Goal: Task Accomplishment & Management: Manage account settings

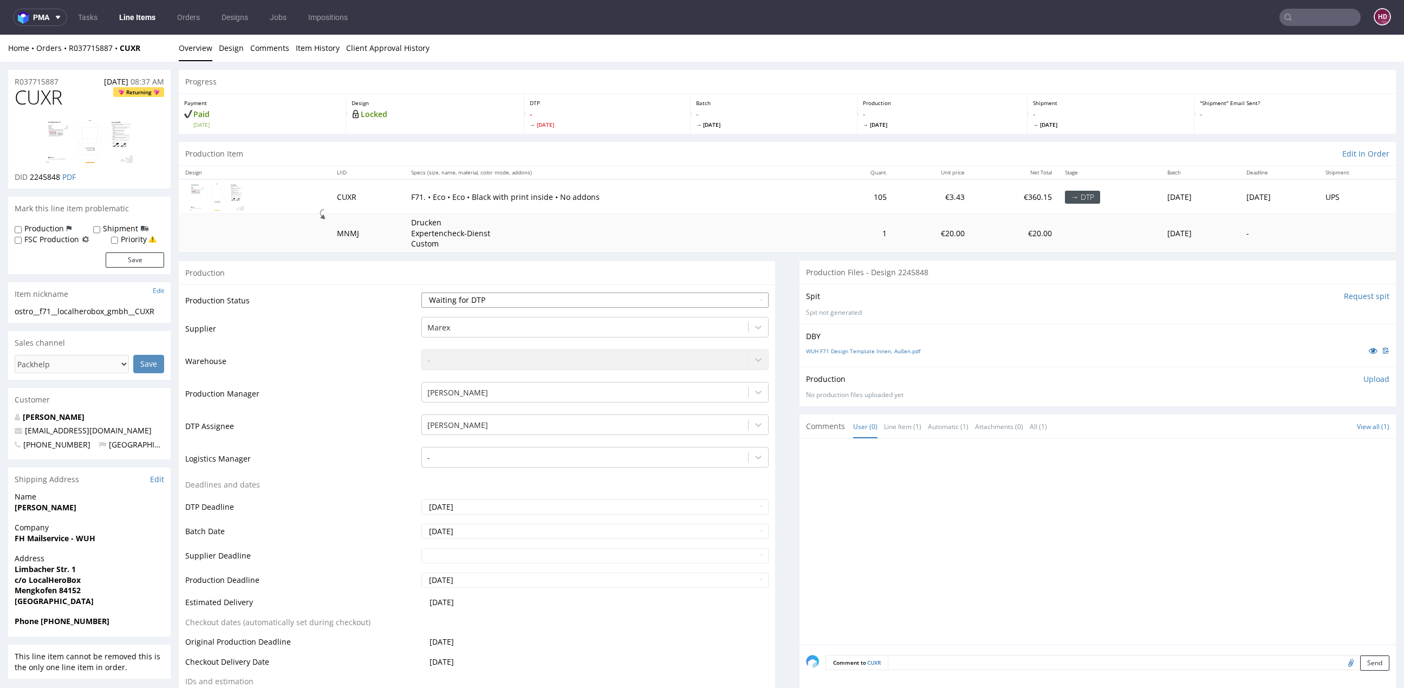
click at [444, 296] on select "Waiting for Artwork Waiting for Diecut Waiting for Mockup Waiting for DTP Waiti…" at bounding box center [594, 299] width 347 height 15
select select "dtp_in_process"
click at [123, 315] on div "ostro__f71__localherobox_gmbh__CUXR" at bounding box center [89, 311] width 149 height 11
drag, startPoint x: 158, startPoint y: 311, endPoint x: 17, endPoint y: 306, distance: 141.5
click at [17, 306] on div "ostro__f71__localherobox_gmbh__CUXR" at bounding box center [89, 311] width 149 height 11
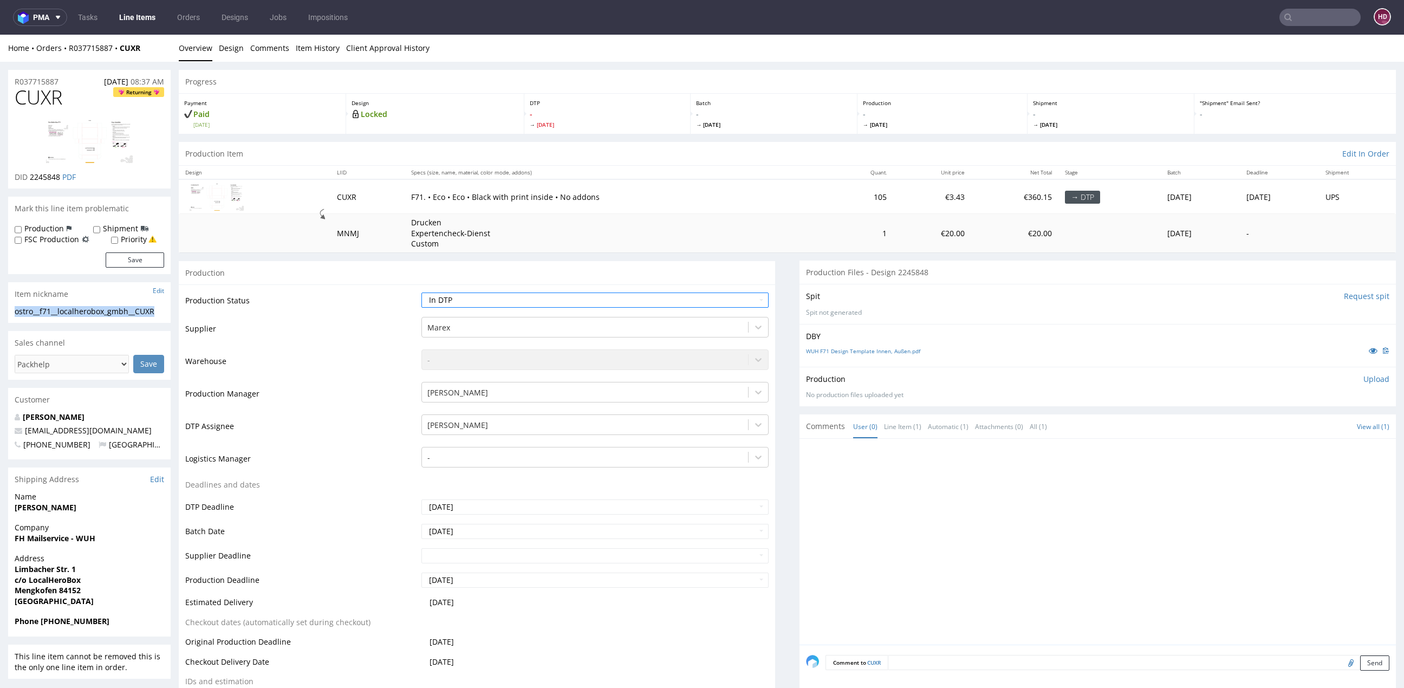
copy div "ostro__f71__localherobox_gmbh__CUXR"
drag, startPoint x: 37, startPoint y: 80, endPoint x: 0, endPoint y: 80, distance: 36.8
copy p "R037715887"
click at [57, 179] on span "2245848" at bounding box center [45, 177] width 30 height 10
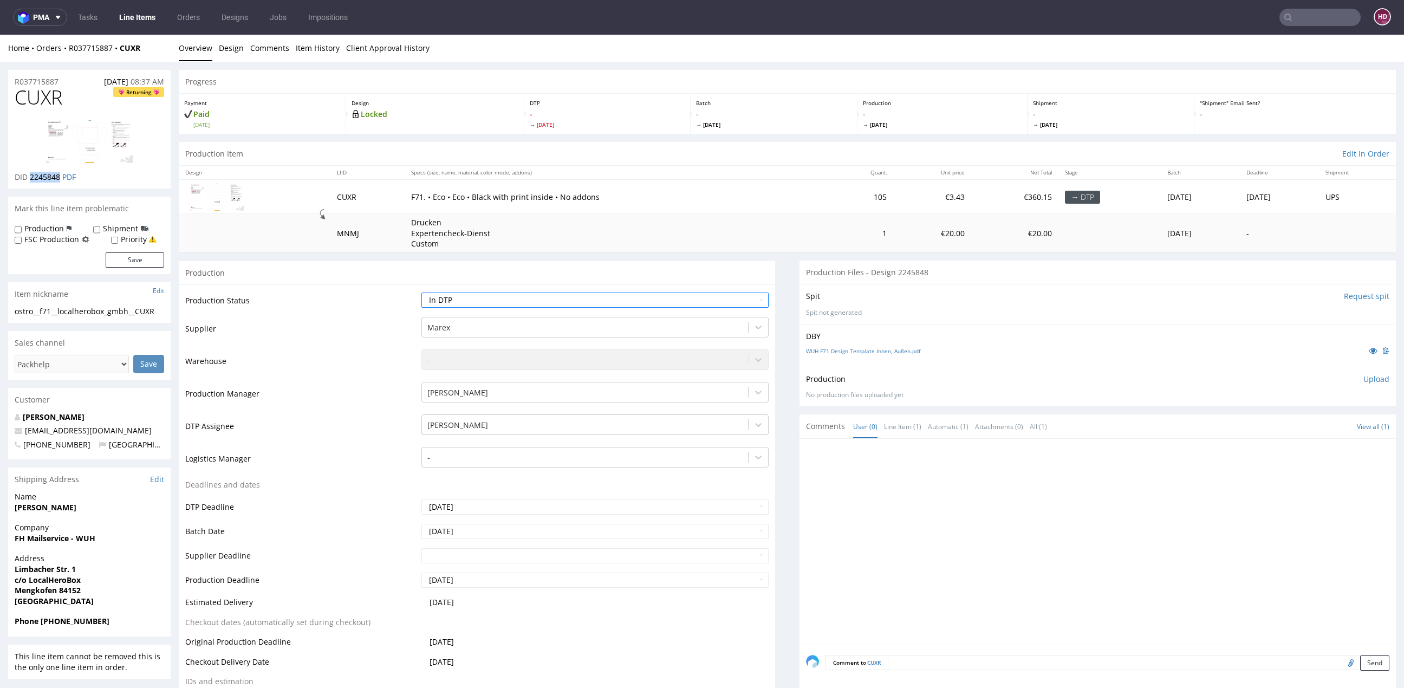
drag, startPoint x: 62, startPoint y: 179, endPoint x: 31, endPoint y: 173, distance: 31.6
click at [31, 173] on p "DID 2245848 PDF" at bounding box center [45, 177] width 61 height 11
copy span "2245848"
drag, startPoint x: 69, startPoint y: 101, endPoint x: -8, endPoint y: 92, distance: 77.5
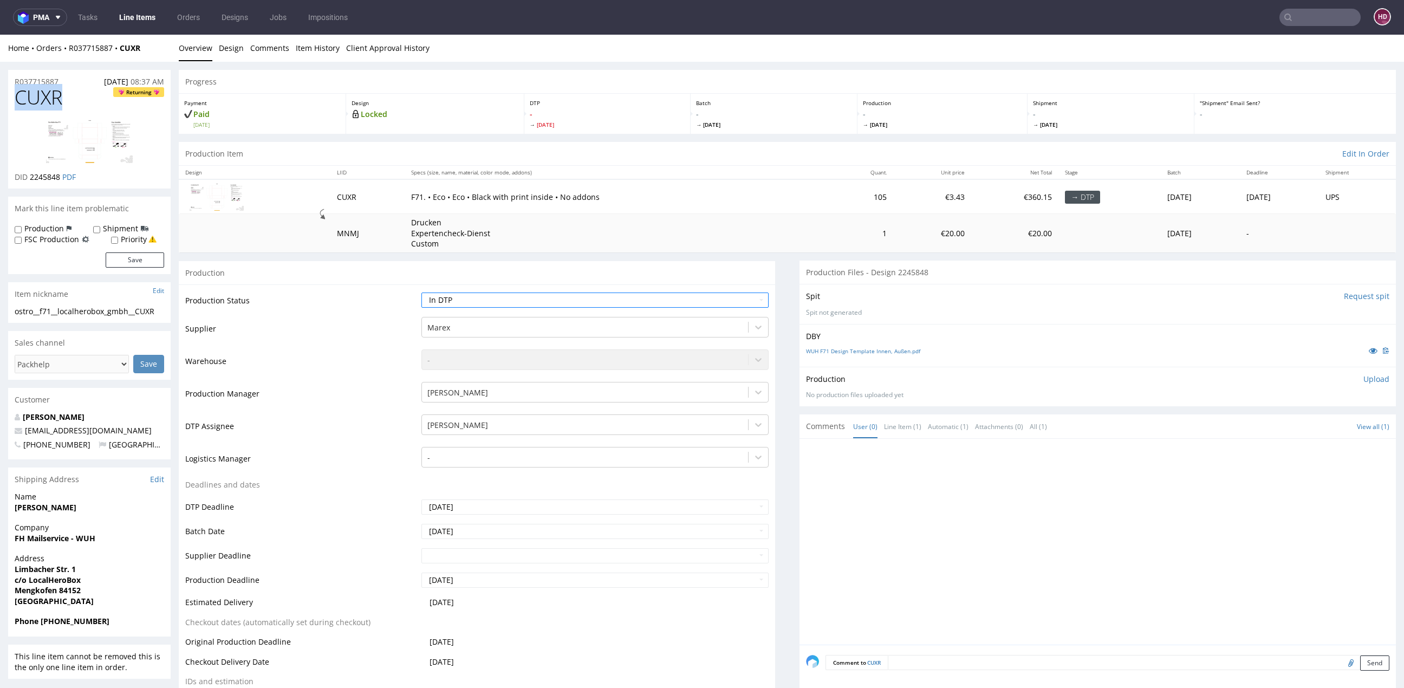
copy span "CUXR"
click at [1363, 378] on p "Upload" at bounding box center [1376, 379] width 26 height 11
click at [1285, 430] on div "Add files" at bounding box center [1312, 428] width 54 height 16
type input "C:\fakepath\ostro__f71__localherobox_gmbh__CUXR__d2245848__oR037715887__inside.…"
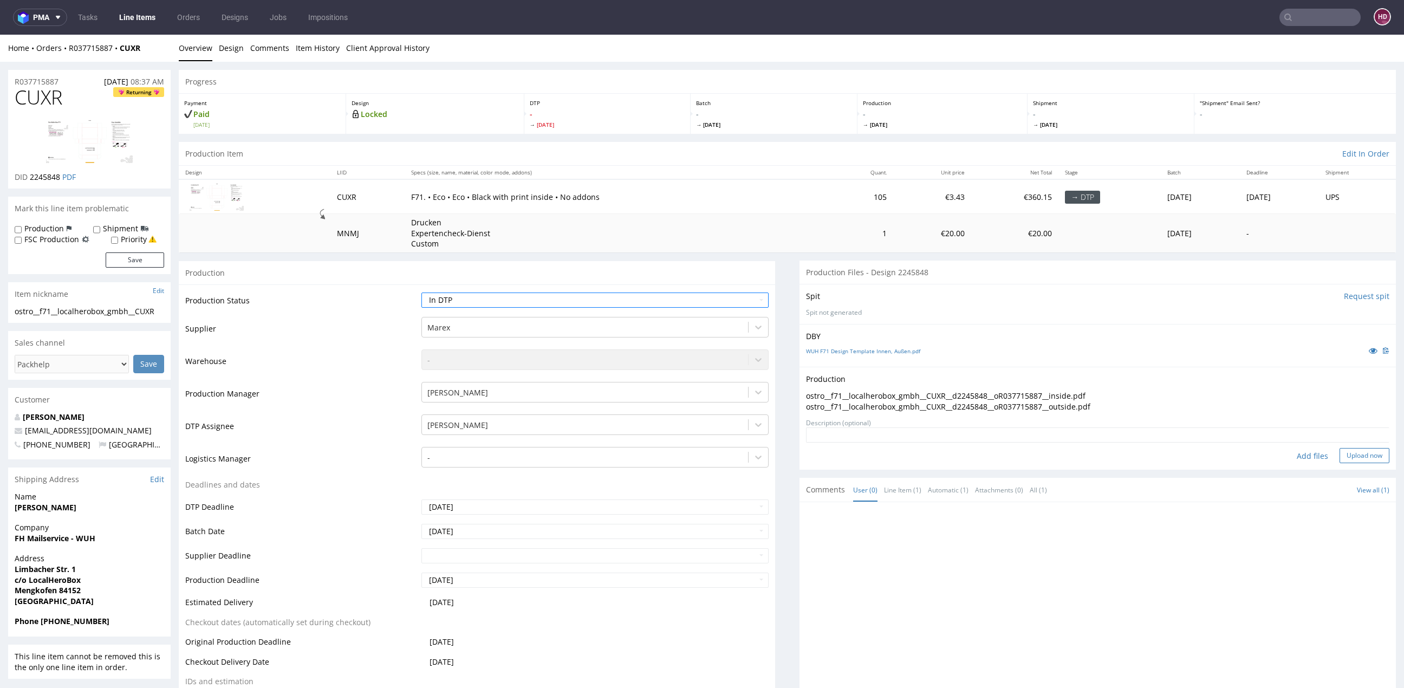
click at [1339, 454] on button "Upload now" at bounding box center [1364, 455] width 50 height 15
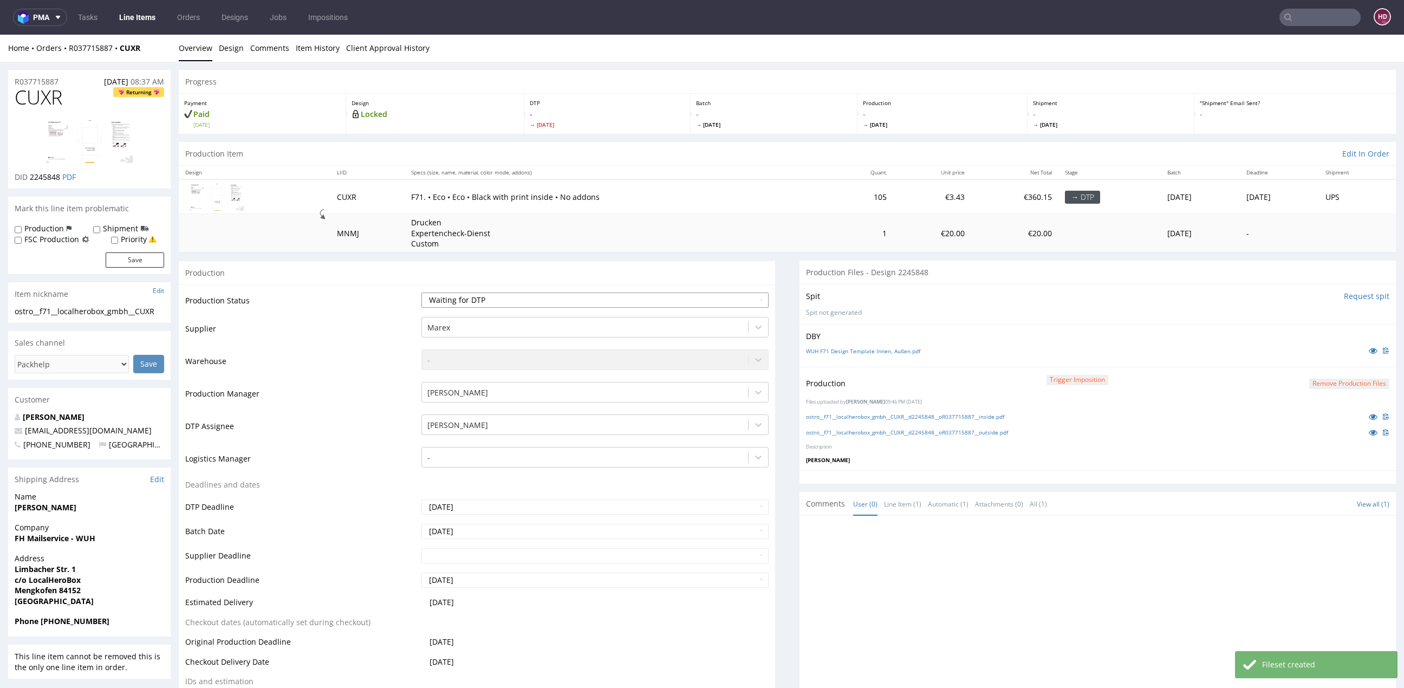
click at [647, 303] on select "Waiting for Artwork Waiting for Diecut Waiting for Mockup Waiting for DTP Waiti…" at bounding box center [594, 299] width 347 height 15
select select "dtp_production_ready"
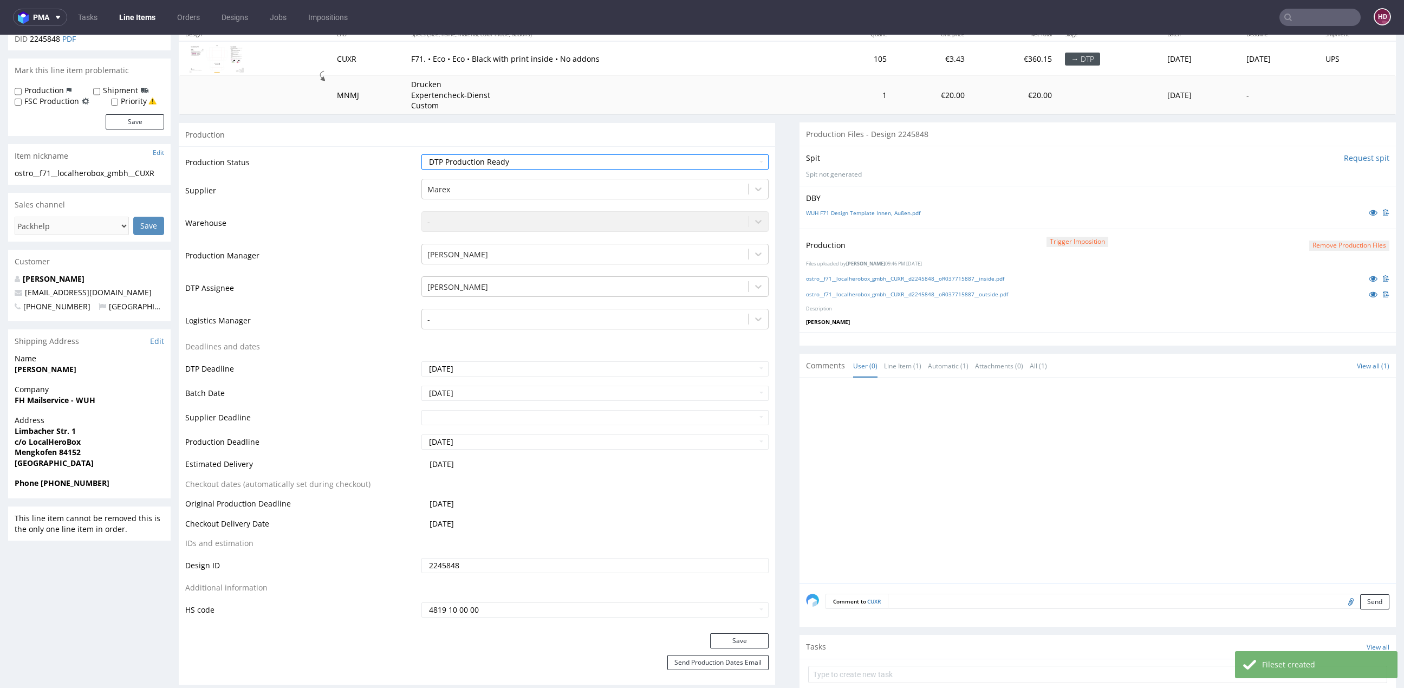
scroll to position [291, 0]
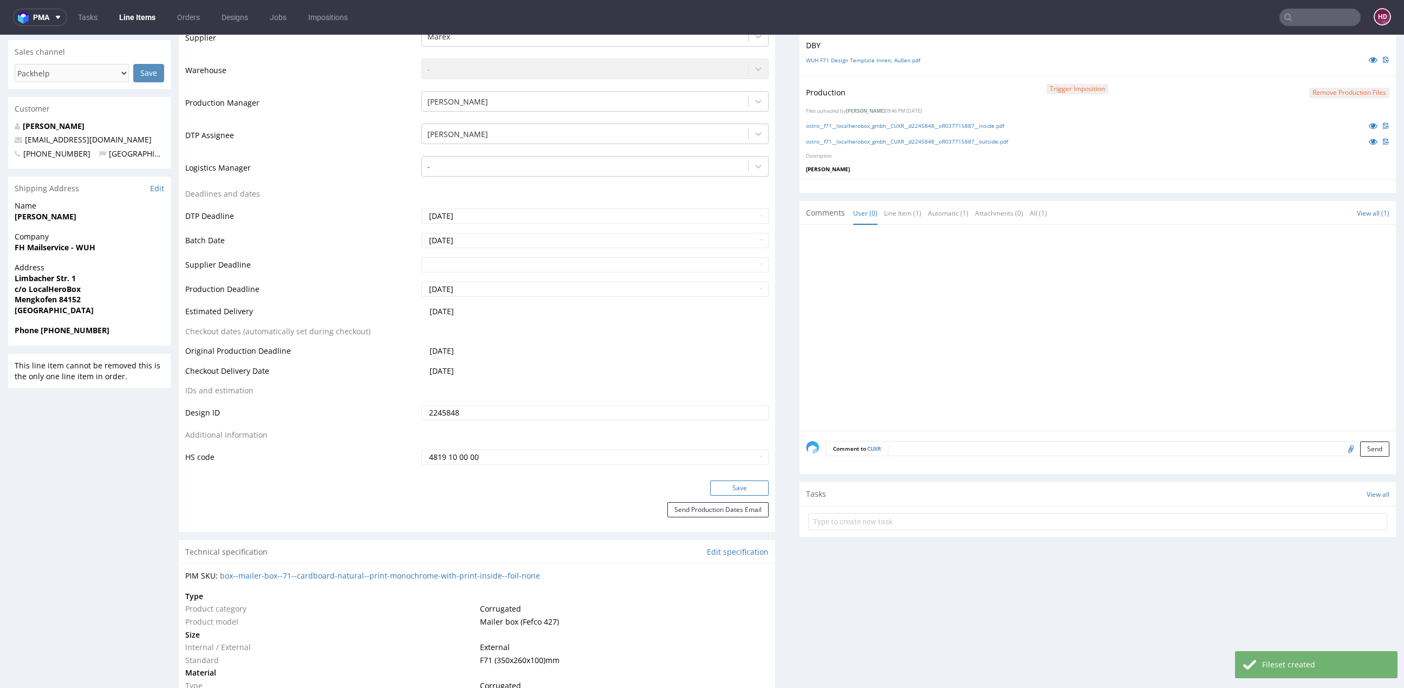
click at [731, 486] on button "Save" at bounding box center [739, 487] width 58 height 15
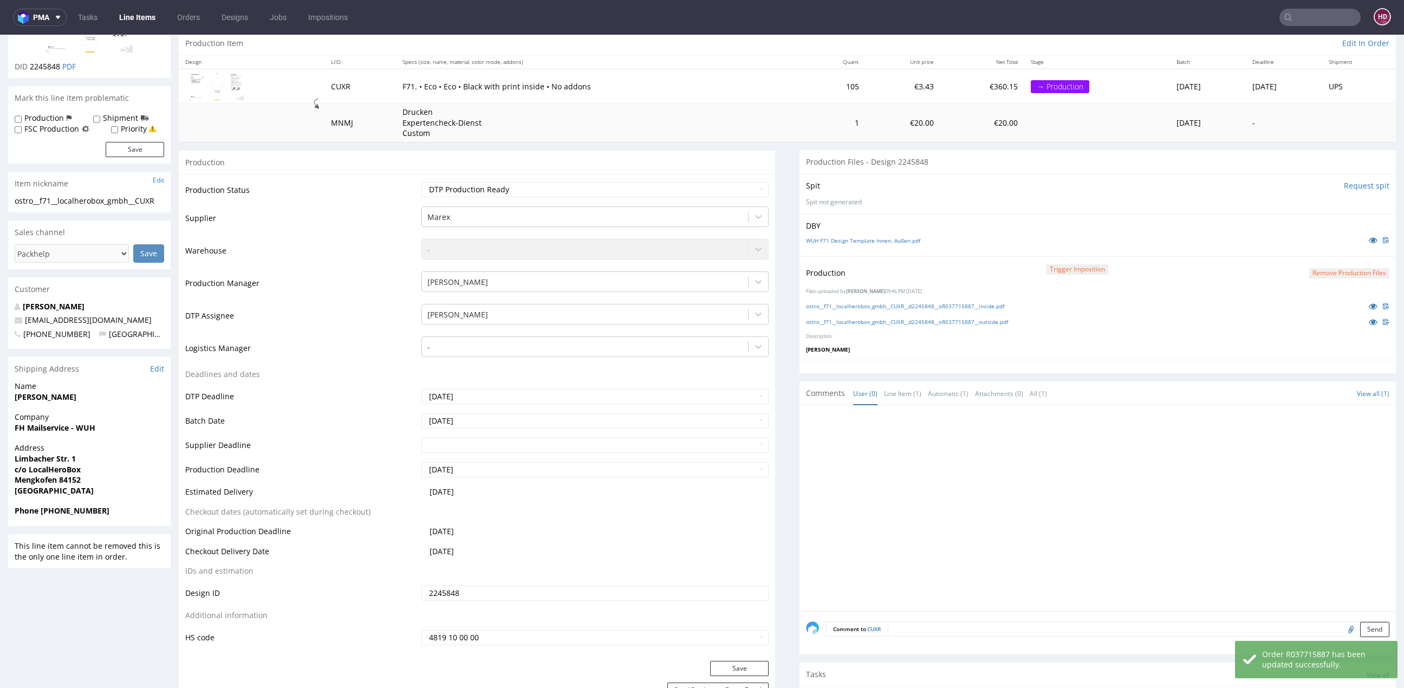
scroll to position [66, 0]
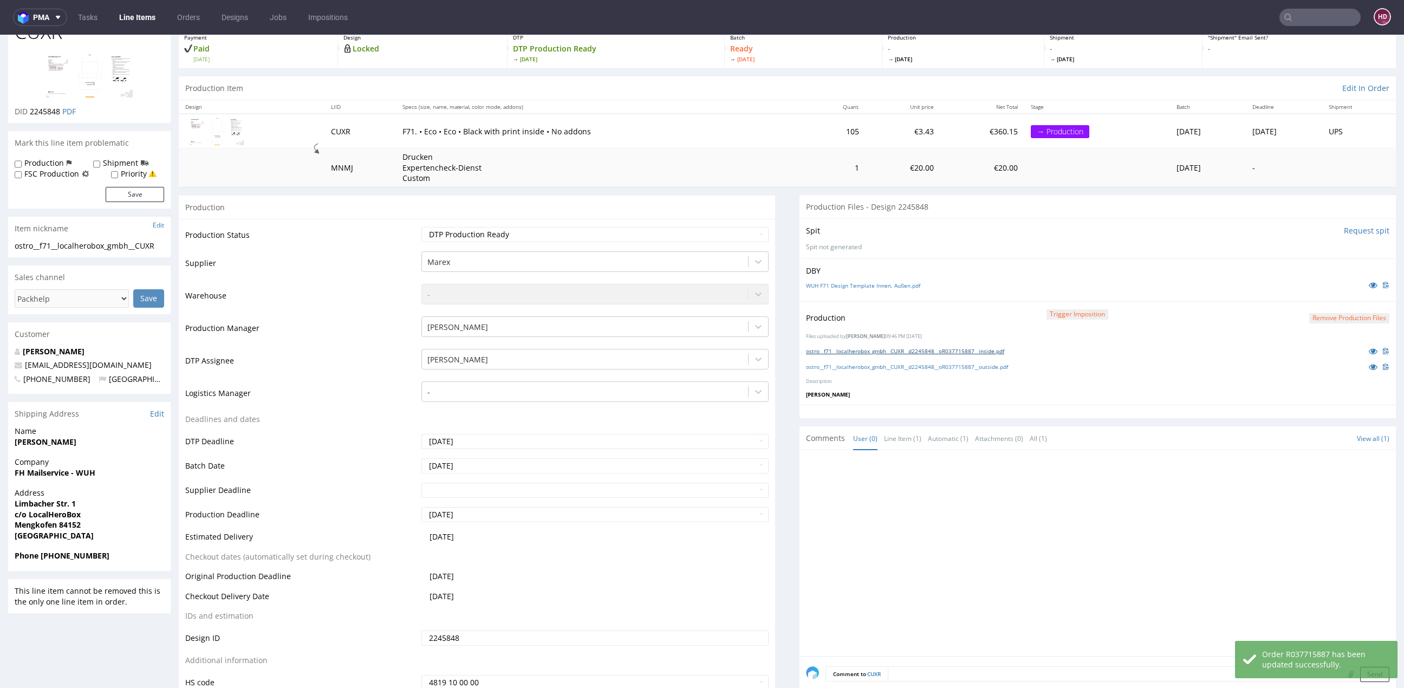
click at [976, 350] on link "ostro__f71__localherobox_gmbh__CUXR__d2245848__oR037715887__inside.pdf" at bounding box center [905, 351] width 198 height 8
click at [986, 363] on link "ostro__f71__localherobox_gmbh__CUXR__d2245848__oR037715887__outside.pdf" at bounding box center [907, 367] width 202 height 8
click at [151, 24] on link "Line Items" at bounding box center [137, 17] width 49 height 17
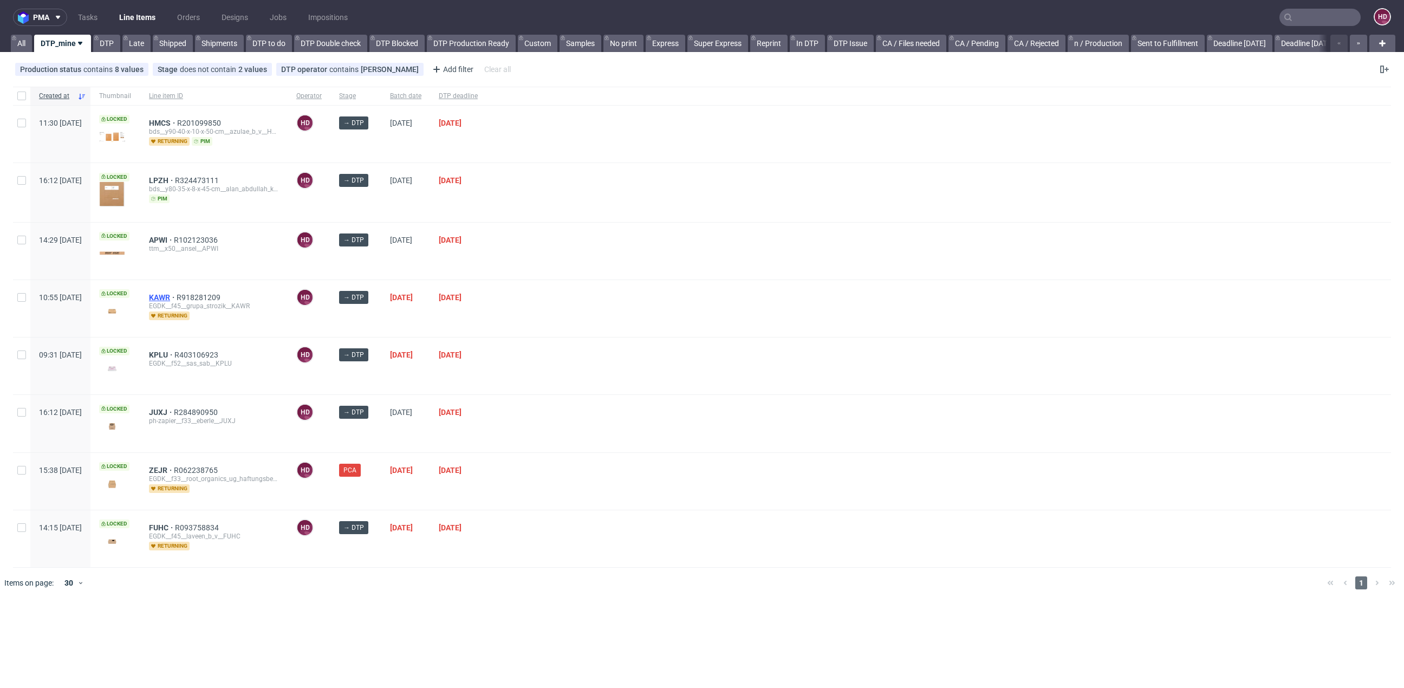
click at [177, 295] on span "KAWR" at bounding box center [163, 297] width 28 height 9
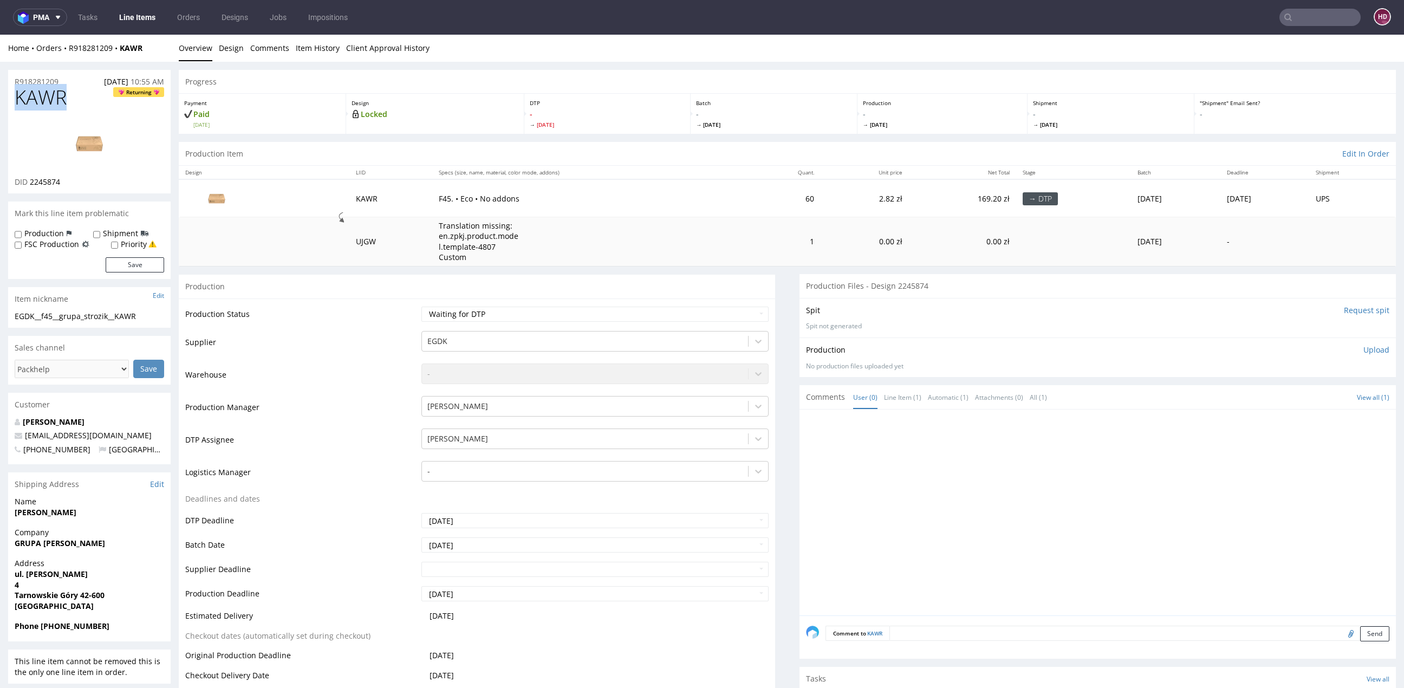
drag, startPoint x: 71, startPoint y: 99, endPoint x: -31, endPoint y: 94, distance: 101.9
copy span "KAWR"
drag, startPoint x: 47, startPoint y: 184, endPoint x: 29, endPoint y: 184, distance: 17.3
click at [29, 184] on div "DID 2245874" at bounding box center [89, 182] width 149 height 11
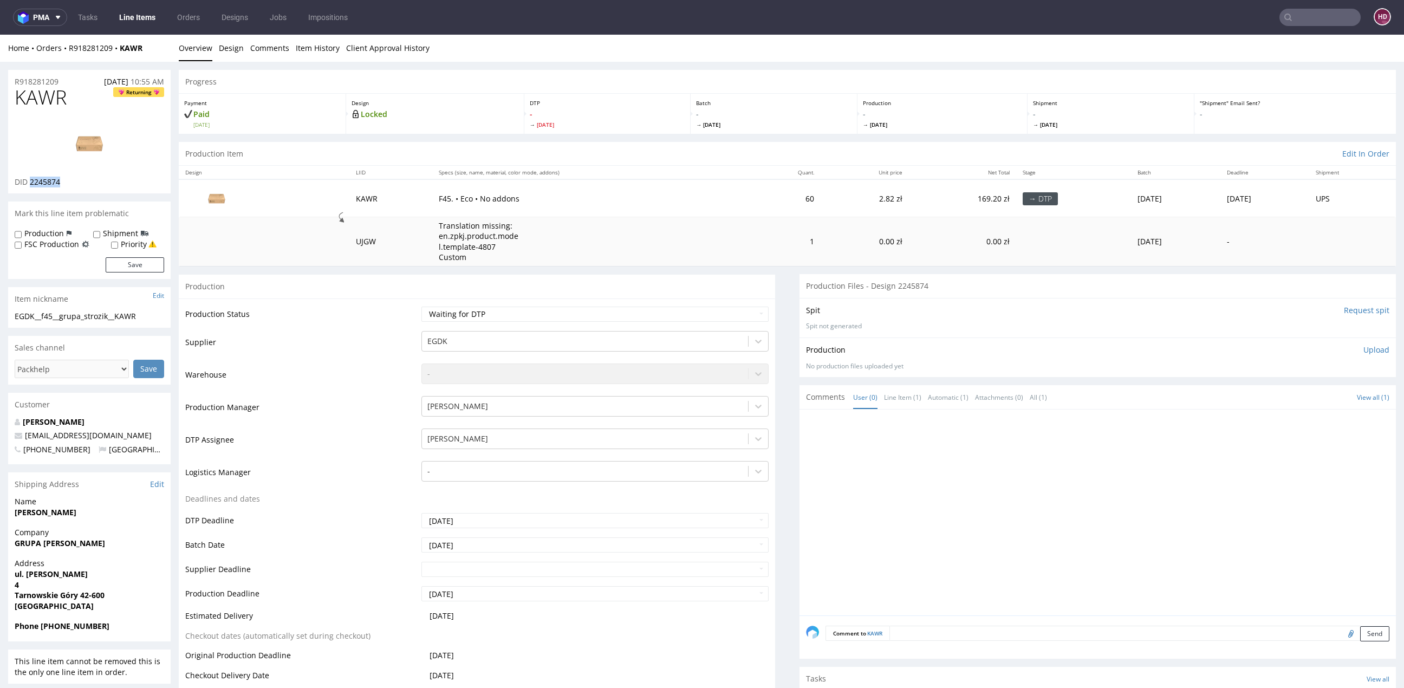
copy span "2245874"
click at [226, 52] on link "Design" at bounding box center [231, 48] width 25 height 27
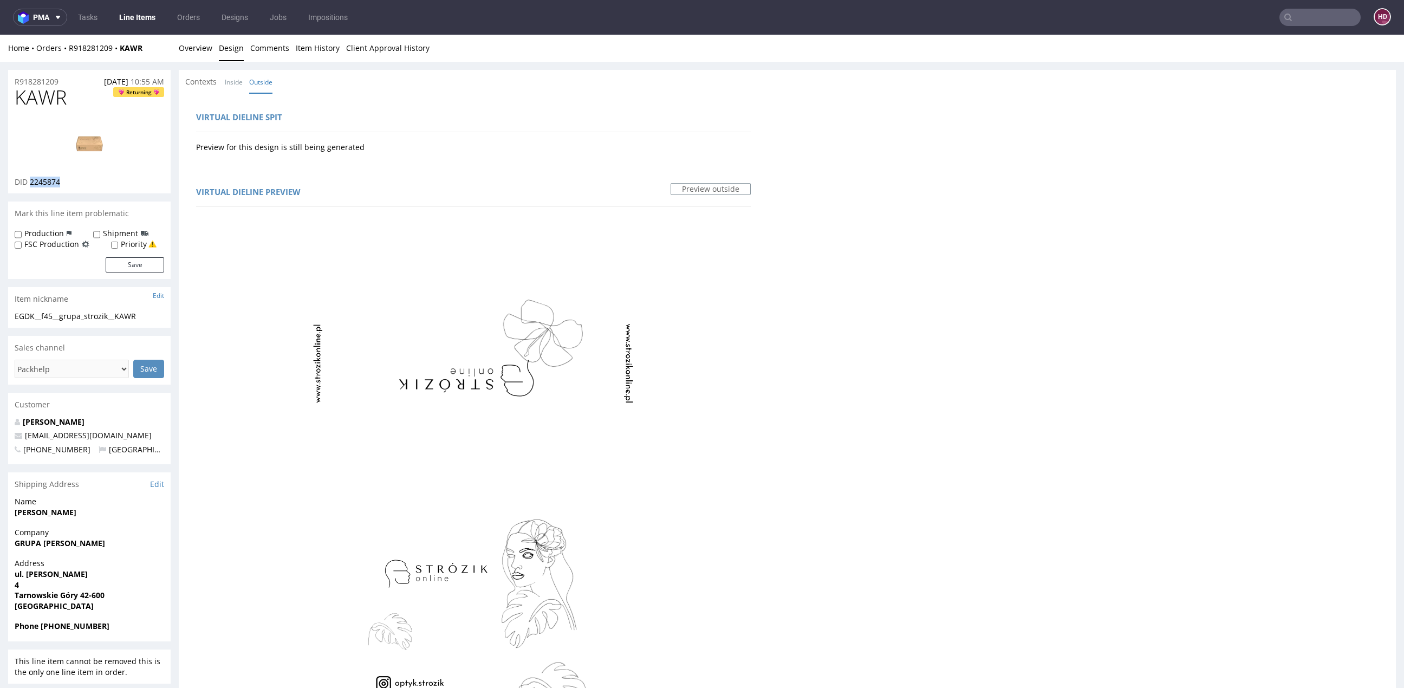
click at [94, 148] on img at bounding box center [89, 143] width 87 height 49
click at [181, 48] on link "Overview" at bounding box center [196, 48] width 34 height 27
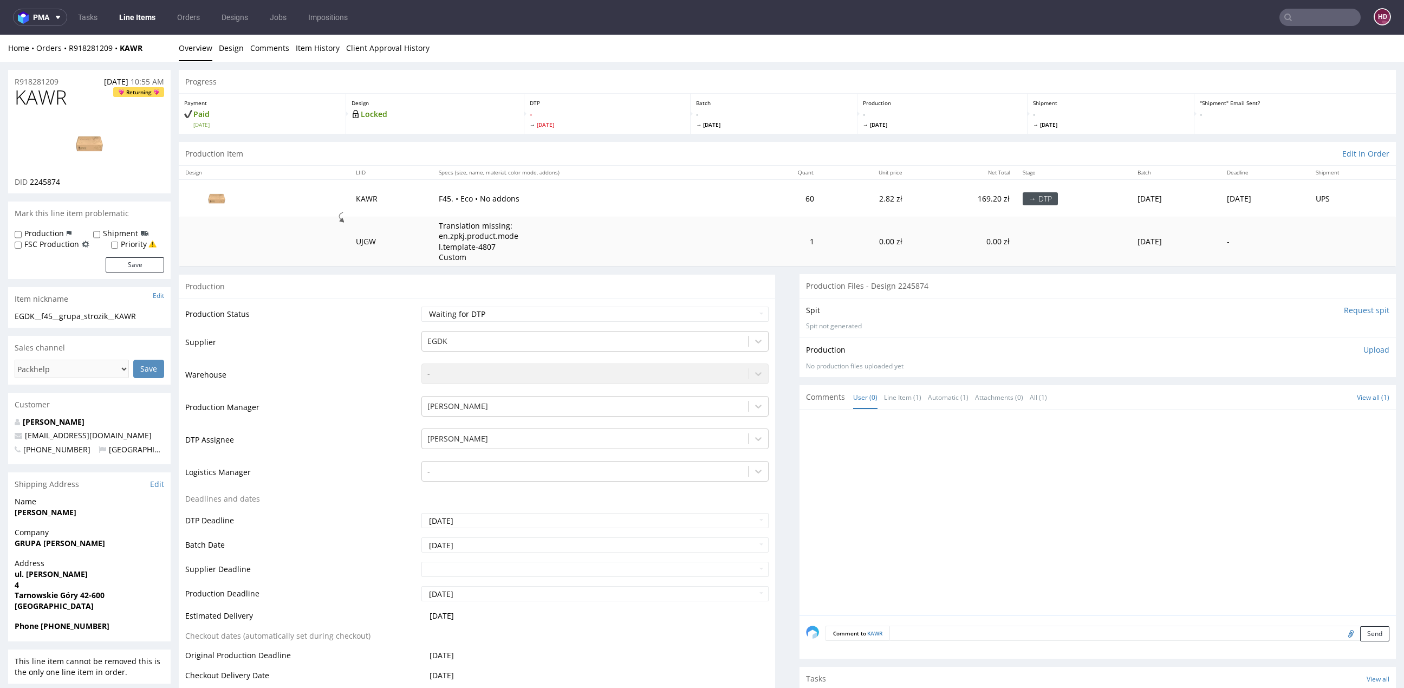
click at [89, 93] on h1 "KAWR Returning" at bounding box center [89, 98] width 149 height 22
drag, startPoint x: 81, startPoint y: 98, endPoint x: -3, endPoint y: 93, distance: 84.1
copy span "KAWR"
click at [146, 315] on div "EGDK__f45__grupa_strozik__KAWR" at bounding box center [89, 316] width 149 height 11
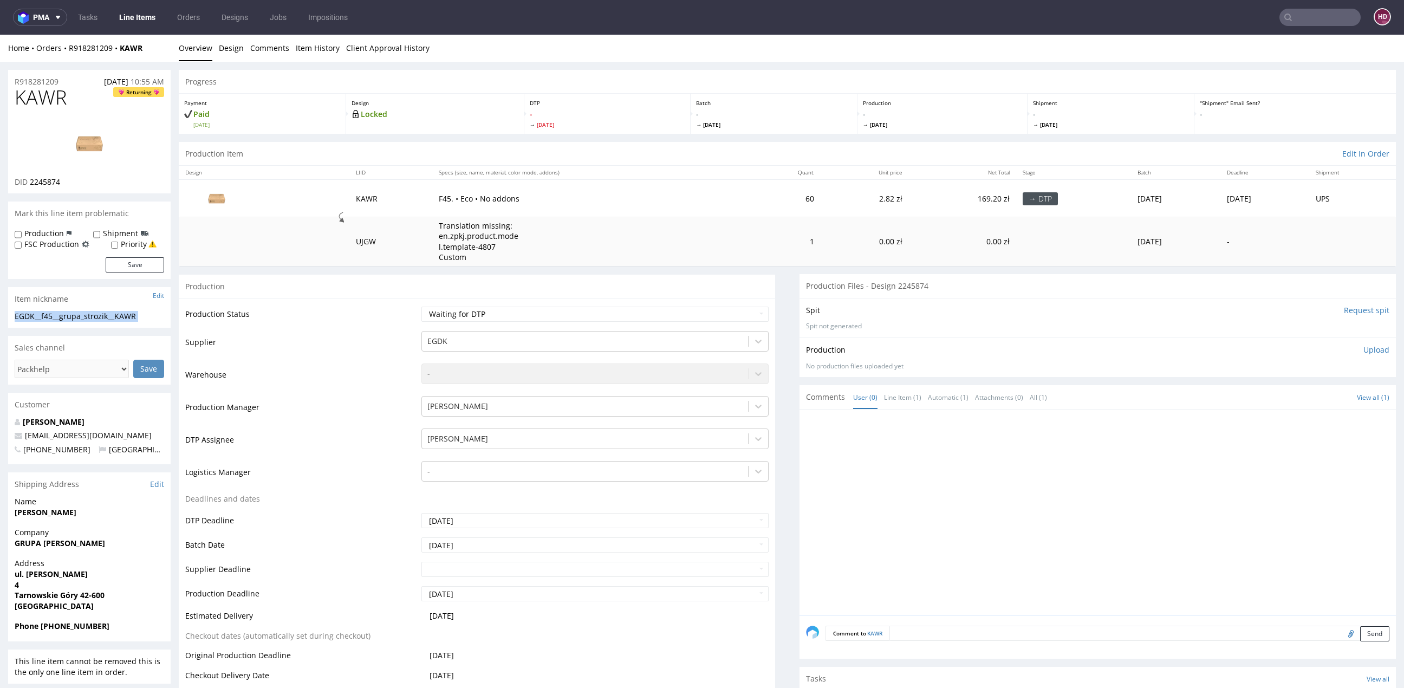
drag, startPoint x: 116, startPoint y: 316, endPoint x: 5, endPoint y: 314, distance: 111.6
copy div "EGDK__f45__grupa_strozik__KAWR Update"
drag, startPoint x: 36, startPoint y: 81, endPoint x: -31, endPoint y: 81, distance: 67.7
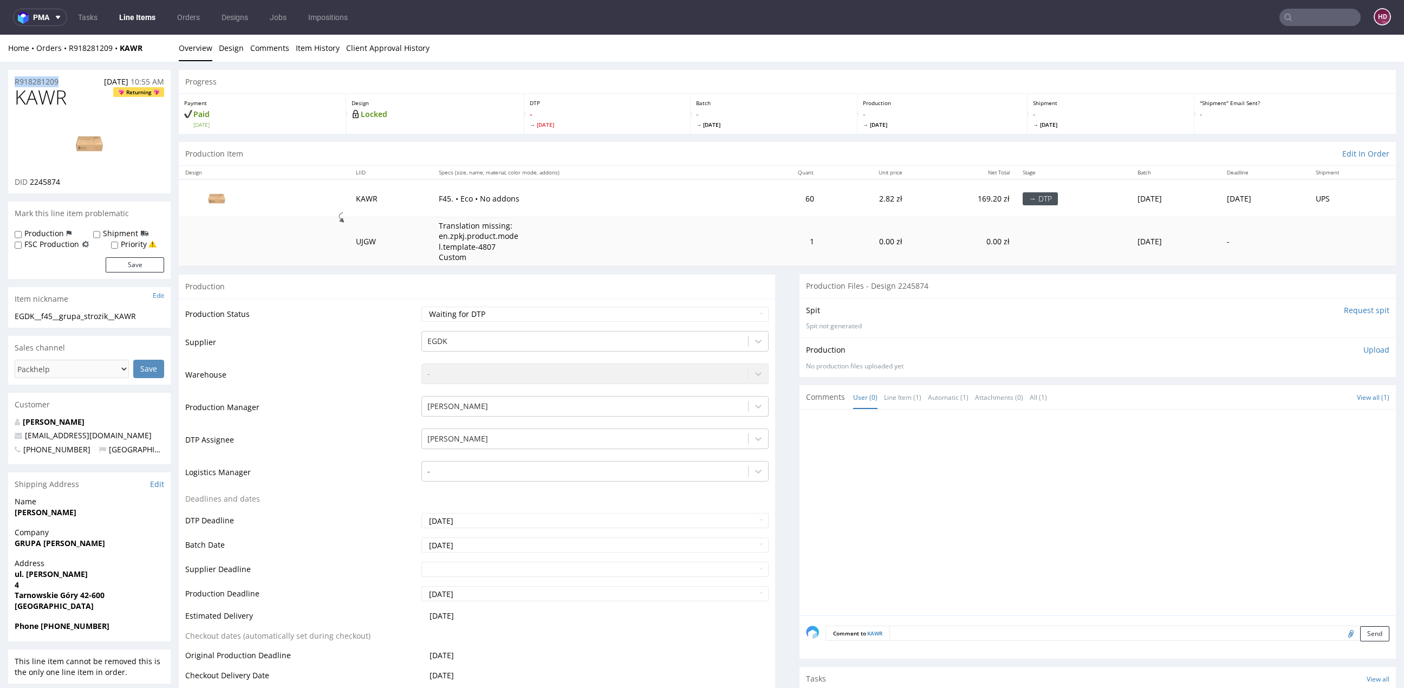
copy p "R918281209"
drag, startPoint x: 75, startPoint y: 181, endPoint x: 30, endPoint y: 181, distance: 45.0
click at [30, 181] on div "DID 2245874" at bounding box center [89, 182] width 149 height 11
copy span "2245874"
click at [1363, 347] on p "Upload" at bounding box center [1376, 349] width 26 height 11
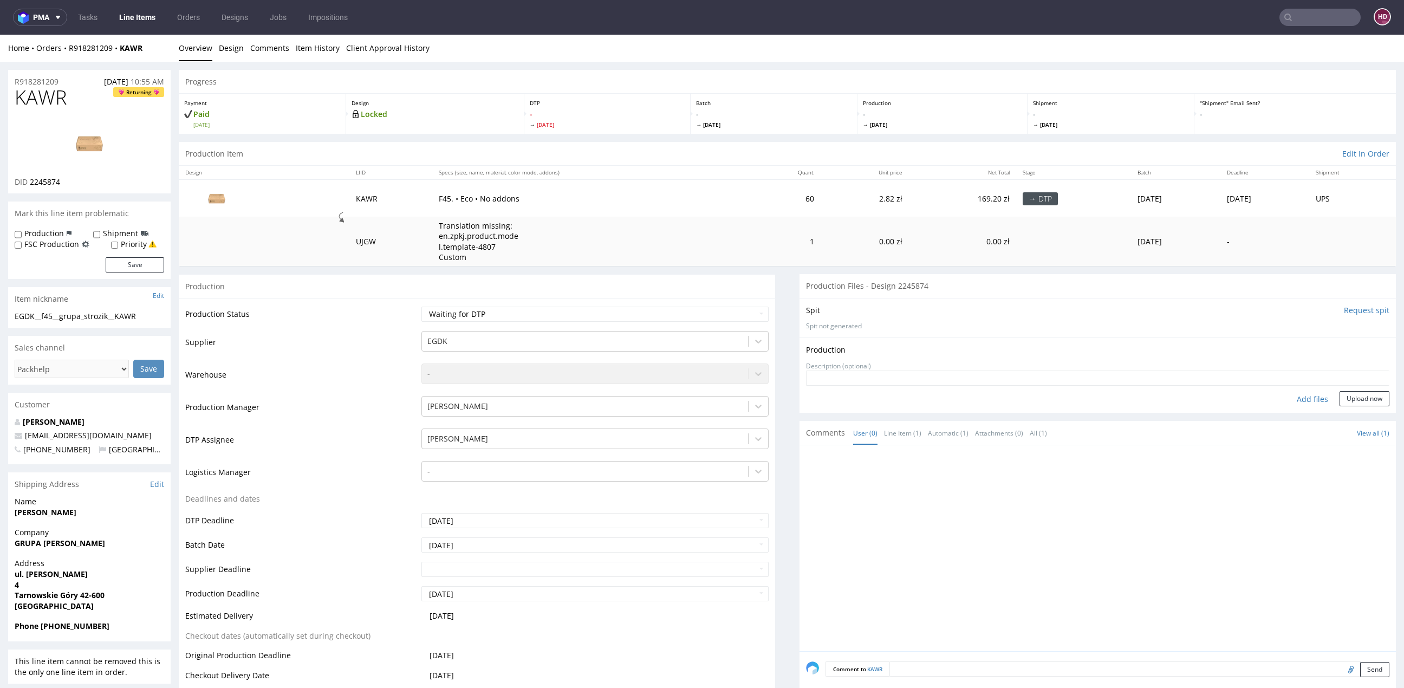
click at [1297, 394] on div "Add files" at bounding box center [1312, 399] width 54 height 16
type input "C:\fakepath\EGDK__f45__grupa_strozik__KAWR__d2245874__oR918281209.pdf"
click at [1339, 414] on button "Upload now" at bounding box center [1364, 415] width 50 height 15
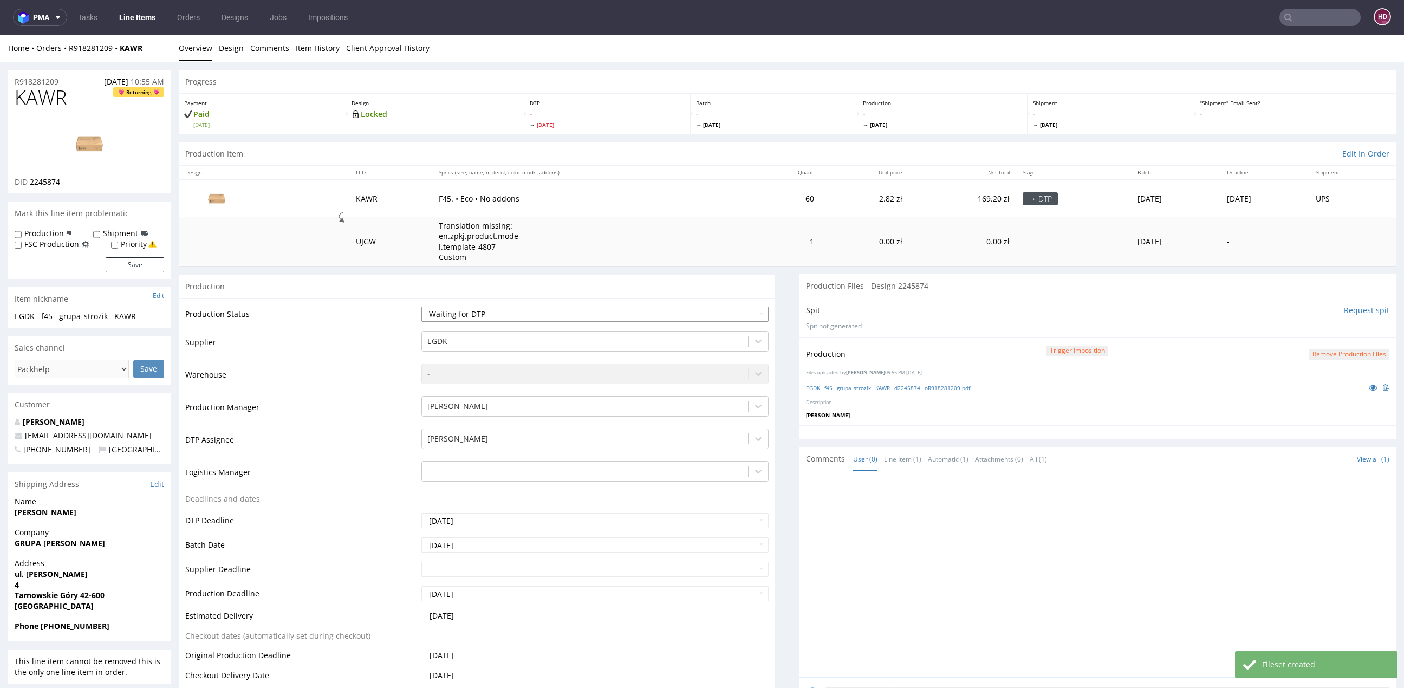
click at [571, 307] on select "Waiting for Artwork Waiting for Diecut Waiting for Mockup Waiting for DTP Waiti…" at bounding box center [594, 314] width 347 height 15
select select "dtp_production_ready"
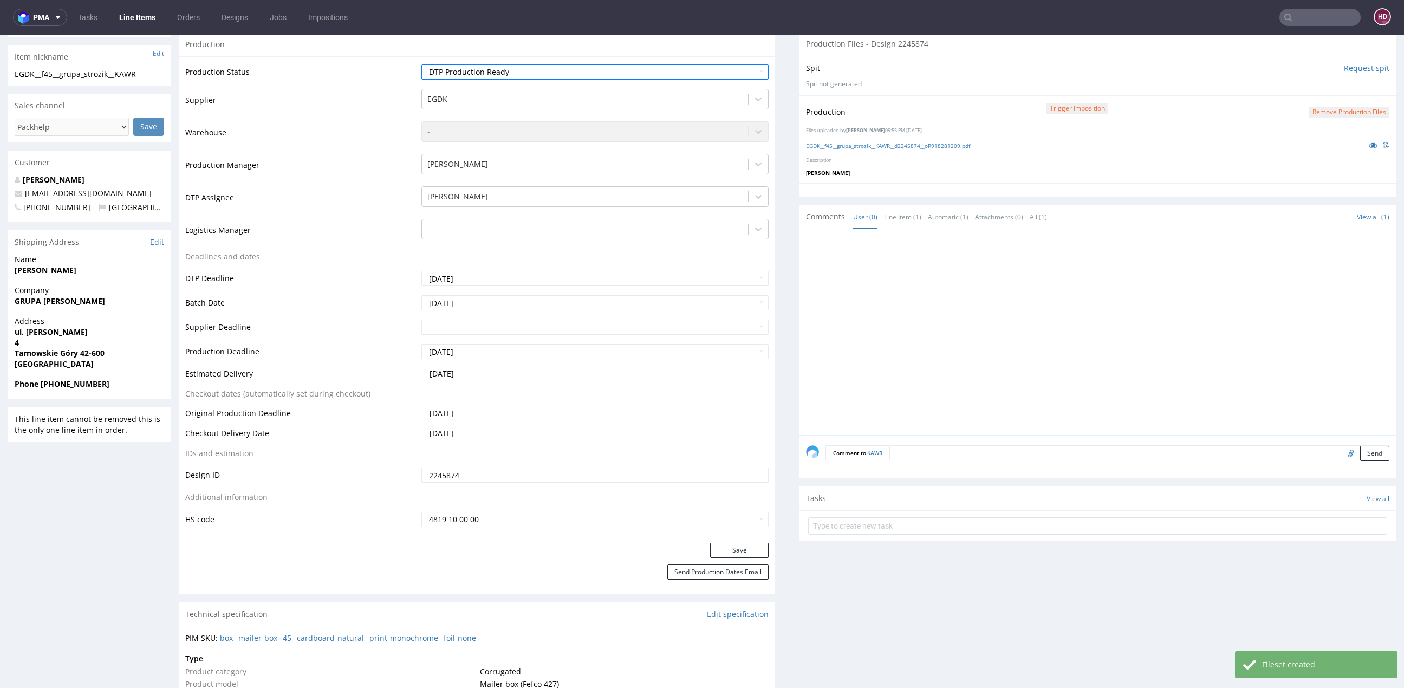
scroll to position [266, 0]
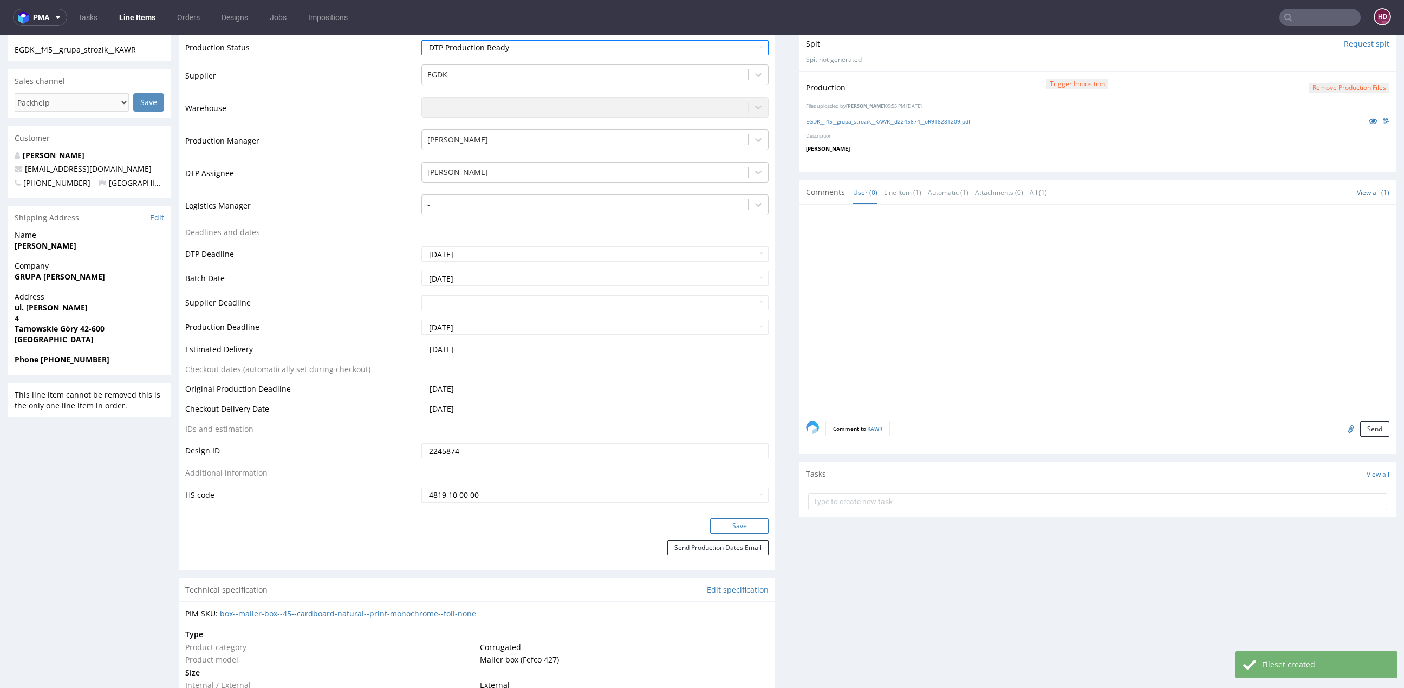
click at [730, 522] on button "Save" at bounding box center [739, 525] width 58 height 15
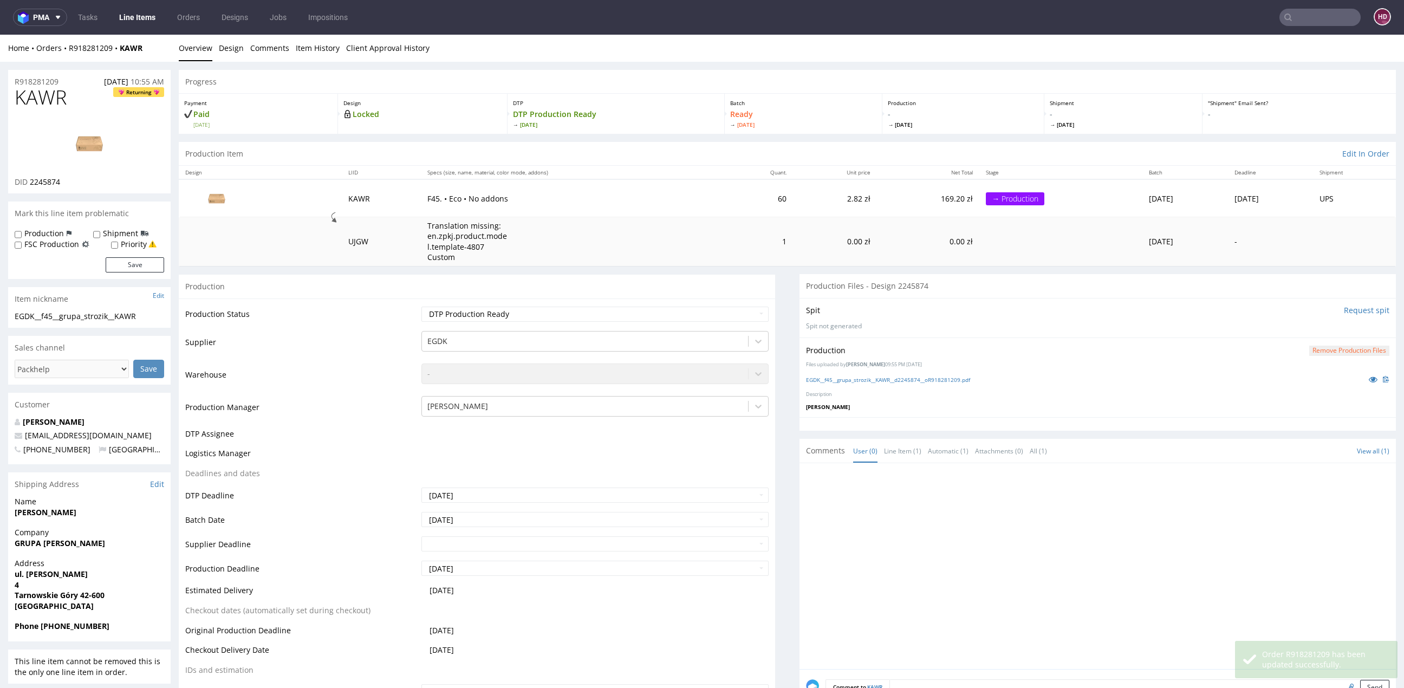
scroll to position [259, 0]
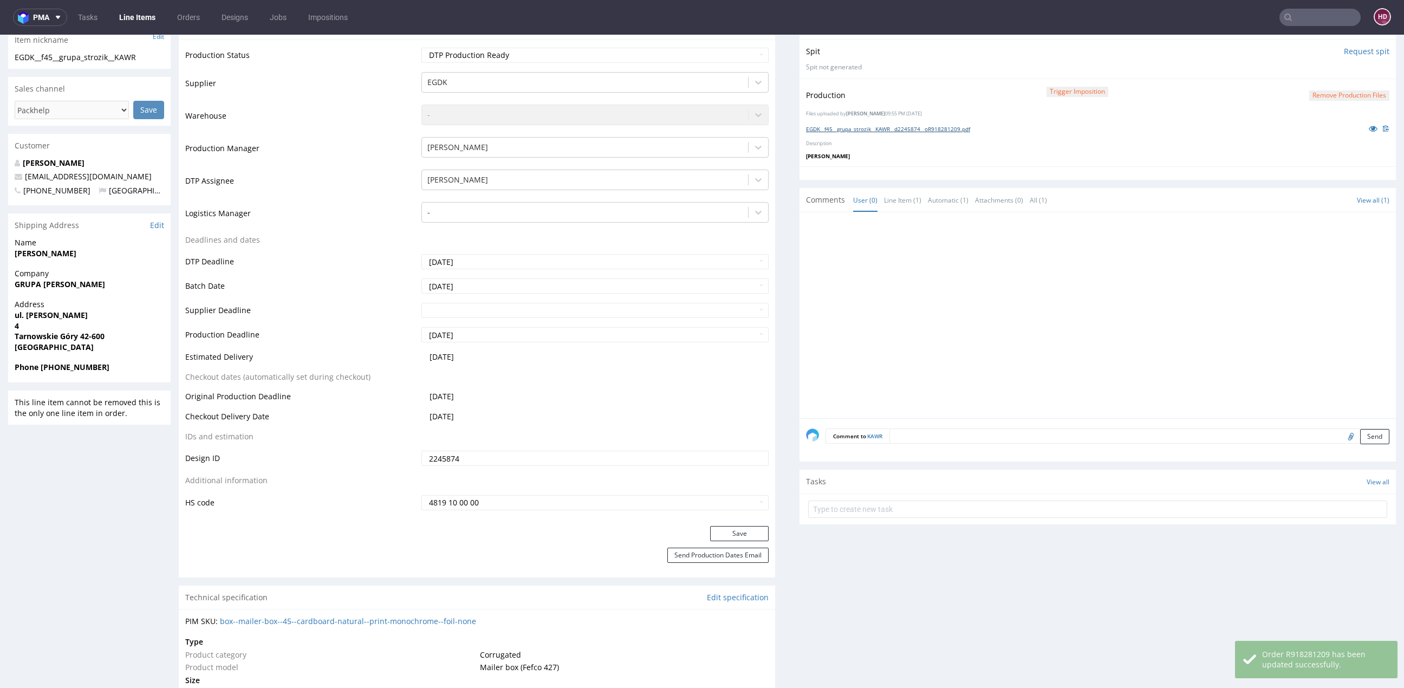
click at [867, 127] on link "EGDK__f45__grupa_strozik__KAWR__d2245874__oR918281209.pdf" at bounding box center [888, 129] width 164 height 8
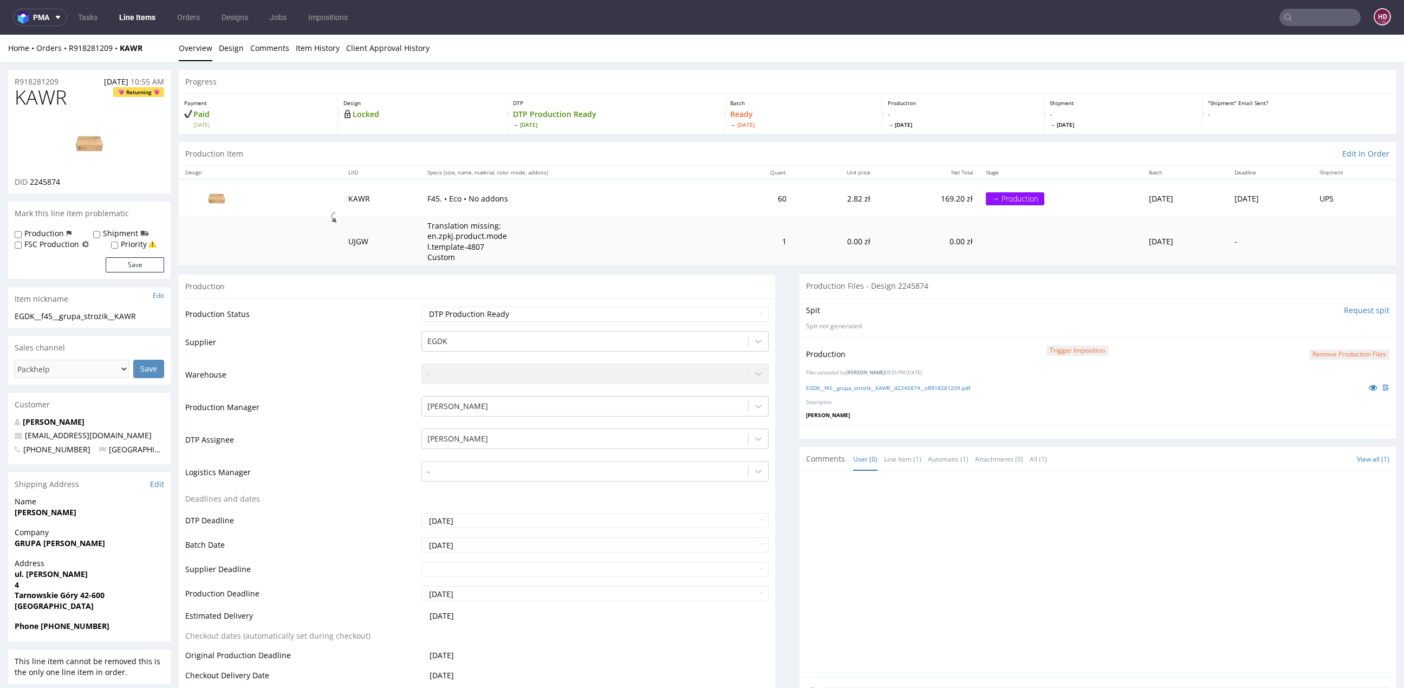
click at [144, 19] on link "Line Items" at bounding box center [137, 17] width 49 height 17
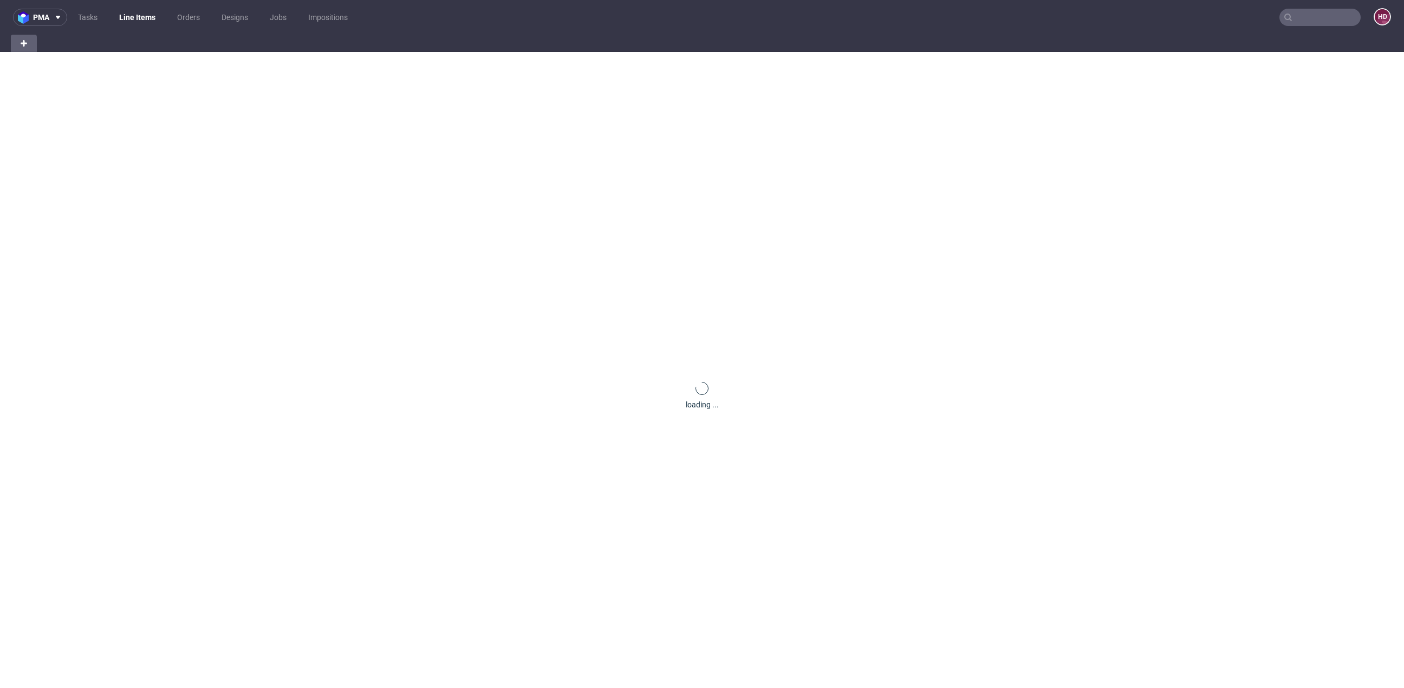
click at [144, 19] on link "Line Items" at bounding box center [137, 17] width 49 height 17
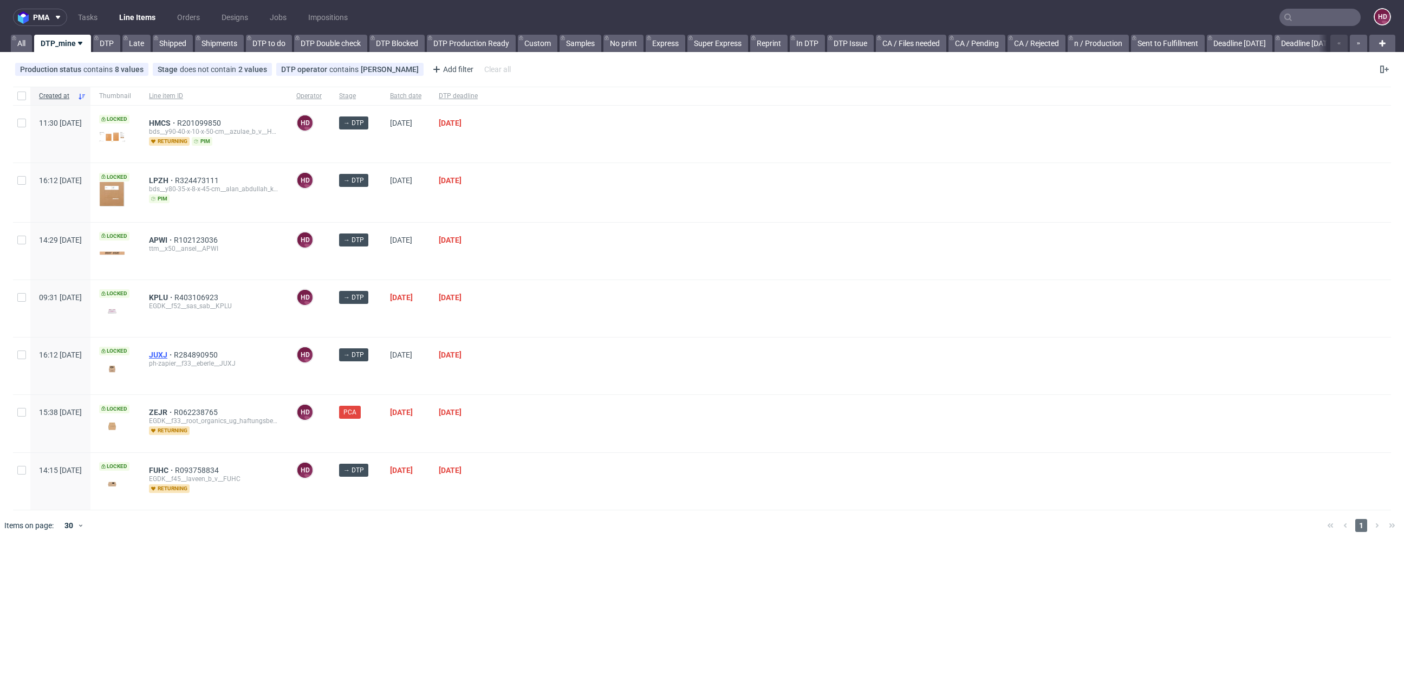
click at [174, 351] on span "JUXJ" at bounding box center [161, 354] width 25 height 9
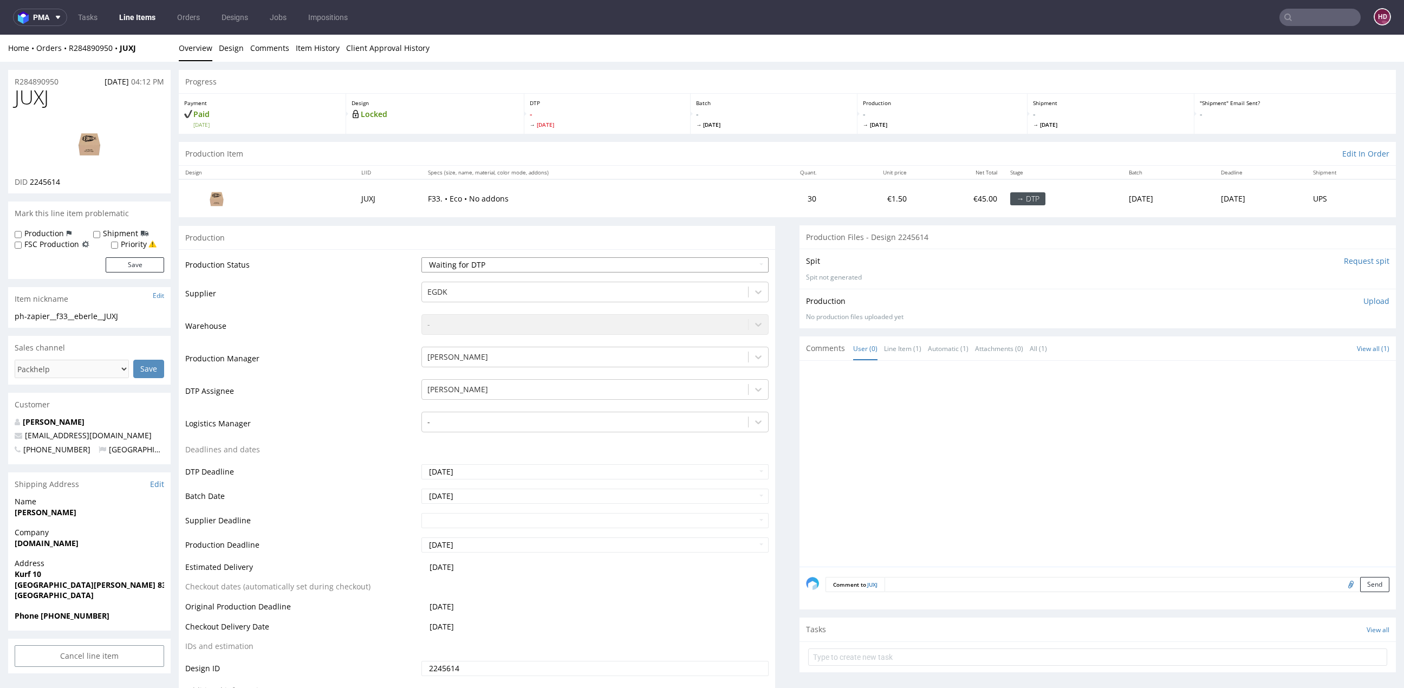
click at [513, 261] on select "Waiting for Artwork Waiting for Diecut Waiting for Mockup Waiting for DTP Waiti…" at bounding box center [594, 264] width 347 height 15
select select "dtp_in_process"
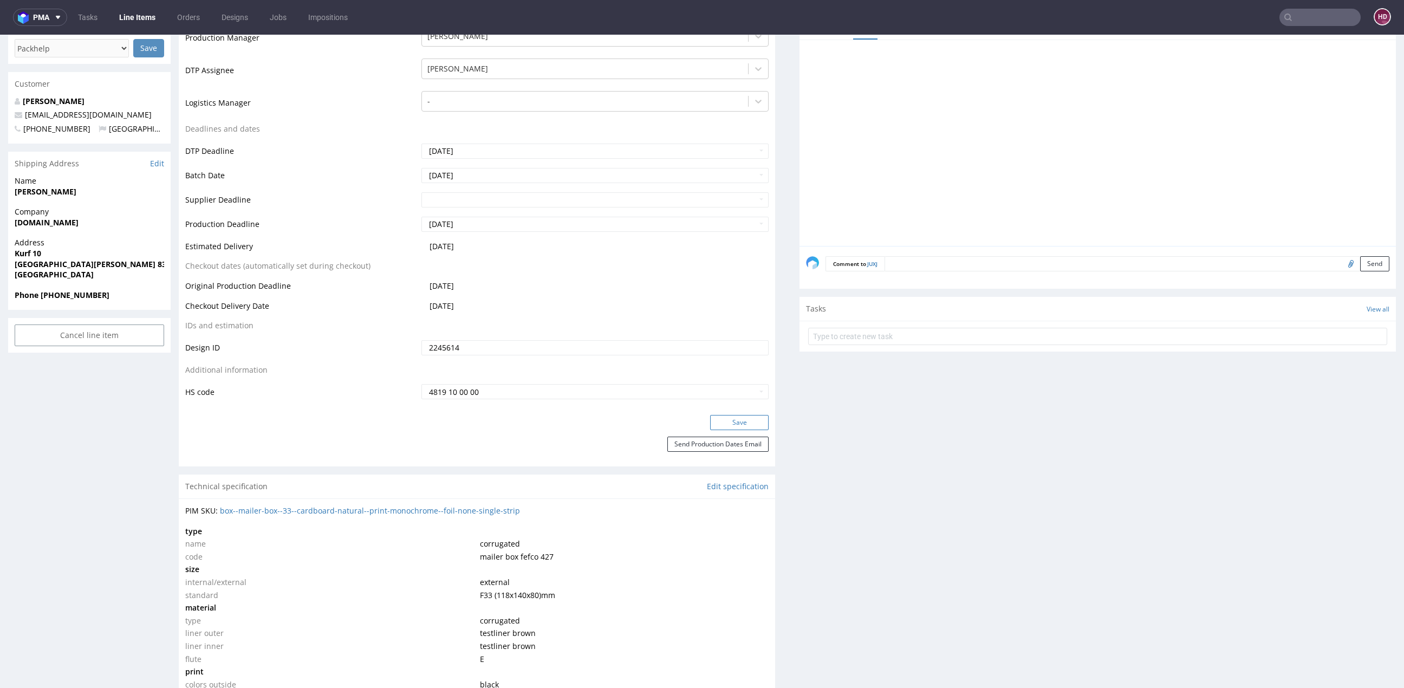
click at [731, 424] on button "Save" at bounding box center [739, 422] width 58 height 15
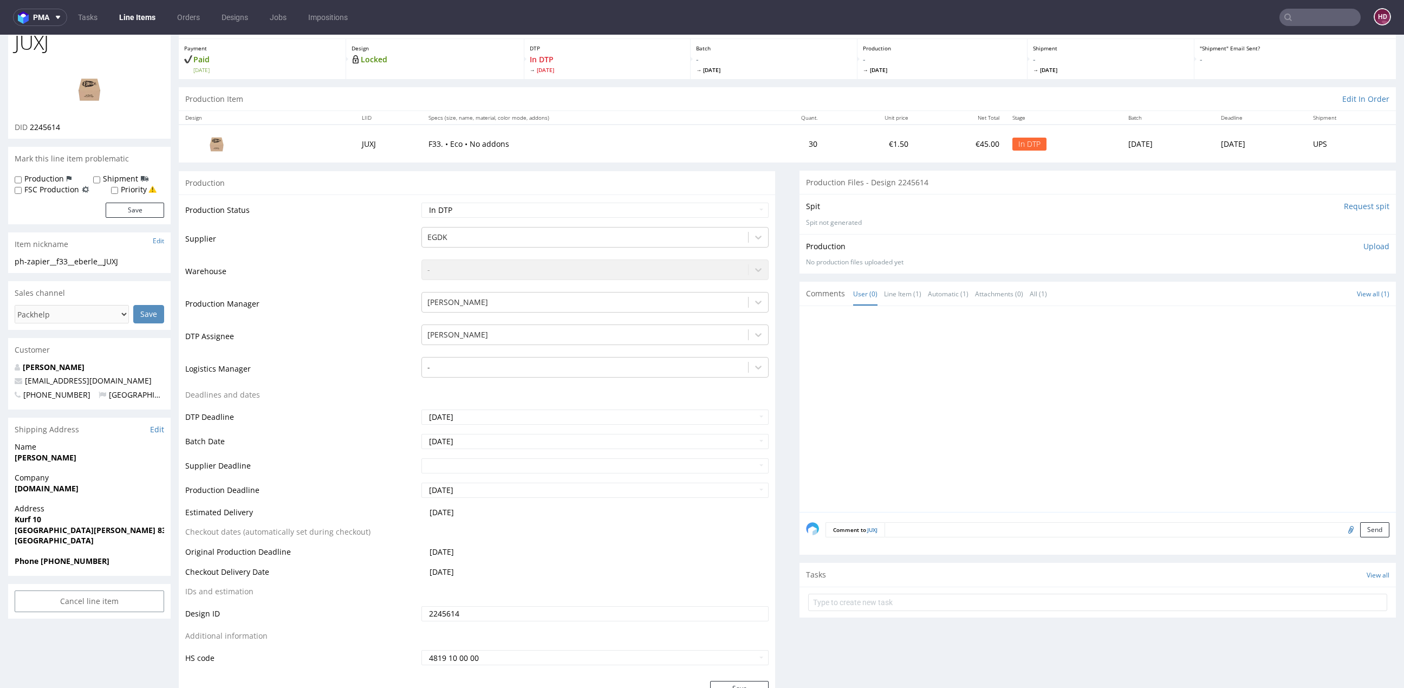
scroll to position [0, 0]
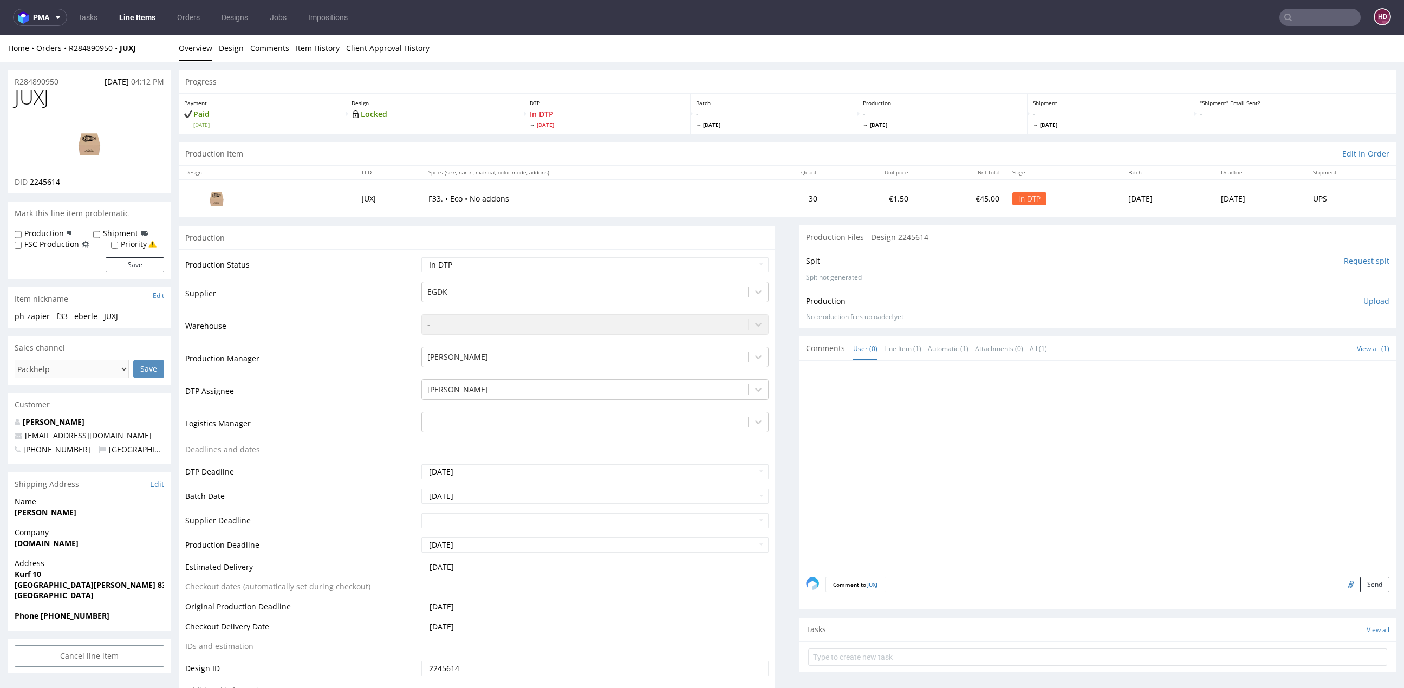
click at [86, 96] on h1 "JUXJ" at bounding box center [89, 98] width 149 height 22
drag, startPoint x: 66, startPoint y: 97, endPoint x: -15, endPoint y: 94, distance: 80.2
drag, startPoint x: 83, startPoint y: 179, endPoint x: 28, endPoint y: 180, distance: 55.8
click at [28, 180] on div "DID 2245614" at bounding box center [89, 182] width 149 height 11
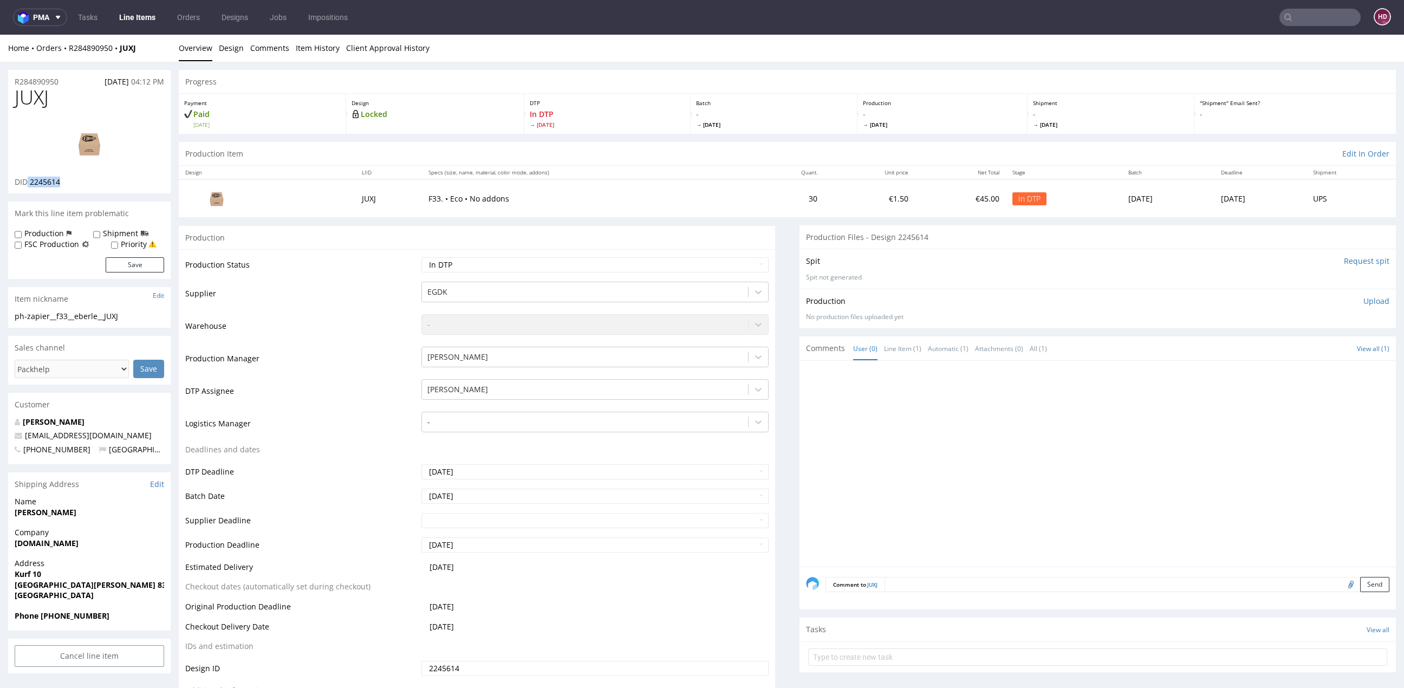
click at [89, 145] on img at bounding box center [89, 143] width 87 height 49
click at [135, 318] on div "ph-zapier__f33__eberle__JUXJ" at bounding box center [89, 316] width 149 height 11
drag, startPoint x: 135, startPoint y: 316, endPoint x: -2, endPoint y: 313, distance: 137.1
click at [75, 102] on h1 "JUXJ" at bounding box center [89, 98] width 149 height 22
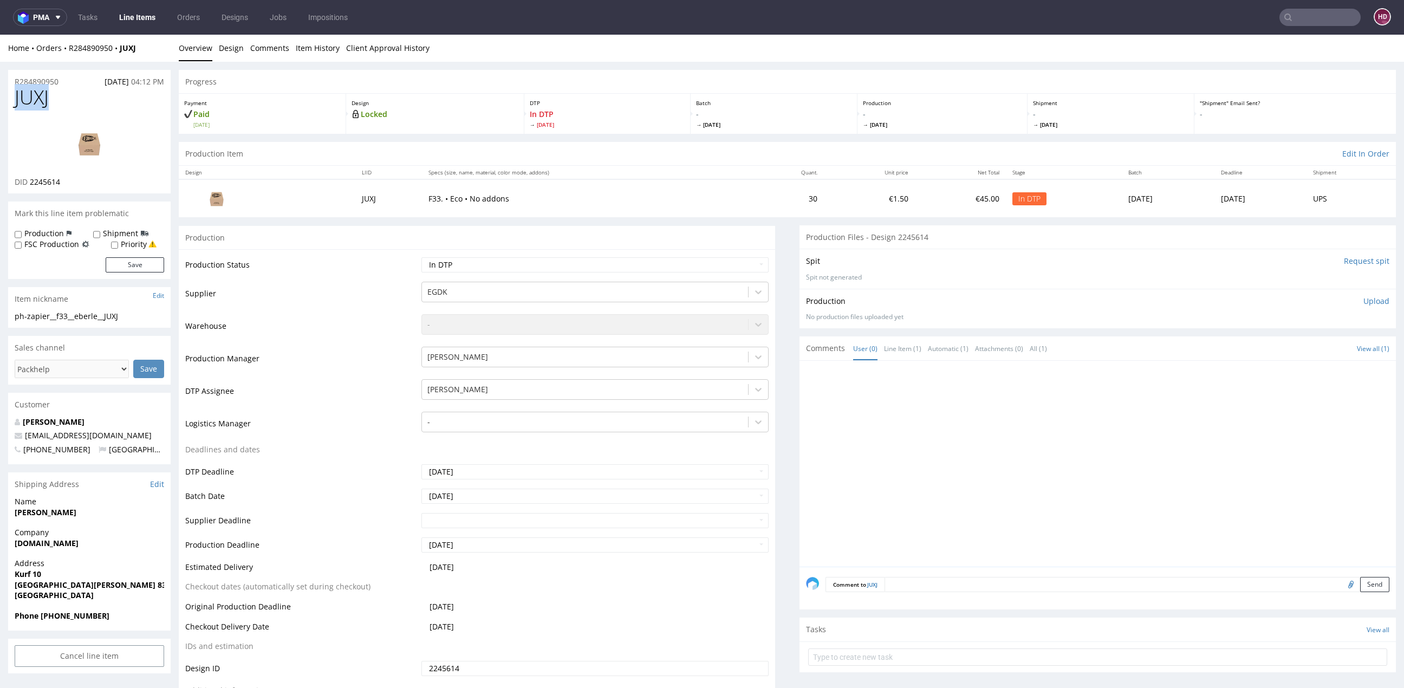
drag, startPoint x: 12, startPoint y: 93, endPoint x: -16, endPoint y: 89, distance: 28.4
drag, startPoint x: 74, startPoint y: 183, endPoint x: 30, endPoint y: 182, distance: 43.3
click at [30, 182] on div "DID 2245614" at bounding box center [89, 182] width 149 height 11
drag, startPoint x: 50, startPoint y: 83, endPoint x: -42, endPoint y: 79, distance: 91.6
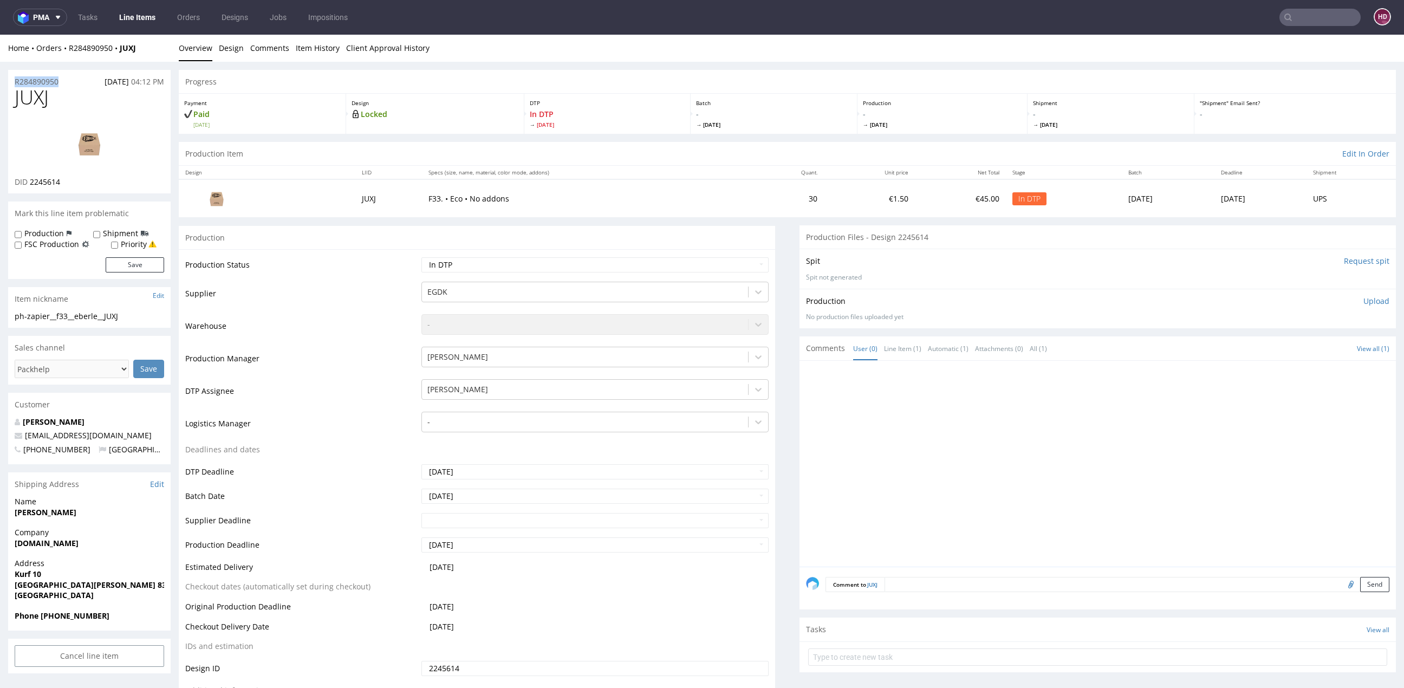
click at [225, 49] on link "Design" at bounding box center [231, 48] width 25 height 27
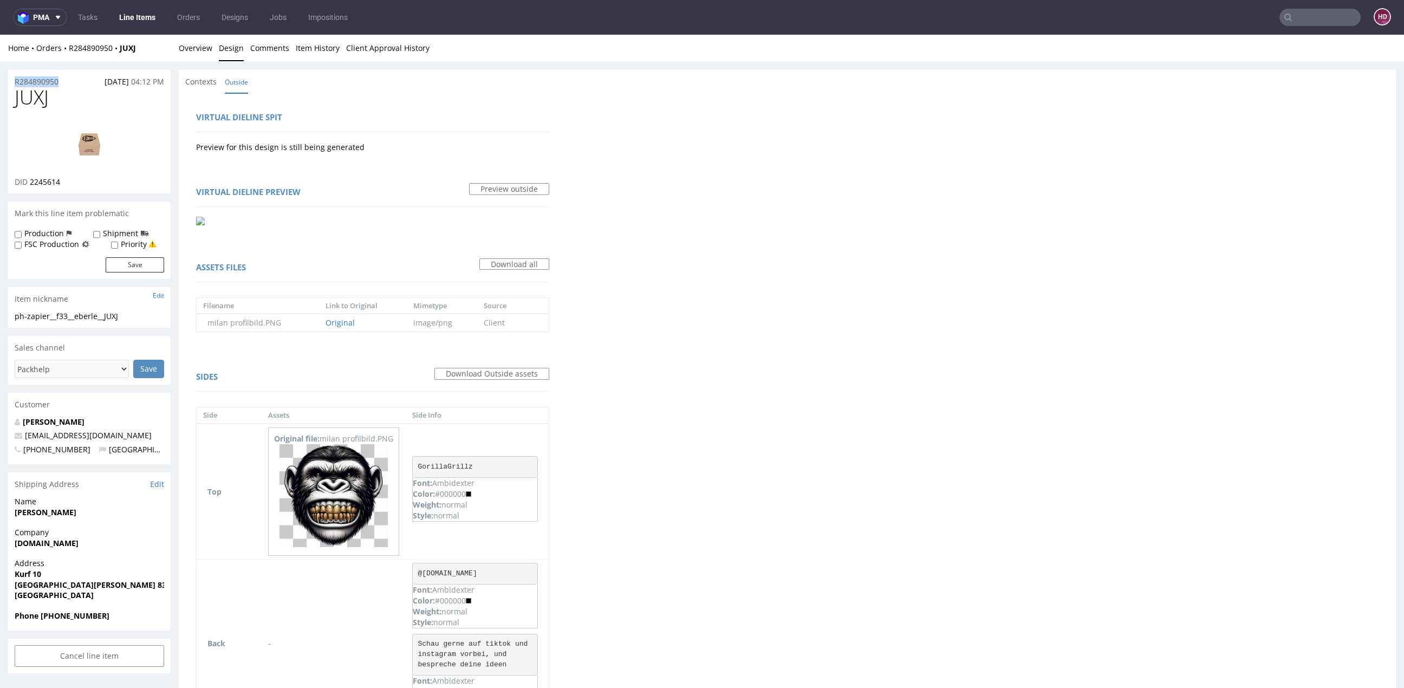
click at [88, 144] on img at bounding box center [89, 143] width 87 height 49
click at [64, 116] on link at bounding box center [89, 143] width 87 height 66
click at [103, 93] on h1 "JUXJ" at bounding box center [89, 98] width 149 height 22
drag, startPoint x: 86, startPoint y: 102, endPoint x: 6, endPoint y: 96, distance: 79.8
click at [6, 96] on div "R284890950 [DATE] 04:12 PM JUXJ DID 2245614 Mark this line item problematic Pro…" at bounding box center [702, 595] width 1404 height 1066
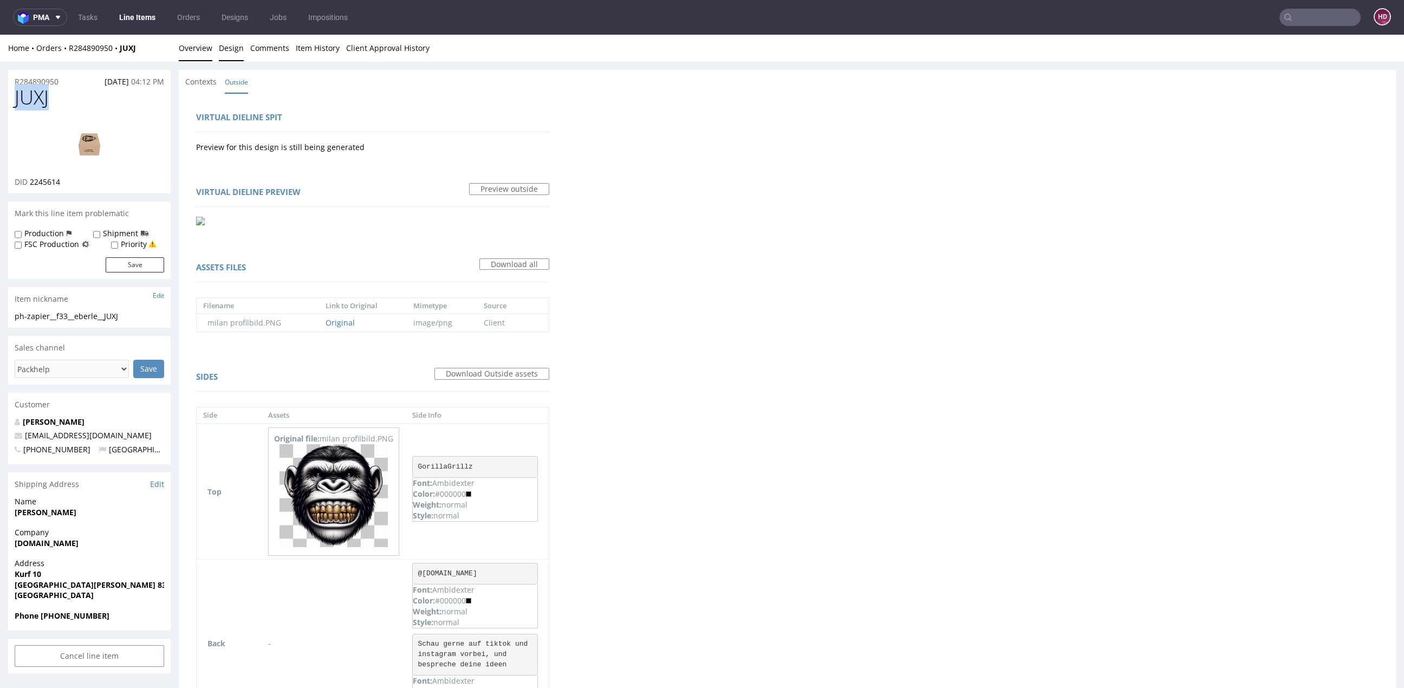
click at [191, 47] on link "Overview" at bounding box center [196, 48] width 34 height 27
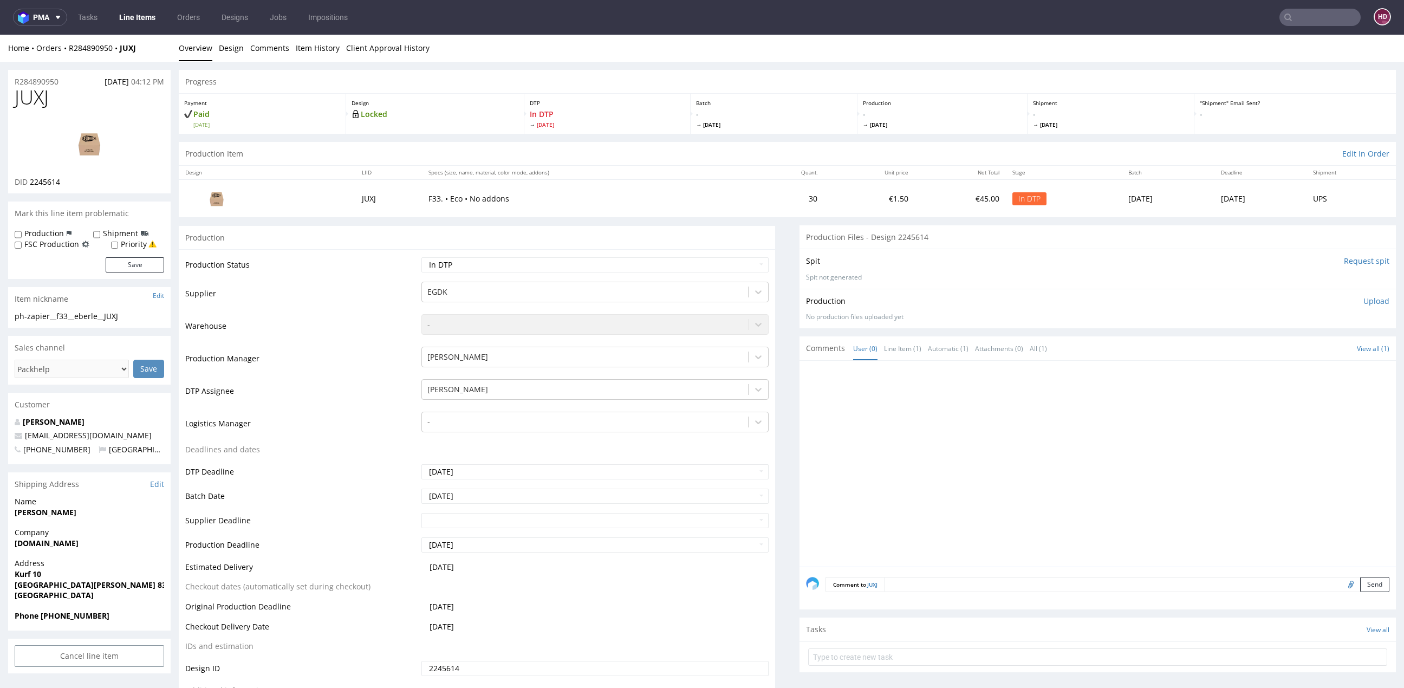
click at [1363, 301] on p "Upload" at bounding box center [1376, 301] width 26 height 11
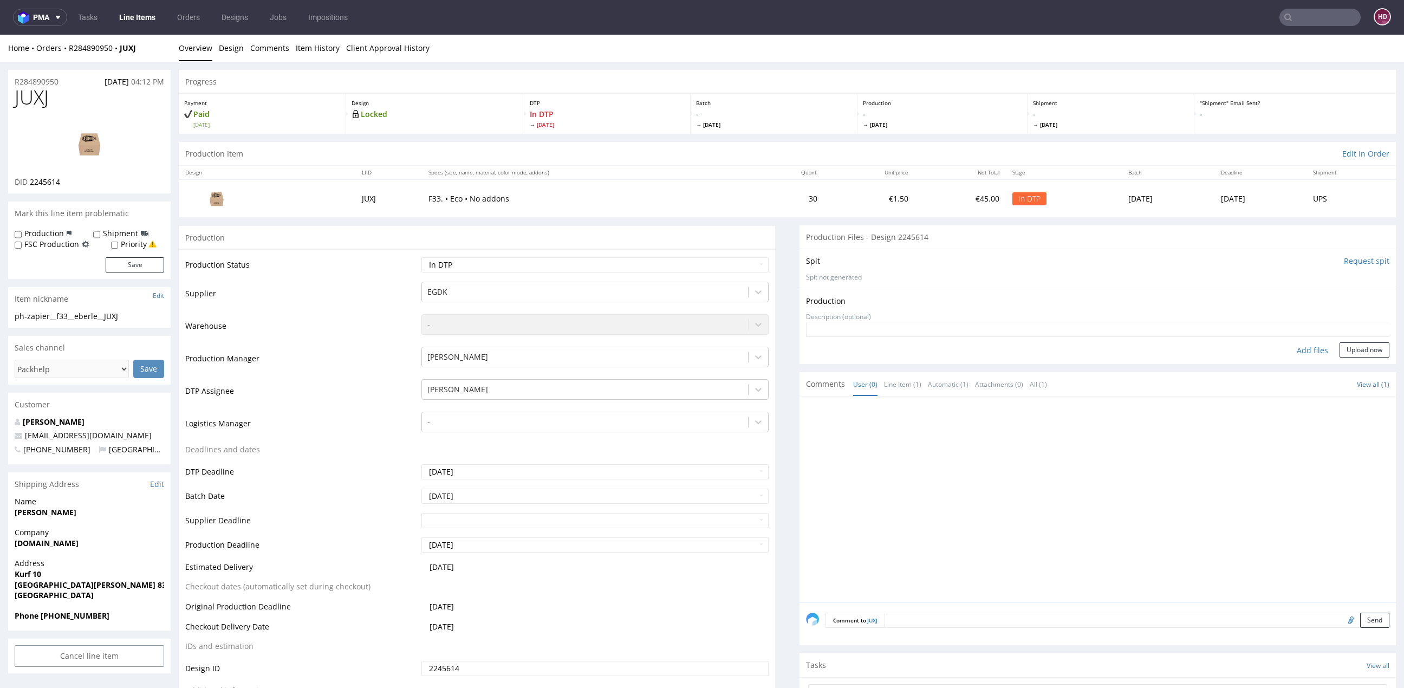
click at [1352, 303] on div "Production Upload" at bounding box center [1097, 301] width 583 height 11
click at [1299, 351] on div "Add files" at bounding box center [1312, 350] width 54 height 16
type input "C:\fakepath\ph-zapier__f33__eberle__JUXJ__d2245614__oR284890950.pdf"
click at [1346, 365] on button "Upload now" at bounding box center [1364, 367] width 50 height 15
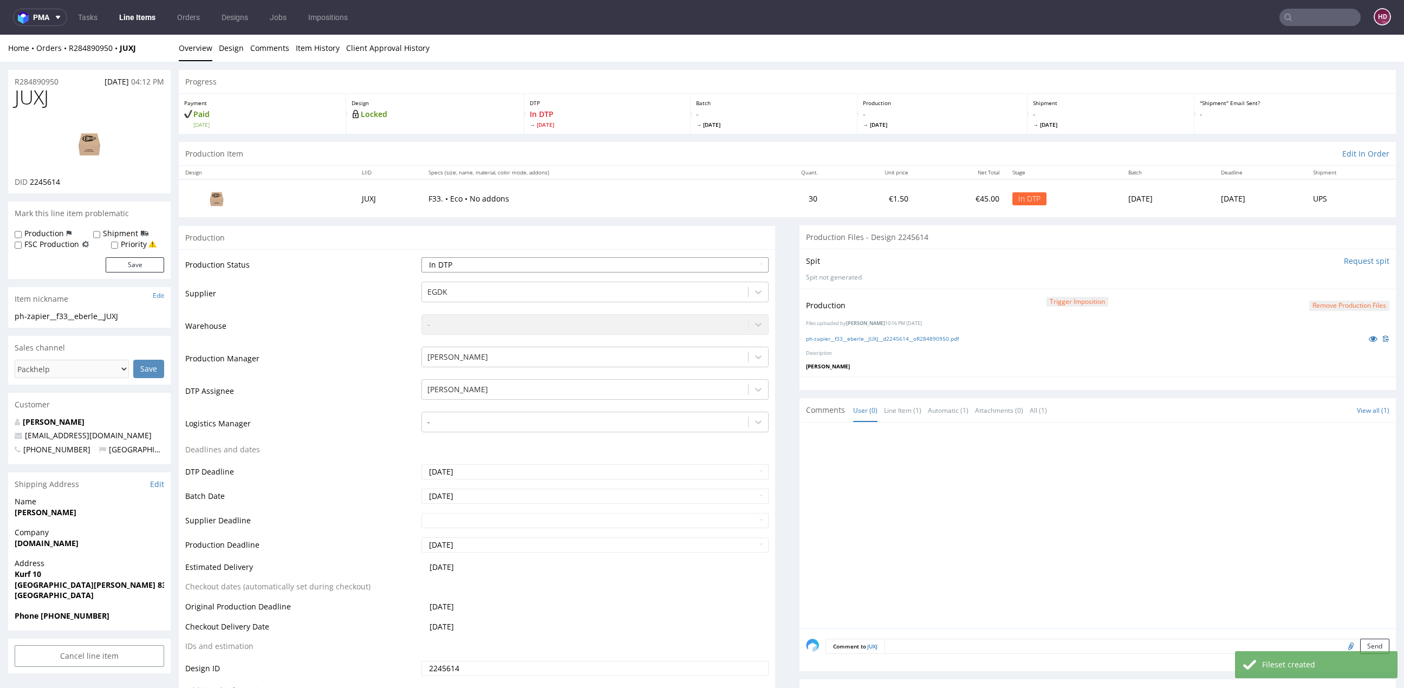
click at [497, 267] on select "Waiting for Artwork Waiting for Diecut Waiting for Mockup Waiting for DTP Waiti…" at bounding box center [594, 264] width 347 height 15
select select "dtp_production_ready"
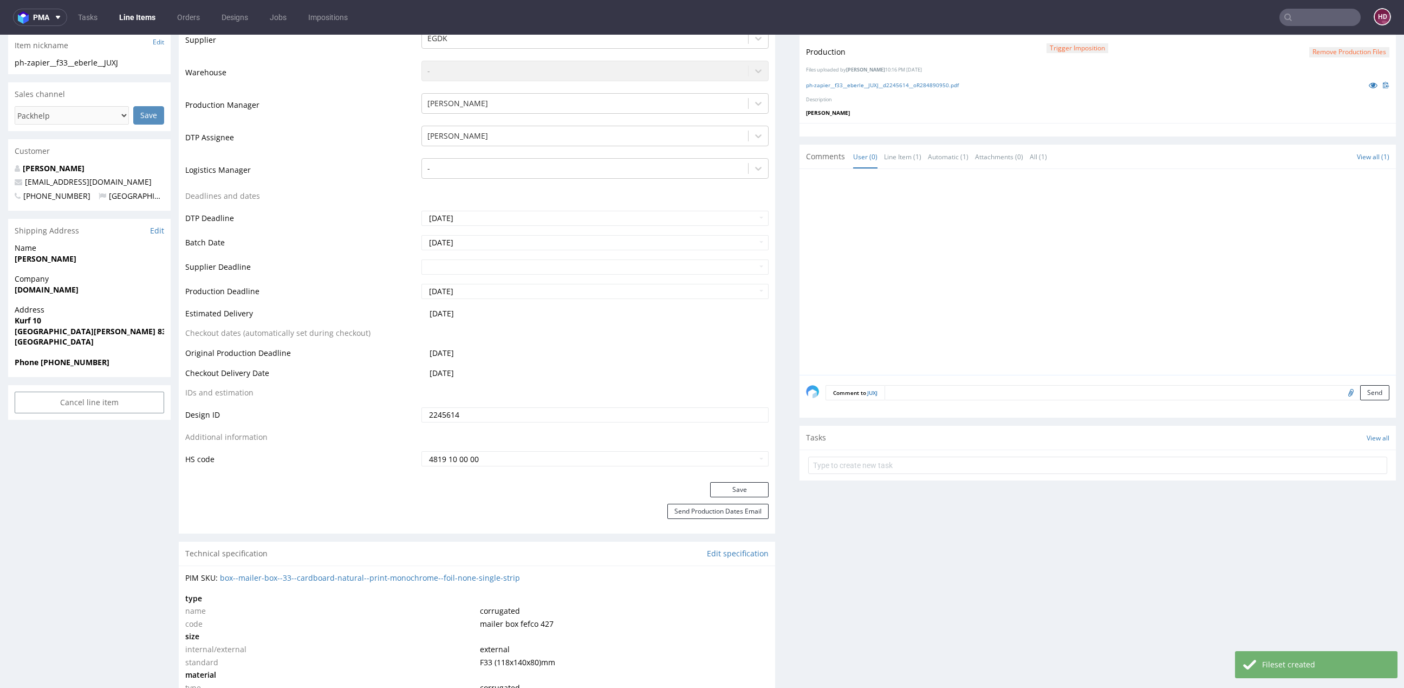
scroll to position [552, 0]
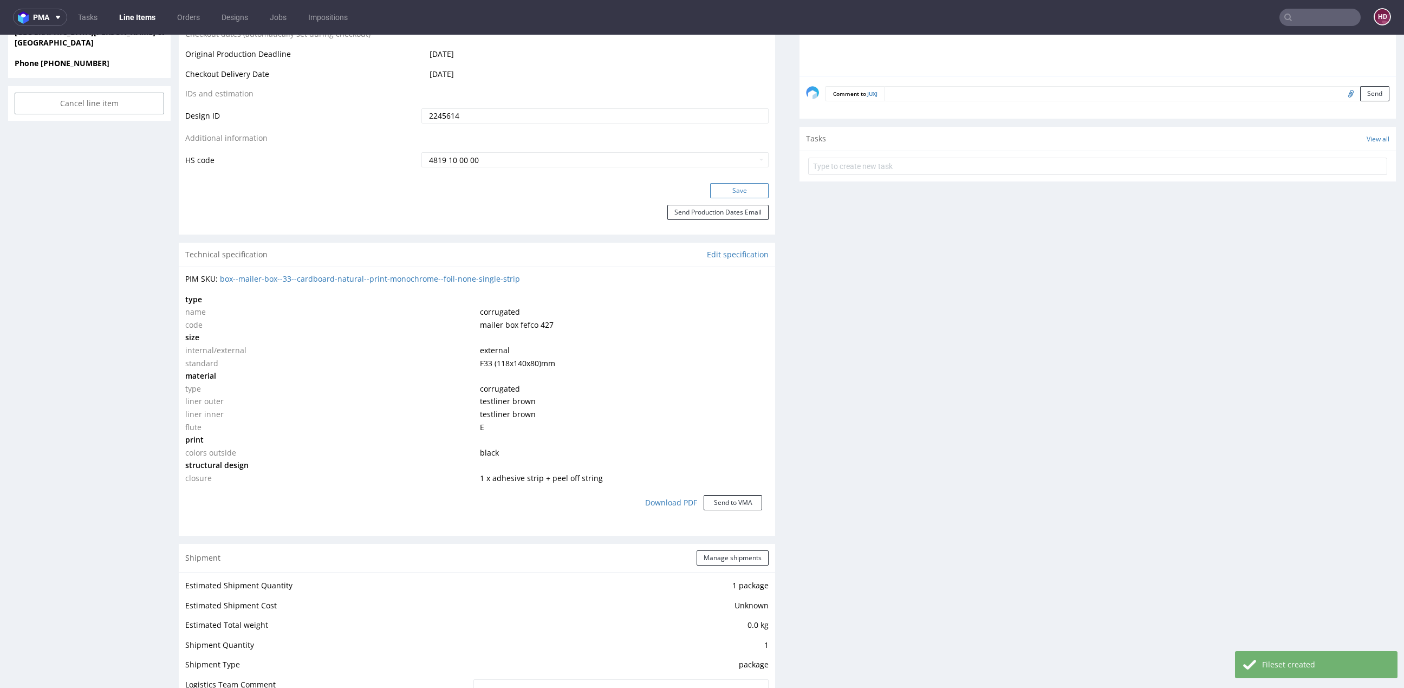
click at [738, 193] on button "Save" at bounding box center [739, 190] width 58 height 15
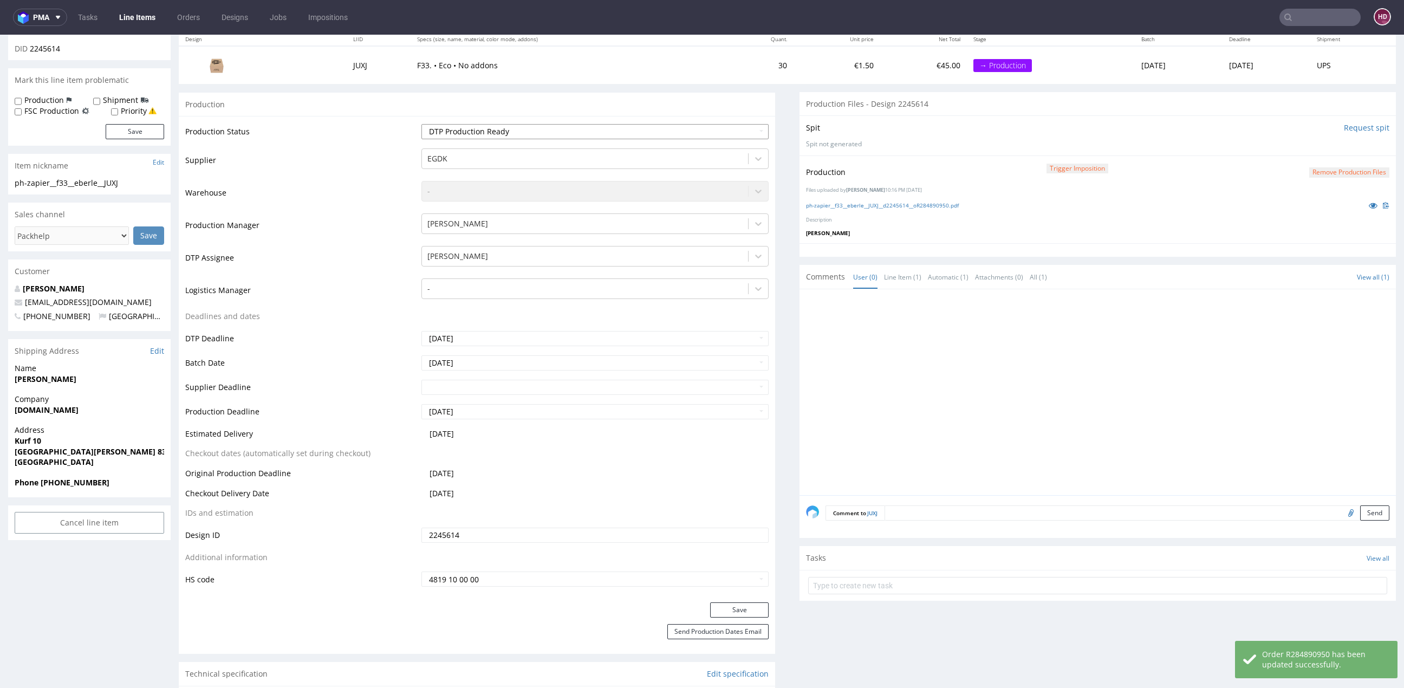
scroll to position [0, 0]
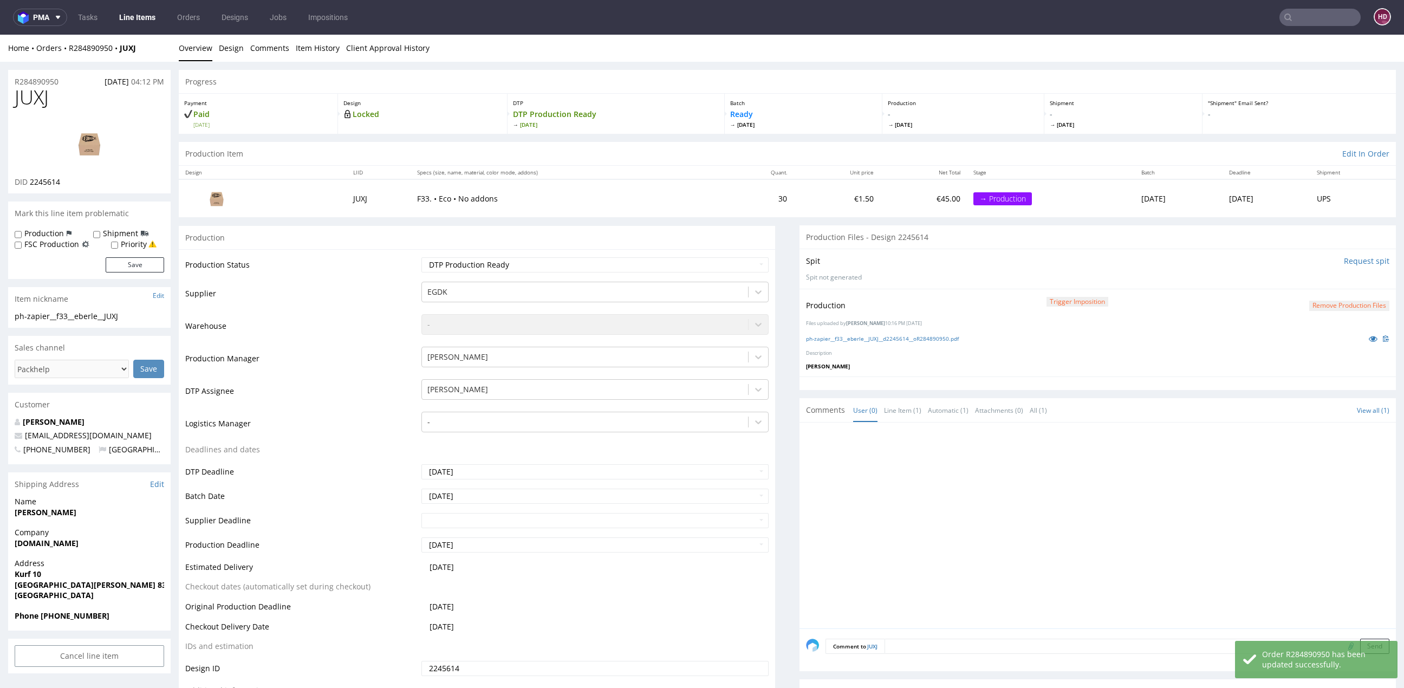
click at [194, 48] on link "Overview" at bounding box center [196, 48] width 34 height 27
click at [144, 16] on link "Line Items" at bounding box center [137, 17] width 49 height 17
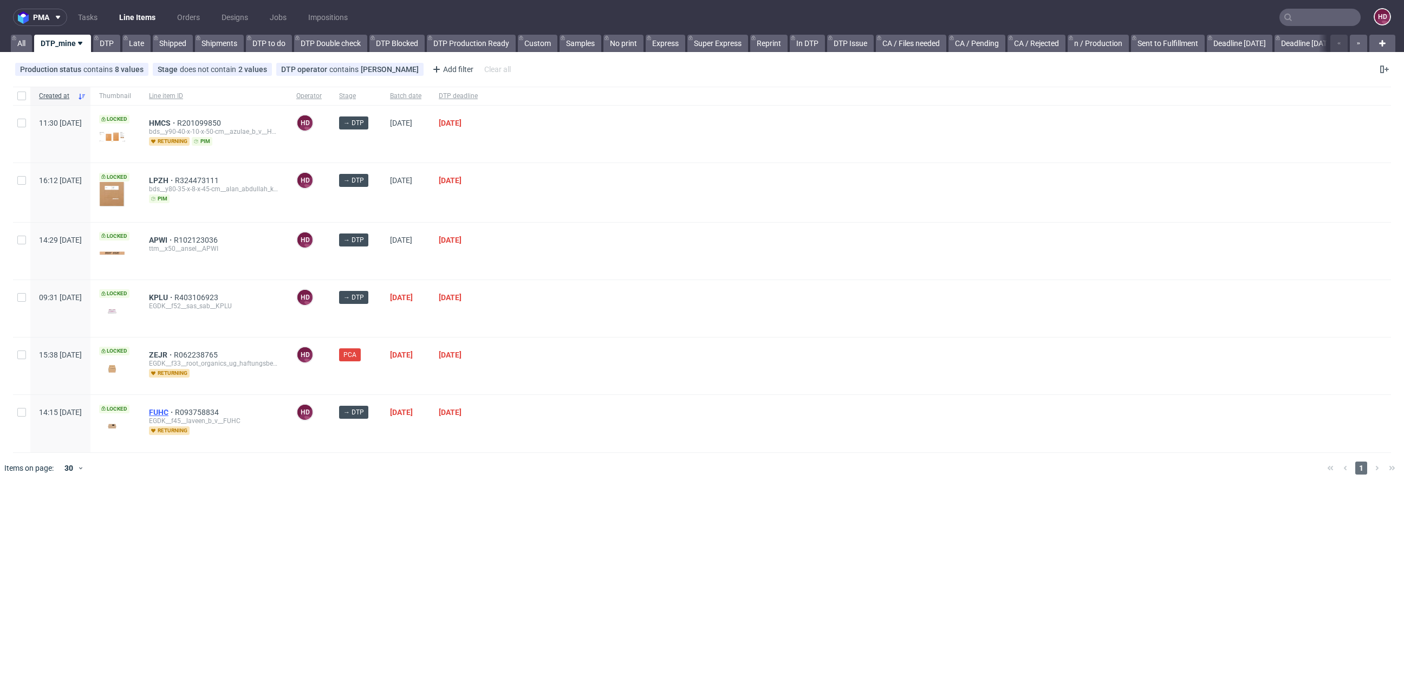
click at [175, 410] on span "FUHC" at bounding box center [162, 412] width 26 height 9
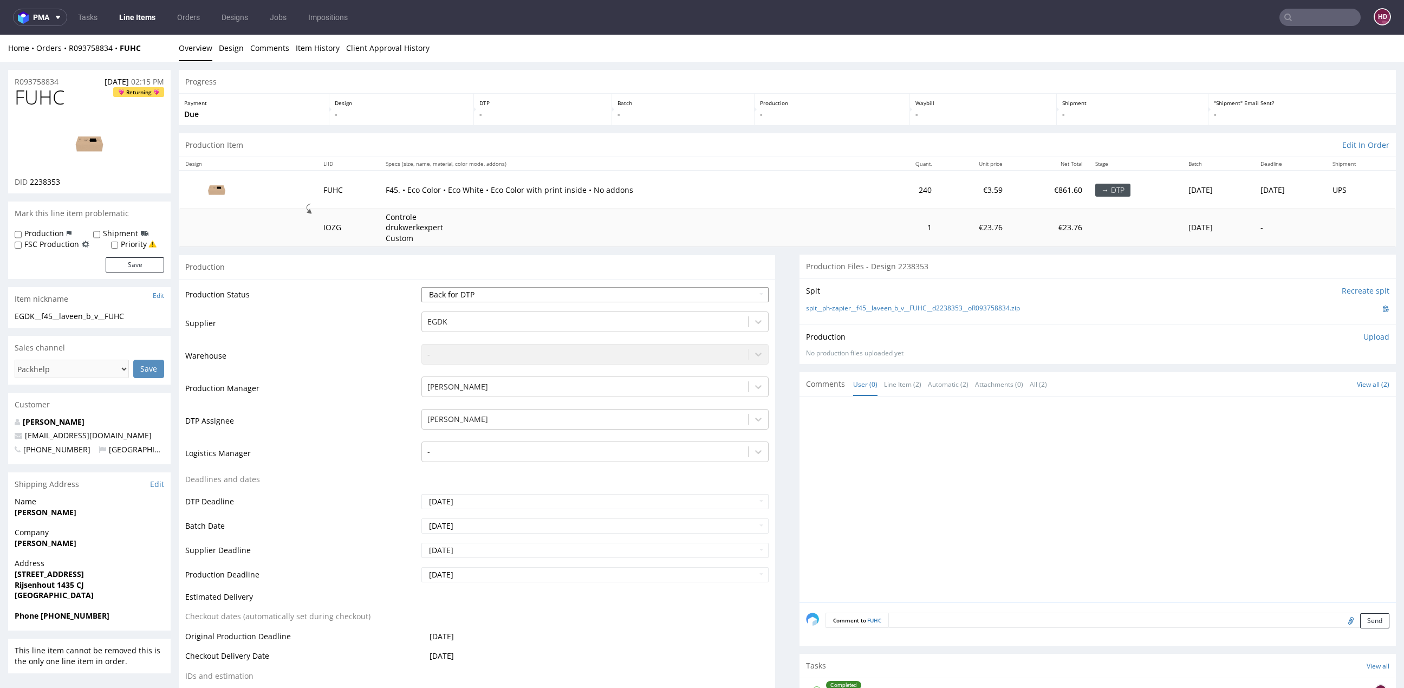
click at [473, 295] on select "Waiting for Artwork Waiting for Diecut Waiting for Mockup Waiting for DTP Waiti…" at bounding box center [594, 294] width 347 height 15
click at [479, 299] on select "Waiting for Artwork Waiting for Diecut Waiting for Mockup Waiting for DTP Waiti…" at bounding box center [594, 294] width 347 height 15
select select "dtp_in_process"
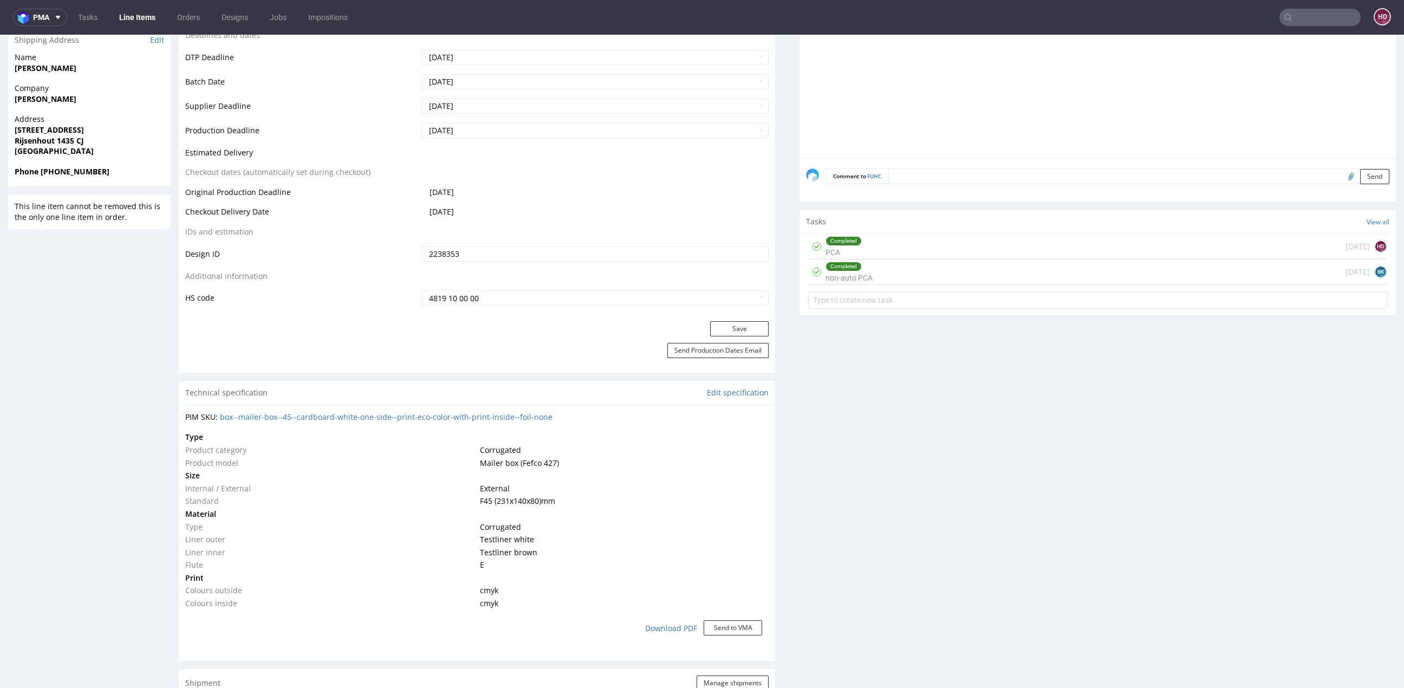
scroll to position [524, 0]
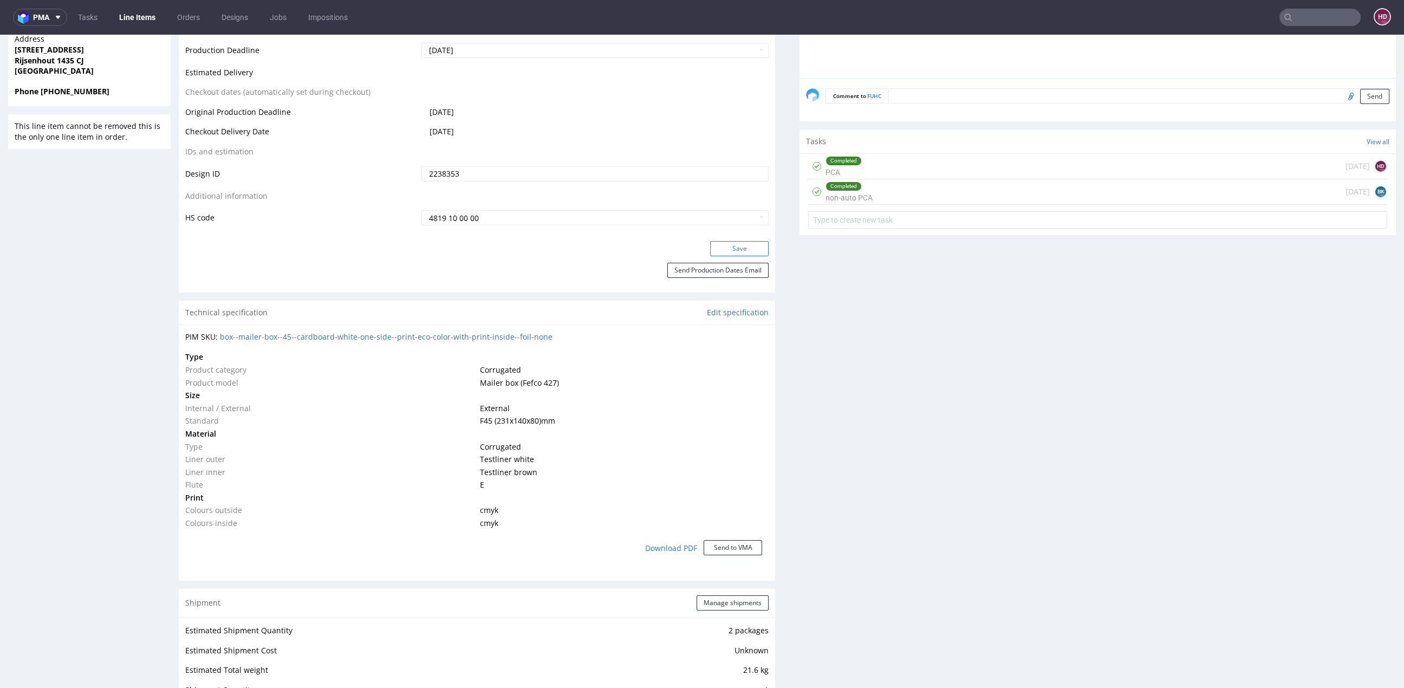
click at [717, 250] on button "Save" at bounding box center [739, 248] width 58 height 15
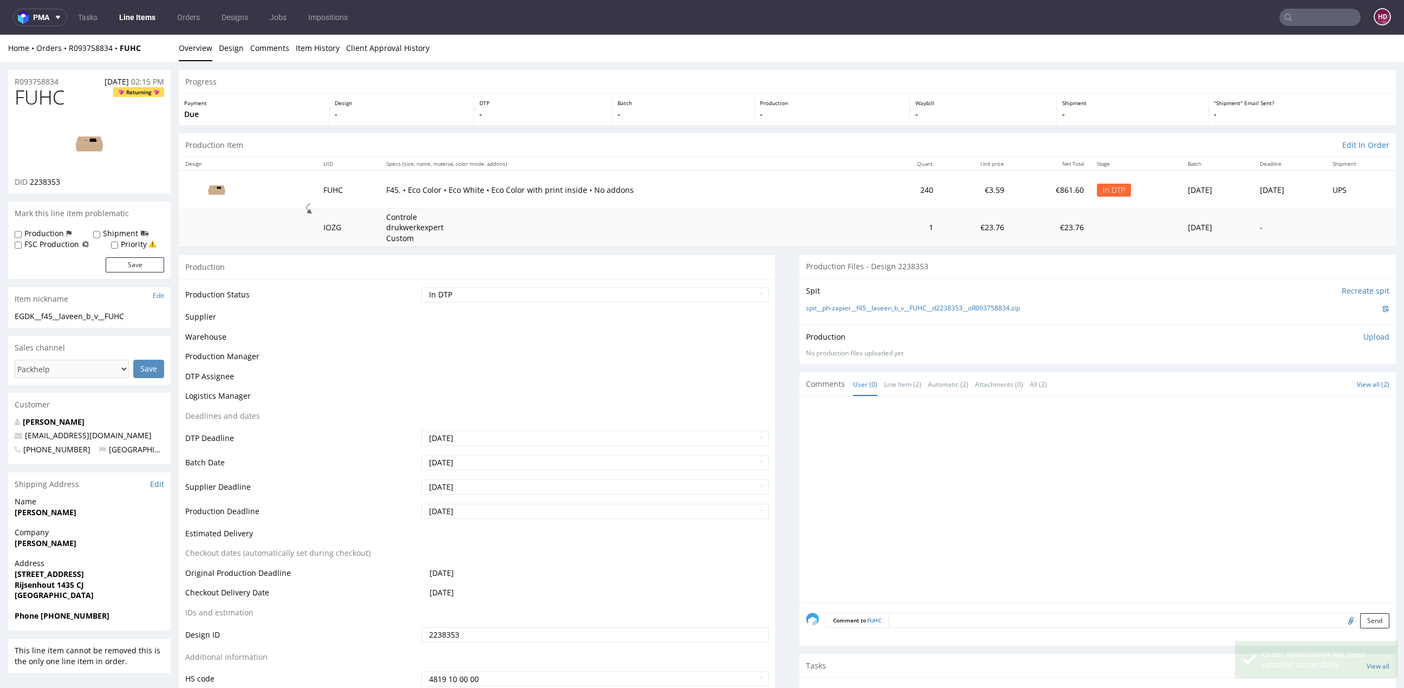
scroll to position [432, 0]
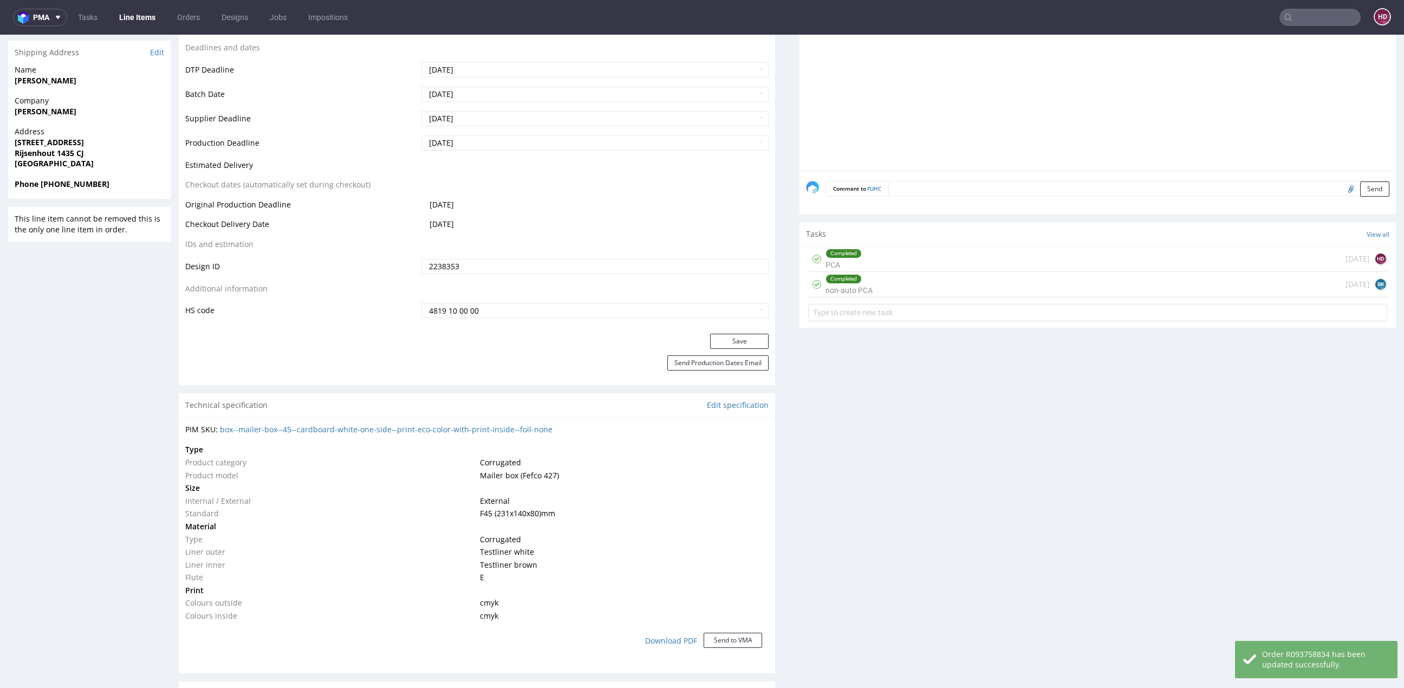
click at [879, 285] on div "Completed non-auto PCA [DATE] BK" at bounding box center [1097, 284] width 579 height 25
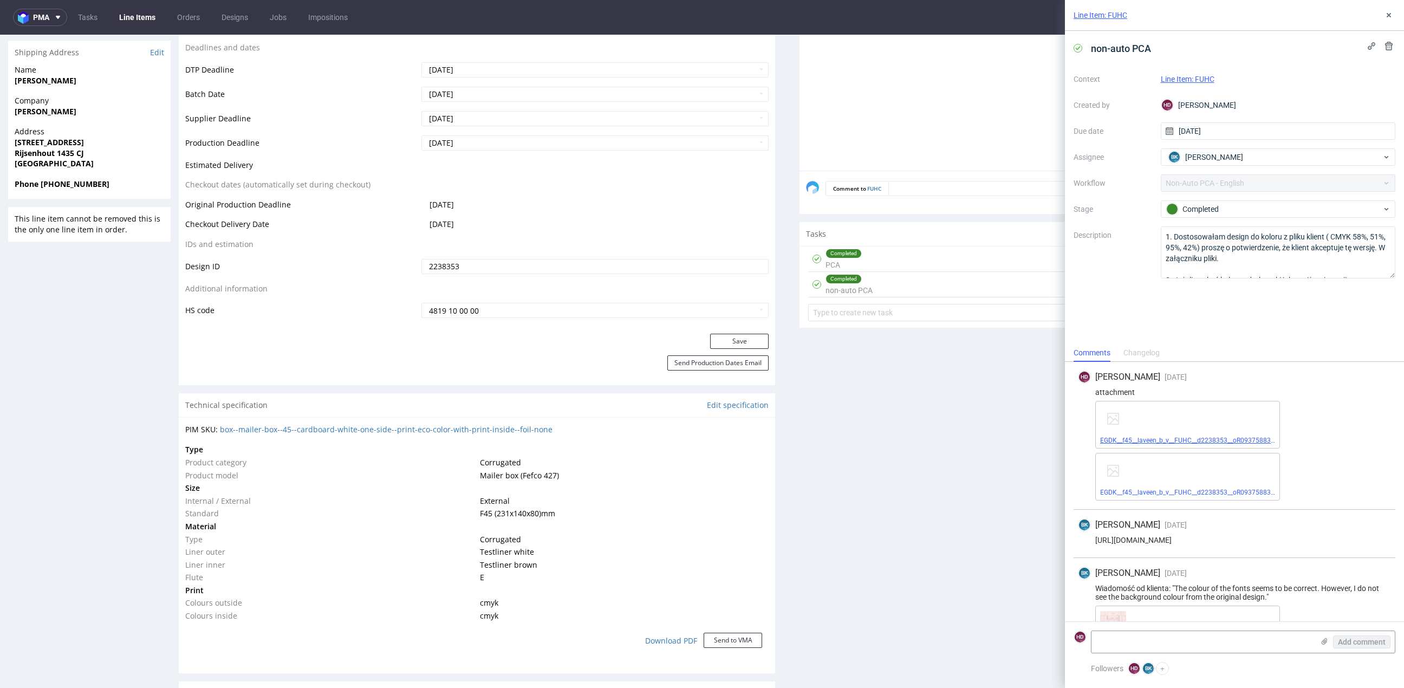
click at [1147, 440] on link "EGDK__f45__laveen_b_v__FUHC__d2238353__oR093758834__inside.pdf" at bounding box center [1204, 441] width 209 height 8
click at [1115, 491] on link "EGDK__f45__laveen_b_v__FUHC__d2238353__oR093758834__outside.pdf" at bounding box center [1206, 493] width 213 height 8
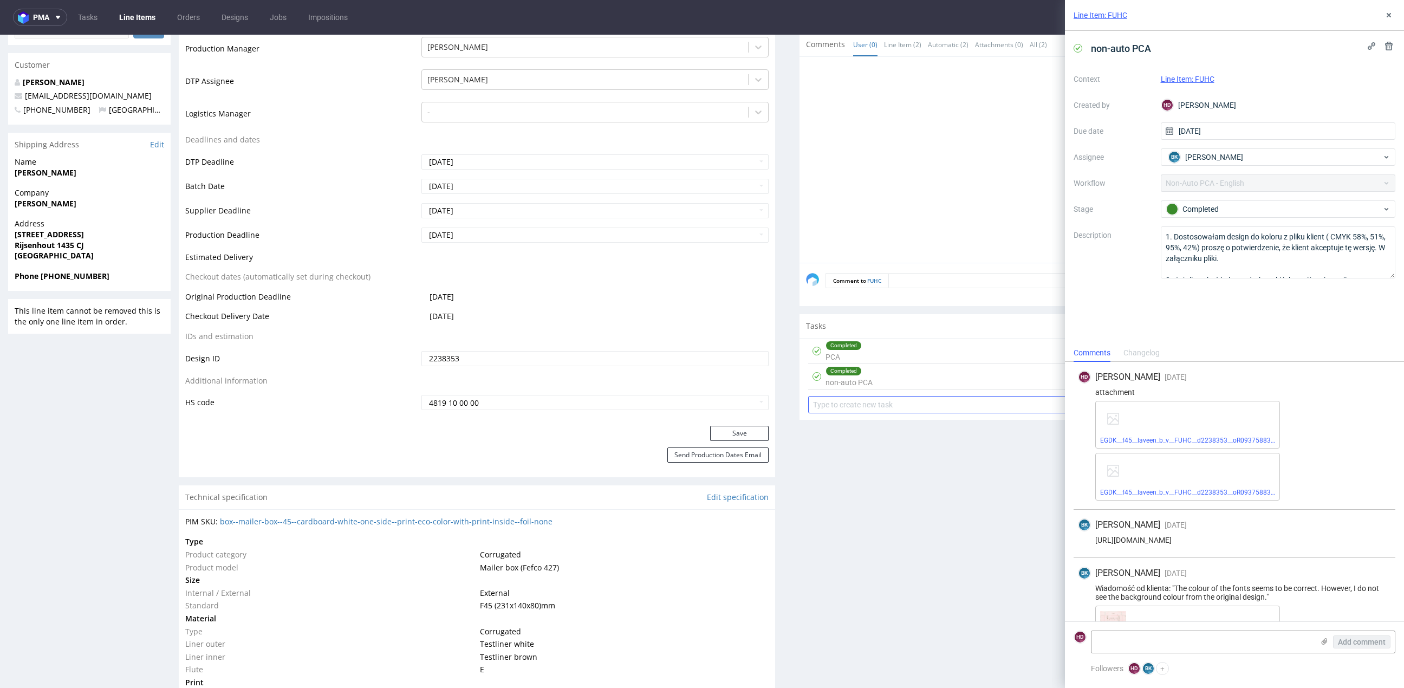
scroll to position [296, 0]
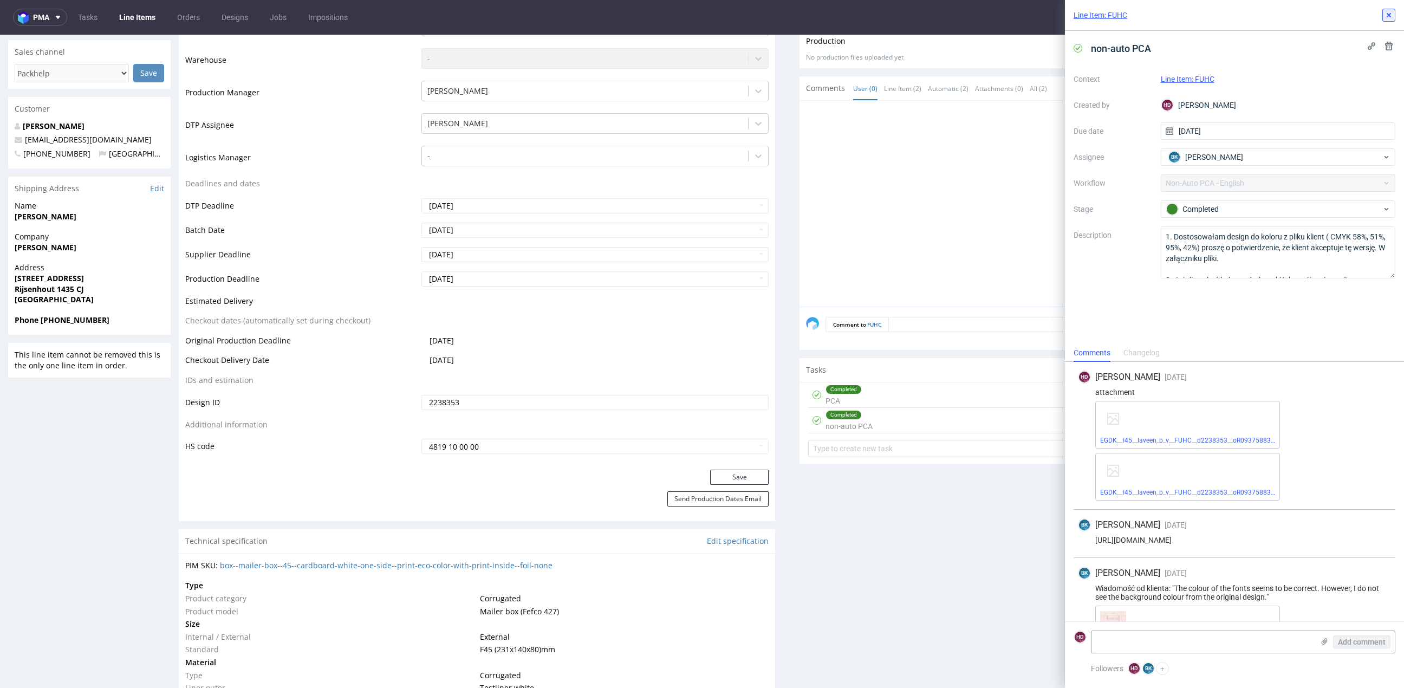
click at [1387, 12] on icon at bounding box center [1388, 15] width 9 height 9
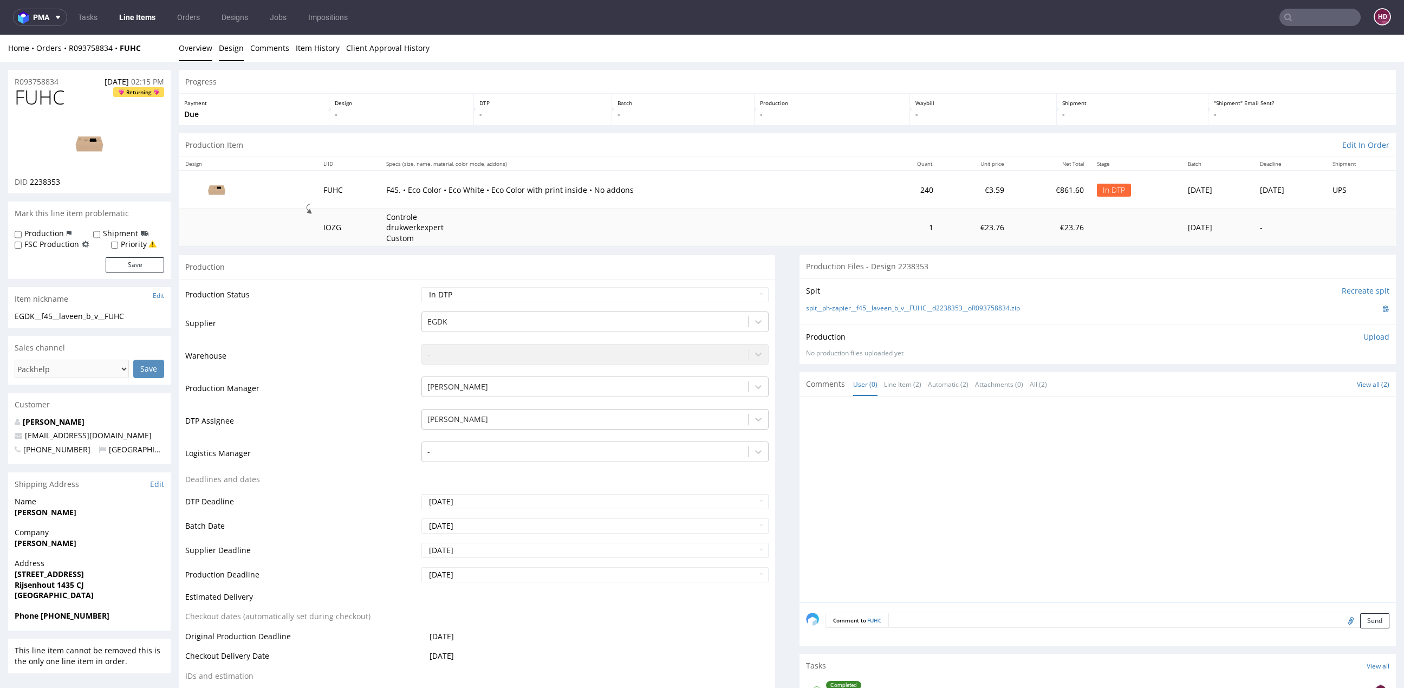
click at [230, 55] on link "Design" at bounding box center [231, 48] width 25 height 27
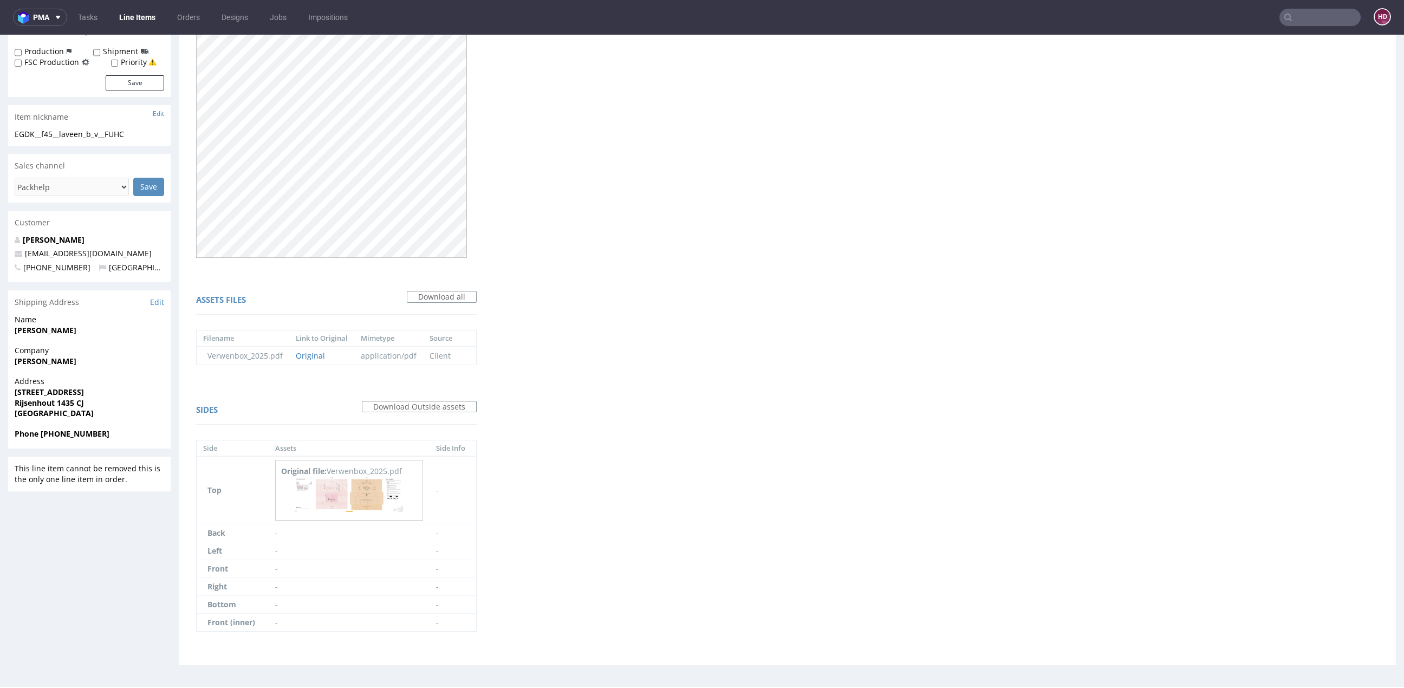
scroll to position [188, 0]
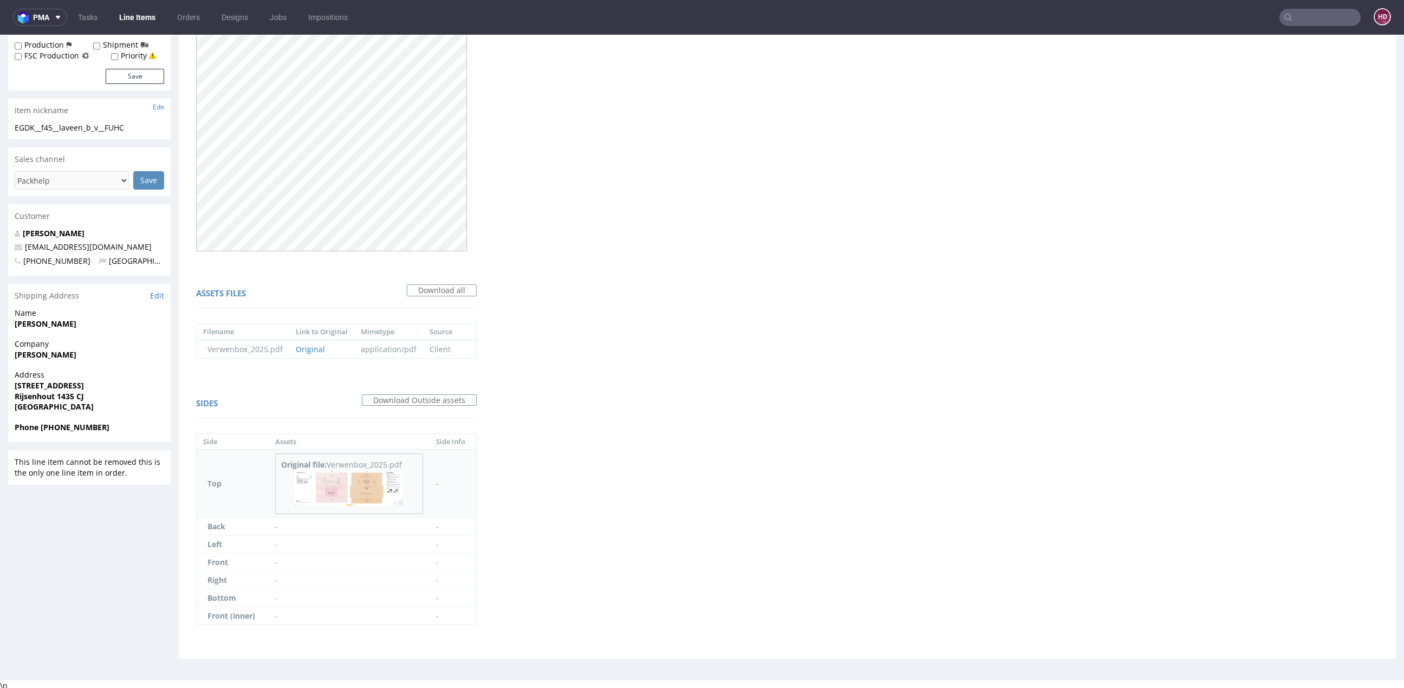
click at [402, 468] on div "Original file: Verwenbox_2025.pdf" at bounding box center [349, 483] width 148 height 61
click at [400, 495] on p at bounding box center [349, 489] width 136 height 38
click at [369, 491] on img at bounding box center [349, 487] width 108 height 35
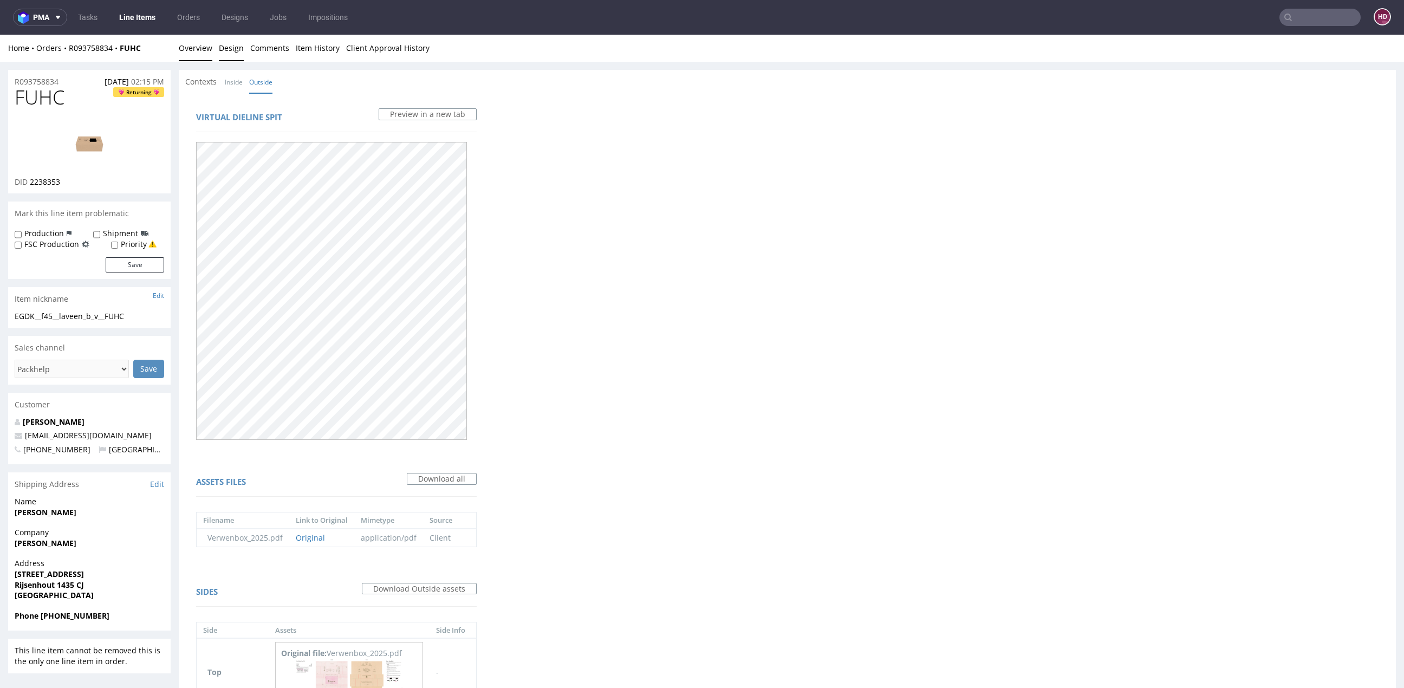
click at [197, 48] on link "Overview" at bounding box center [196, 48] width 34 height 27
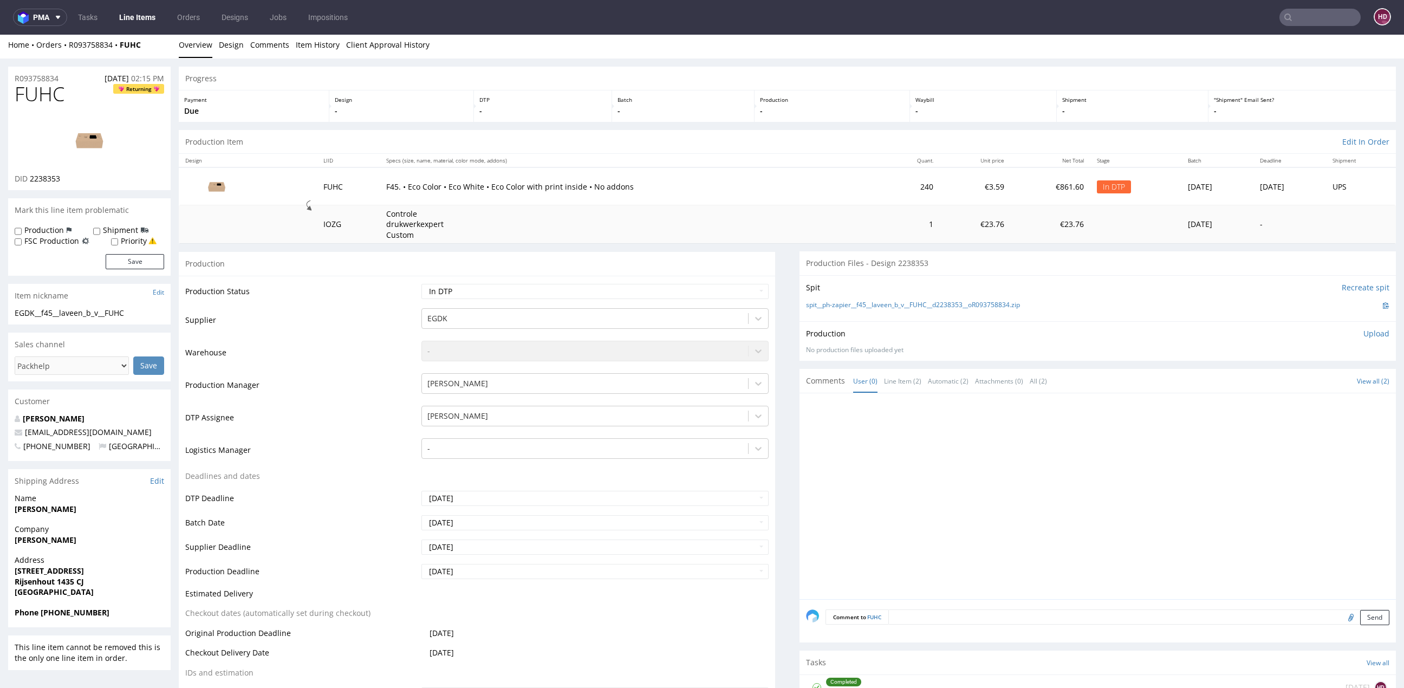
scroll to position [339, 0]
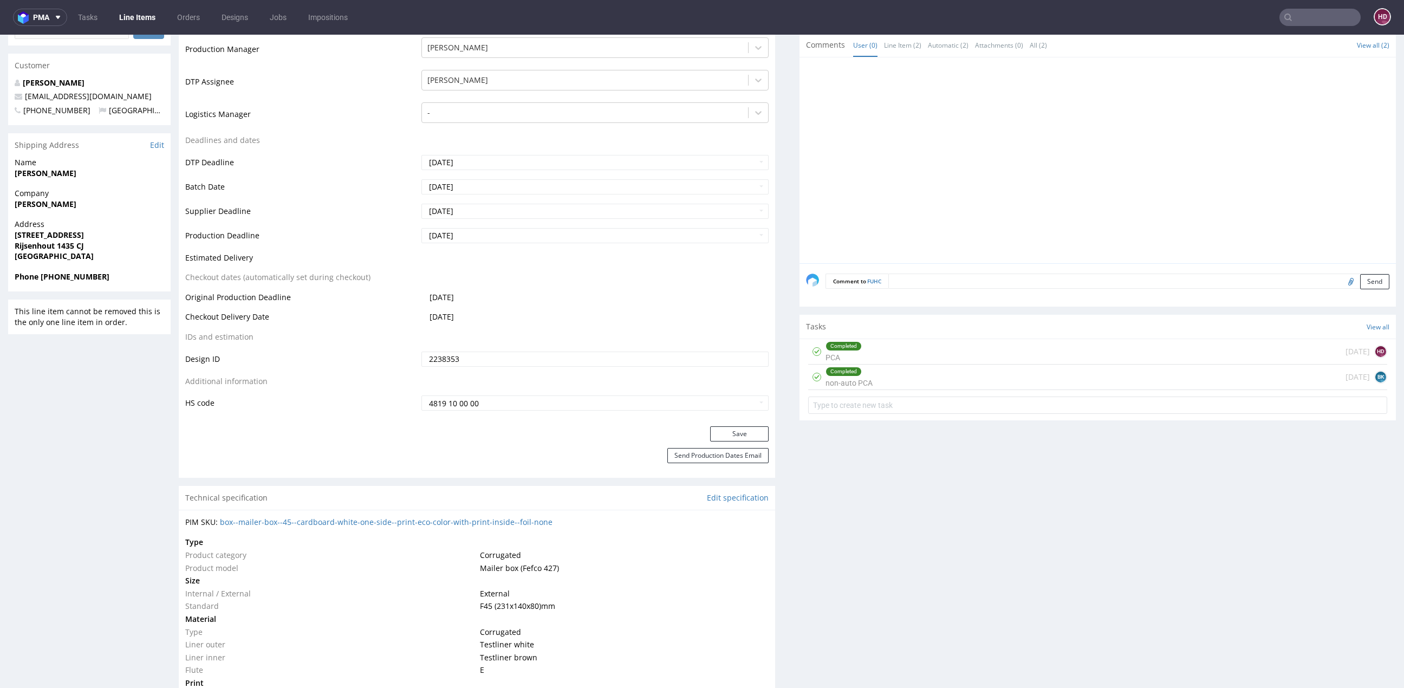
click at [866, 360] on div "Completed PCA [DATE] HD" at bounding box center [1097, 351] width 579 height 25
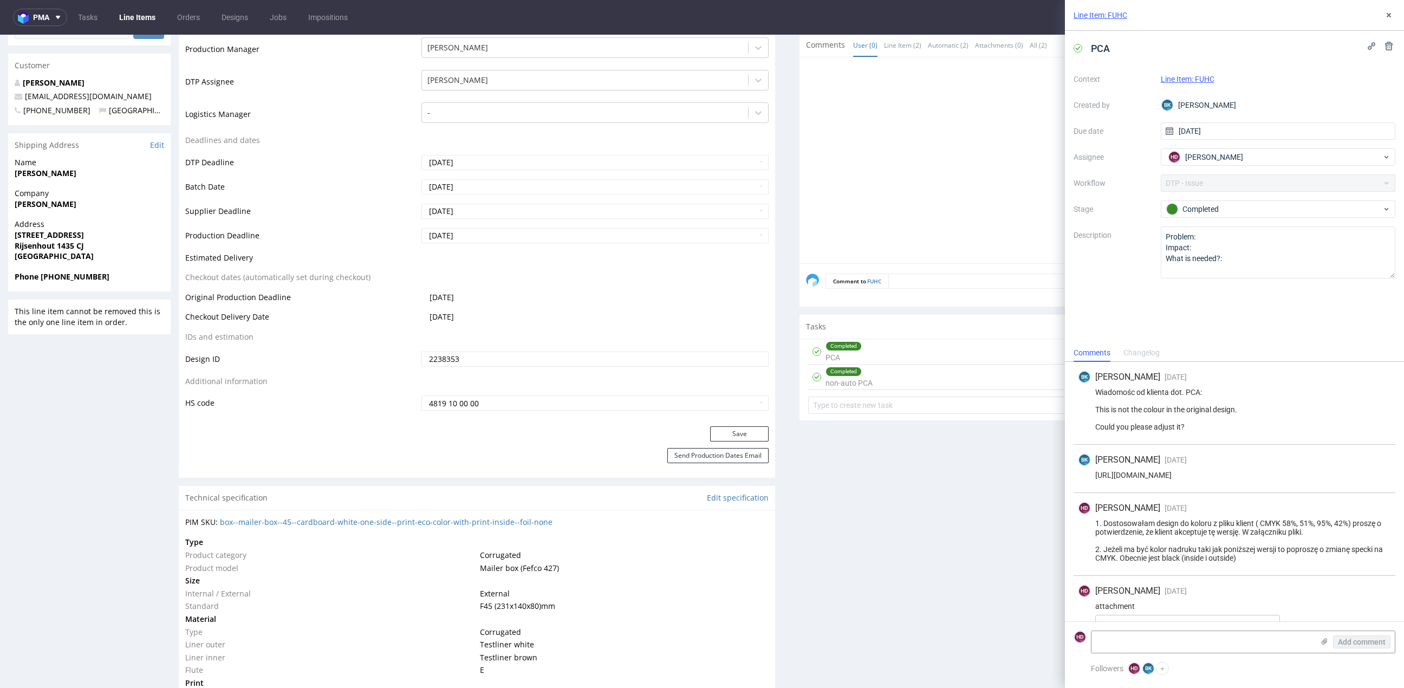
scroll to position [101, 0]
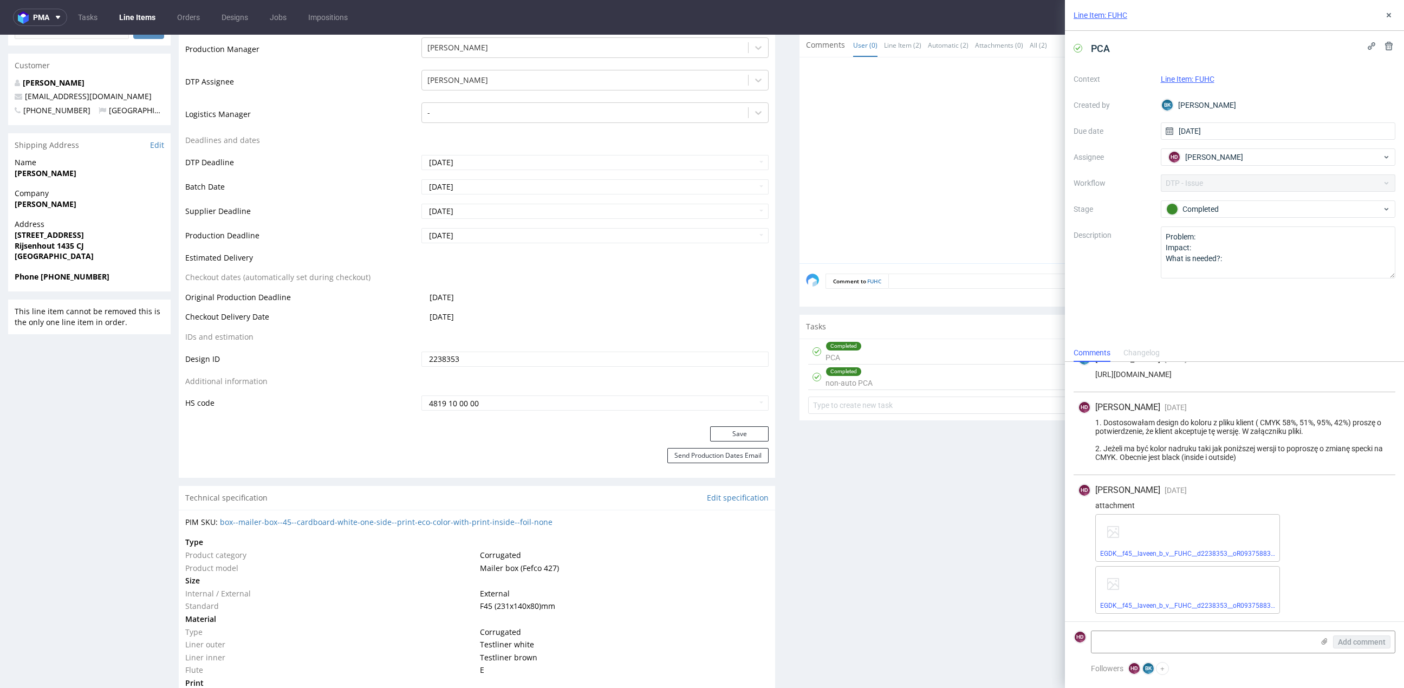
click at [875, 378] on div "Completed non-auto PCA [DATE] BK" at bounding box center [1097, 377] width 579 height 25
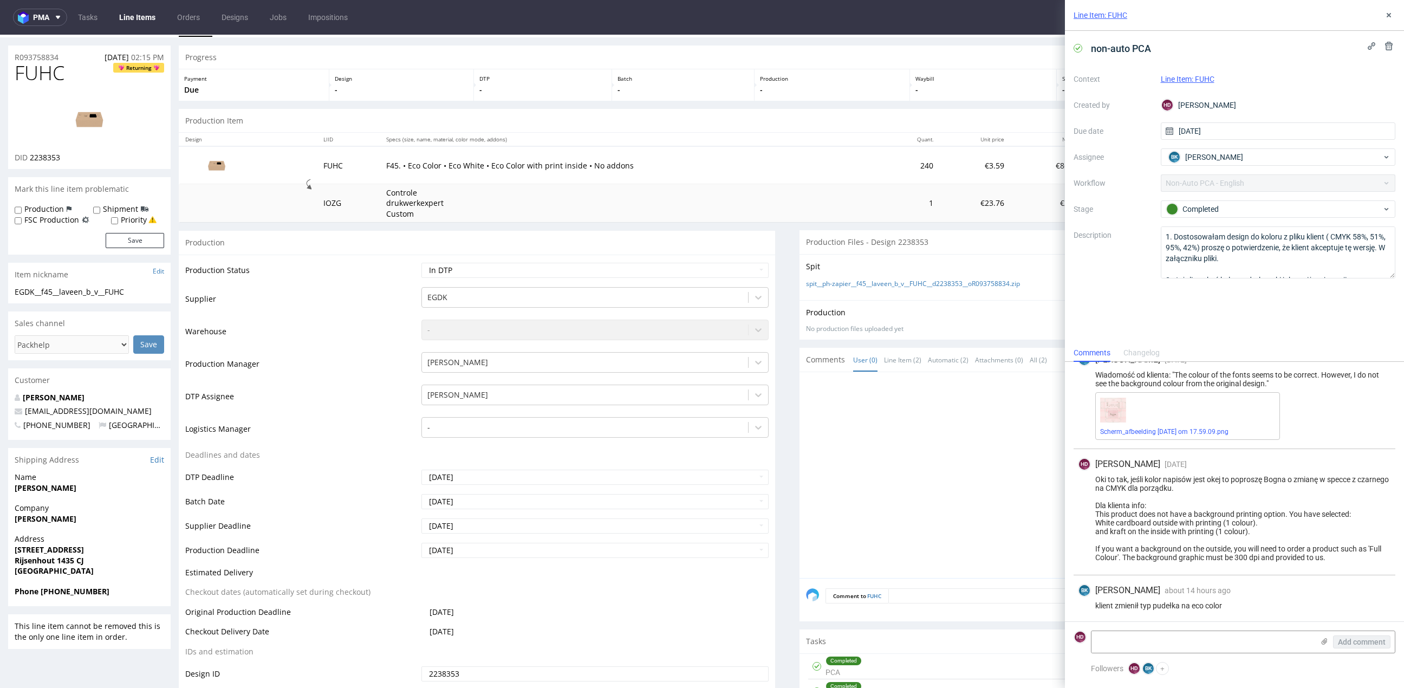
scroll to position [27, 0]
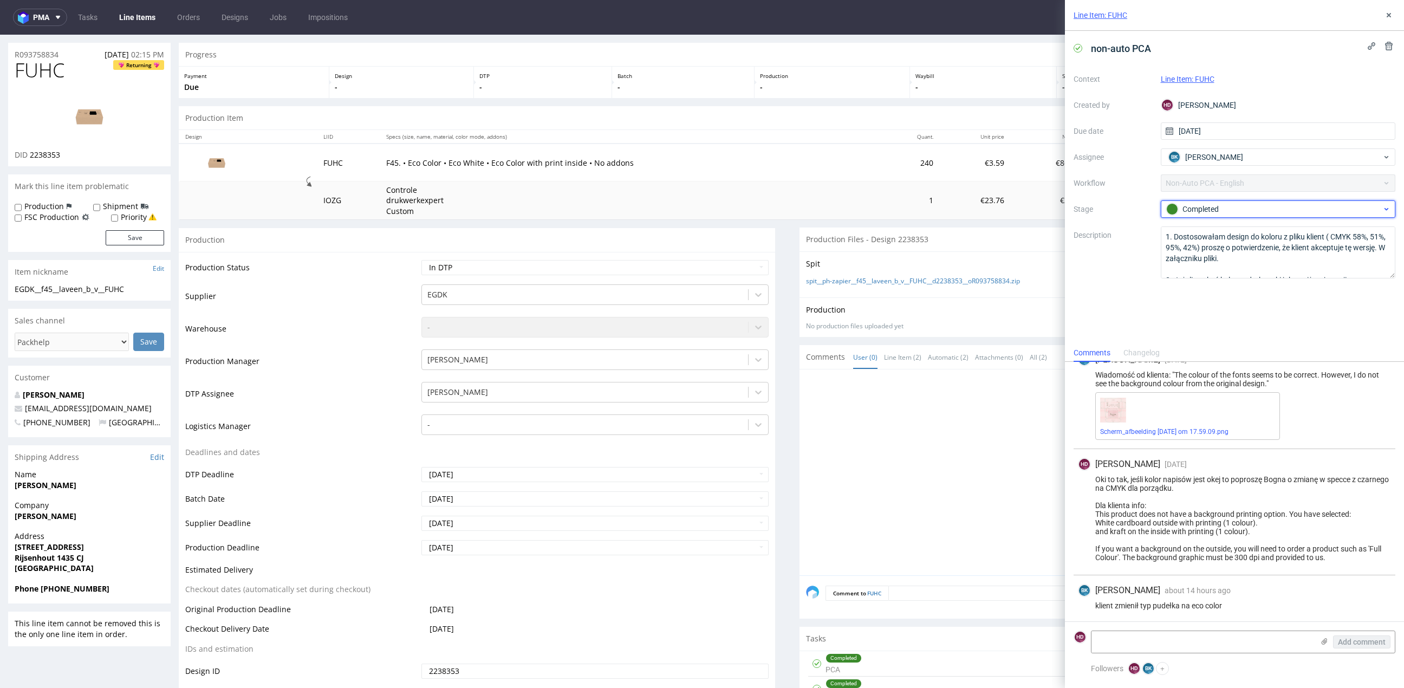
click at [1246, 211] on div "Completed" at bounding box center [1274, 209] width 216 height 12
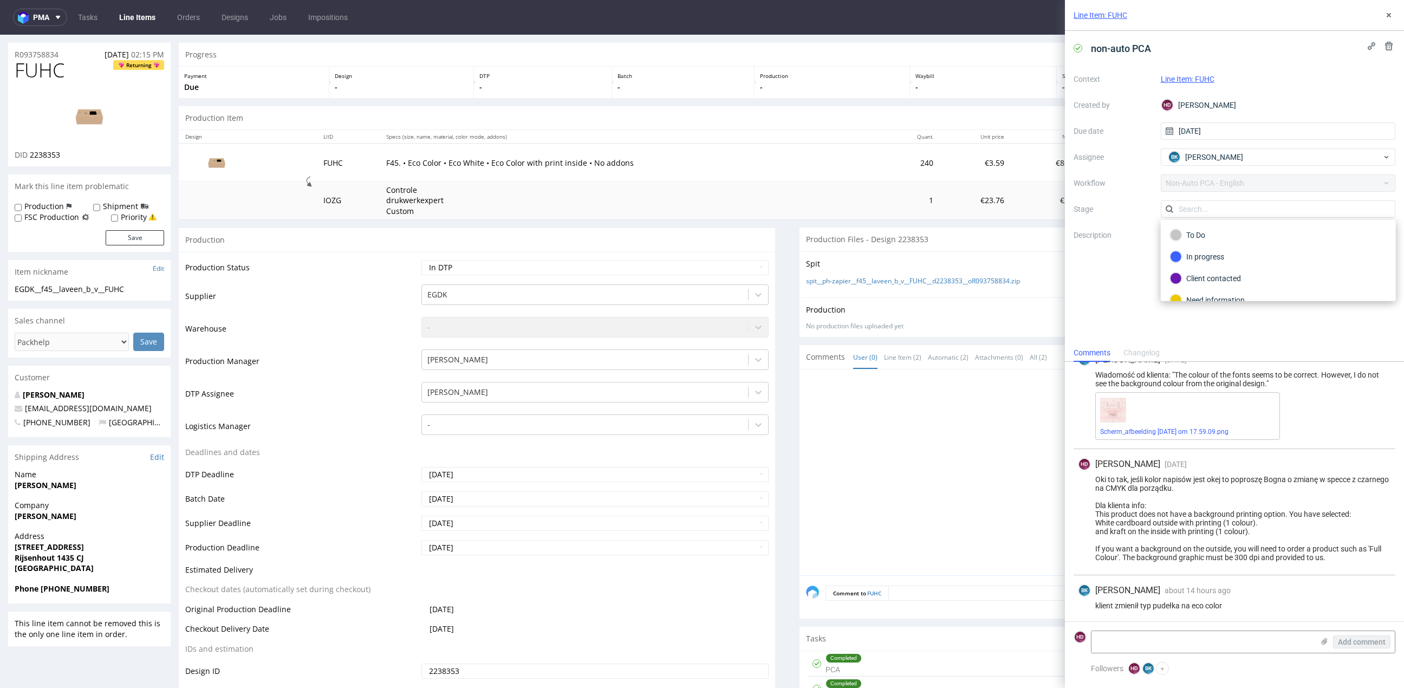
scroll to position [55, 0]
click at [1096, 318] on div "non-auto PCA Context Line Item: FUHC Created by HD [PERSON_NAME] Due date [DATE…" at bounding box center [1234, 187] width 339 height 313
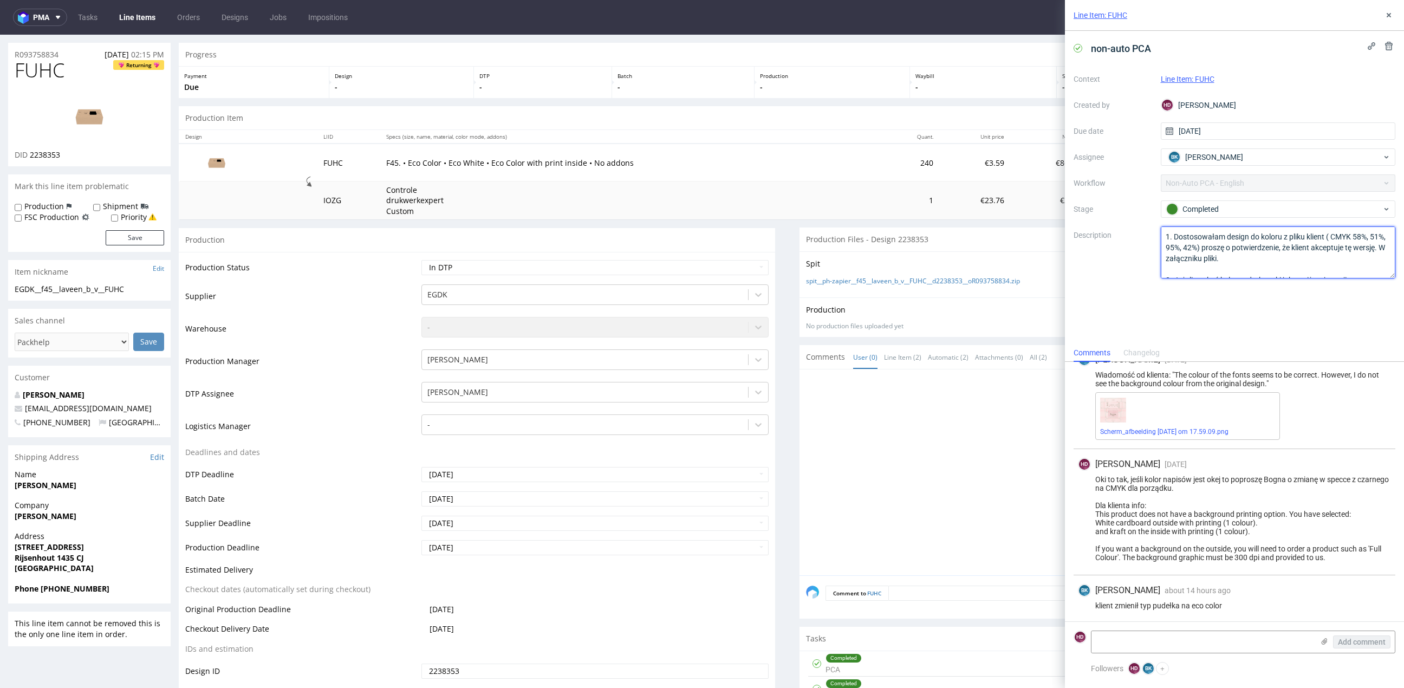
click at [1188, 229] on textarea "1. Dostosowałam design do koloru z pliku klient ( CMYK 58%, 51%, 95%, 42%) pros…" at bounding box center [1278, 252] width 235 height 52
click at [1194, 217] on div "Completed" at bounding box center [1278, 208] width 235 height 17
click at [1121, 330] on div "non-auto PCA Context Line Item: FUHC Created by HD [PERSON_NAME] Due date [DATE…" at bounding box center [1234, 187] width 339 height 313
click at [1244, 178] on div "Context Line Item: FUHC Created by HD [PERSON_NAME] Due date [DATE] Assignee BK…" at bounding box center [1235, 174] width 322 height 208
drag, startPoint x: 995, startPoint y: 443, endPoint x: 1048, endPoint y: 409, distance: 63.1
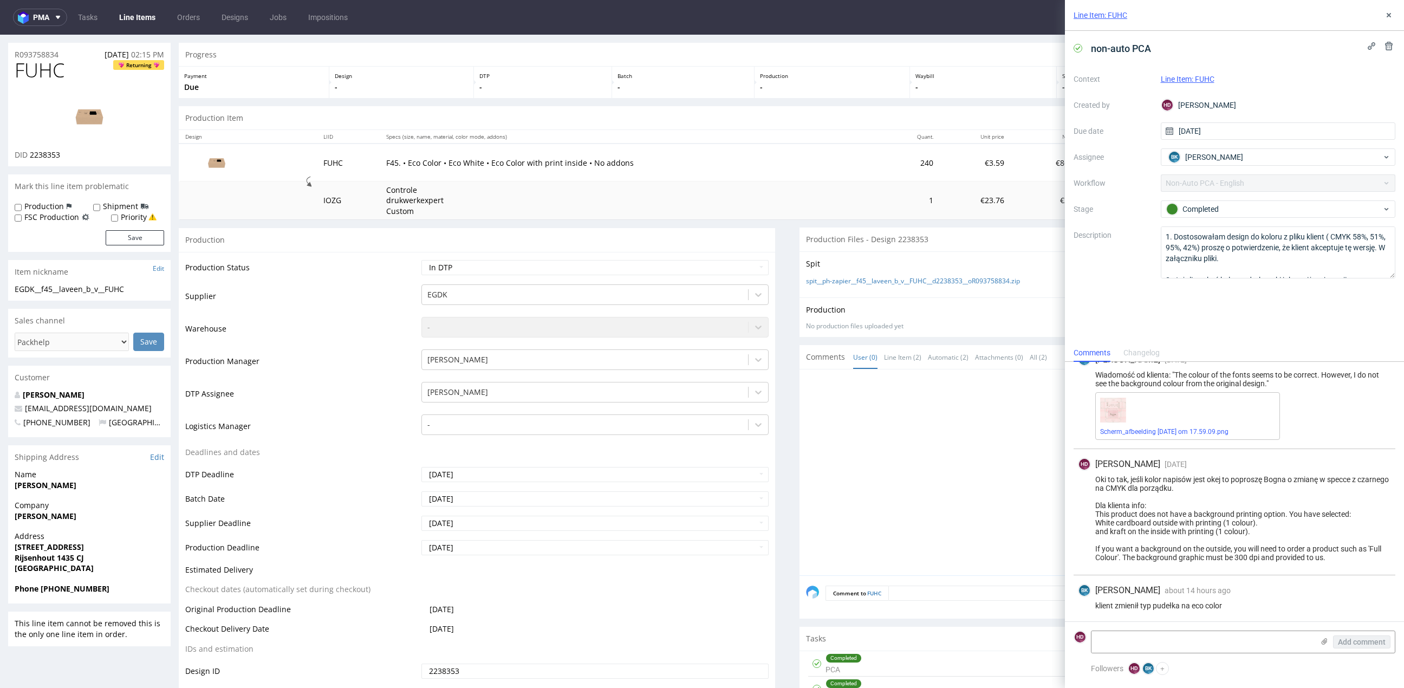
click at [996, 444] on div at bounding box center [1101, 475] width 590 height 199
click at [1386, 15] on icon at bounding box center [1388, 15] width 9 height 9
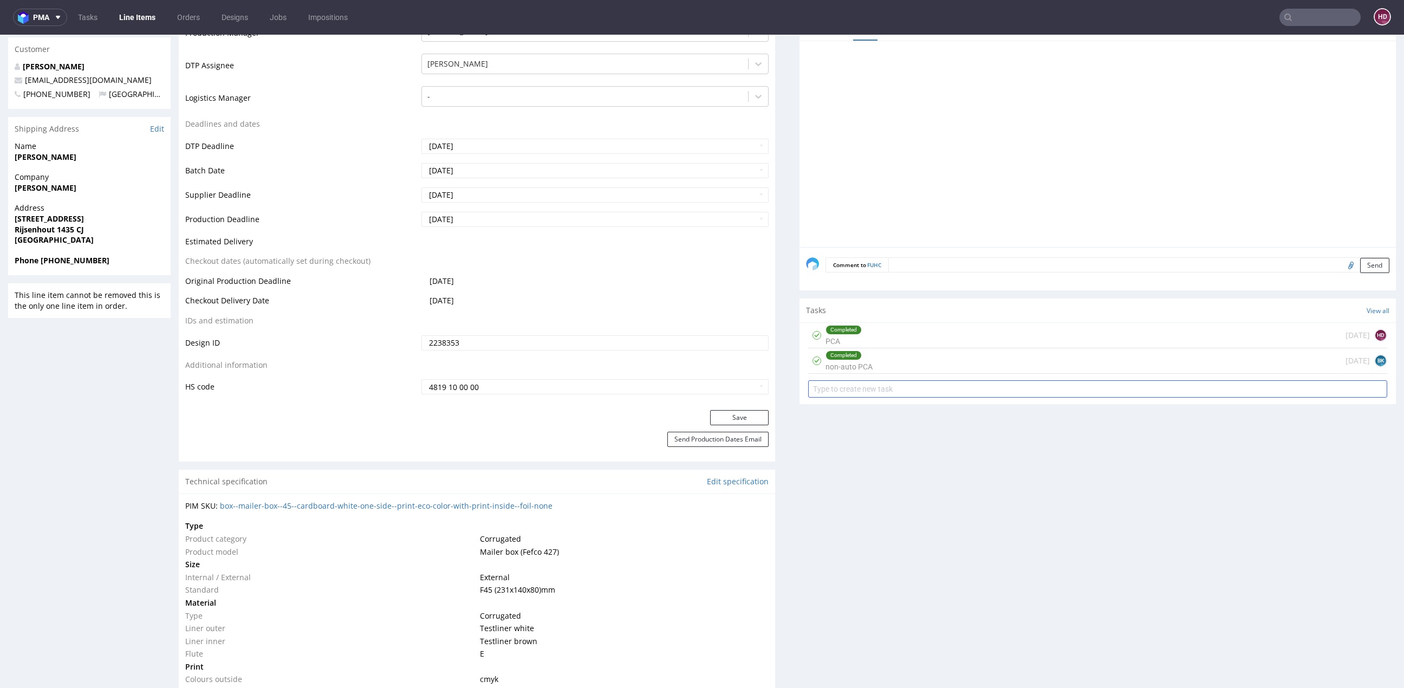
scroll to position [363, 0]
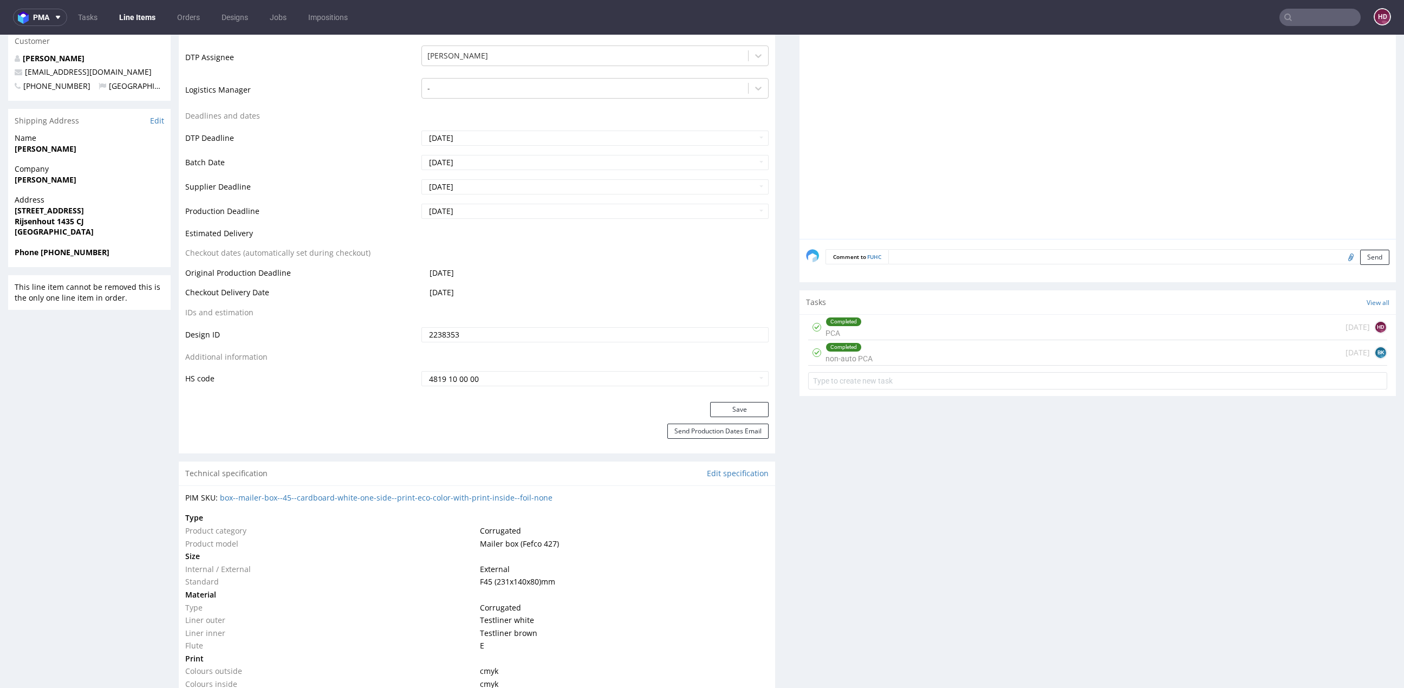
click at [828, 354] on div "Completed non-auto PCA" at bounding box center [848, 352] width 47 height 25
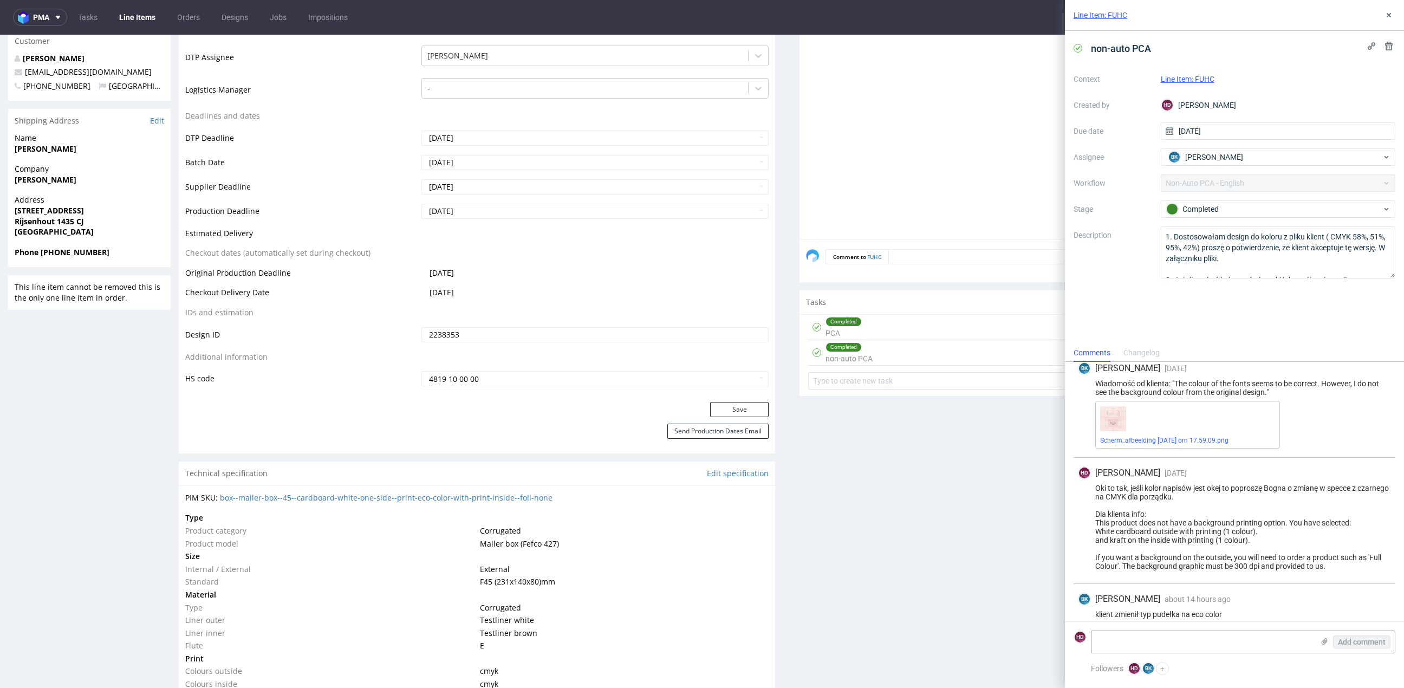
scroll to position [213, 0]
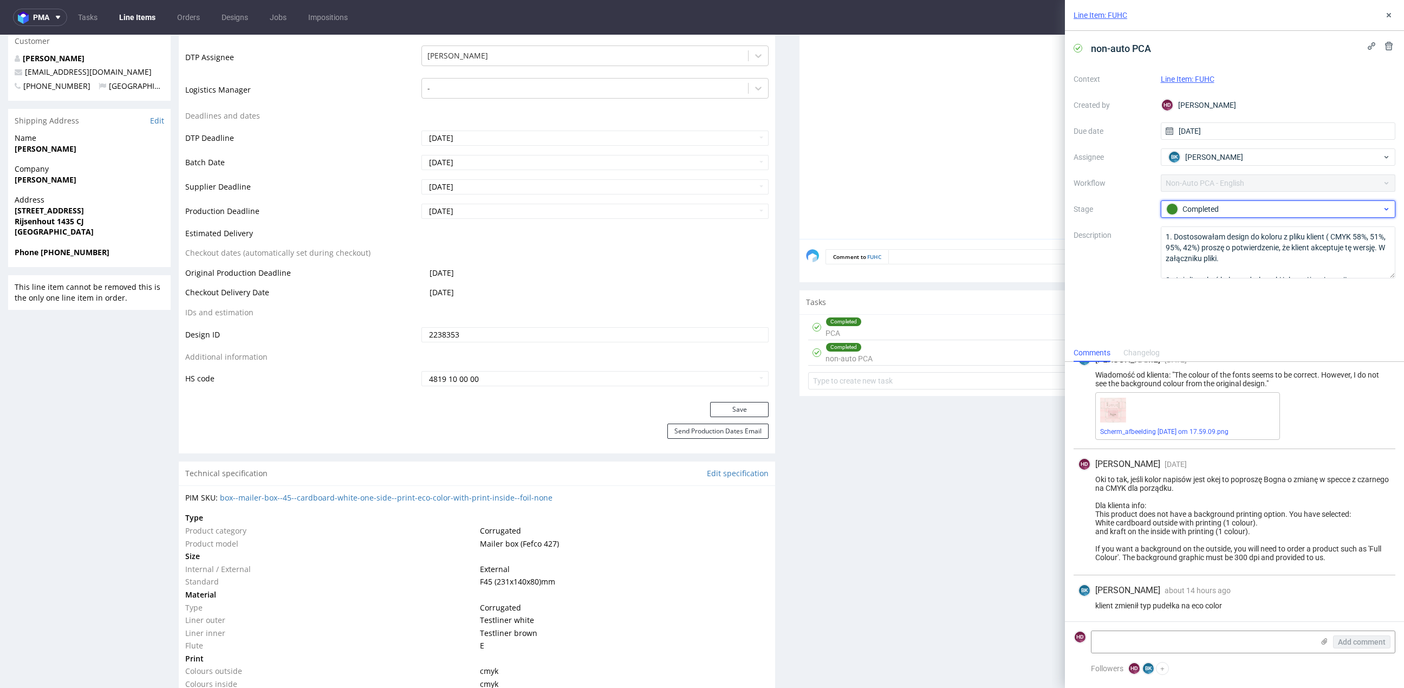
click at [1196, 208] on div "Completed" at bounding box center [1274, 209] width 216 height 12
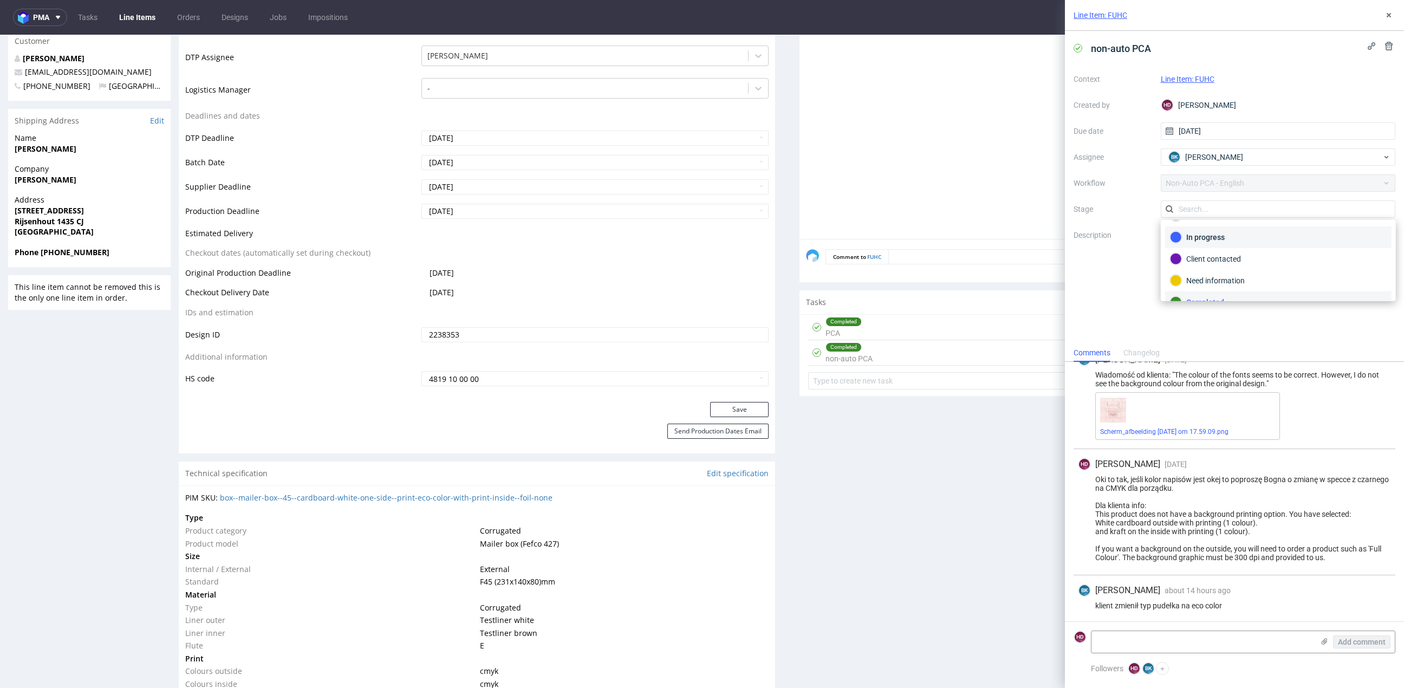
scroll to position [0, 0]
click at [856, 394] on div "Production Files - Design 2238353 Spit Recreate spit spit__ph-zapier__f45__lave…" at bounding box center [1097, 576] width 596 height 1371
click at [854, 382] on input "text" at bounding box center [1097, 380] width 579 height 17
type input "issue"
click at [1390, 17] on icon at bounding box center [1388, 15] width 9 height 9
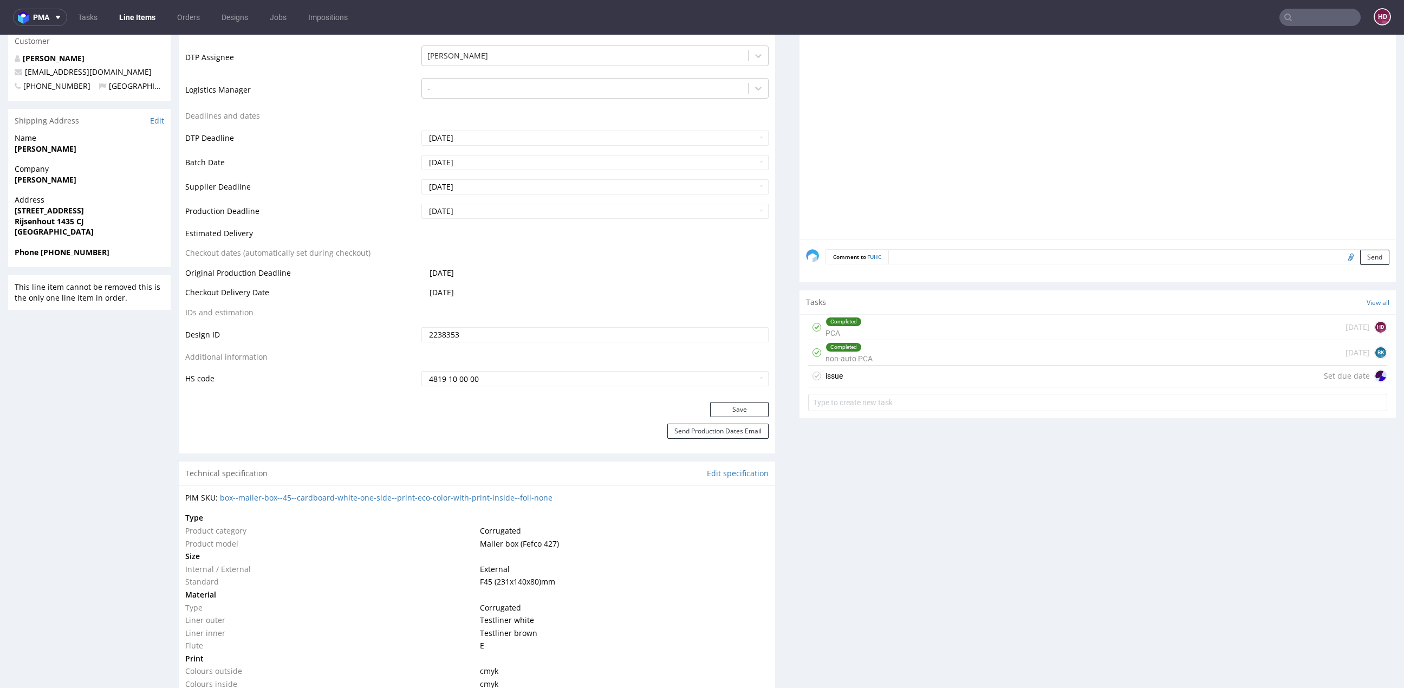
click at [857, 386] on div "Completed PCA [DATE] HD Completed non-auto PCA [DATE] BK issue Set due date" at bounding box center [1097, 365] width 596 height 101
click at [860, 374] on div "issue Set due date" at bounding box center [1097, 377] width 579 height 22
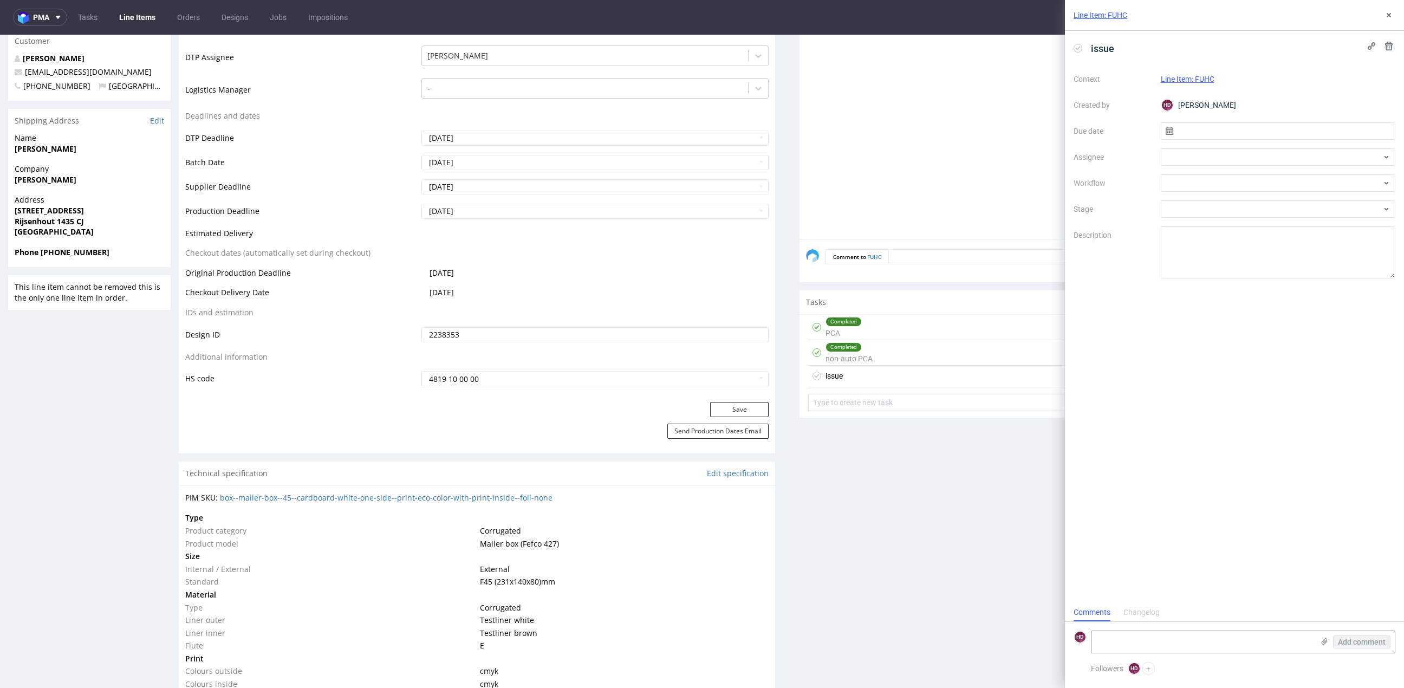
scroll to position [8, 0]
click at [1222, 125] on input "text" at bounding box center [1278, 130] width 235 height 17
drag, startPoint x: 1243, startPoint y: 233, endPoint x: 1234, endPoint y: 209, distance: 26.4
click at [1241, 234] on span "11" at bounding box center [1243, 237] width 9 height 11
type input "[DATE]"
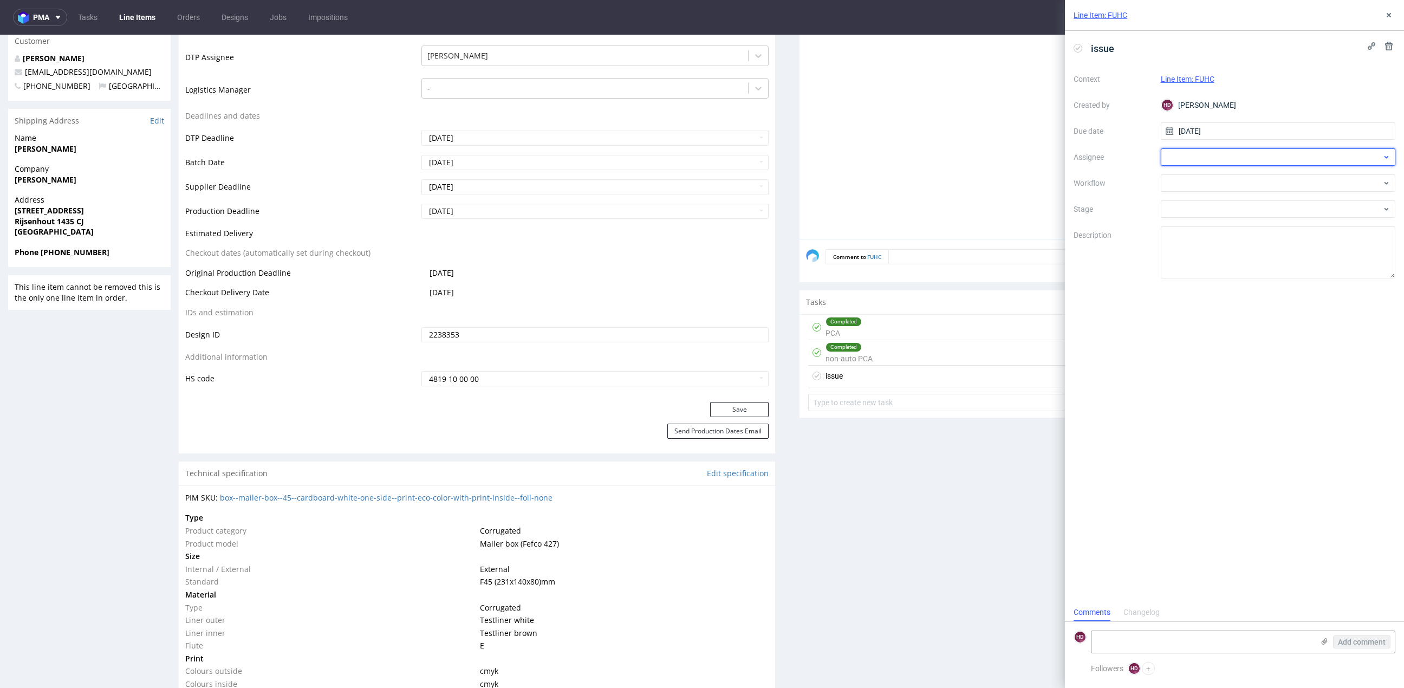
click at [1217, 157] on div at bounding box center [1278, 156] width 235 height 17
type input "bogn"
click at [1246, 192] on div "BK [PERSON_NAME]" at bounding box center [1278, 181] width 235 height 26
click at [1244, 186] on div "BK [PERSON_NAME]" at bounding box center [1278, 180] width 226 height 17
click at [1230, 183] on div at bounding box center [1278, 182] width 235 height 17
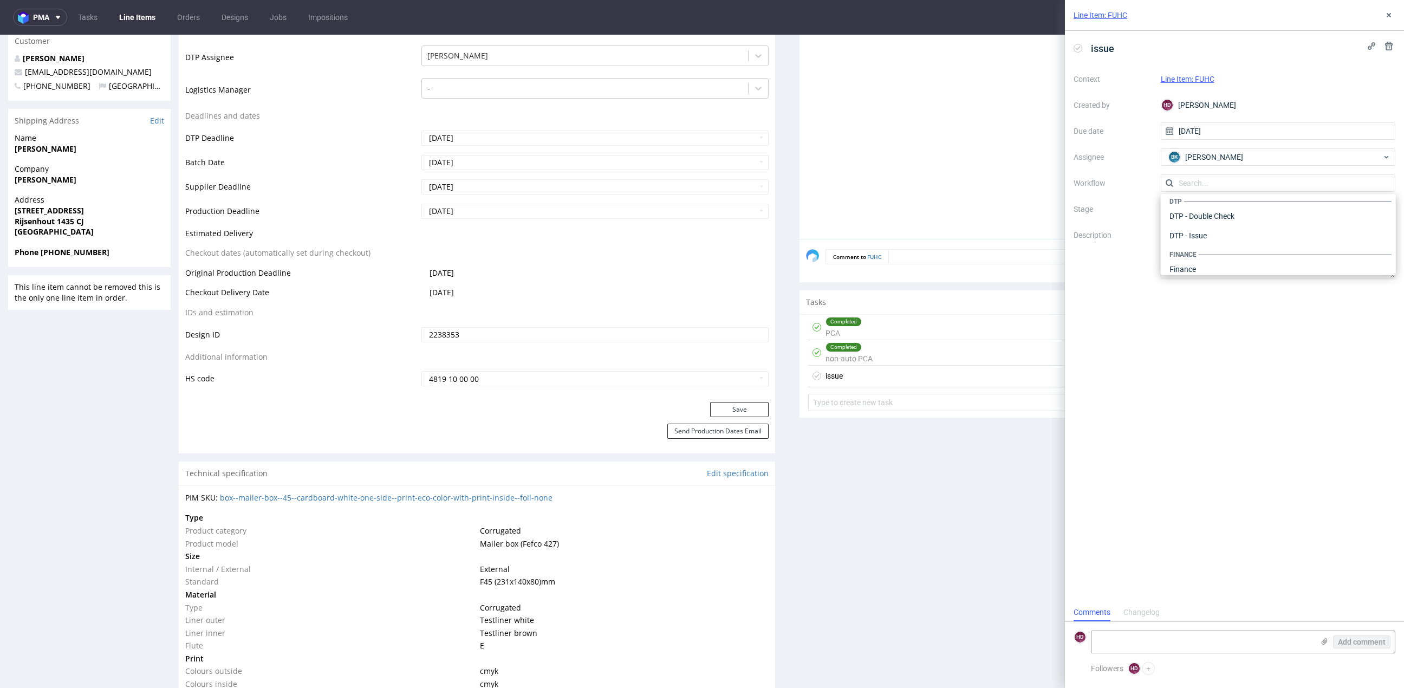
scroll to position [0, 0]
click at [1244, 243] on div "DTP - Issue" at bounding box center [1278, 241] width 226 height 19
click at [895, 351] on div "Completed non-auto PCA [DATE] BK" at bounding box center [1097, 352] width 579 height 25
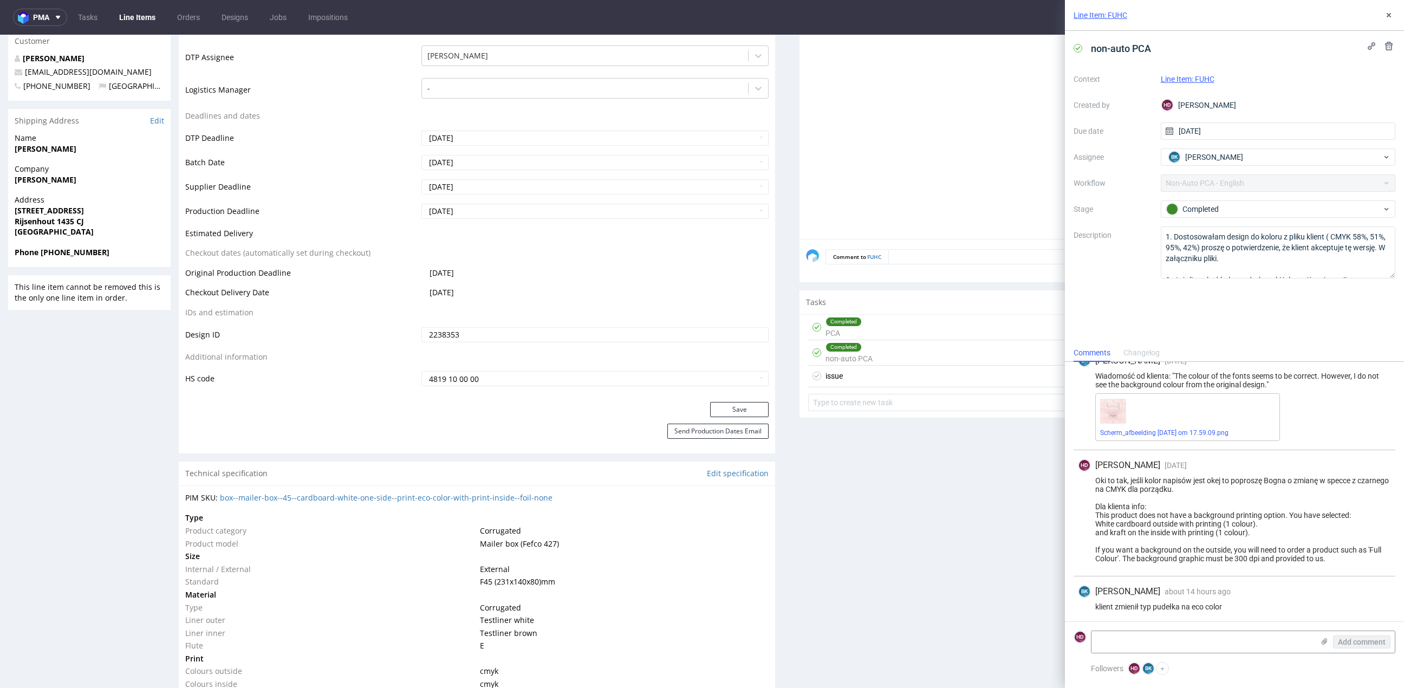
scroll to position [213, 0]
drag, startPoint x: 1097, startPoint y: 474, endPoint x: 1370, endPoint y: 566, distance: 287.9
click at [1370, 566] on div "HD [PERSON_NAME] [DATE] [DATE] 13:54 Oki to tak, jeśli kolor napisów jest okej …" at bounding box center [1235, 512] width 322 height 126
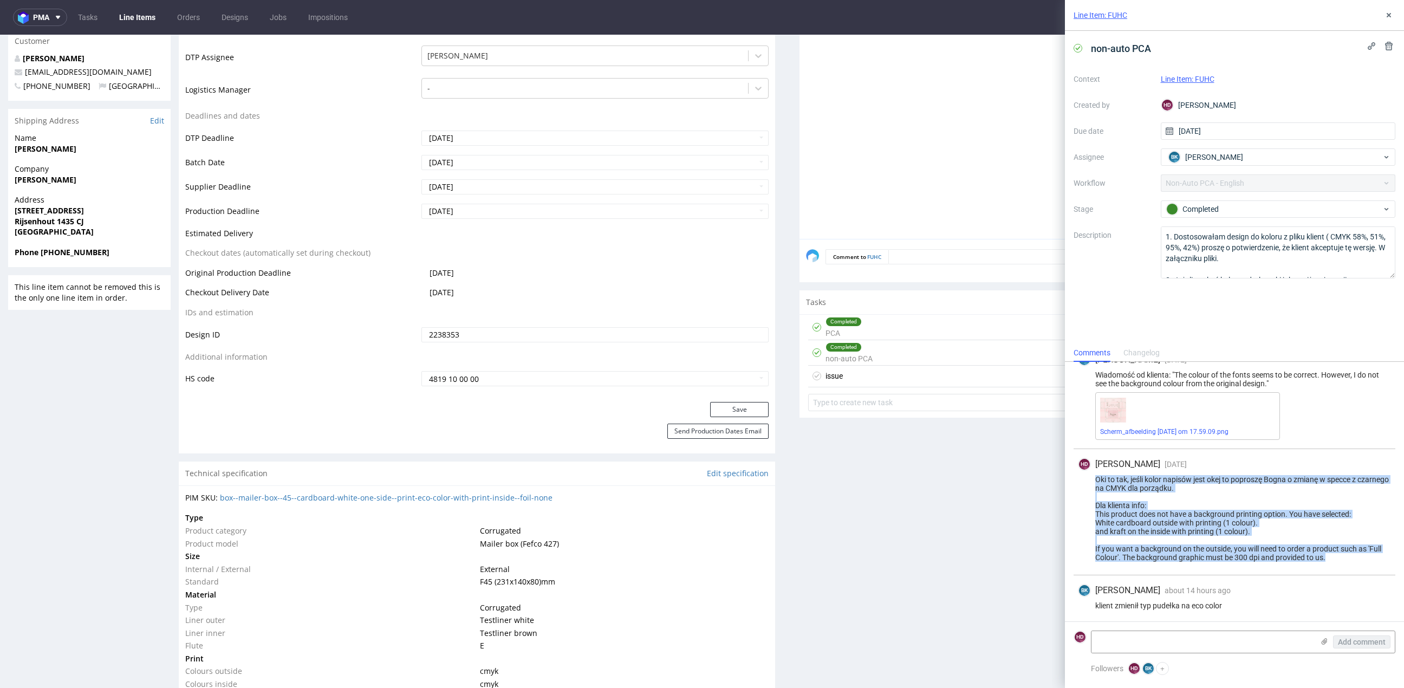
drag, startPoint x: 1361, startPoint y: 561, endPoint x: 1082, endPoint y: 476, distance: 292.1
click at [1082, 476] on div "HD [PERSON_NAME] [DATE] [DATE] 13:54 Oki to tak, jeśli kolor napisów jest okej …" at bounding box center [1235, 512] width 322 height 126
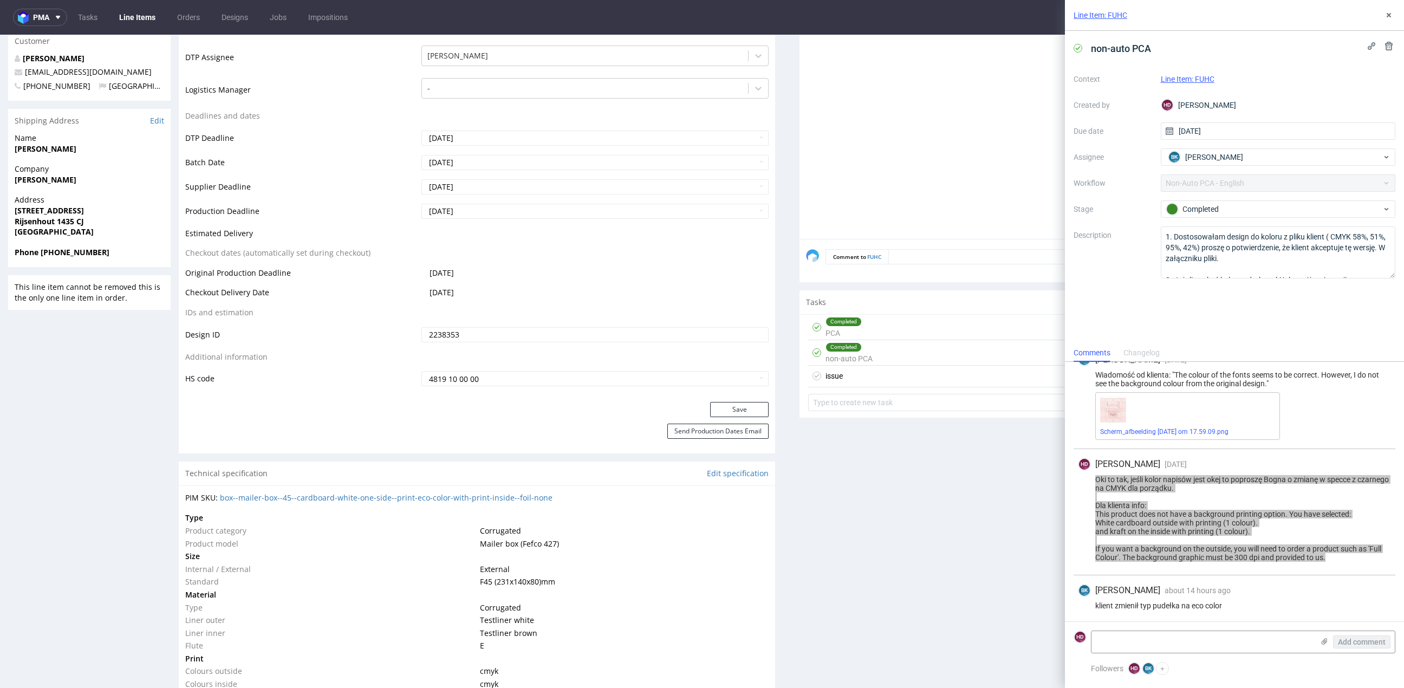
click at [945, 382] on div "issue Set due date" at bounding box center [1097, 377] width 579 height 22
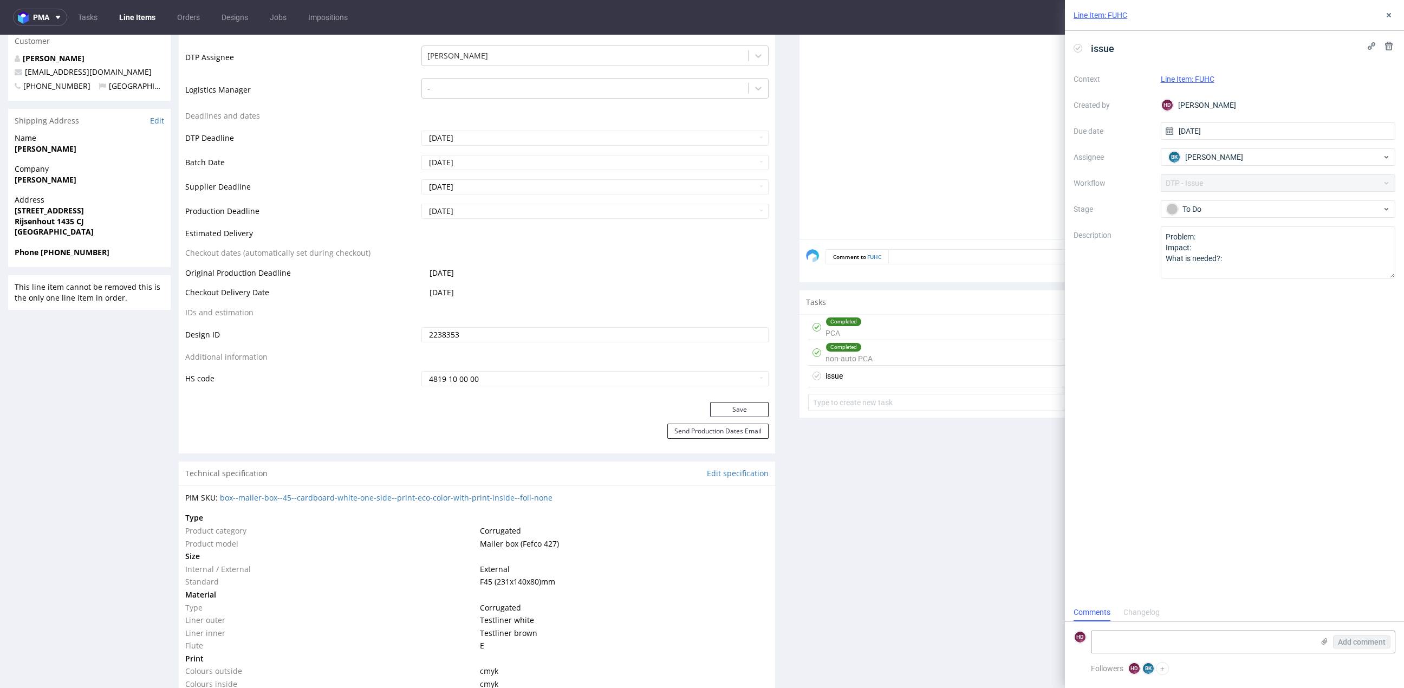
scroll to position [8, 0]
click at [944, 378] on div "issue Set due date" at bounding box center [1097, 377] width 579 height 22
click at [1246, 248] on textarea "Problem: Impact: What is needed?:" at bounding box center [1278, 252] width 235 height 52
drag, startPoint x: 1242, startPoint y: 262, endPoint x: 1161, endPoint y: 245, distance: 82.9
click at [1161, 245] on textarea "Problem: Impact: What is needed?:" at bounding box center [1278, 252] width 235 height 52
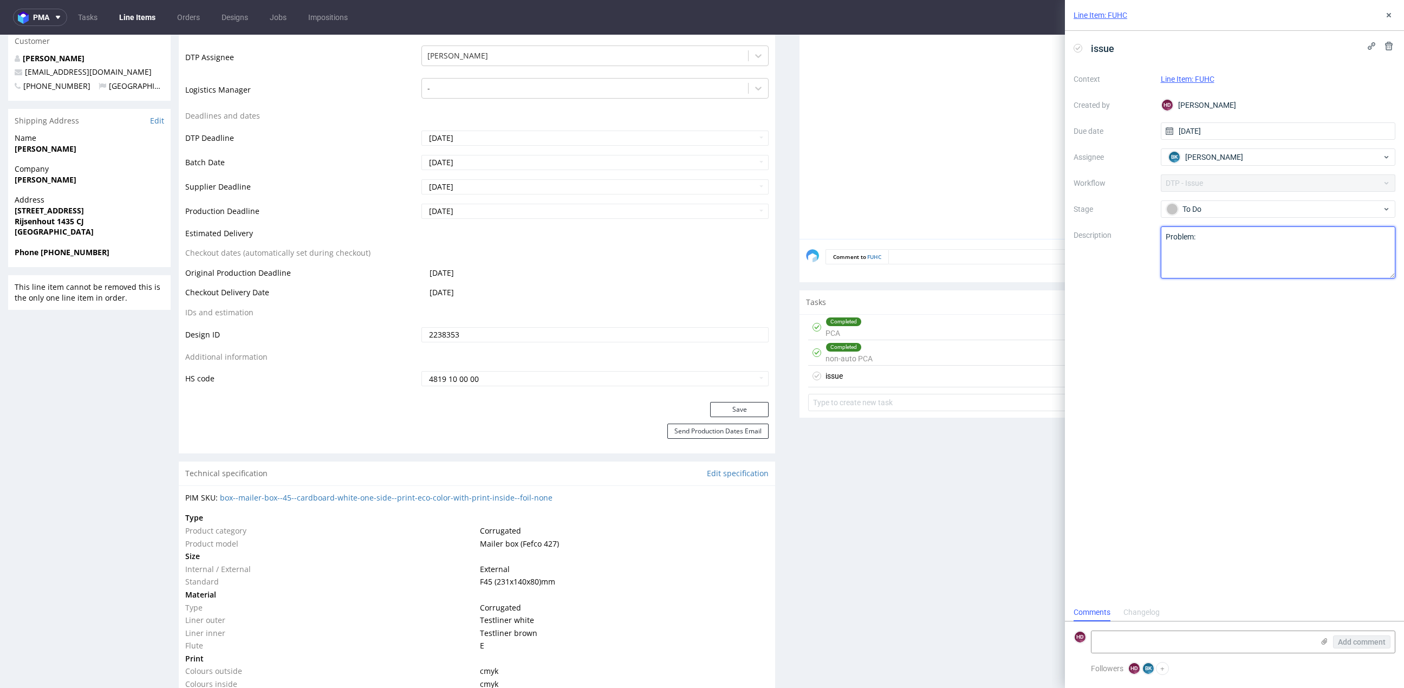
paste textarea "Oki to tak, jeśli kolor napisów jest okej to poproszę Bogna o zmianę w specce z…"
click at [1296, 258] on textarea "Problem: Impact: What is needed?:" at bounding box center [1278, 252] width 235 height 52
drag, startPoint x: 1268, startPoint y: 263, endPoint x: 1158, endPoint y: 246, distance: 111.2
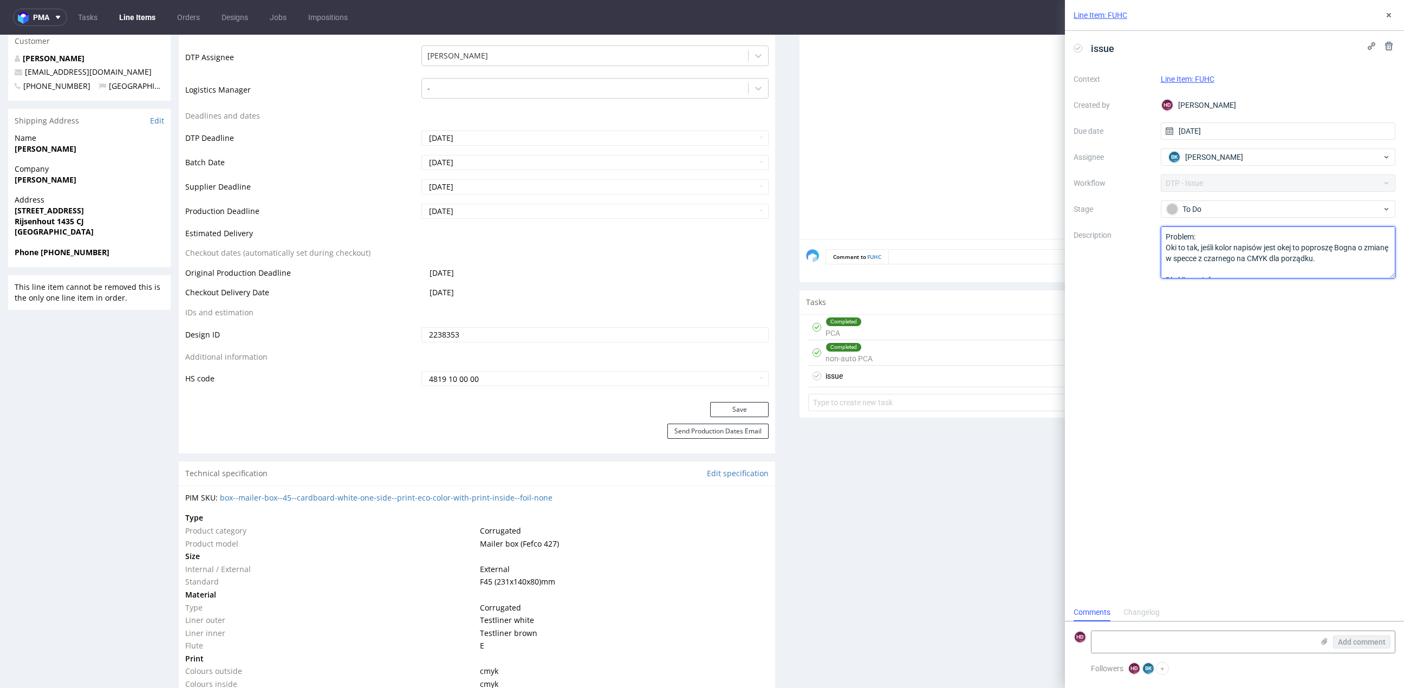
click at [1158, 246] on div "Context Line Item: FUHC Created by HD [PERSON_NAME] Due date [DATE] Assignee BK…" at bounding box center [1235, 174] width 322 height 208
click at [1252, 230] on textarea "Problem: Impact: What is needed?:" at bounding box center [1278, 252] width 235 height 52
click at [1228, 236] on textarea "Problem: Impact: What is needed?:" at bounding box center [1278, 252] width 235 height 52
type textarea "Problem: File The background graphic must be 300 dpi and provided to [GEOGRAPHI…"
click at [1132, 635] on textarea at bounding box center [1202, 642] width 222 height 22
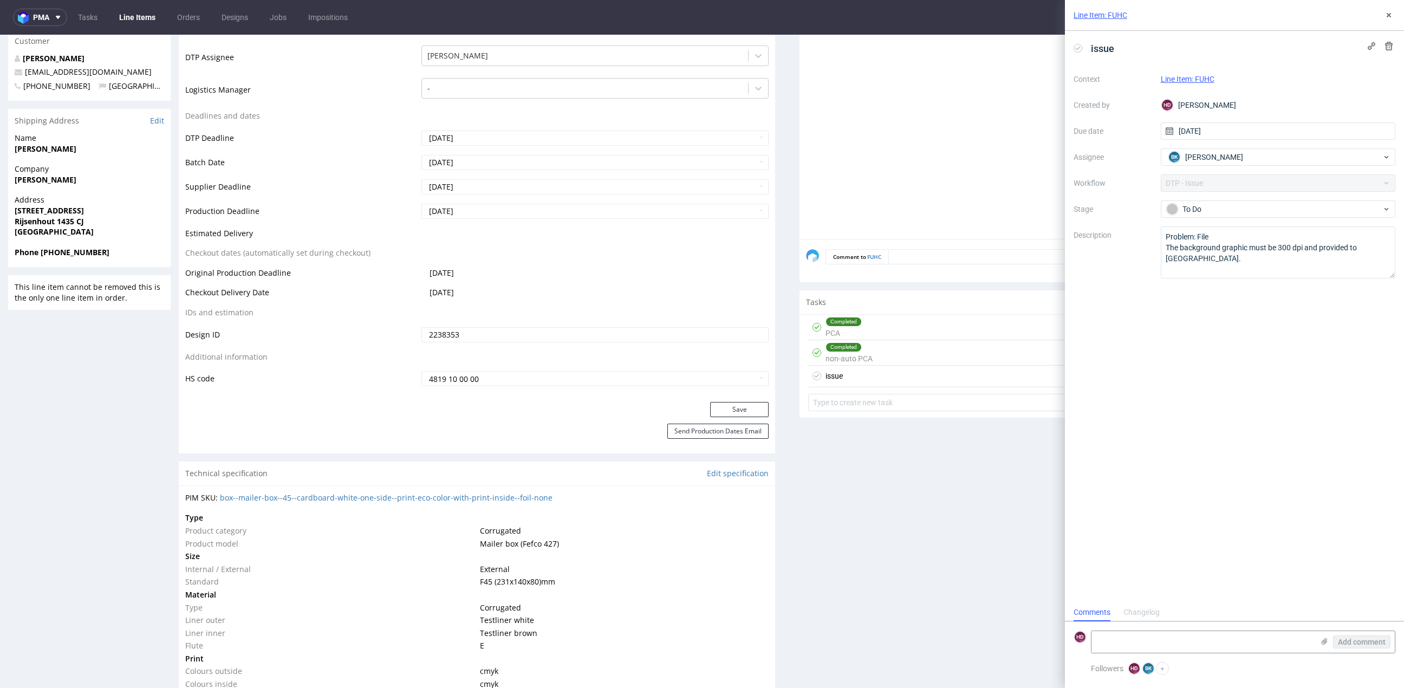
paste textarea "Oki to tak, jeśli kolor napisów jest okej to poproszę Bogna o zmianę w specce z…"
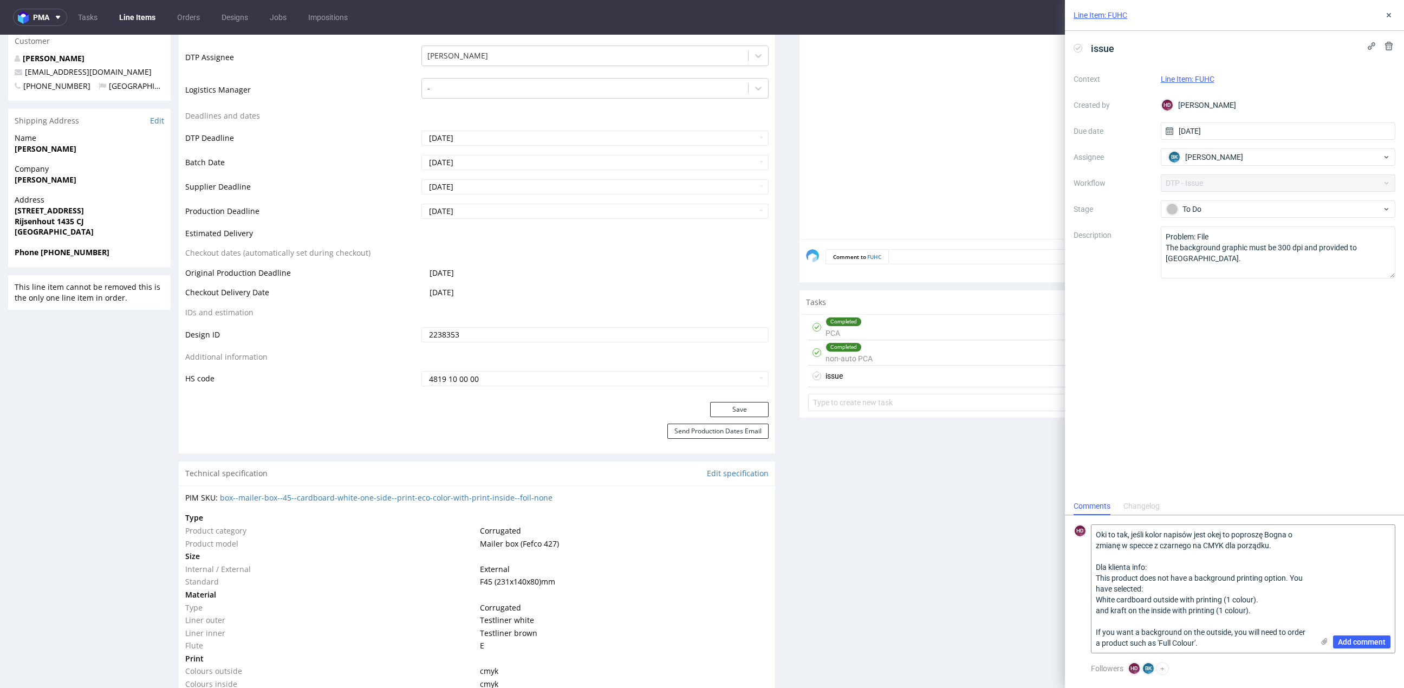
type textarea "Oki to tak, jeśli kolor napisów jest okej to poproszę Bogna o zmianę w specce z…"
click at [1161, 248] on textarea "Problem: File The background graphic must be 300 dpi and provided to [GEOGRAPHI…" at bounding box center [1278, 252] width 235 height 52
paste textarea "image is not embedded in the file.The background"
click at [1224, 235] on textarea "Problem: File The background graphic must be 300 dpi and provided to [GEOGRAPHI…" at bounding box center [1278, 252] width 235 height 52
drag, startPoint x: 1222, startPoint y: 237, endPoint x: 1196, endPoint y: 236, distance: 26.6
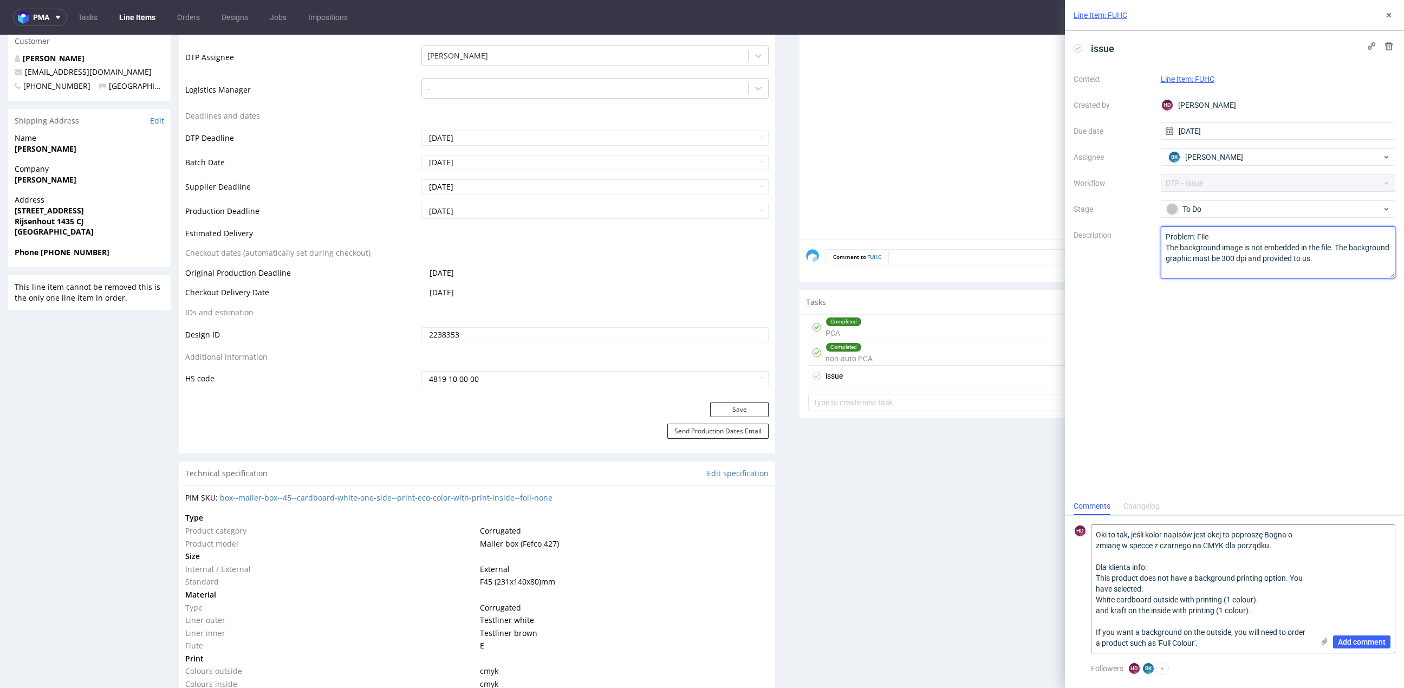
click at [1196, 236] on textarea "Problem: File The background graphic must be 300 dpi and provided to [GEOGRAPHI…" at bounding box center [1278, 252] width 235 height 52
type textarea "Problem: The background image is not embedded in the file. The background graph…"
click at [1167, 589] on textarea "Oki to tak, jeśli kolor napisów jest okej to poproszę Bogna o zmianę w specce z…" at bounding box center [1202, 589] width 222 height 128
click at [1165, 563] on textarea "Oki to tak, jeśli kolor napisów jest okej to poproszę Bogna o zmianę w specce z…" at bounding box center [1202, 589] width 222 height 128
drag, startPoint x: 1107, startPoint y: 568, endPoint x: 1073, endPoint y: 487, distance: 87.6
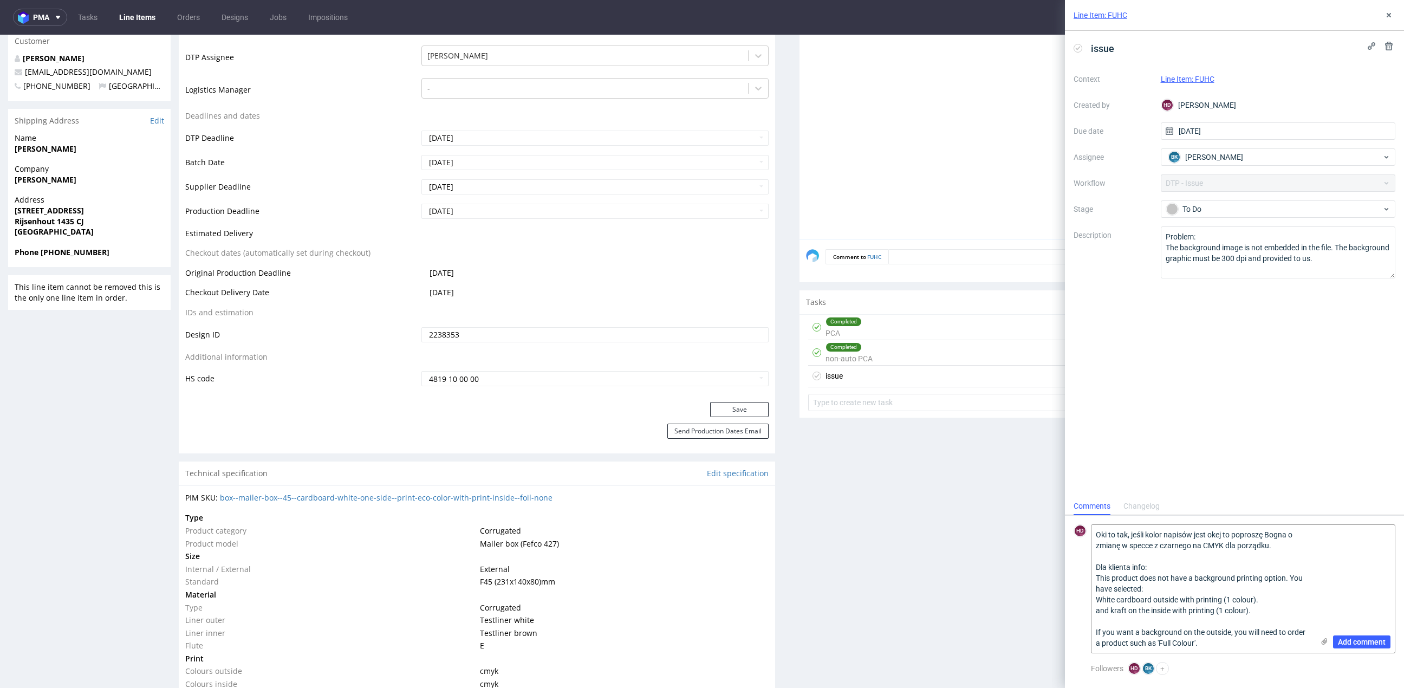
click at [1073, 487] on div "Line Item: FUHC issue Context Line Item: FUHC Created by HD [PERSON_NAME] Due d…" at bounding box center [1234, 344] width 339 height 688
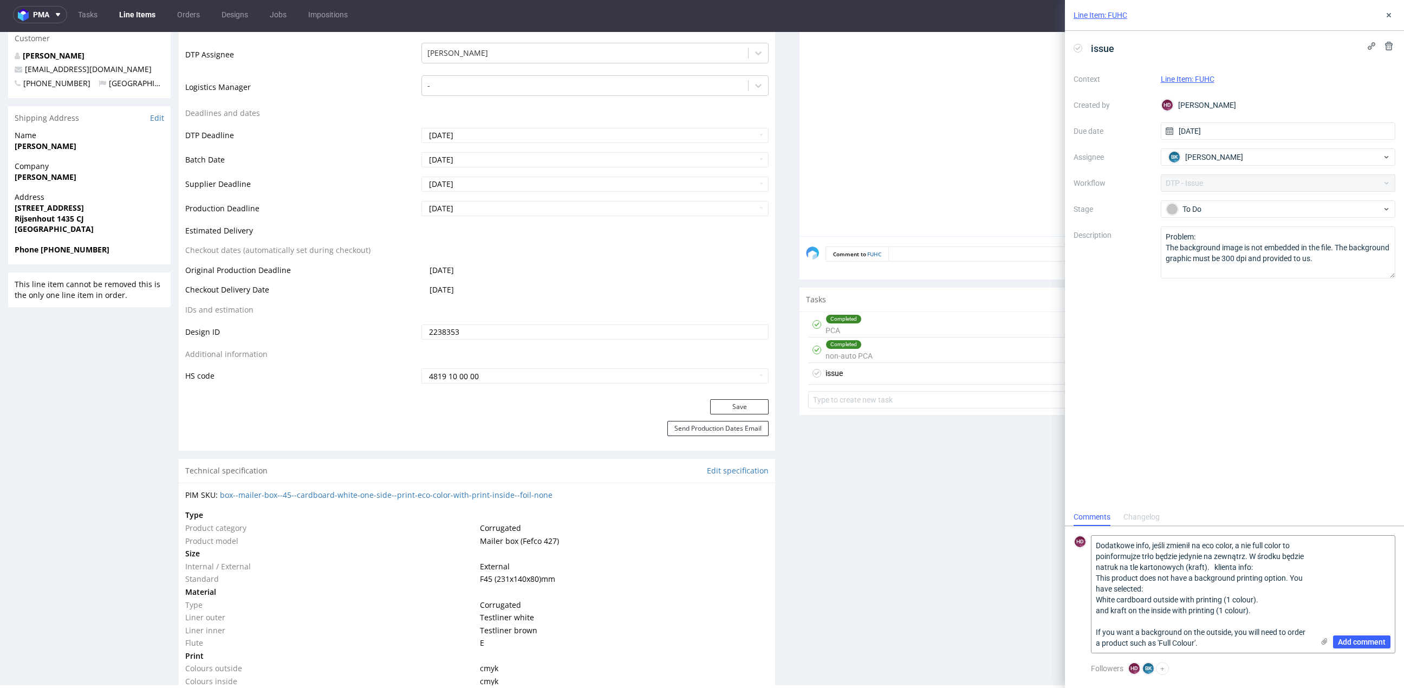
drag, startPoint x: 1211, startPoint y: 570, endPoint x: 1354, endPoint y: 719, distance: 206.5
click at [1354, 687] on html "pma Tasks Line Items Orders Designs Jobs Impositions HD Line Item: FUHC issue C…" at bounding box center [702, 344] width 1404 height 688
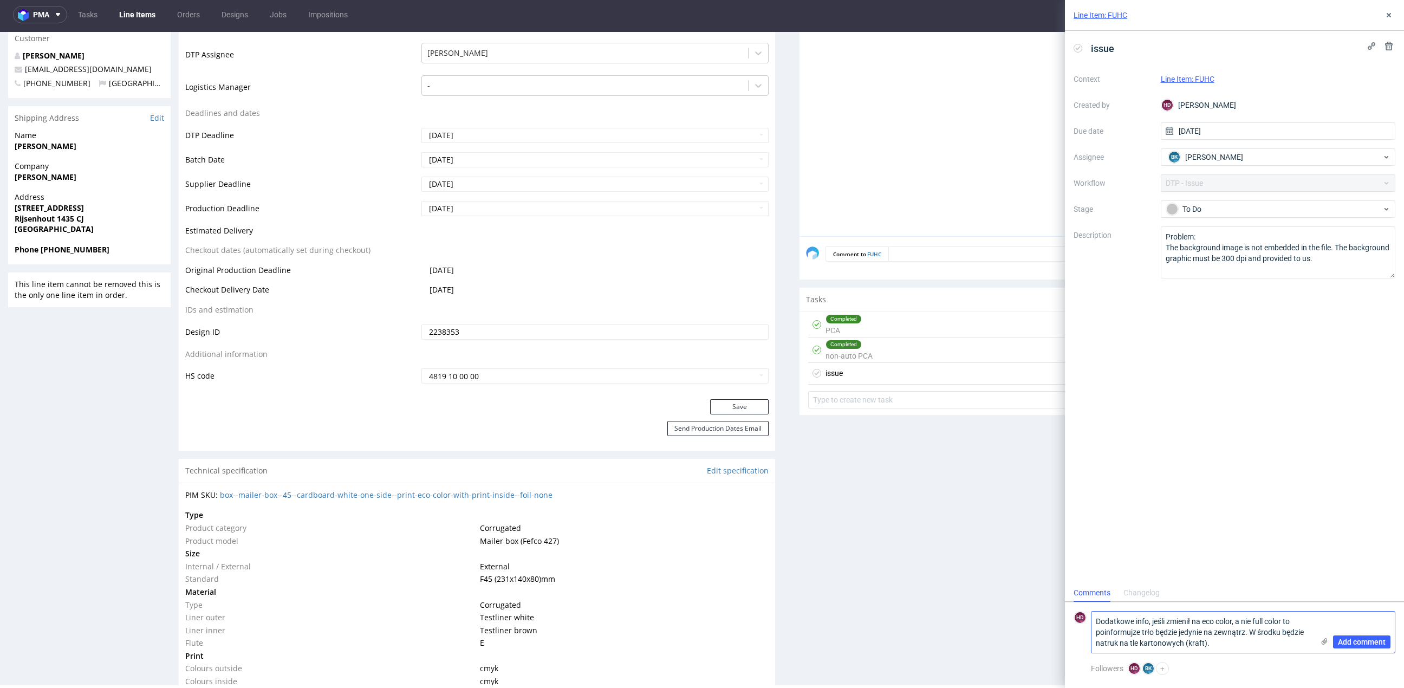
click at [1147, 620] on textarea "Dodatkowe info, jeśli zmienił na eco color, a nie full color to poinformujze tr…" at bounding box center [1202, 632] width 222 height 41
click at [1094, 621] on textarea "Dodatkowe info dla klienta , jeśli zmienił na eco color, a nie full color to po…" at bounding box center [1202, 632] width 222 height 41
drag, startPoint x: 1171, startPoint y: 632, endPoint x: 1191, endPoint y: 632, distance: 20.0
click at [1191, 632] on textarea "dwie rzeczy: 1. Wcześniej pytałam i nie dosłał, potrzebuję bliku tego różowego …" at bounding box center [1202, 610] width 222 height 84
click at [1198, 643] on textarea "dwie rzeczy: 1. Wcześniej pytałam i nie dosłał, potrzebuję bliku tego różowego …" at bounding box center [1202, 610] width 222 height 84
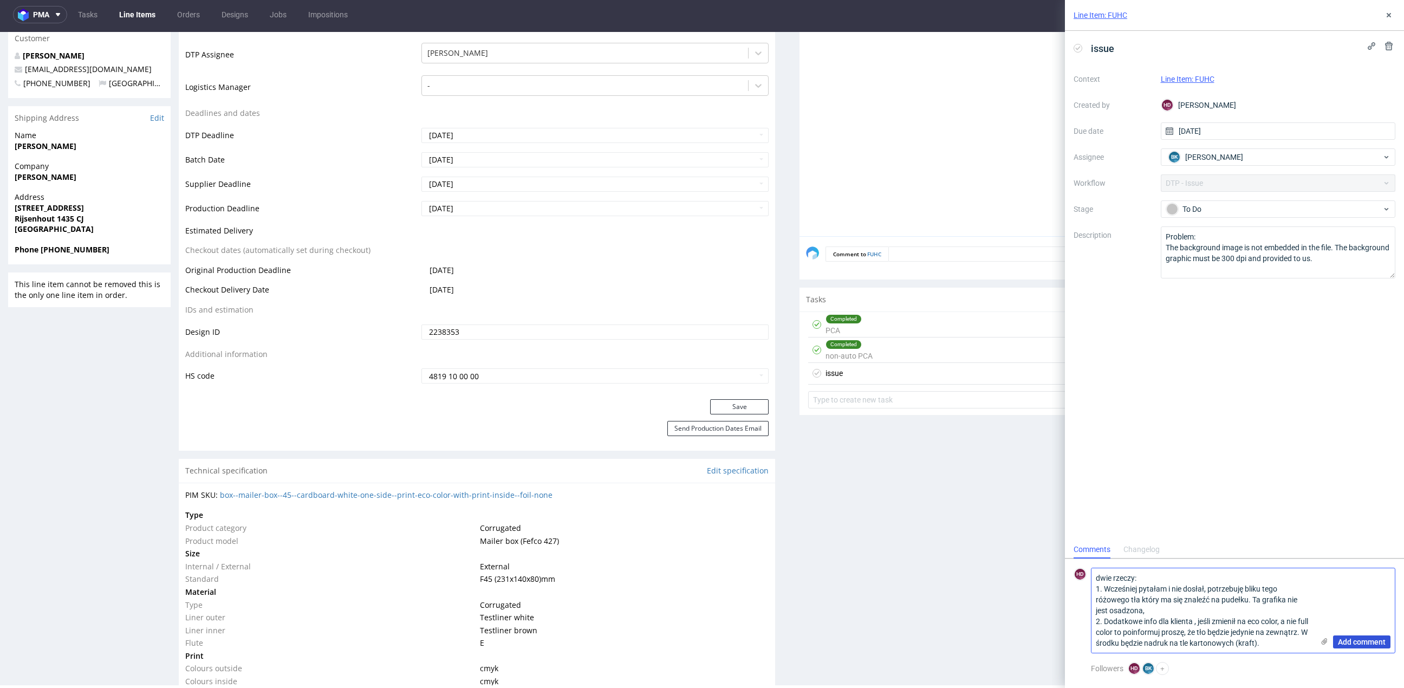
type textarea "dwie rzeczy: 1. Wcześniej pytałam i nie dosłał, potrzebuję bliku tego różowego …"
click at [1361, 637] on button "Add comment" at bounding box center [1361, 641] width 57 height 13
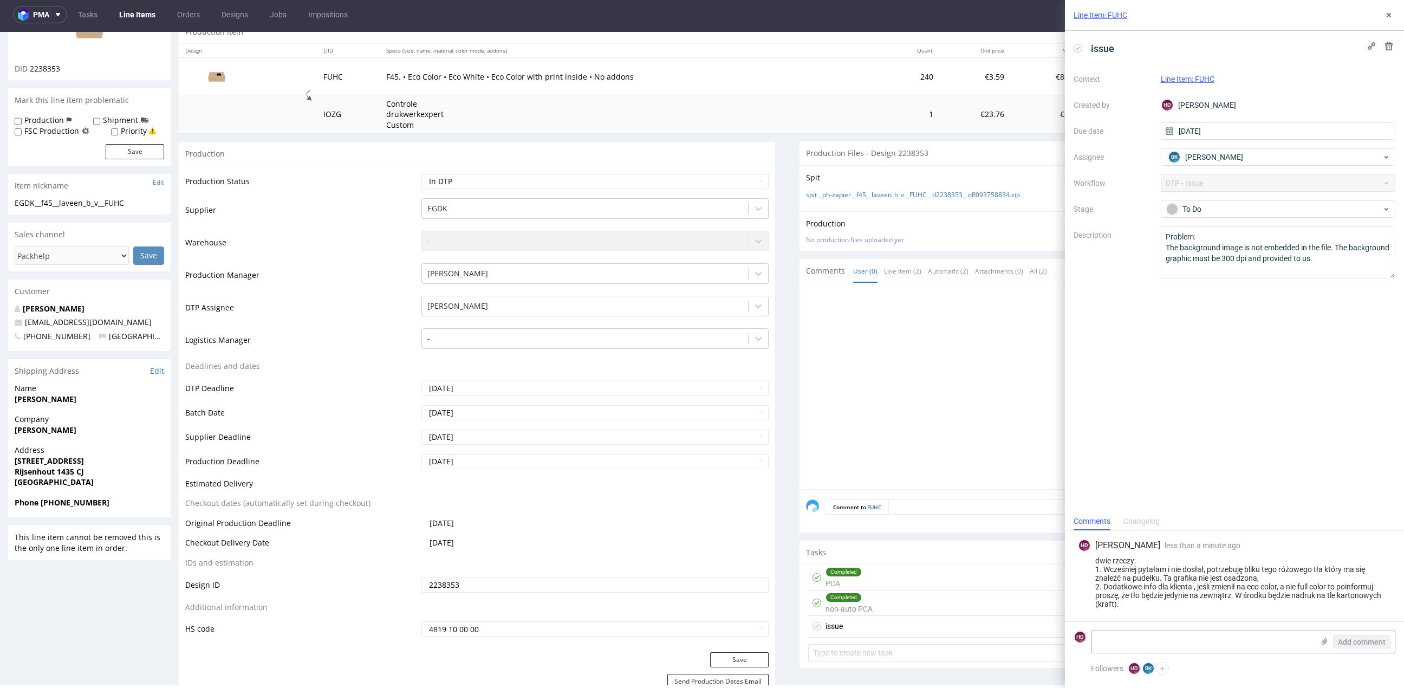
scroll to position [0, 0]
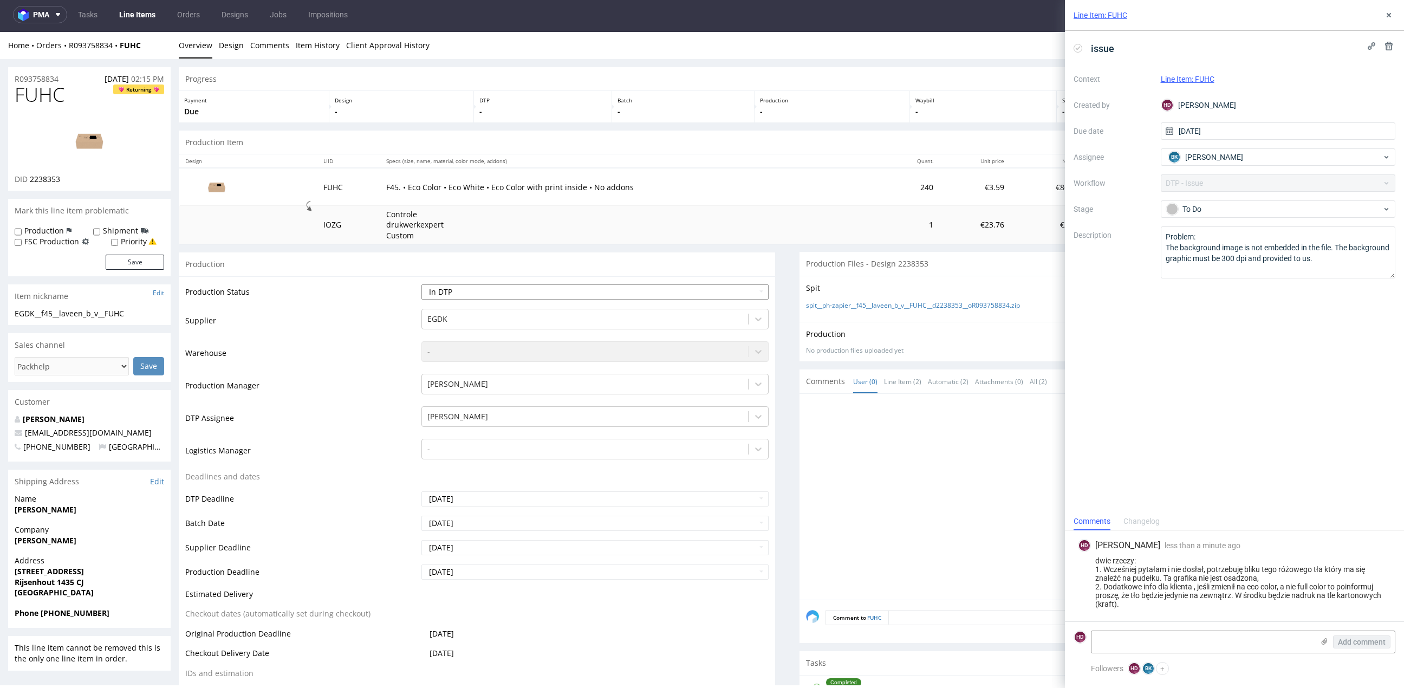
click at [644, 289] on select "Waiting for Artwork Waiting for Diecut Waiting for Mockup Waiting for DTP Waiti…" at bounding box center [594, 291] width 347 height 15
select select "dtp_issue"
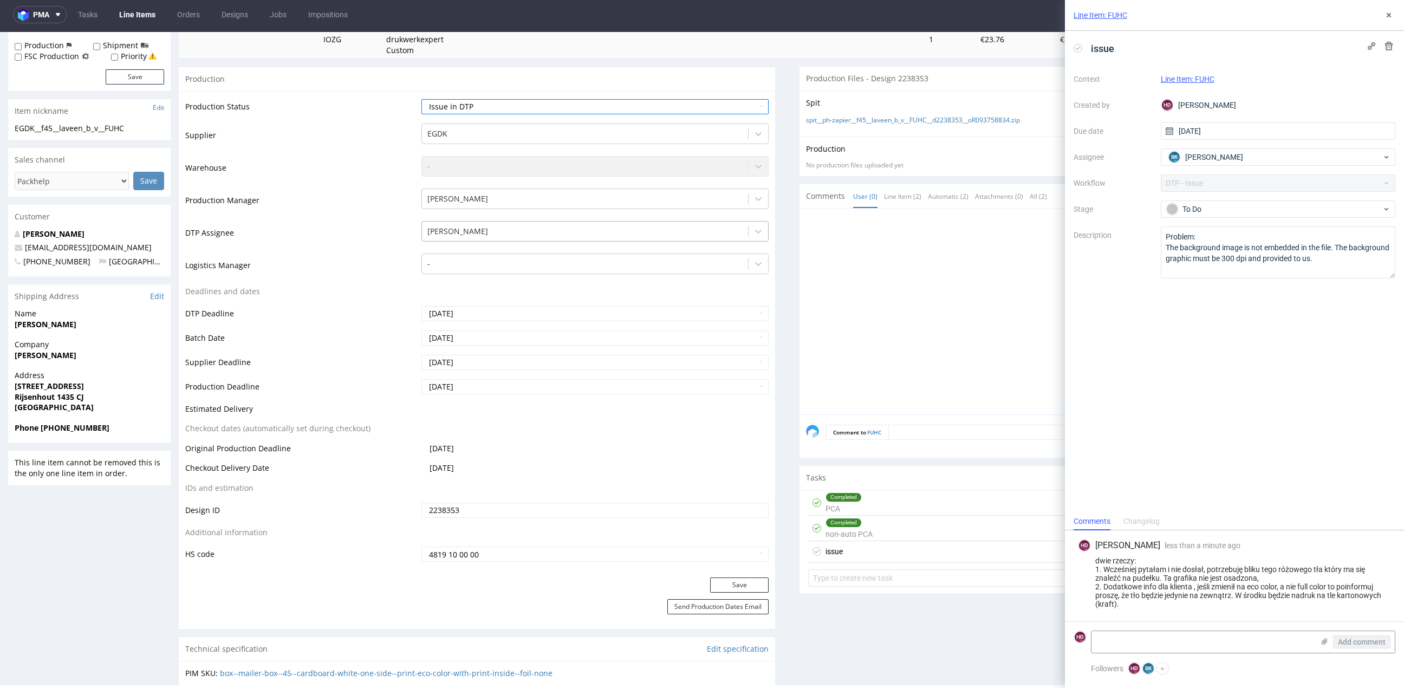
scroll to position [192, 0]
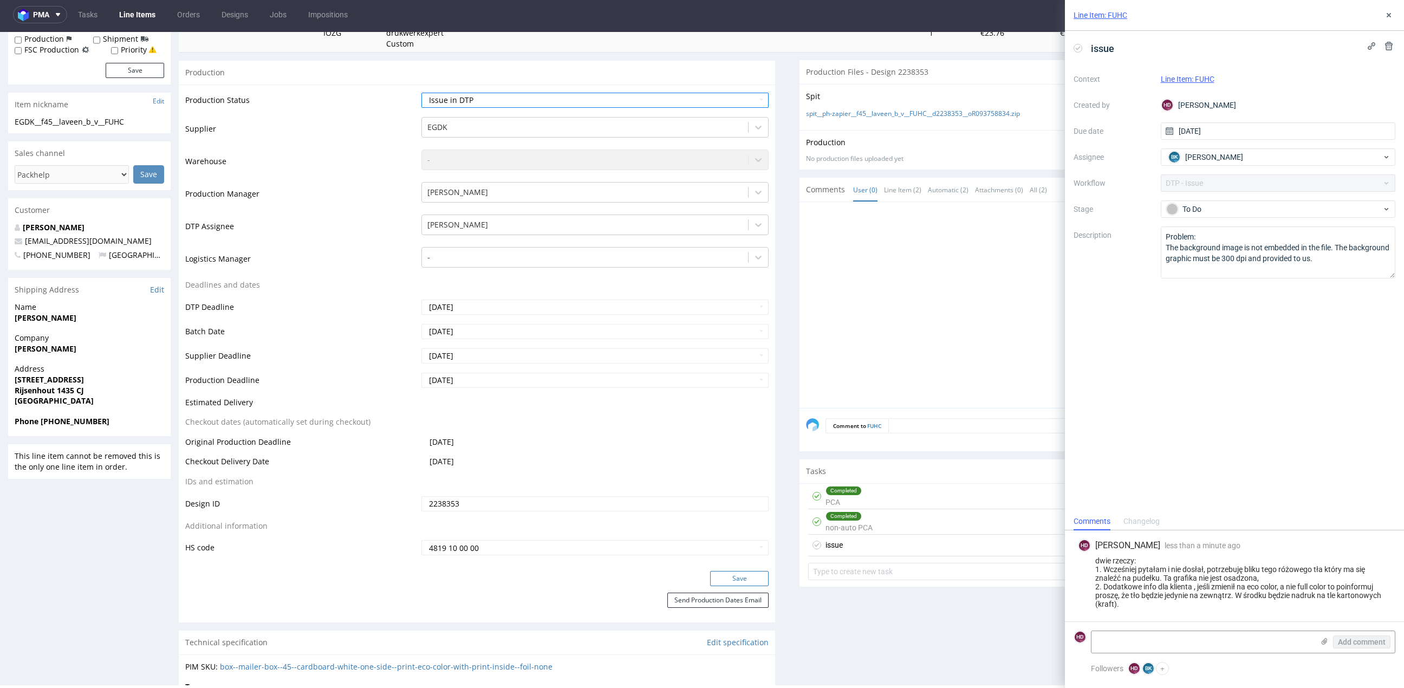
click at [720, 583] on button "Save" at bounding box center [739, 578] width 58 height 15
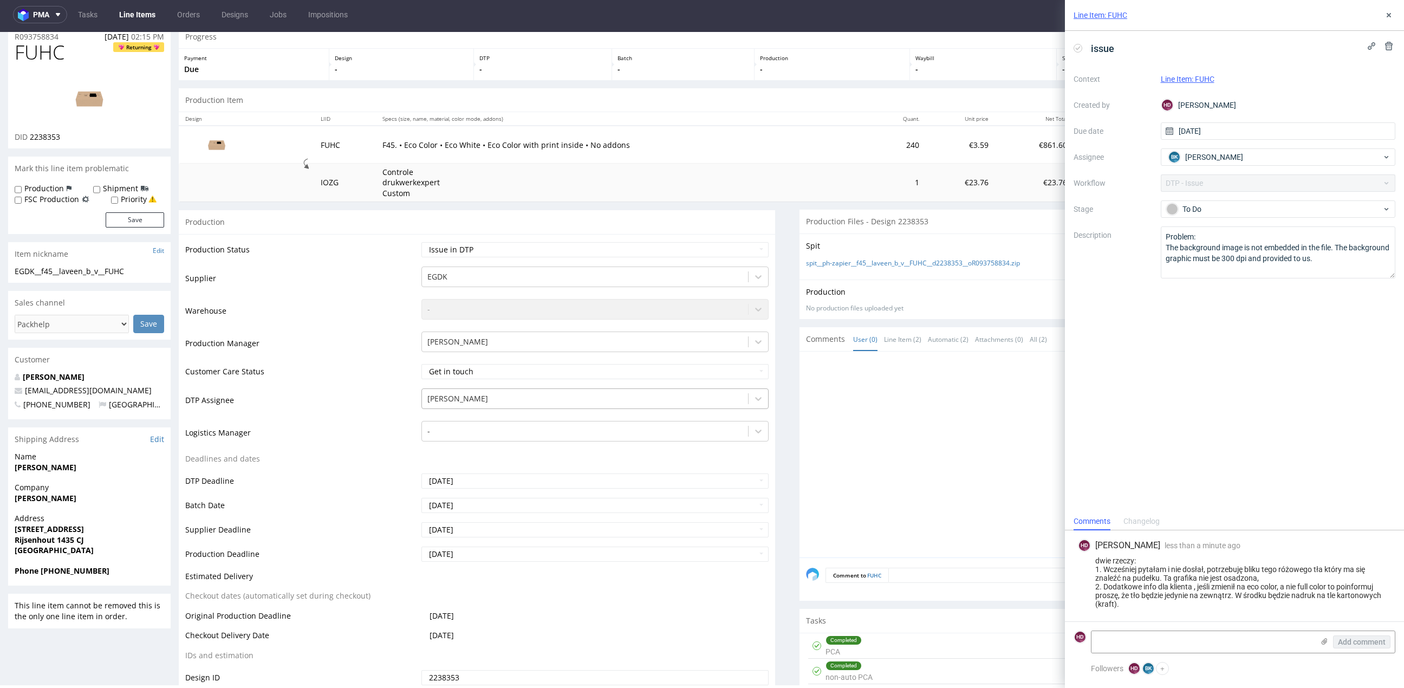
scroll to position [0, 0]
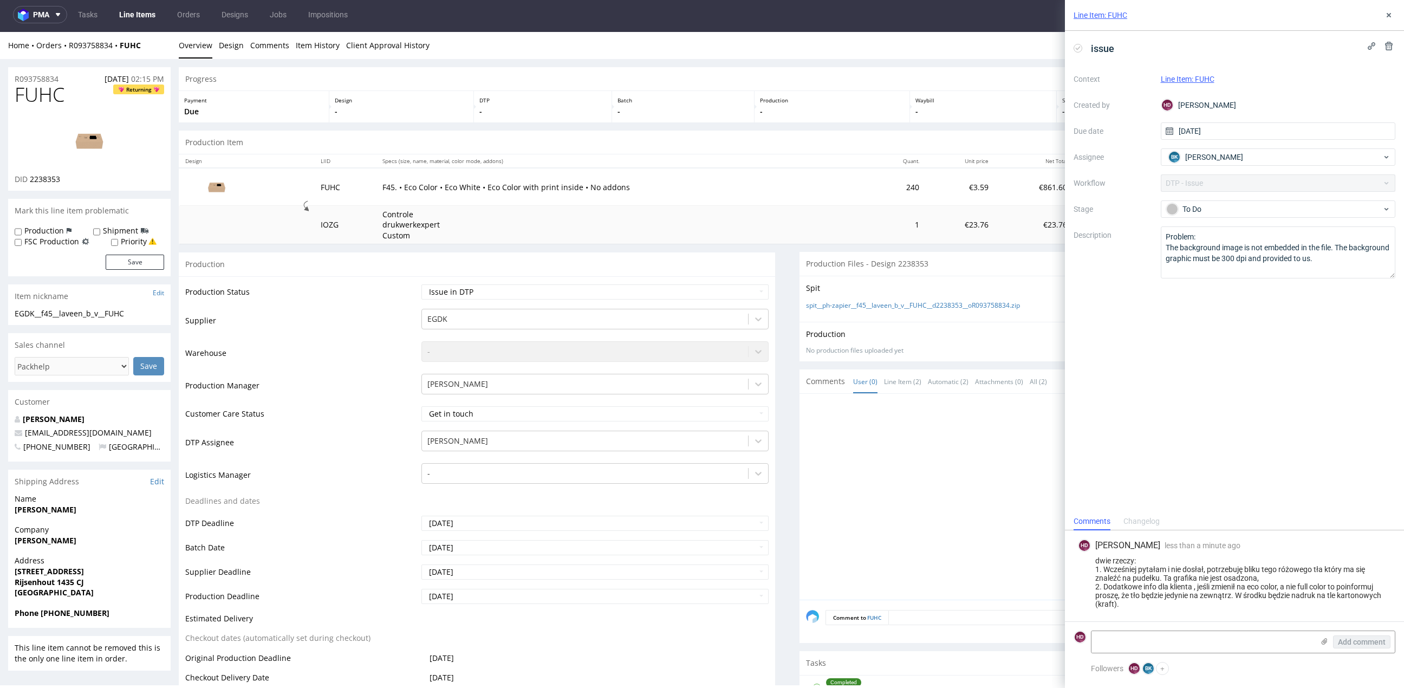
click at [140, 10] on link "Line Items" at bounding box center [137, 14] width 49 height 17
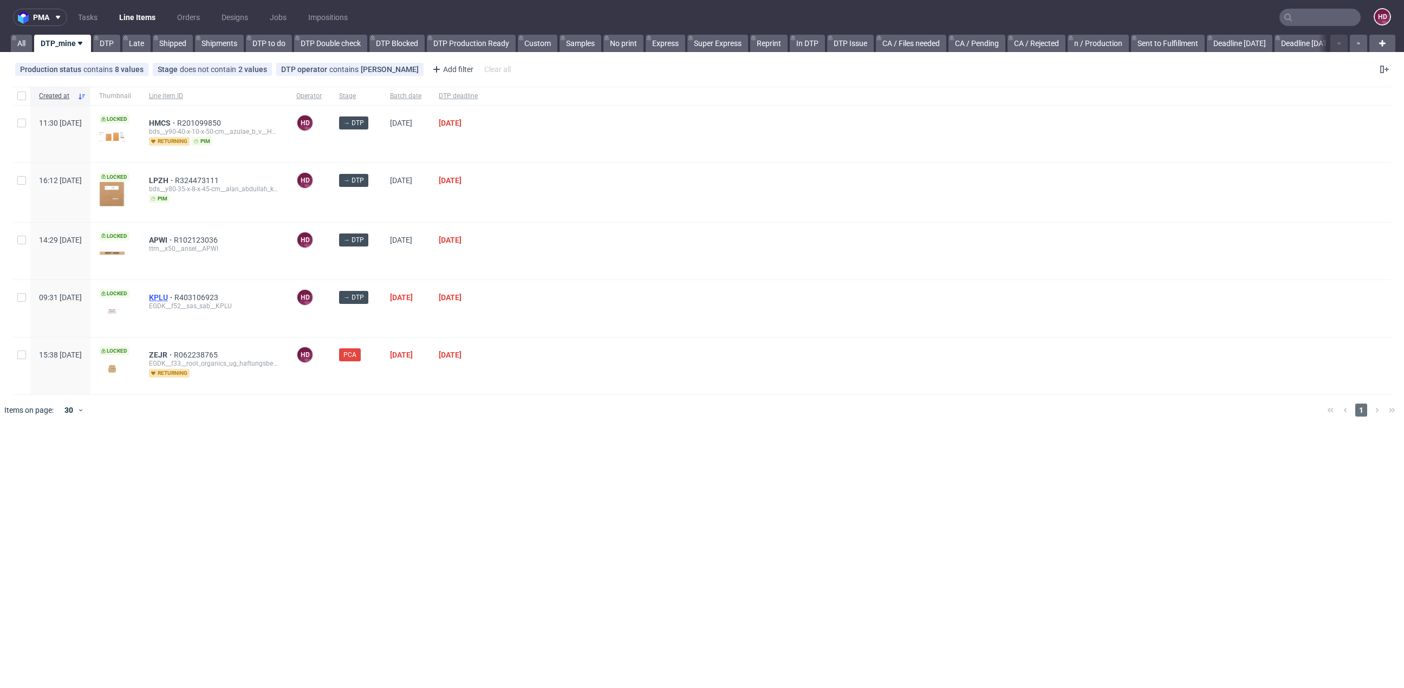
click at [174, 294] on span "KPLU" at bounding box center [161, 297] width 25 height 9
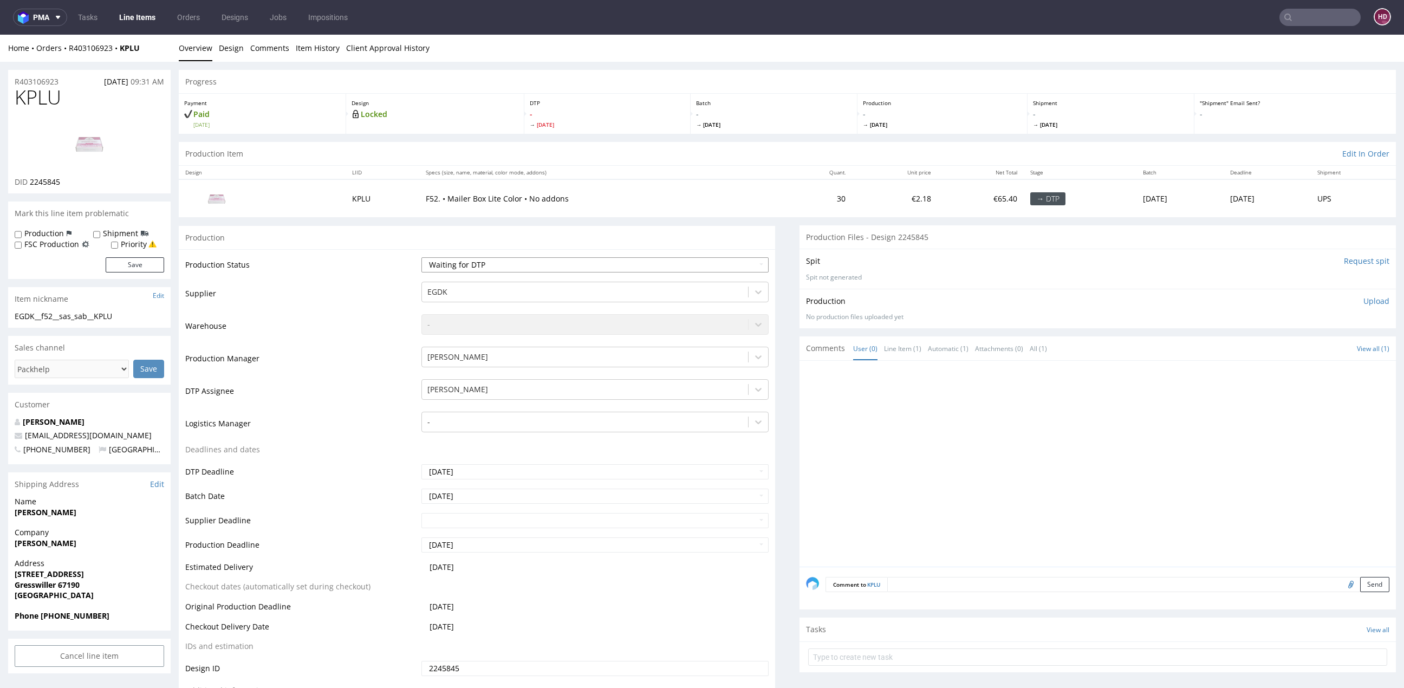
click at [526, 260] on select "Waiting for Artwork Waiting for Diecut Waiting for Mockup Waiting for DTP Waiti…" at bounding box center [594, 264] width 347 height 15
select select "dtp_in_process"
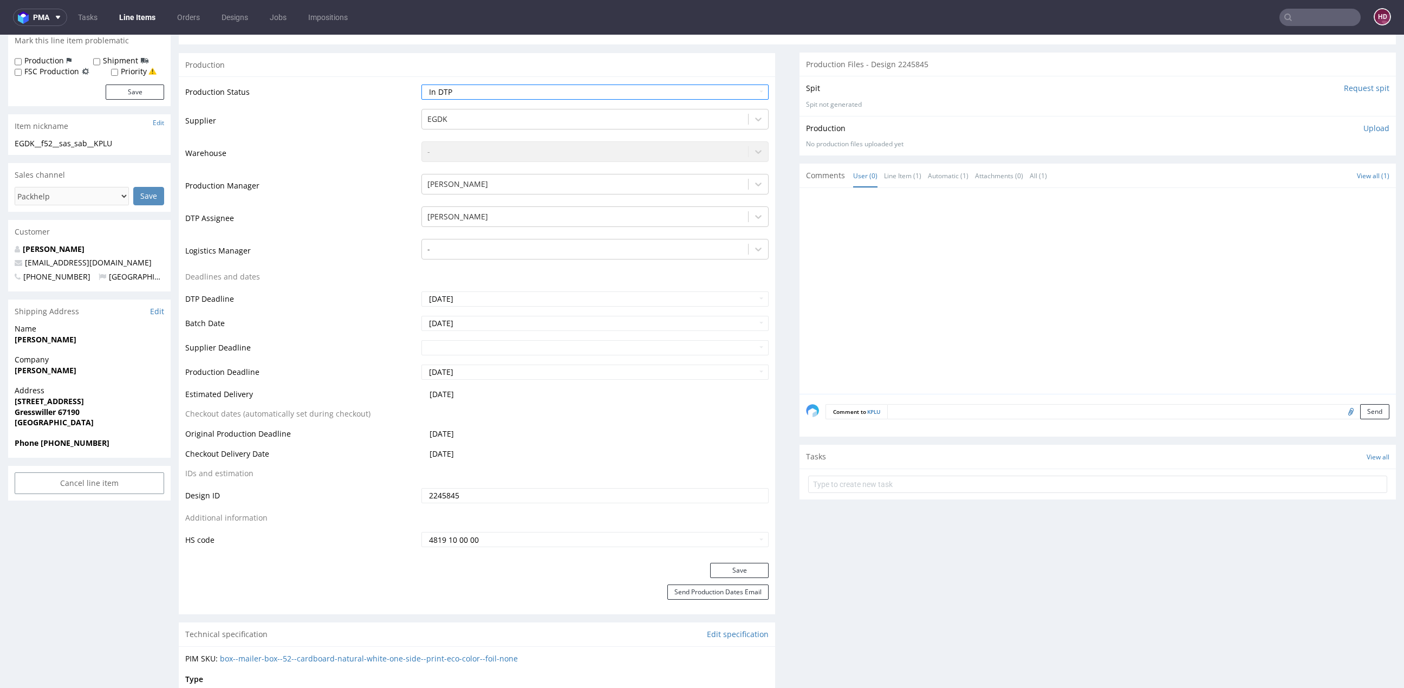
scroll to position [176, 0]
click at [738, 567] on button "Save" at bounding box center [739, 567] width 58 height 15
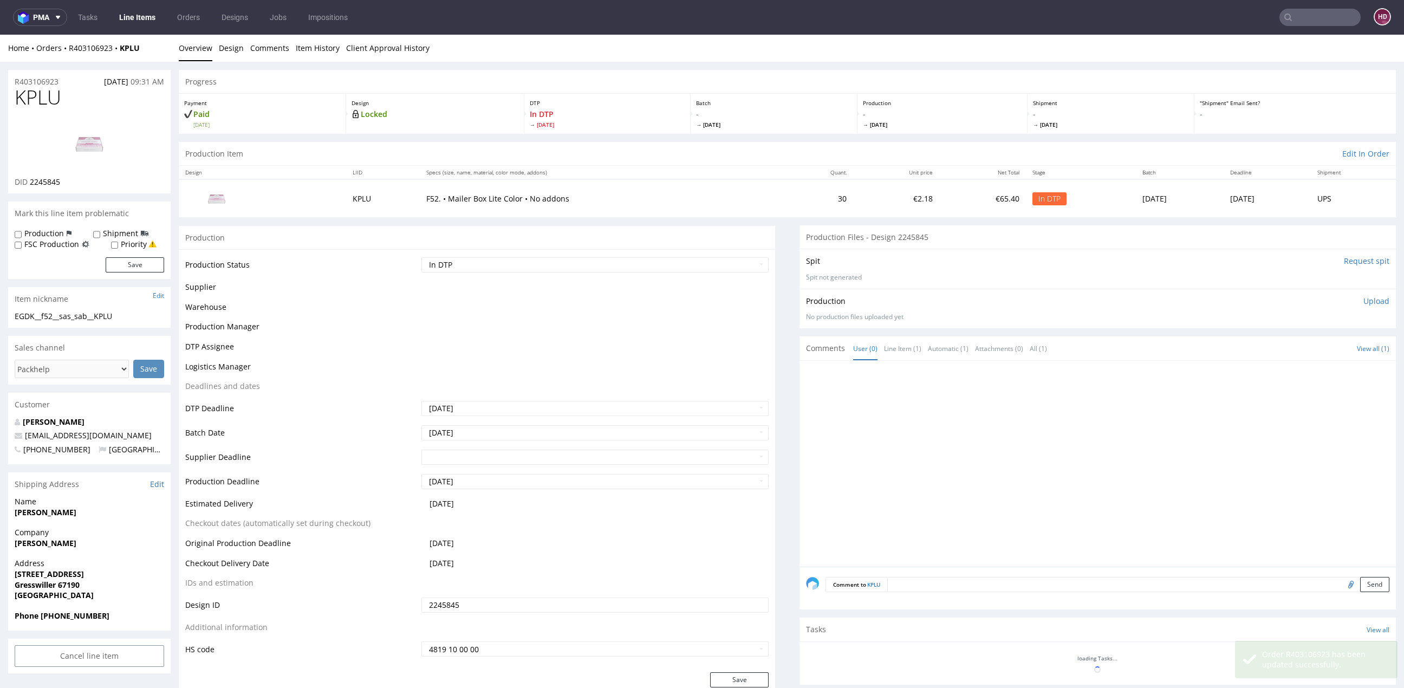
scroll to position [169, 0]
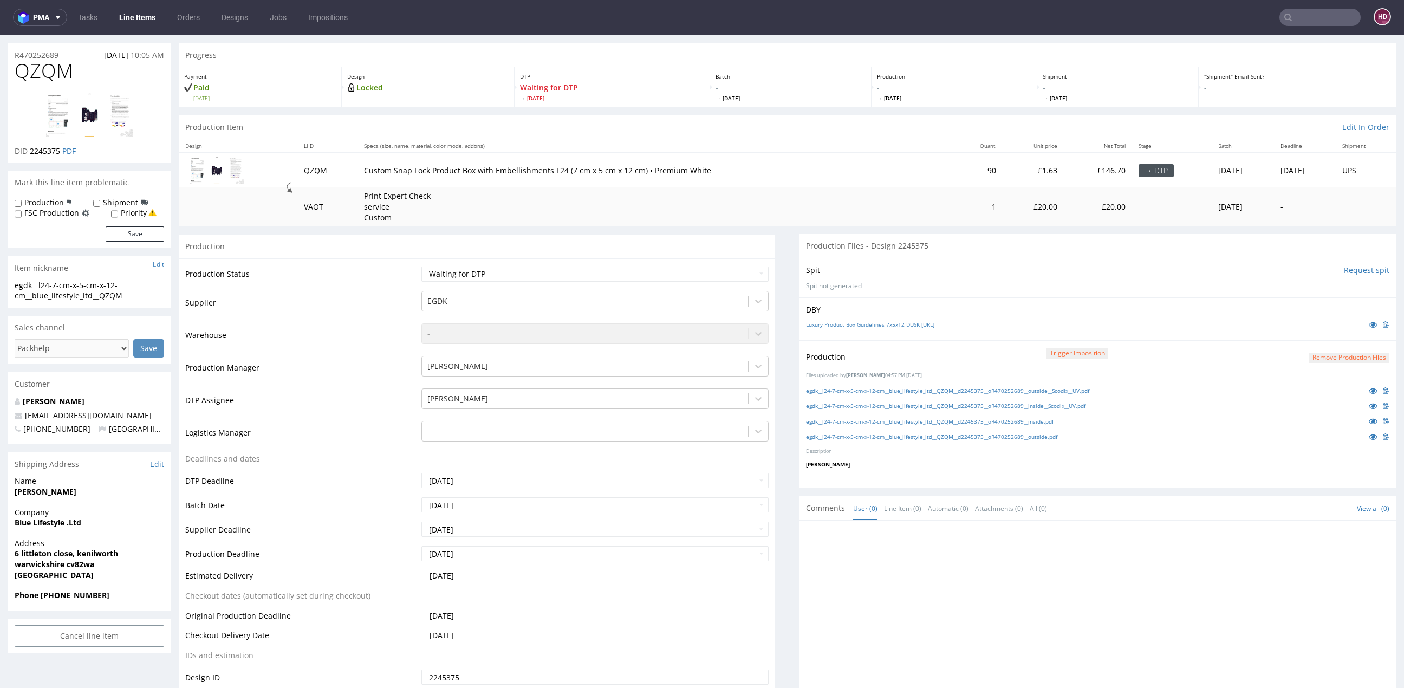
scroll to position [27, 0]
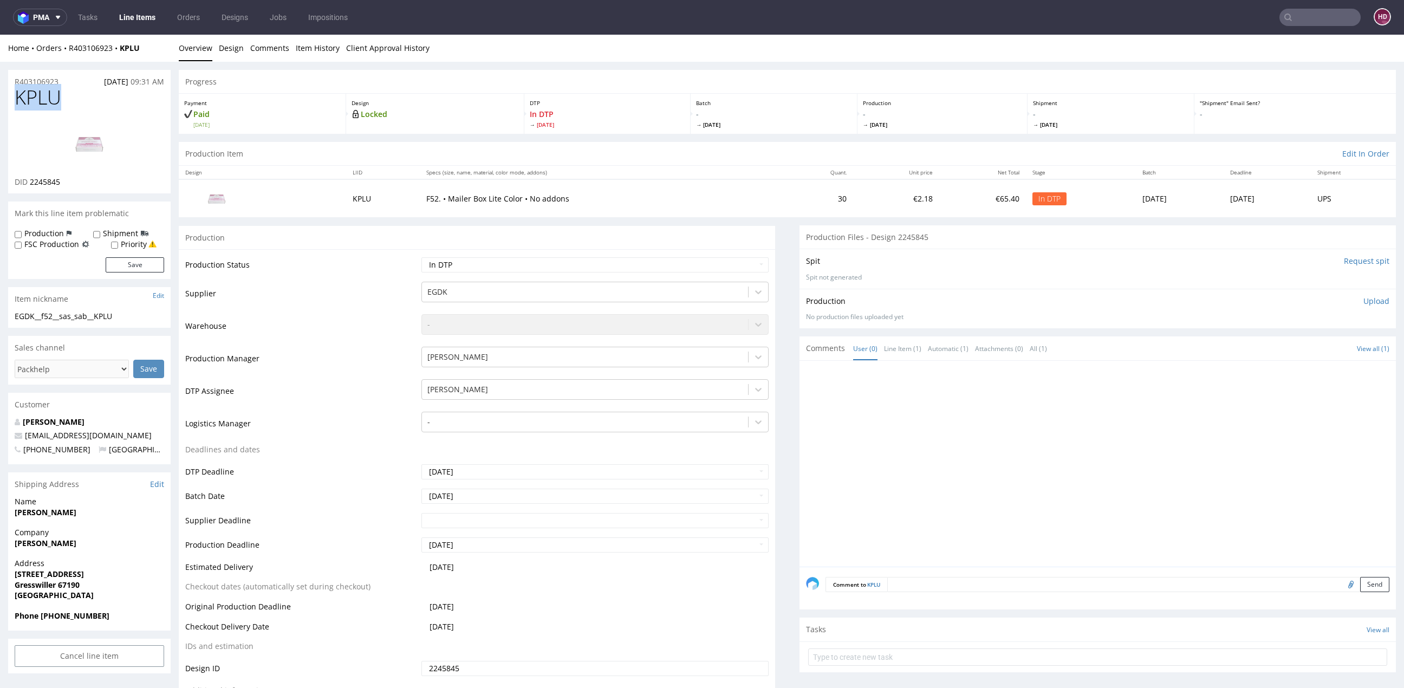
drag, startPoint x: -28, startPoint y: 96, endPoint x: -47, endPoint y: 96, distance: 18.4
copy span "KPLU"
click at [69, 184] on div "DID 2245845" at bounding box center [89, 182] width 149 height 11
drag, startPoint x: 64, startPoint y: 183, endPoint x: 38, endPoint y: 179, distance: 26.3
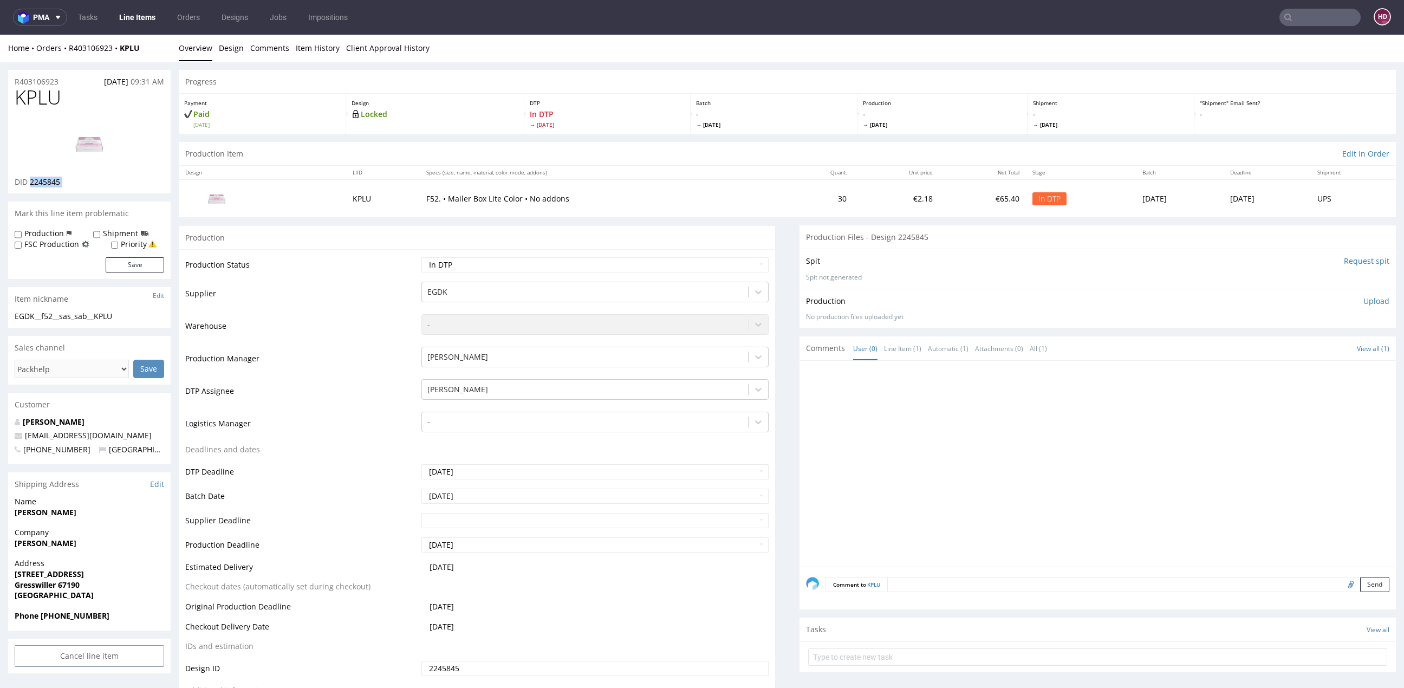
click at [38, 179] on div "DID 2245845" at bounding box center [89, 182] width 149 height 11
copy div "2245845"
drag, startPoint x: 129, startPoint y: 314, endPoint x: -2, endPoint y: 311, distance: 131.6
copy div "EGDK__f52__sas_sab__KPLU"
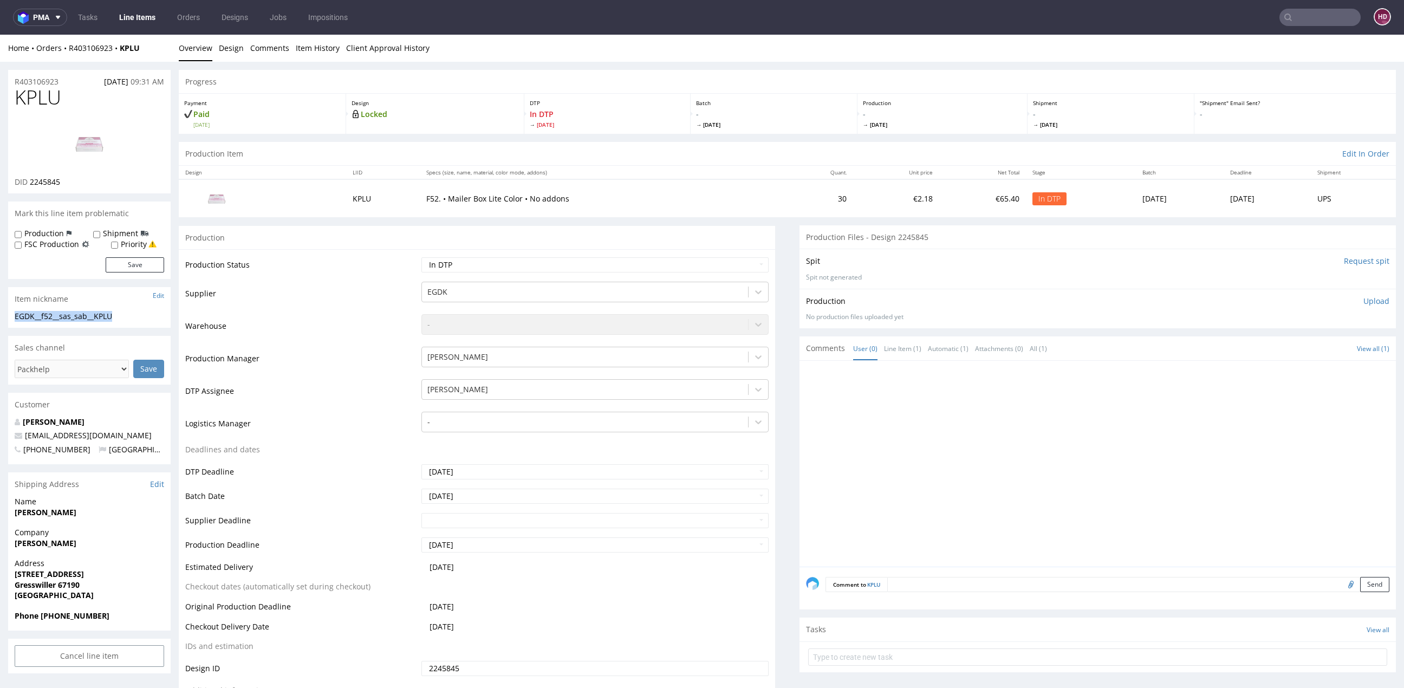
click at [96, 144] on img at bounding box center [89, 143] width 87 height 49
click at [66, 80] on div "R403106923 05.08.2025 09:31 AM" at bounding box center [89, 78] width 162 height 17
drag, startPoint x: 22, startPoint y: 84, endPoint x: -47, endPoint y: 90, distance: 69.0
click at [76, 82] on div "R403106923 05.08.2025 09:31 AM" at bounding box center [89, 78] width 162 height 17
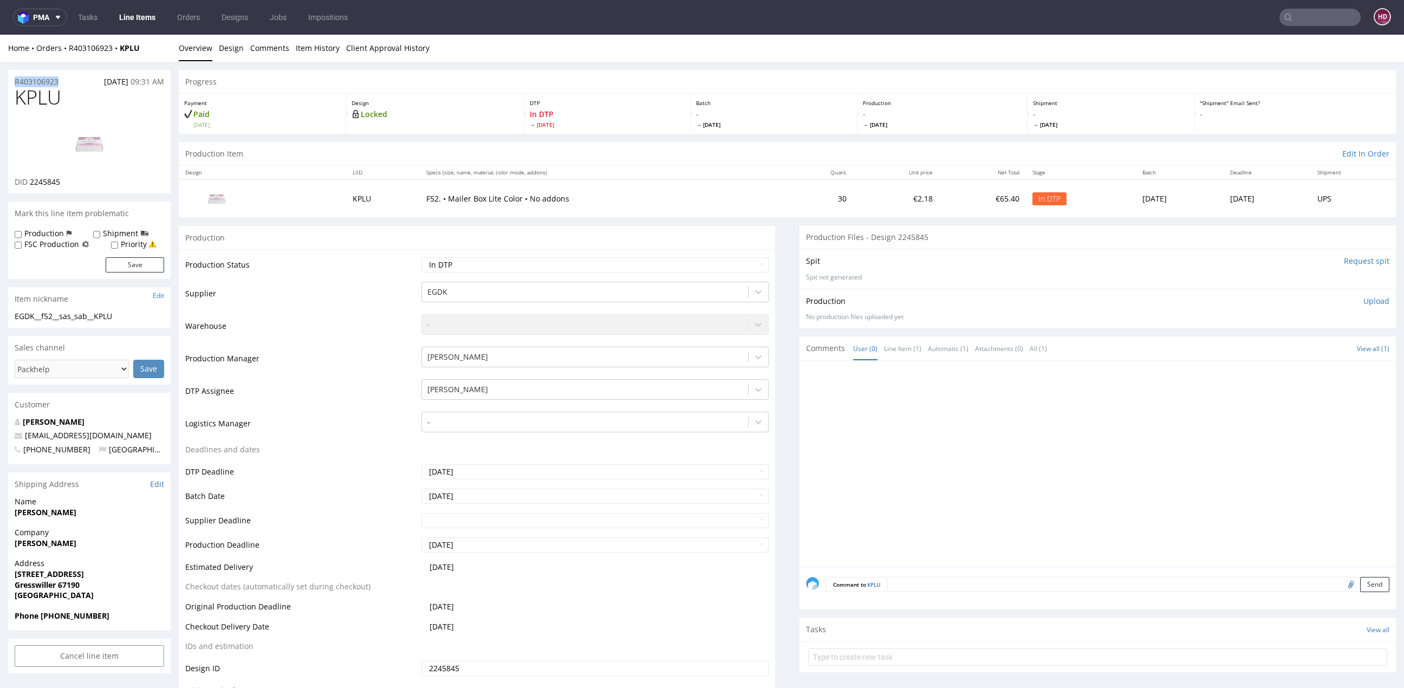
drag, startPoint x: 47, startPoint y: 82, endPoint x: -23, endPoint y: 81, distance: 70.4
copy p "R403106923"
drag, startPoint x: 70, startPoint y: 184, endPoint x: 28, endPoint y: 179, distance: 42.5
click at [28, 179] on div "DID 2245845" at bounding box center [89, 182] width 149 height 11
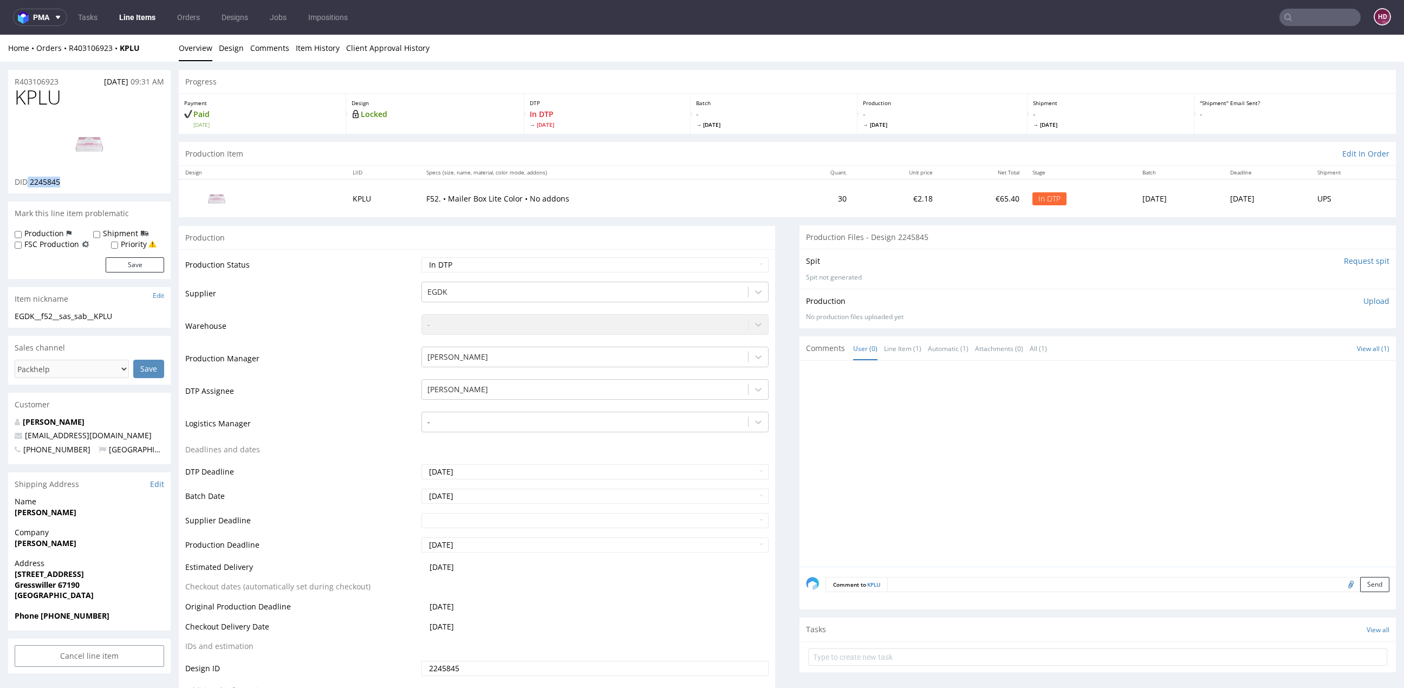
copy p "2245845"
drag, startPoint x: 18, startPoint y: 95, endPoint x: 61, endPoint y: 109, distance: 44.4
click at [61, 109] on div "KPLU DID 2245845" at bounding box center [89, 140] width 162 height 107
copy h1 "KPLU"
click at [1363, 303] on p "Upload" at bounding box center [1376, 301] width 26 height 11
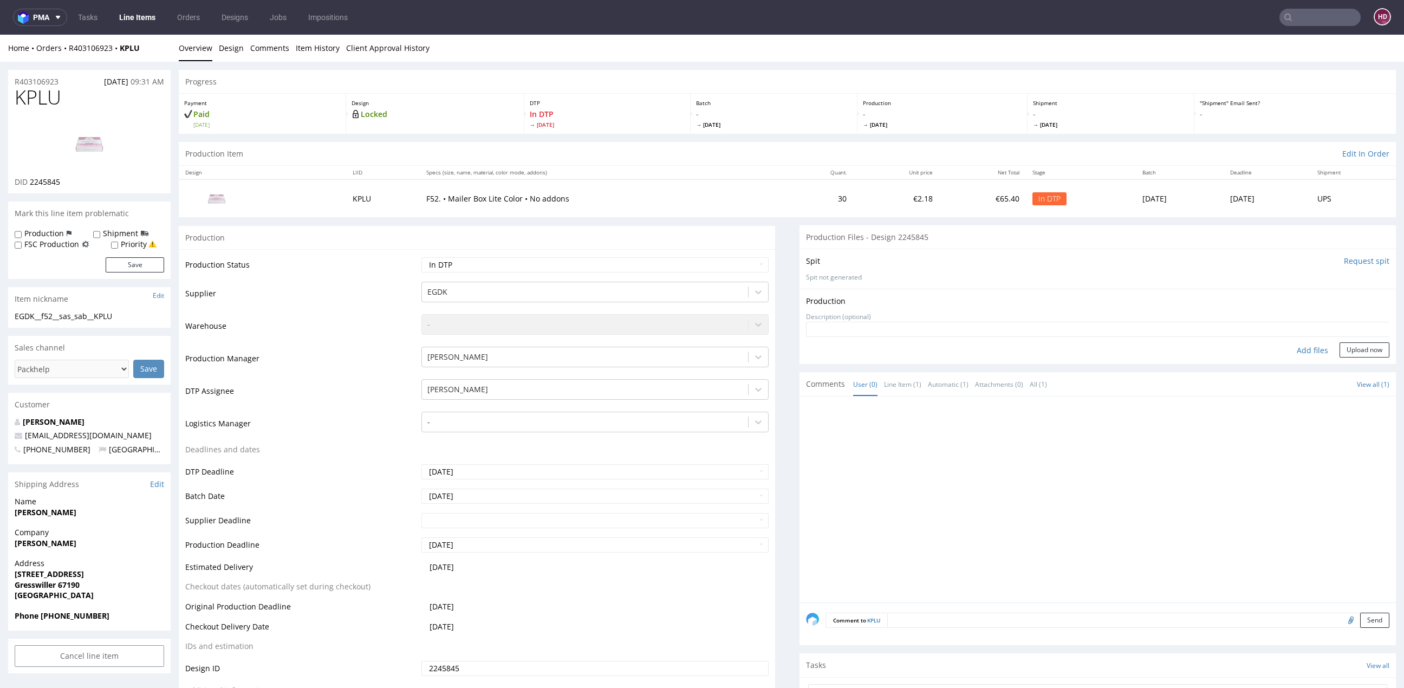
click at [1285, 348] on div "Add files" at bounding box center [1312, 350] width 54 height 16
type input "C:\fakepath\EGDK__f52__sas_sab__KPLU__d2245845__oR403106923.pdf"
drag, startPoint x: 1347, startPoint y: 360, endPoint x: 1343, endPoint y: 365, distance: 6.2
click at [1346, 362] on button "Upload now" at bounding box center [1364, 367] width 50 height 15
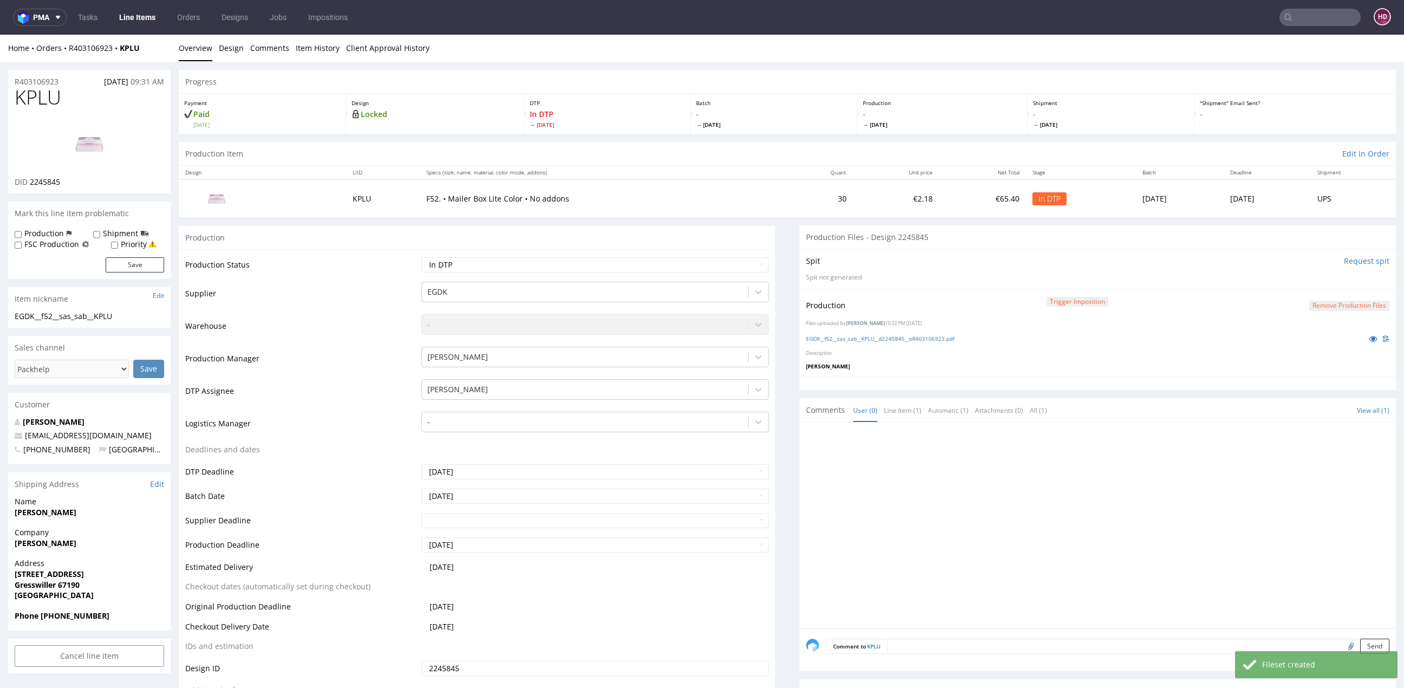
click at [488, 255] on div "Production Status Waiting for Artwork Waiting for Diecut Waiting for Mockup Wai…" at bounding box center [477, 492] width 596 height 486
click at [488, 261] on select "Waiting for Artwork Waiting for Diecut Waiting for Mockup Waiting for DTP Waiti…" at bounding box center [594, 264] width 347 height 15
select select "dtp_production_ready"
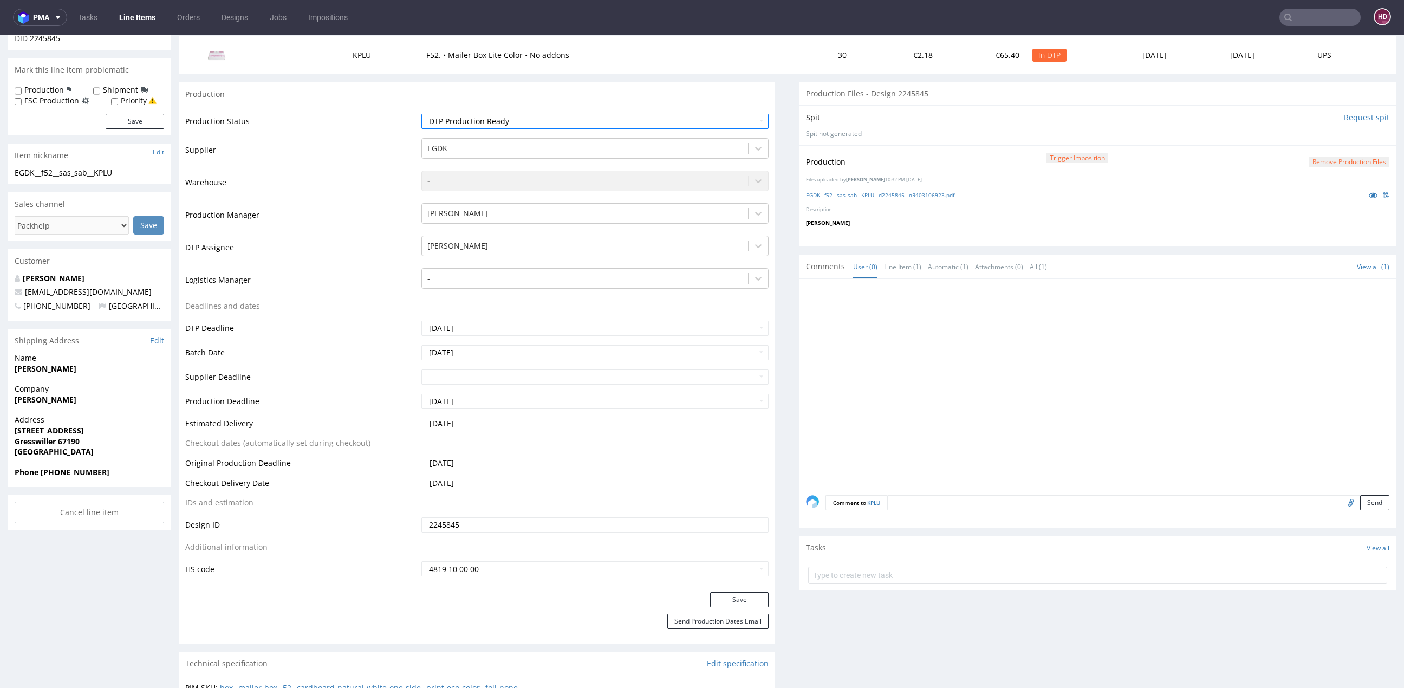
scroll to position [158, 0]
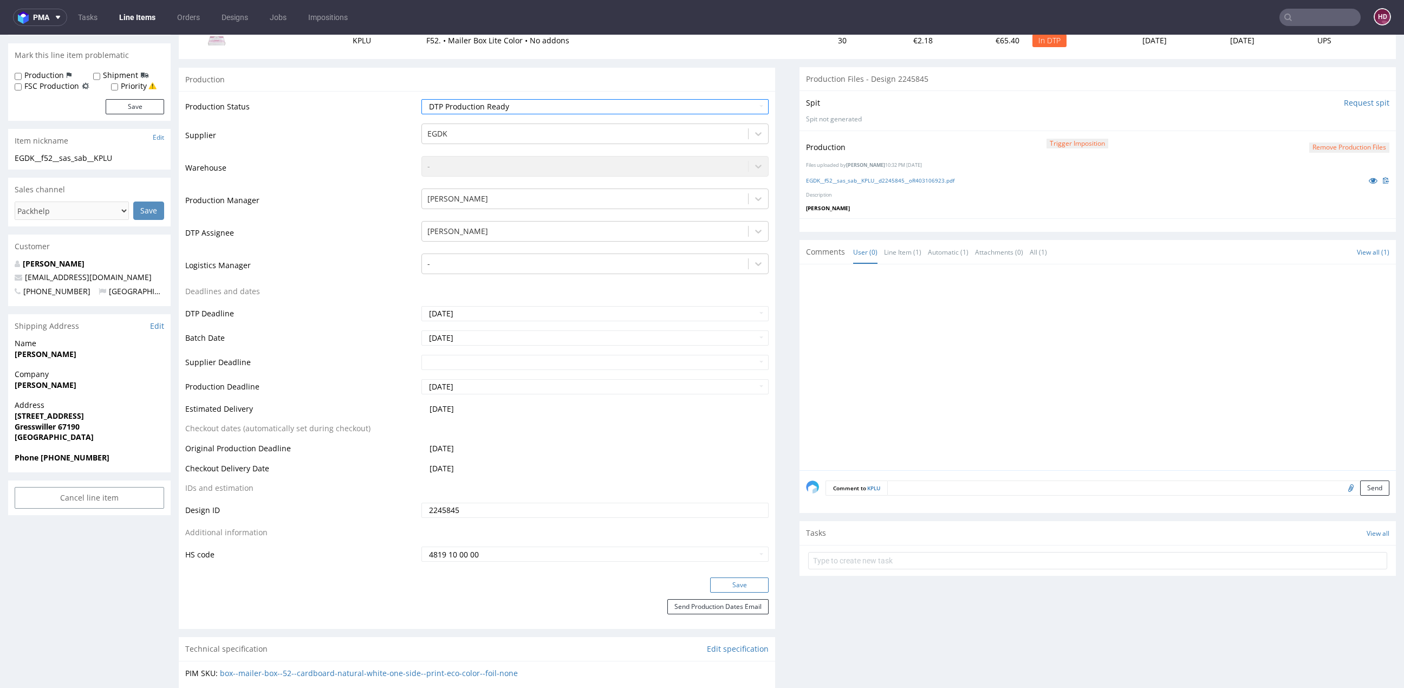
click at [737, 582] on button "Save" at bounding box center [739, 584] width 58 height 15
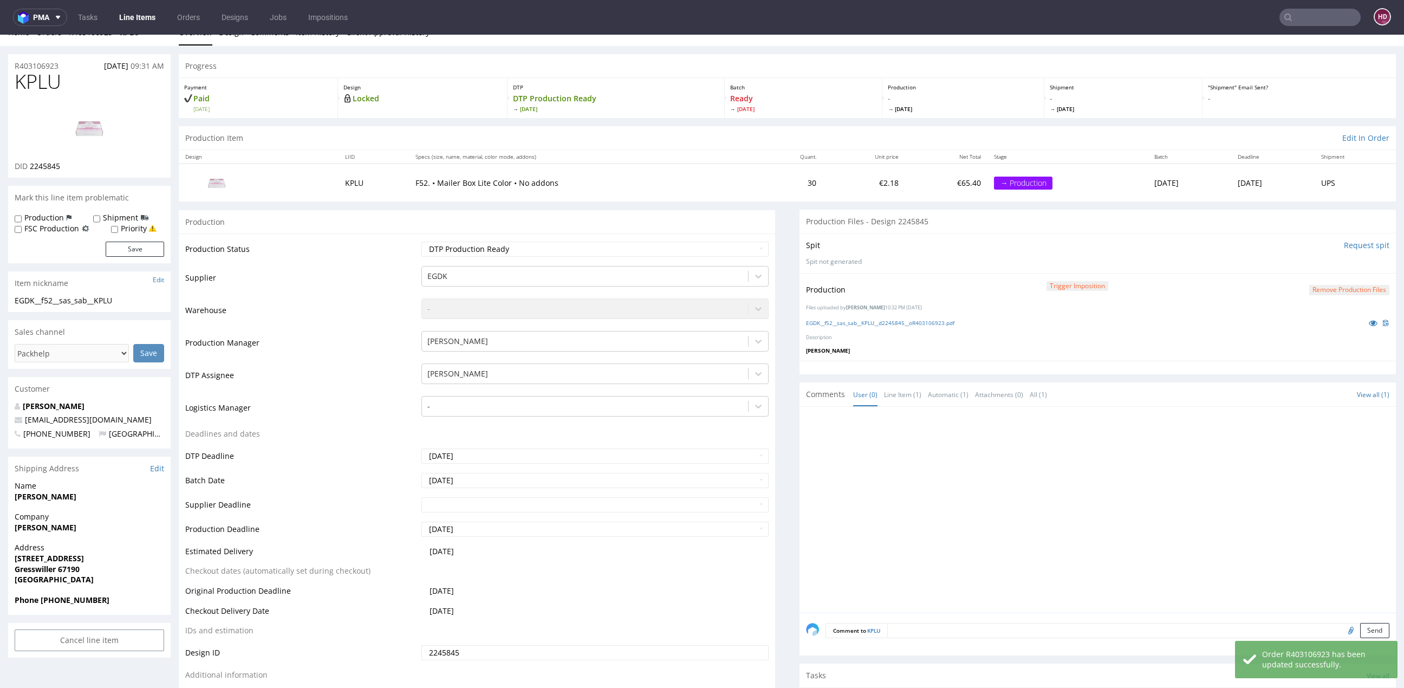
scroll to position [0, 0]
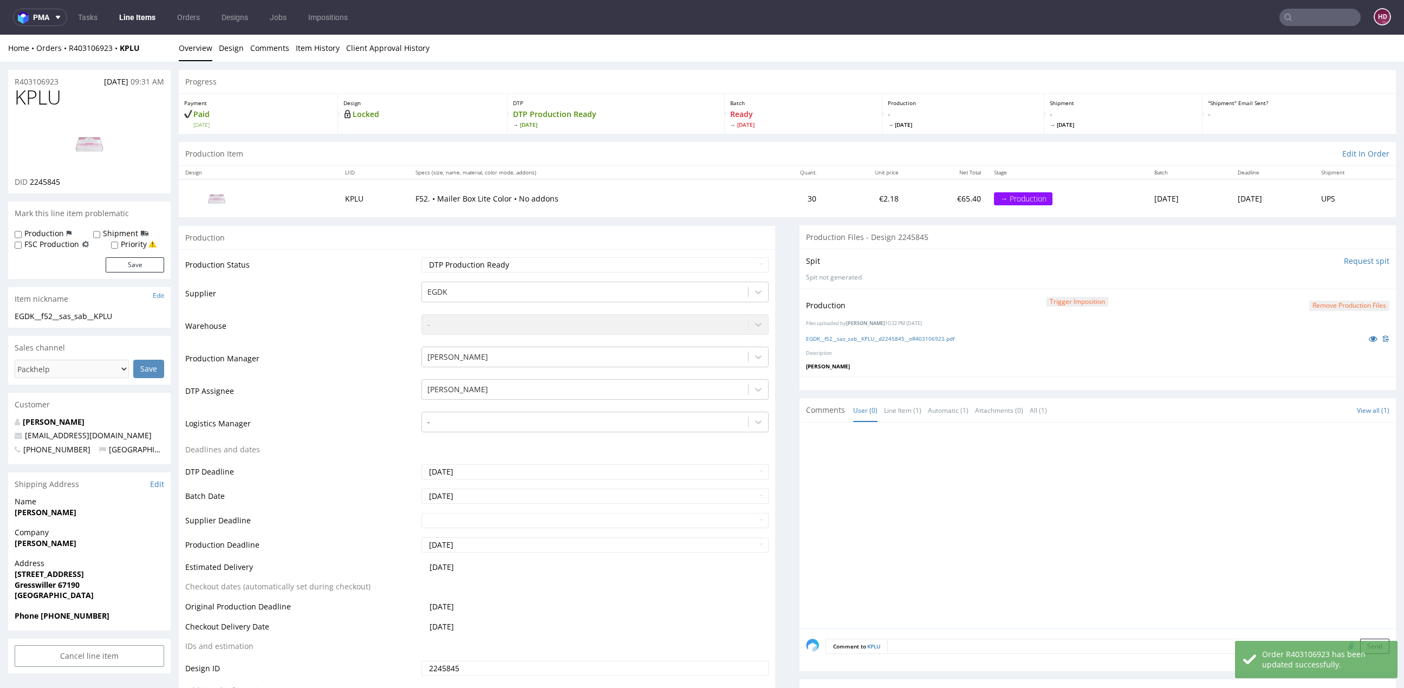
click at [150, 11] on link "Line Items" at bounding box center [137, 17] width 49 height 17
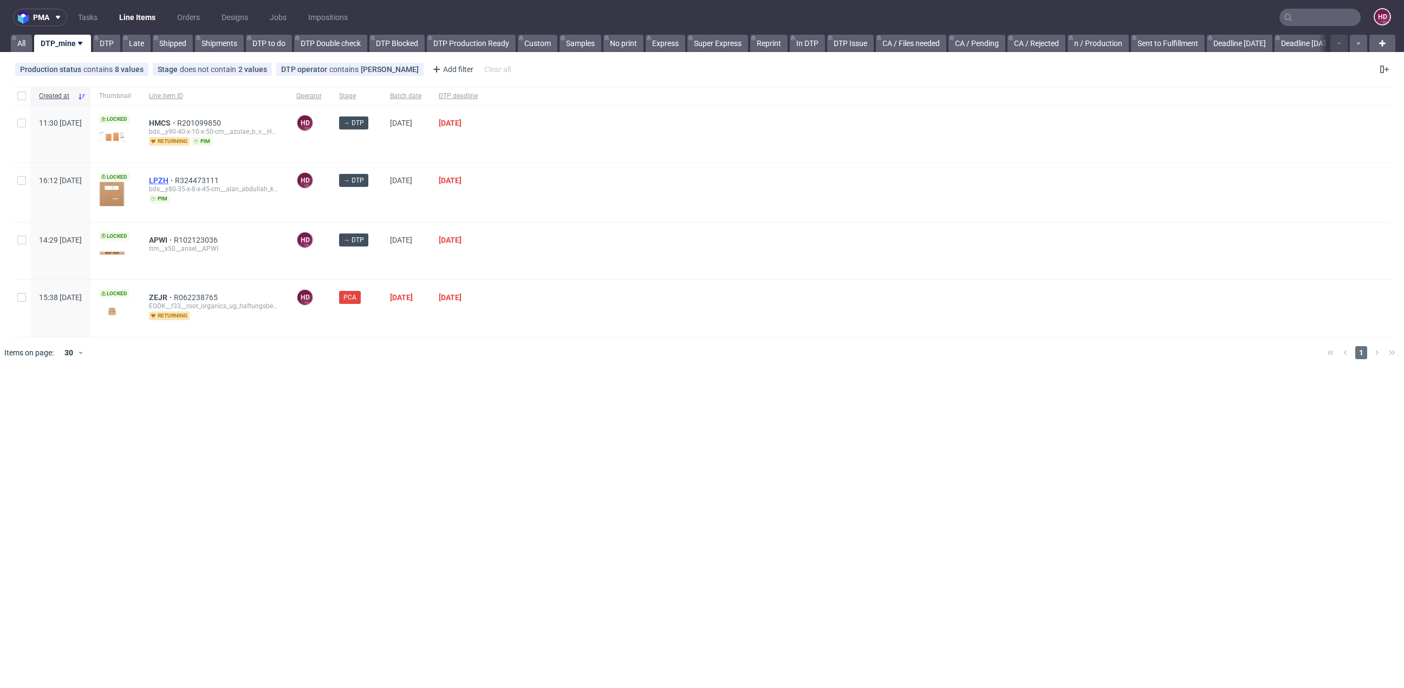
click at [175, 177] on span "LPZH" at bounding box center [162, 180] width 26 height 9
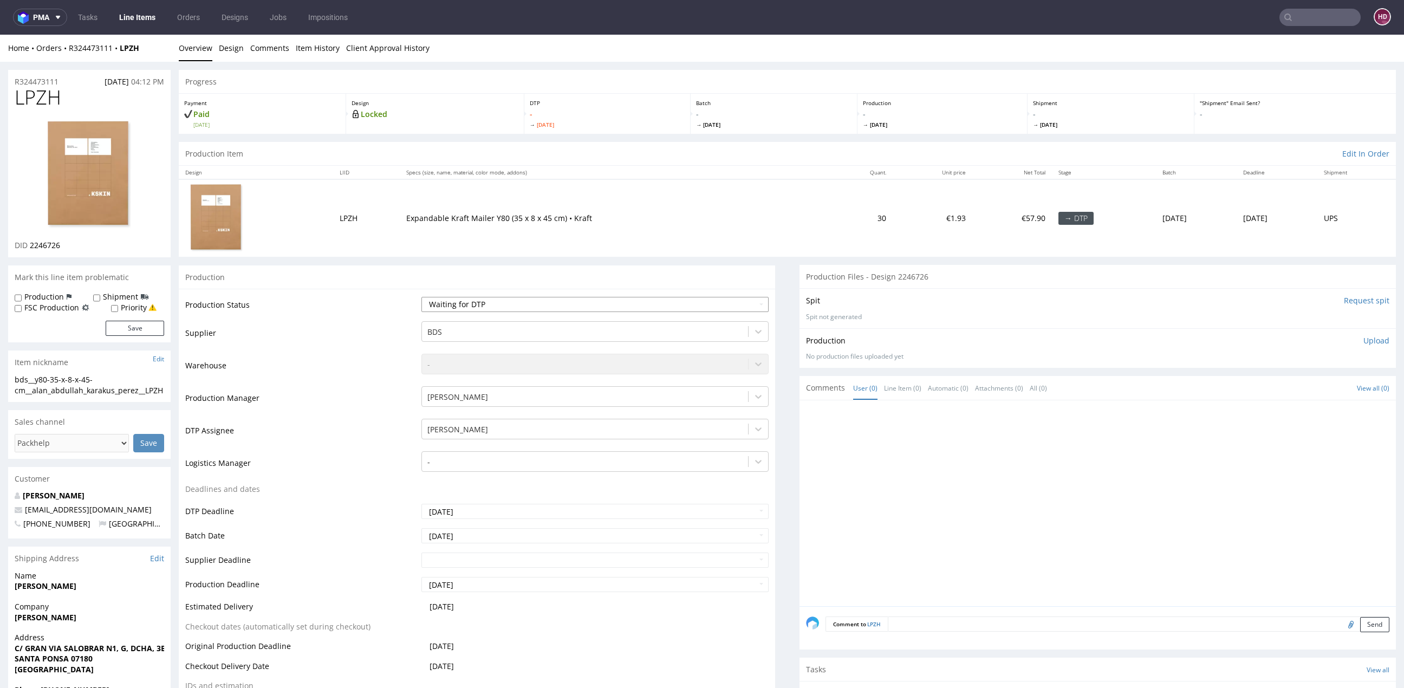
click at [489, 303] on select "Waiting for Artwork Waiting for Diecut Waiting for Mockup Waiting for DTP Waiti…" at bounding box center [594, 304] width 347 height 15
select select "dtp_in_process"
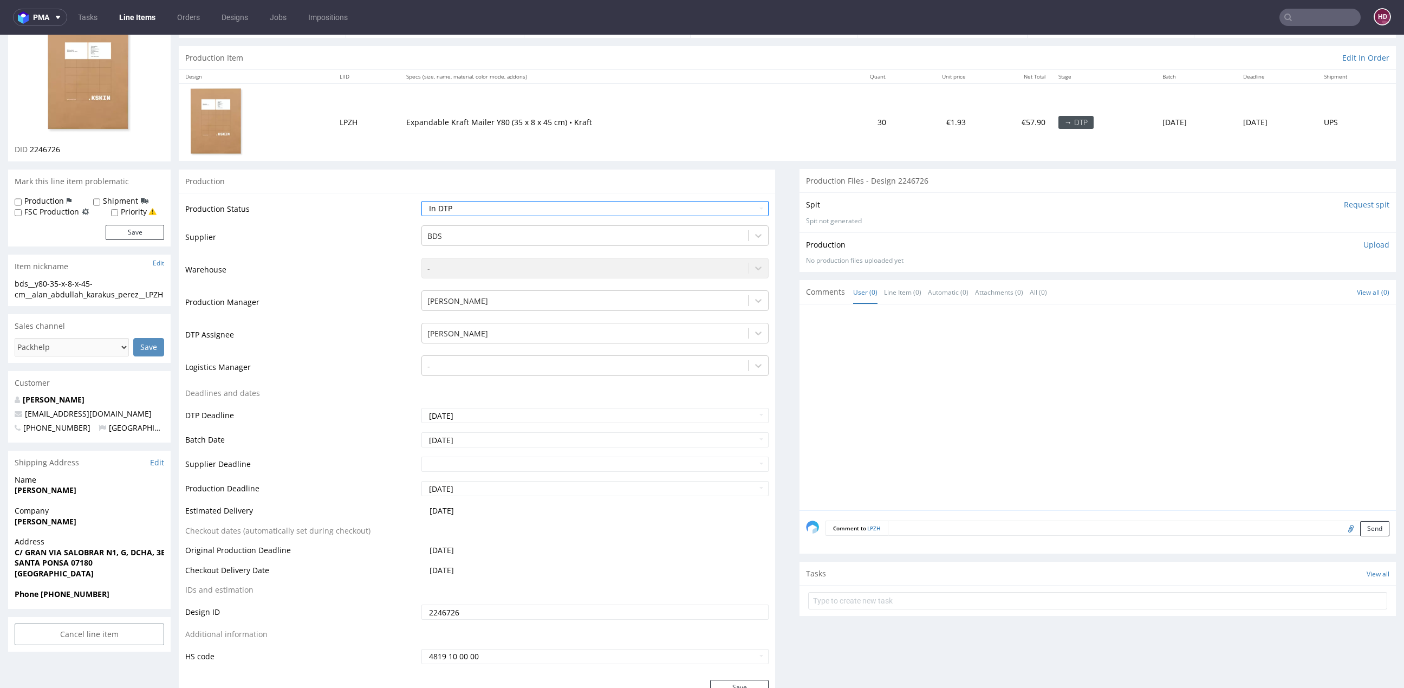
scroll to position [258, 0]
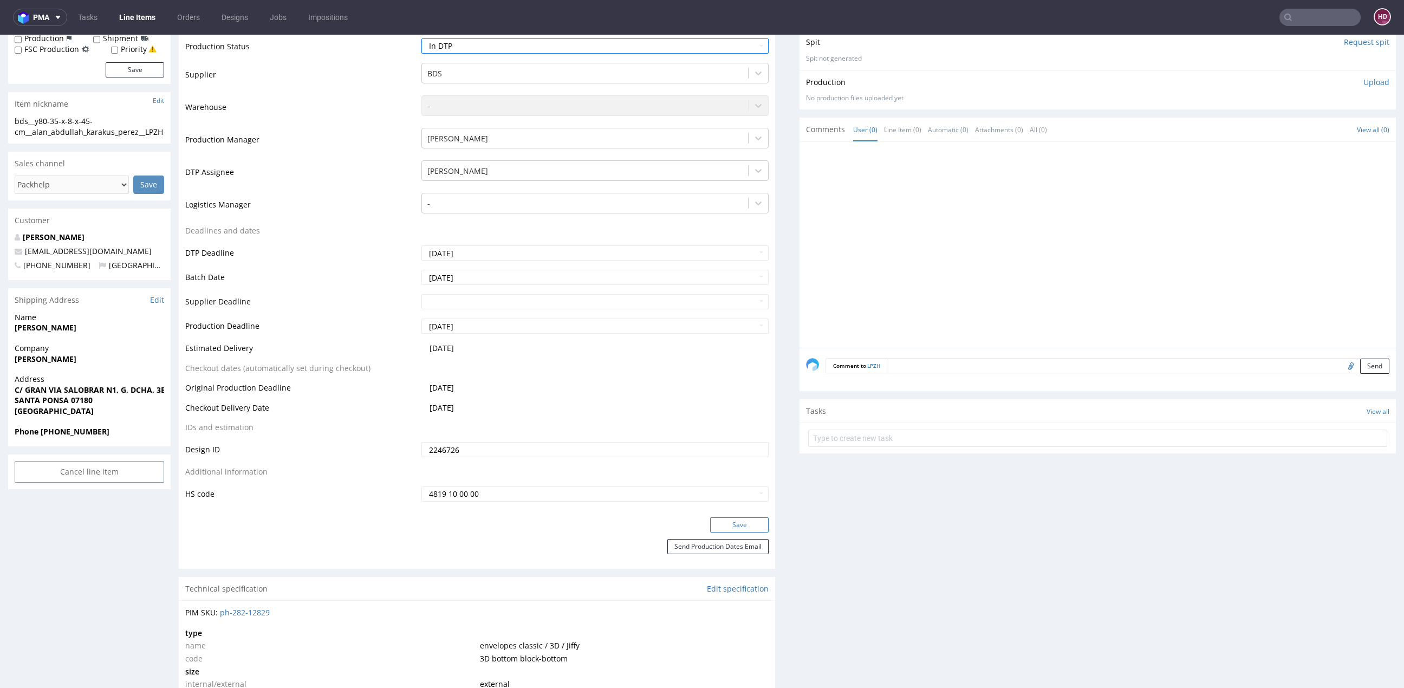
click at [710, 522] on button "Save" at bounding box center [739, 524] width 58 height 15
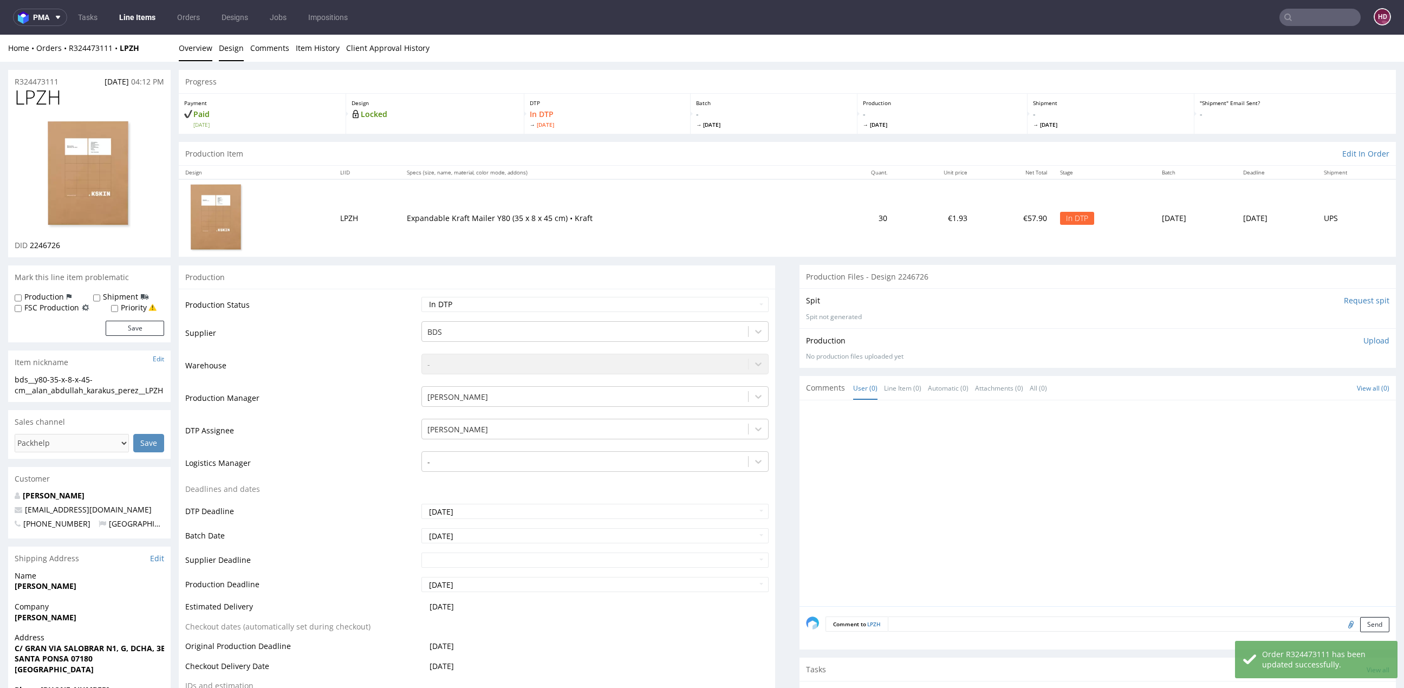
click at [231, 46] on link "Design" at bounding box center [231, 48] width 25 height 27
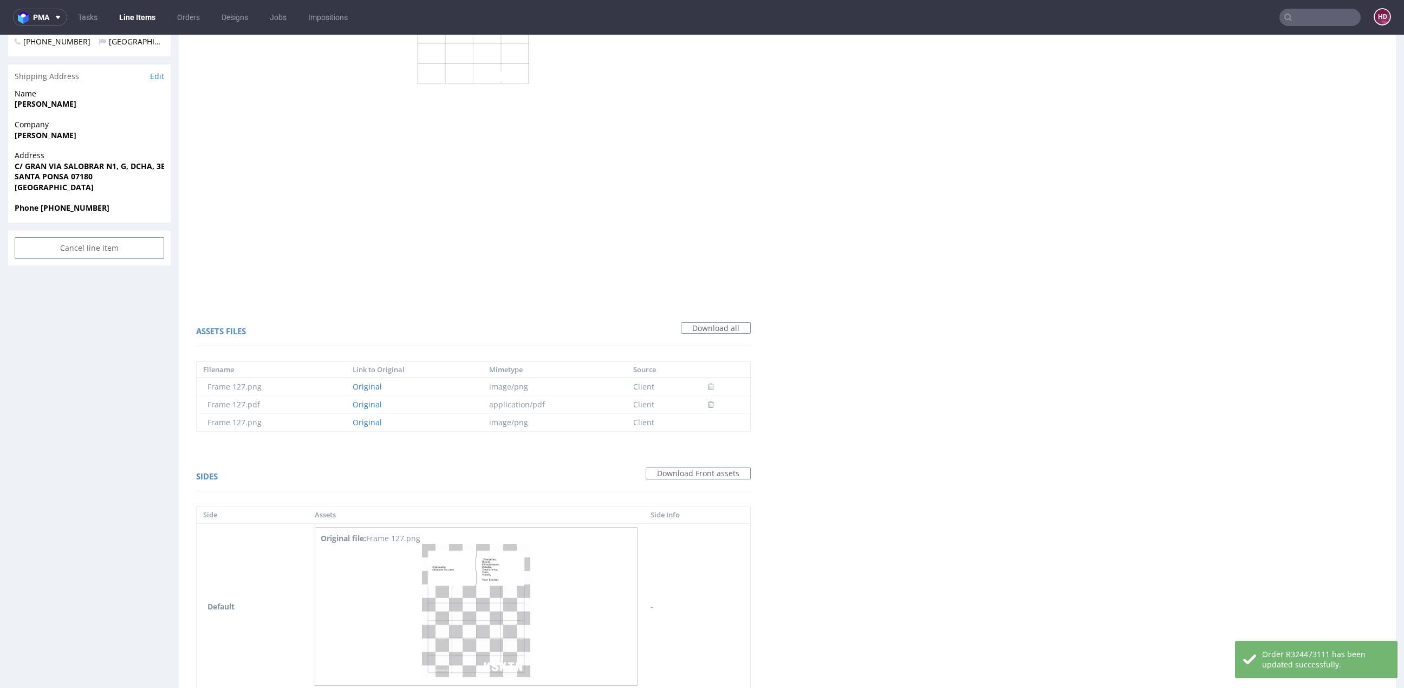
scroll to position [548, 0]
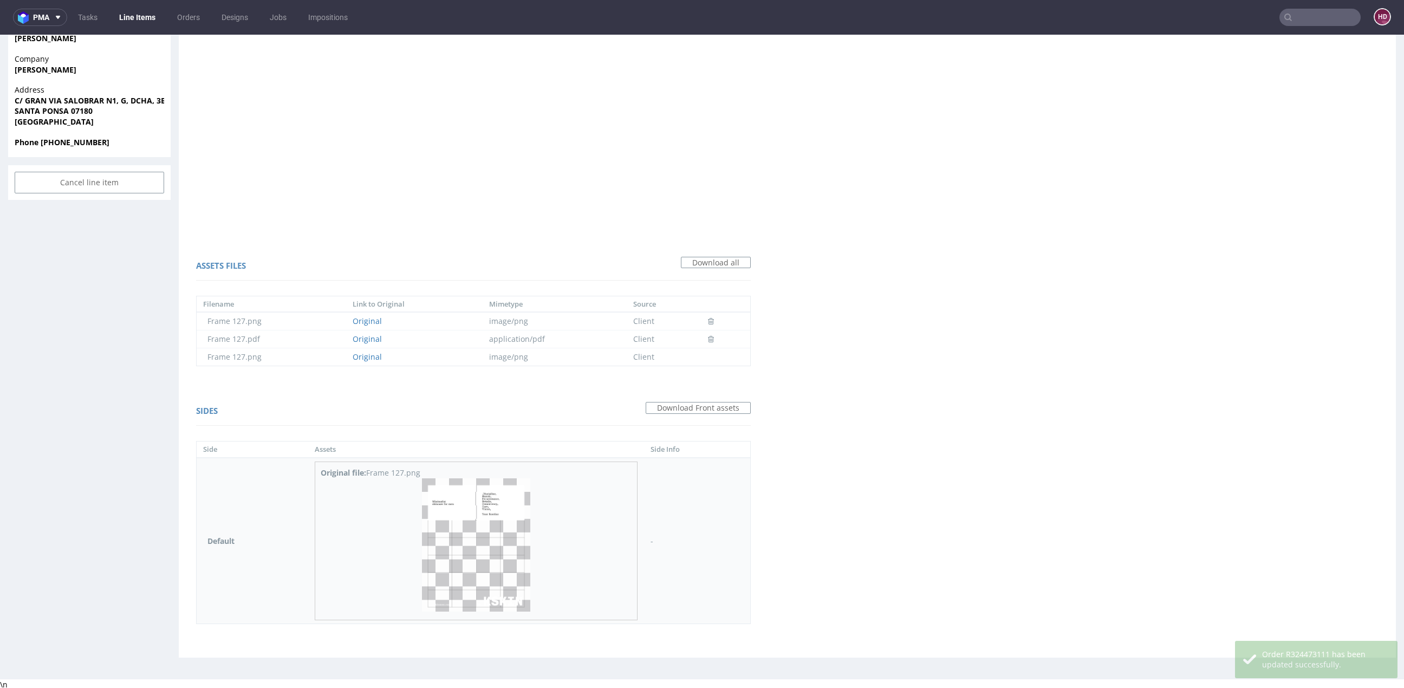
click at [476, 484] on img at bounding box center [476, 545] width 108 height 134
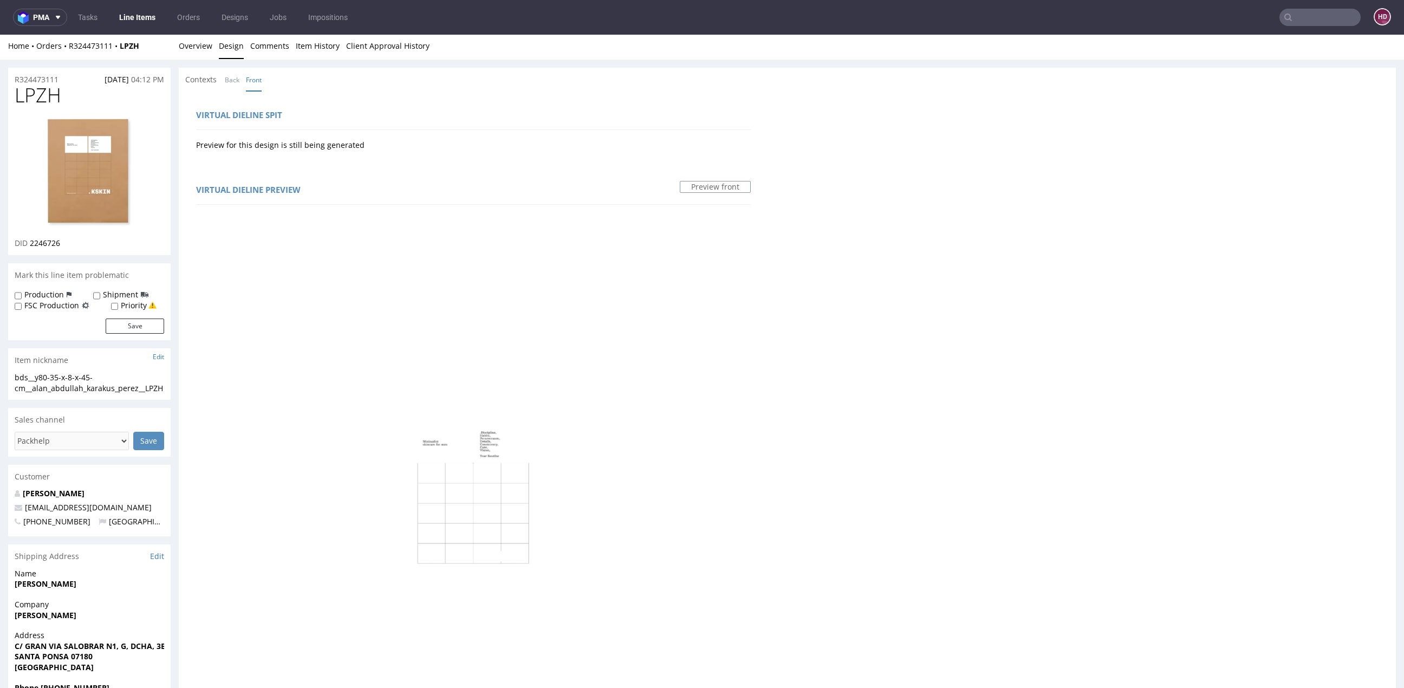
scroll to position [0, 0]
click at [193, 49] on link "Overview" at bounding box center [196, 48] width 34 height 27
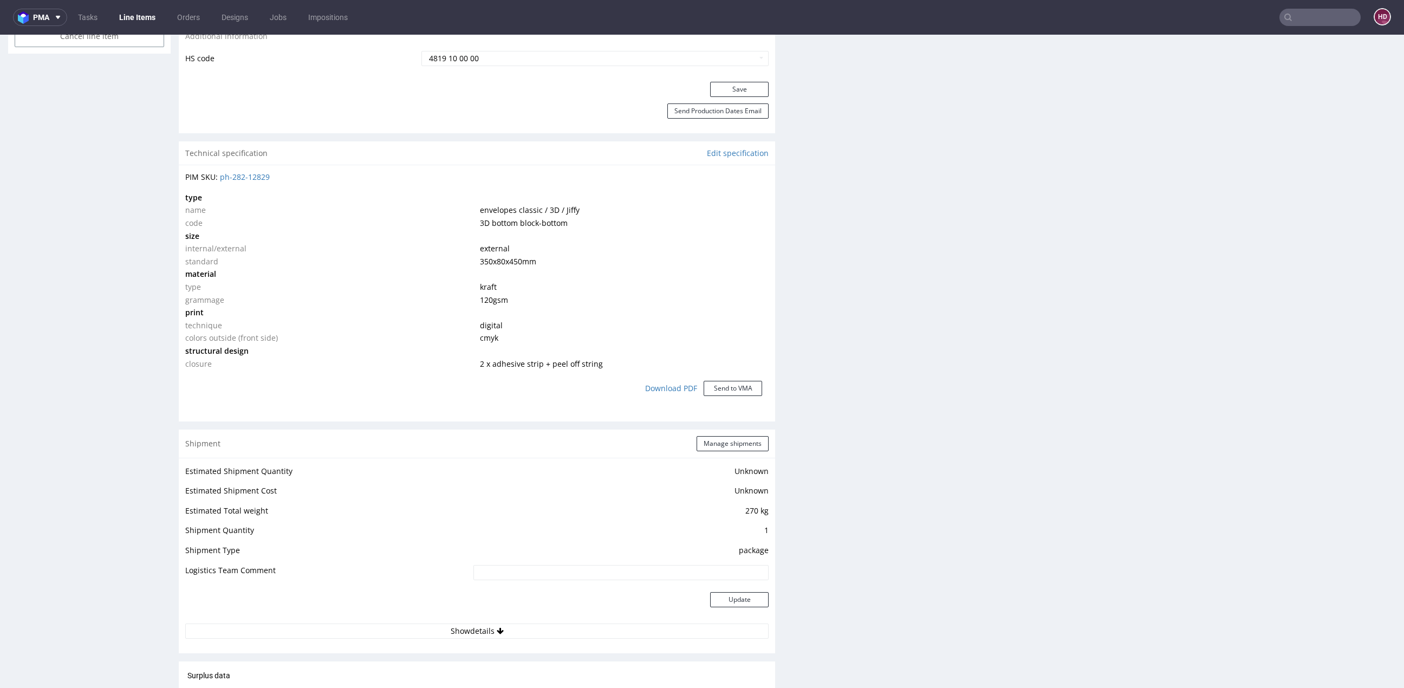
scroll to position [733, 0]
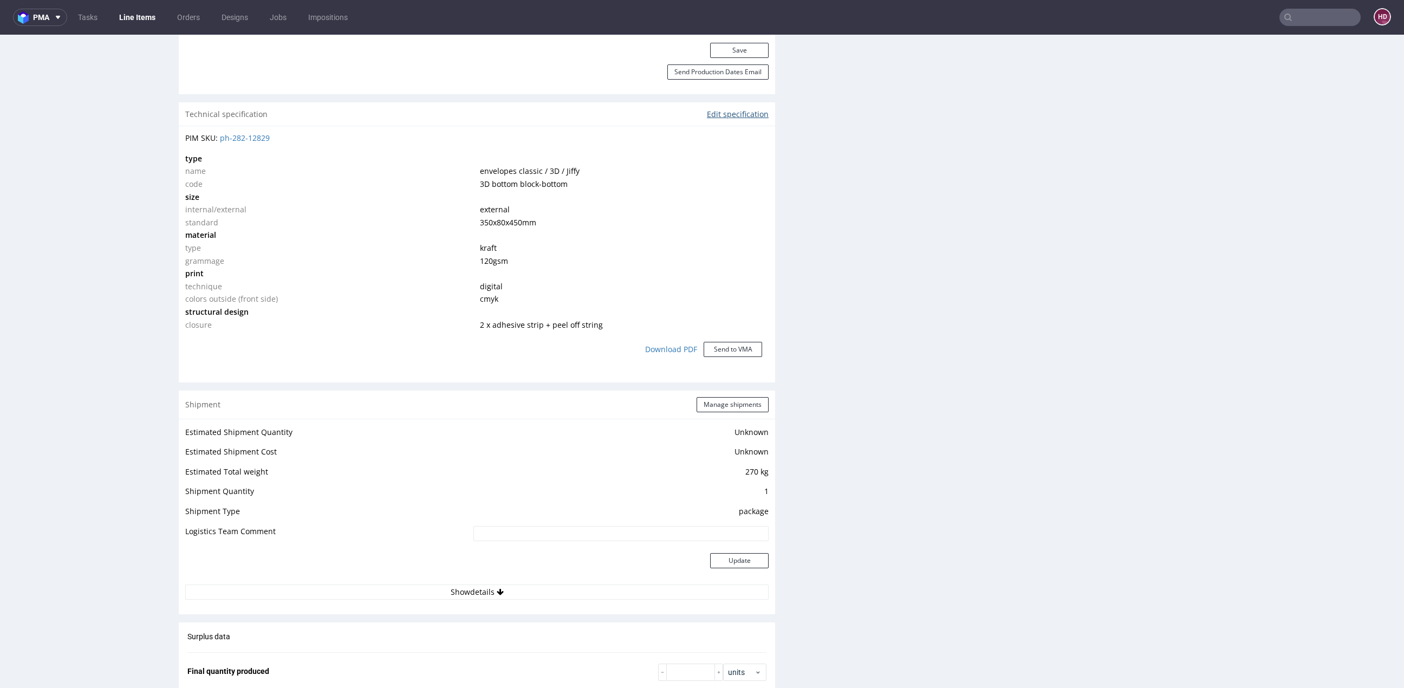
click at [726, 109] on link "Edit specification" at bounding box center [738, 114] width 62 height 11
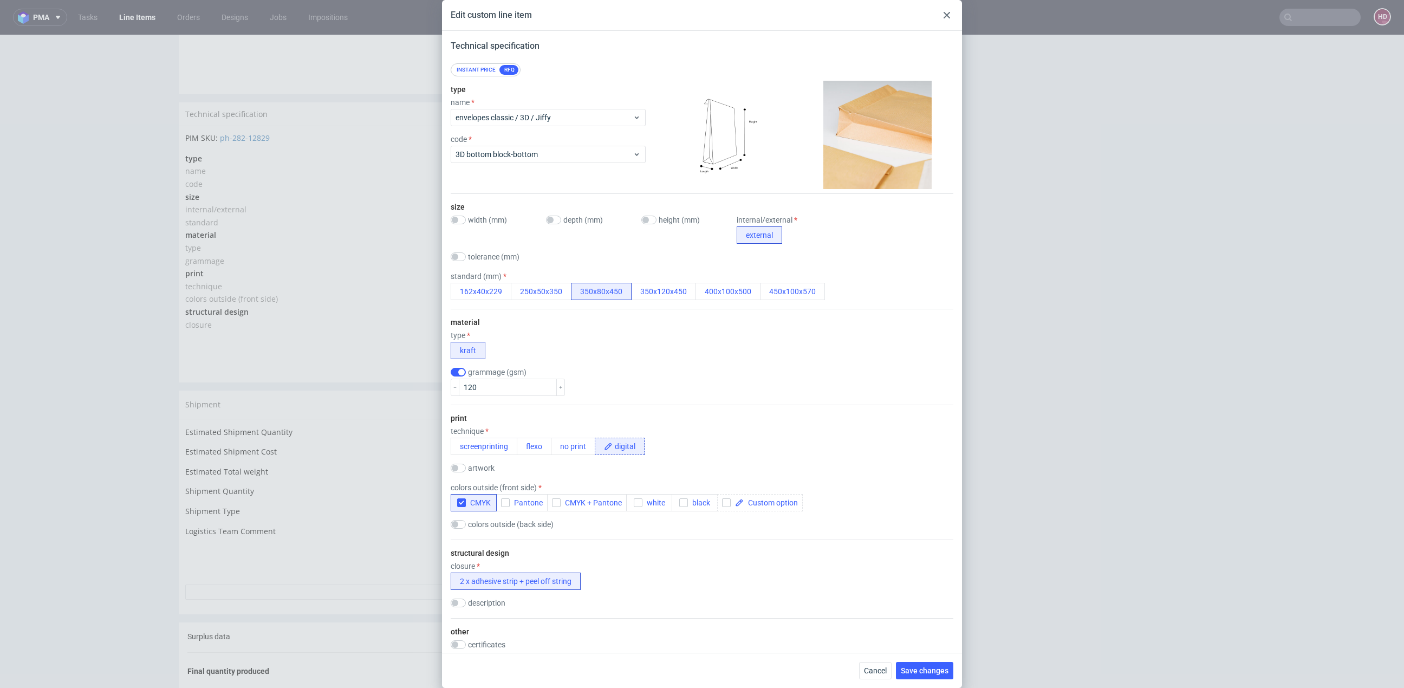
click at [950, 14] on div at bounding box center [946, 15] width 13 height 13
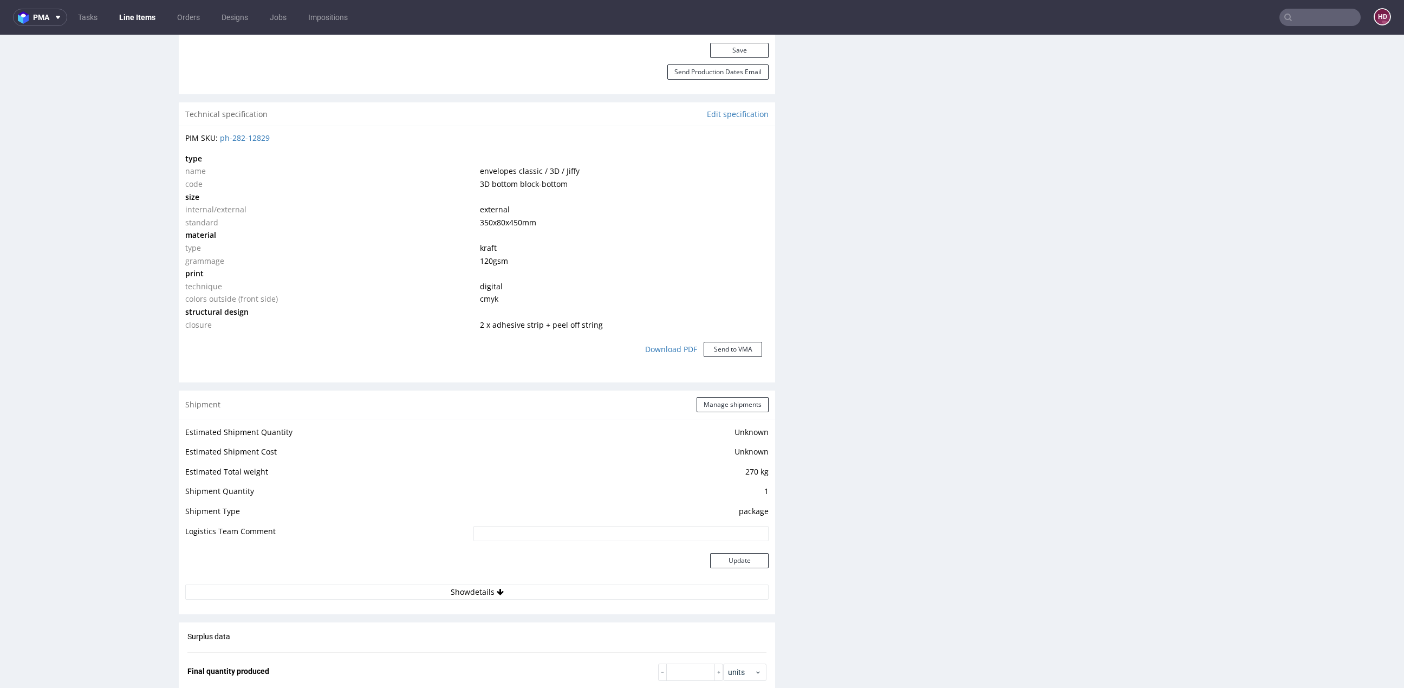
click at [929, 604] on div "Production Files - Design 2246726 Spit Request spit Spit not generated Producti…" at bounding box center [1097, 217] width 596 height 1371
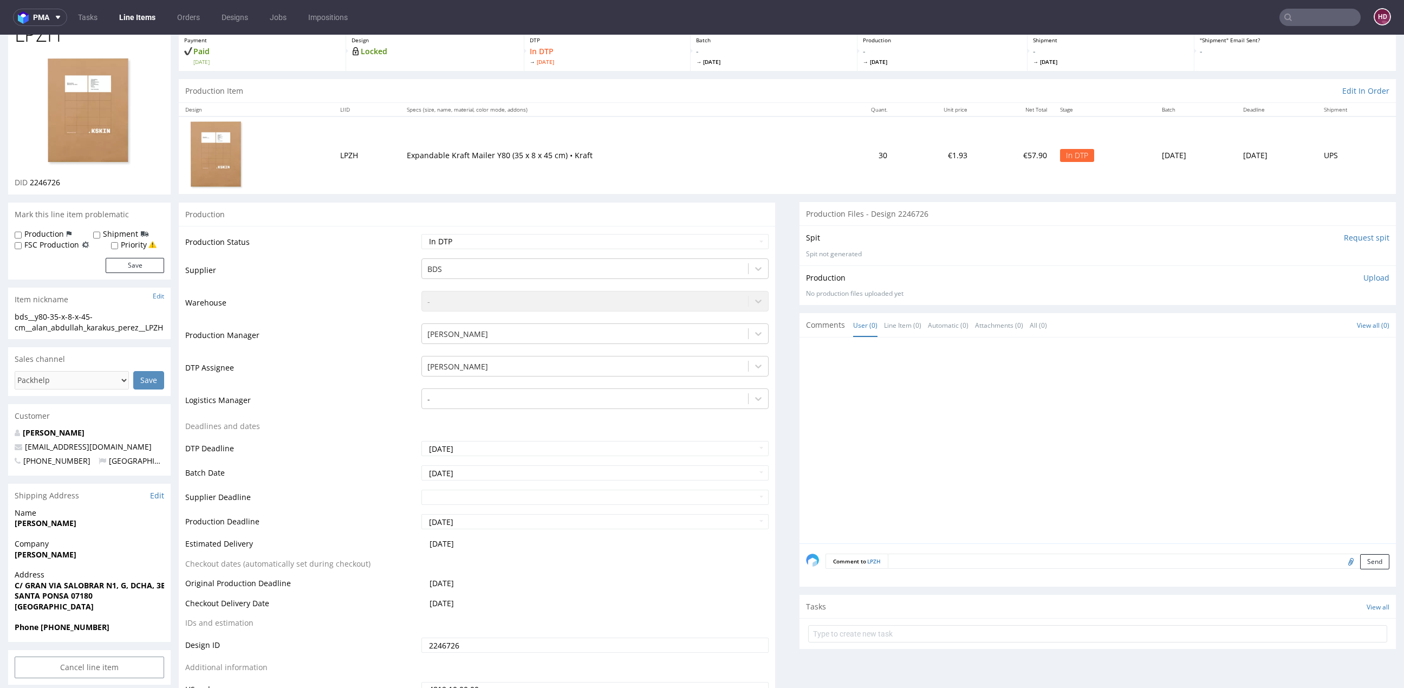
scroll to position [0, 0]
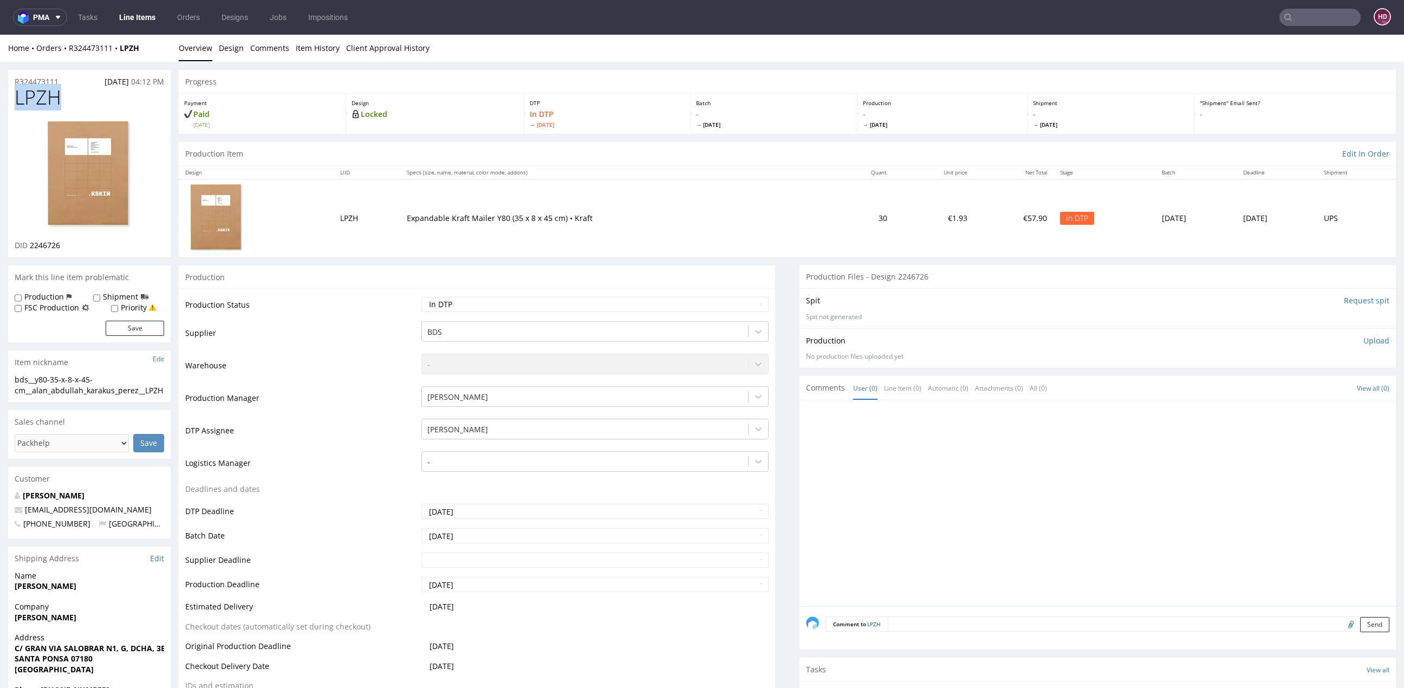
drag, startPoint x: 63, startPoint y: 94, endPoint x: -11, endPoint y: 97, distance: 74.8
copy span "LPZH"
drag, startPoint x: 63, startPoint y: 244, endPoint x: 32, endPoint y: 265, distance: 37.6
click at [29, 251] on div "LPZH DID 2246726" at bounding box center [89, 172] width 162 height 170
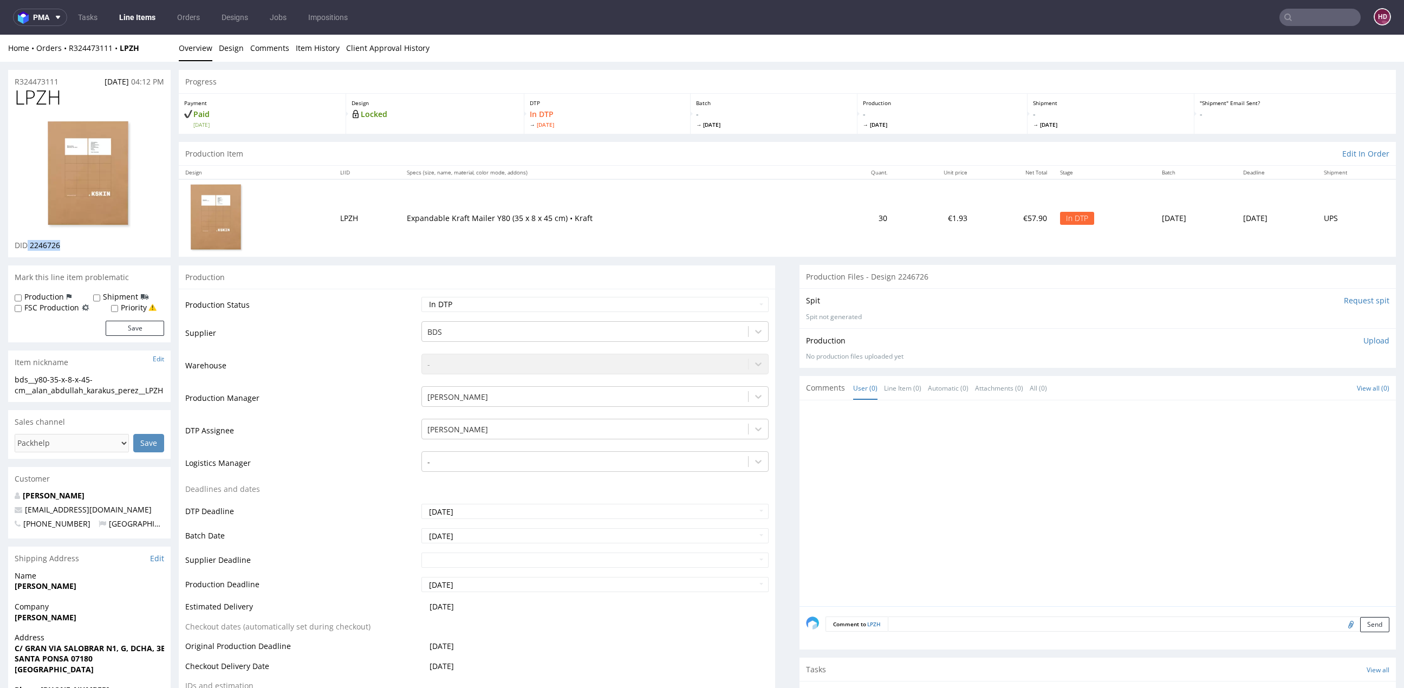
drag, startPoint x: 28, startPoint y: 244, endPoint x: 100, endPoint y: 256, distance: 72.5
click at [100, 256] on div "LPZH DID 2246726" at bounding box center [89, 172] width 162 height 170
copy p "2246726"
drag, startPoint x: 33, startPoint y: 395, endPoint x: -18, endPoint y: 372, distance: 56.7
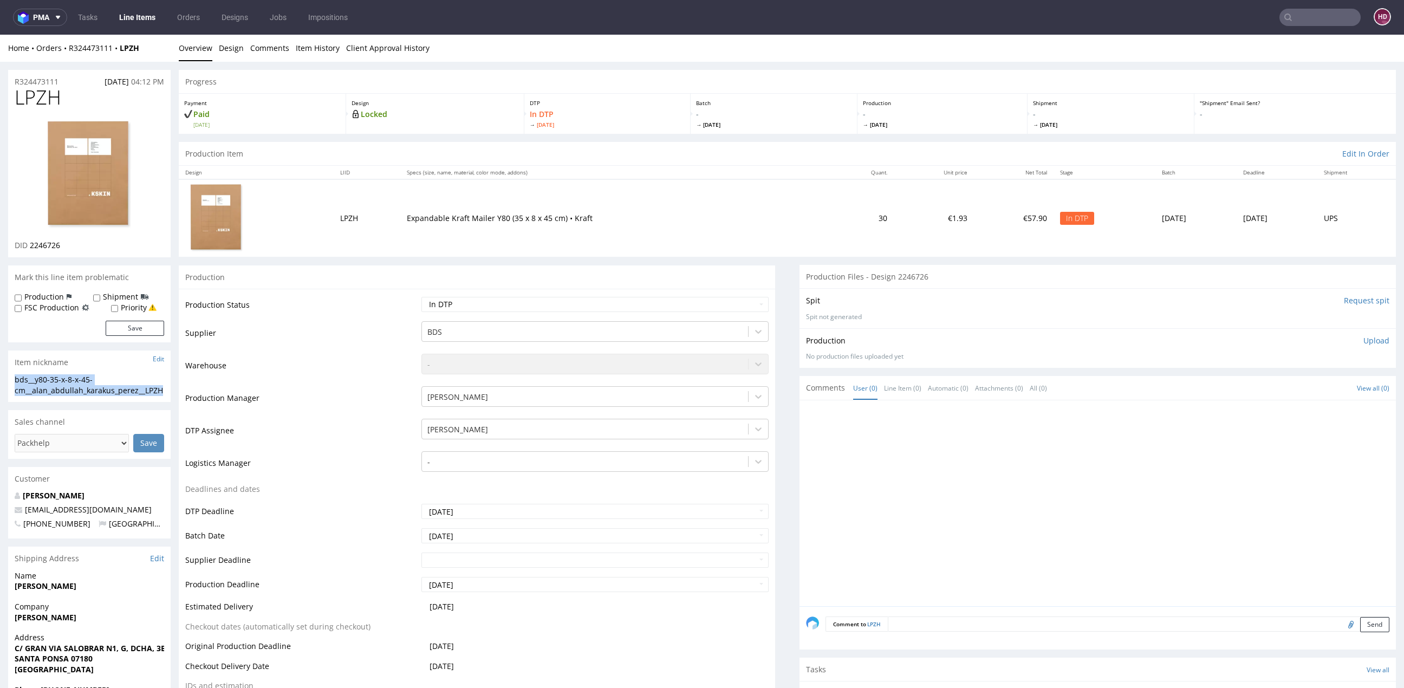
copy section "bds__y80-35-x-8-x-45-cm__alan_abdullah_karakus_perez__LPZH"
drag, startPoint x: 47, startPoint y: 79, endPoint x: -10, endPoint y: 79, distance: 57.4
copy p "R324473111"
drag, startPoint x: 69, startPoint y: 245, endPoint x: 27, endPoint y: 244, distance: 41.7
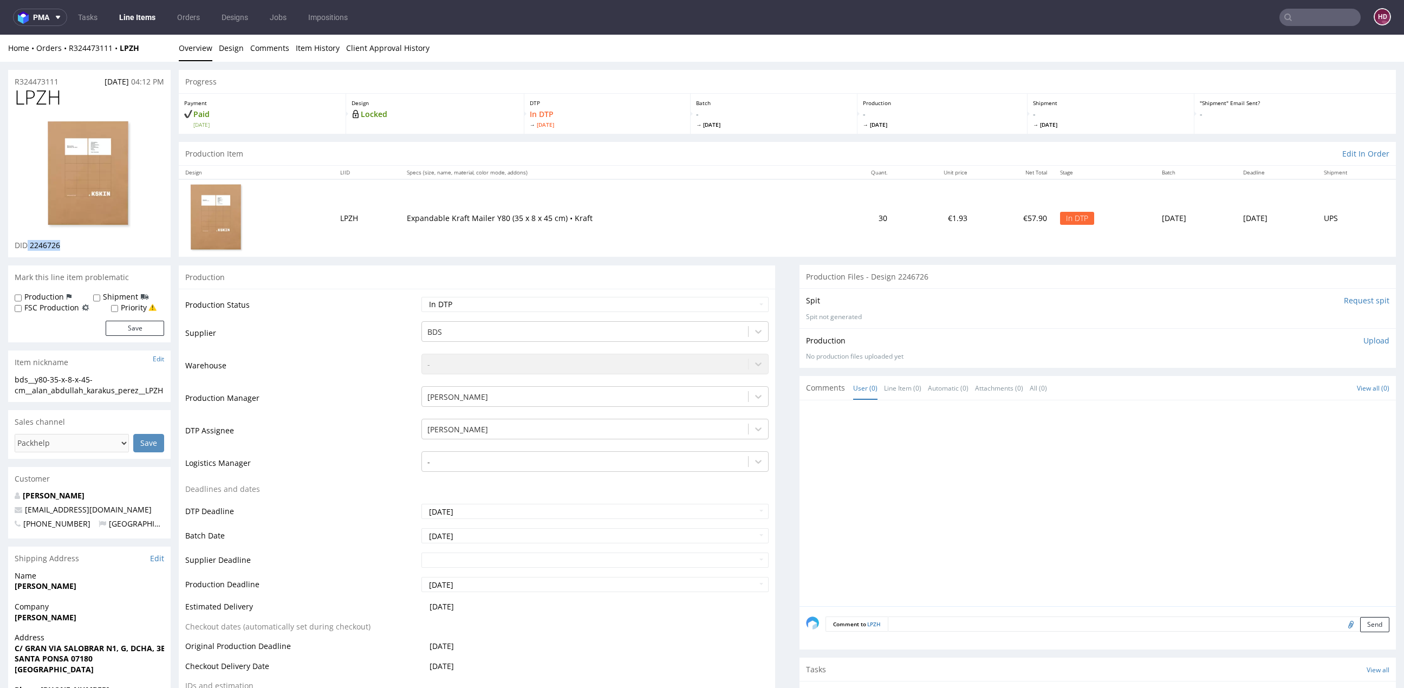
click at [27, 244] on div "DID 2246726" at bounding box center [89, 245] width 149 height 11
click at [530, 301] on select "Waiting for Artwork Waiting for Diecut Waiting for Mockup Waiting for DTP Waiti…" at bounding box center [594, 304] width 347 height 15
select select "dtp_waiting_for_check"
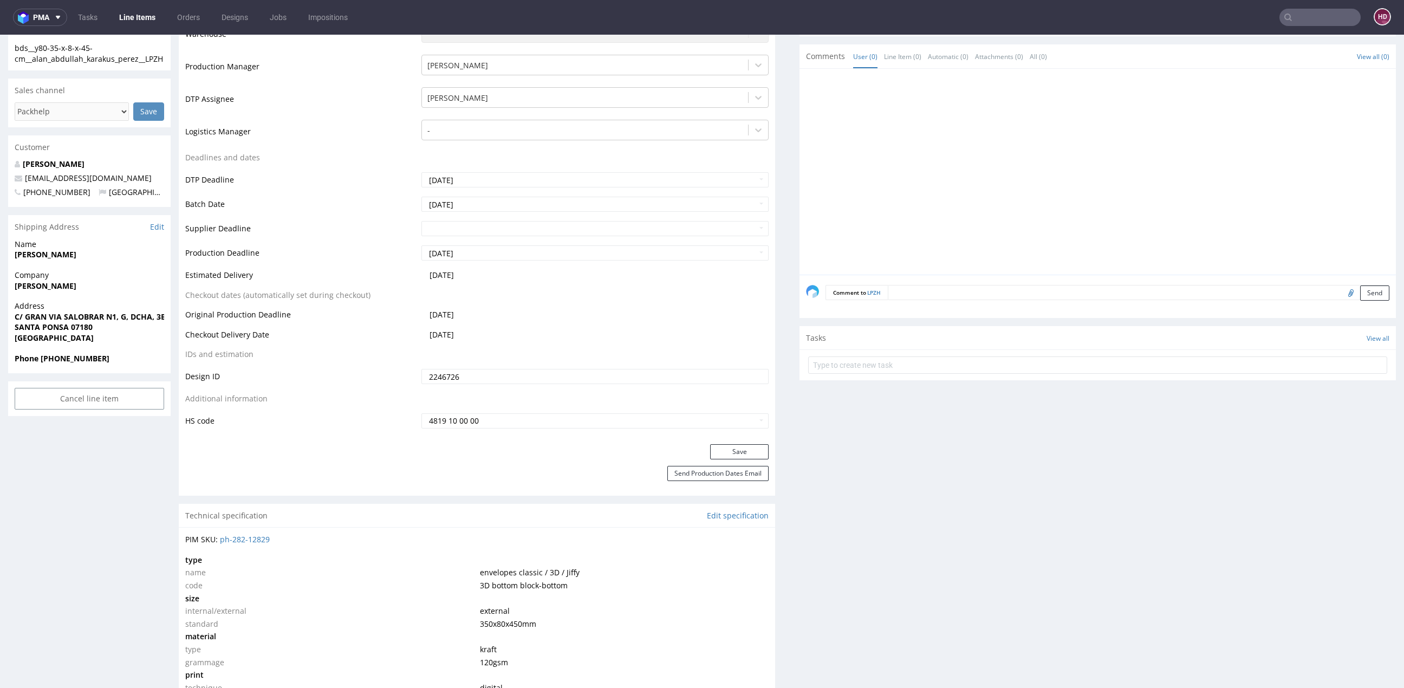
scroll to position [343, 0]
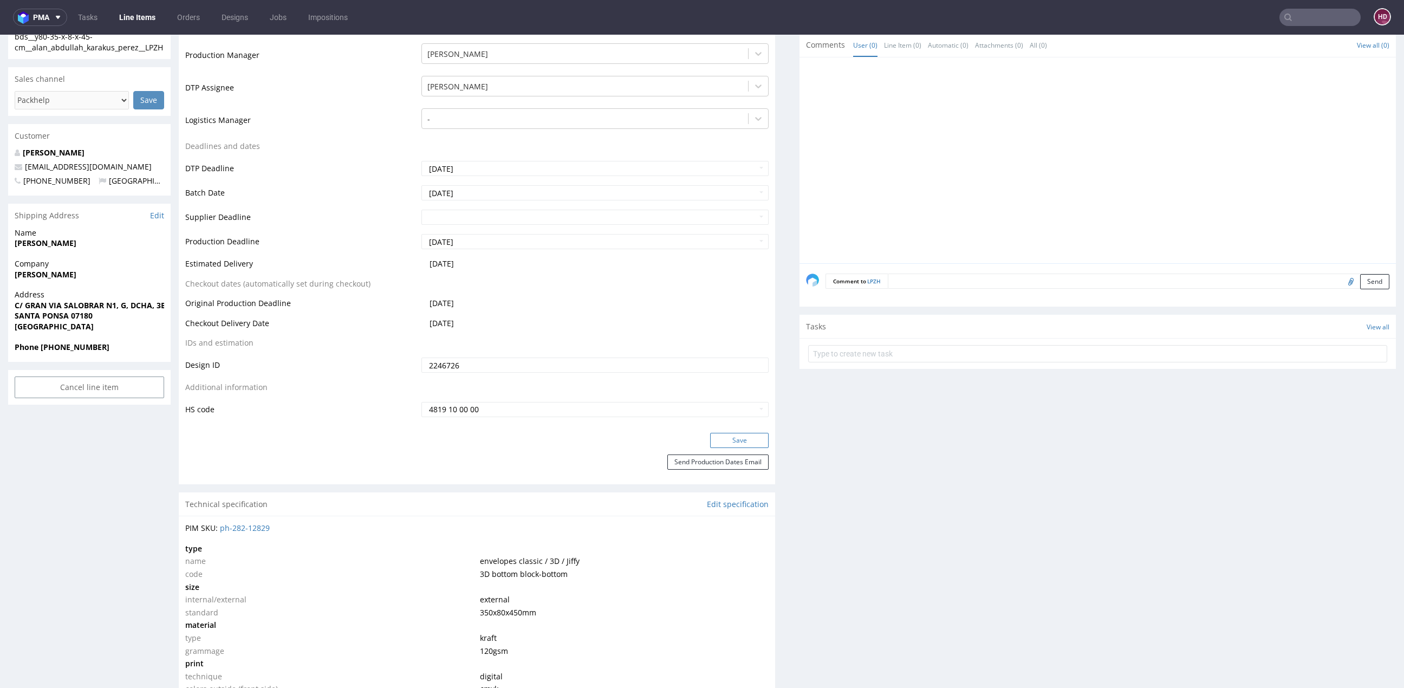
click at [720, 435] on button "Save" at bounding box center [739, 440] width 58 height 15
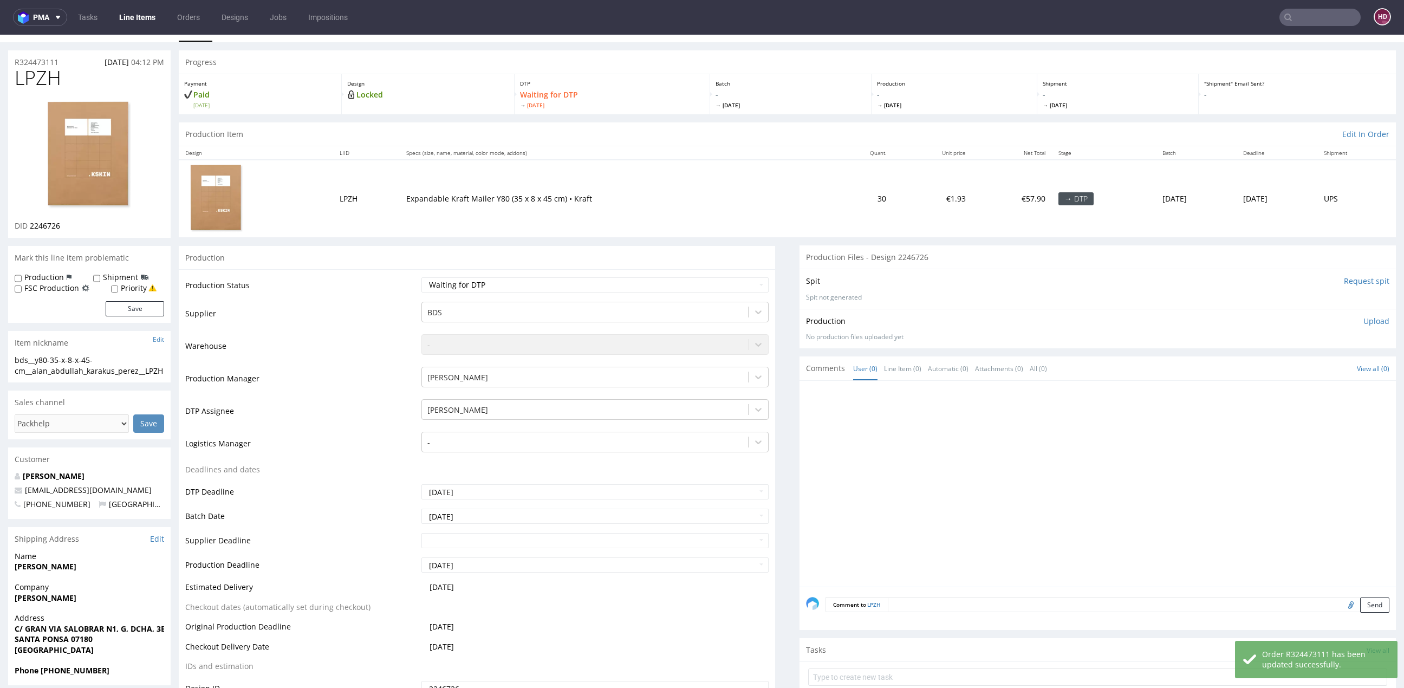
scroll to position [0, 0]
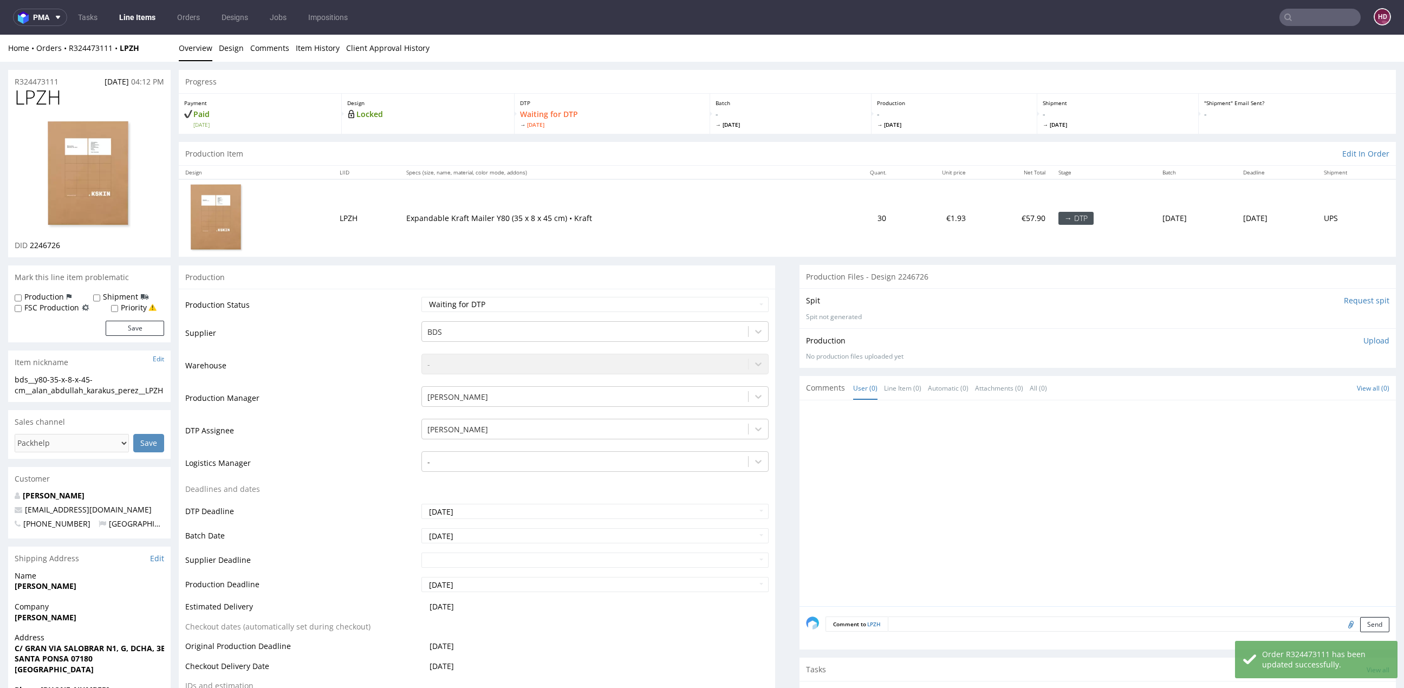
click at [133, 16] on link "Line Items" at bounding box center [137, 17] width 49 height 17
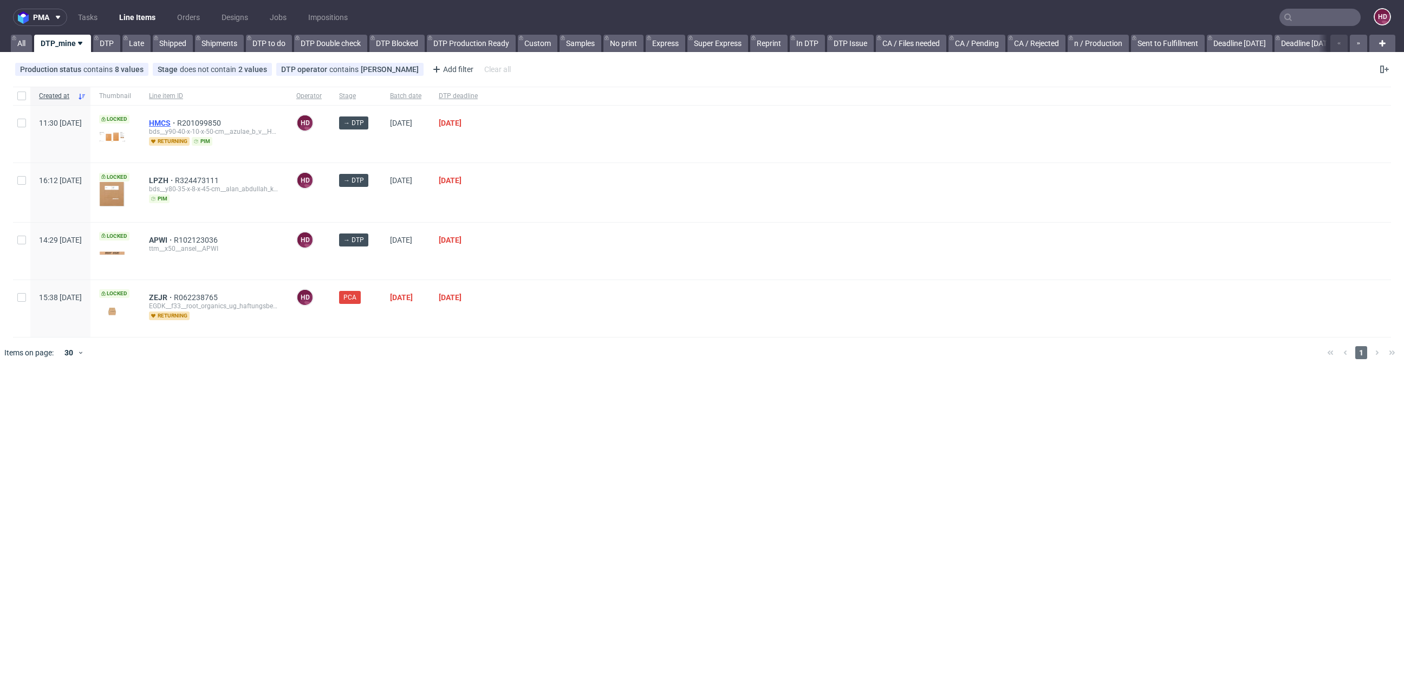
click at [177, 119] on span "HMCS" at bounding box center [163, 123] width 28 height 9
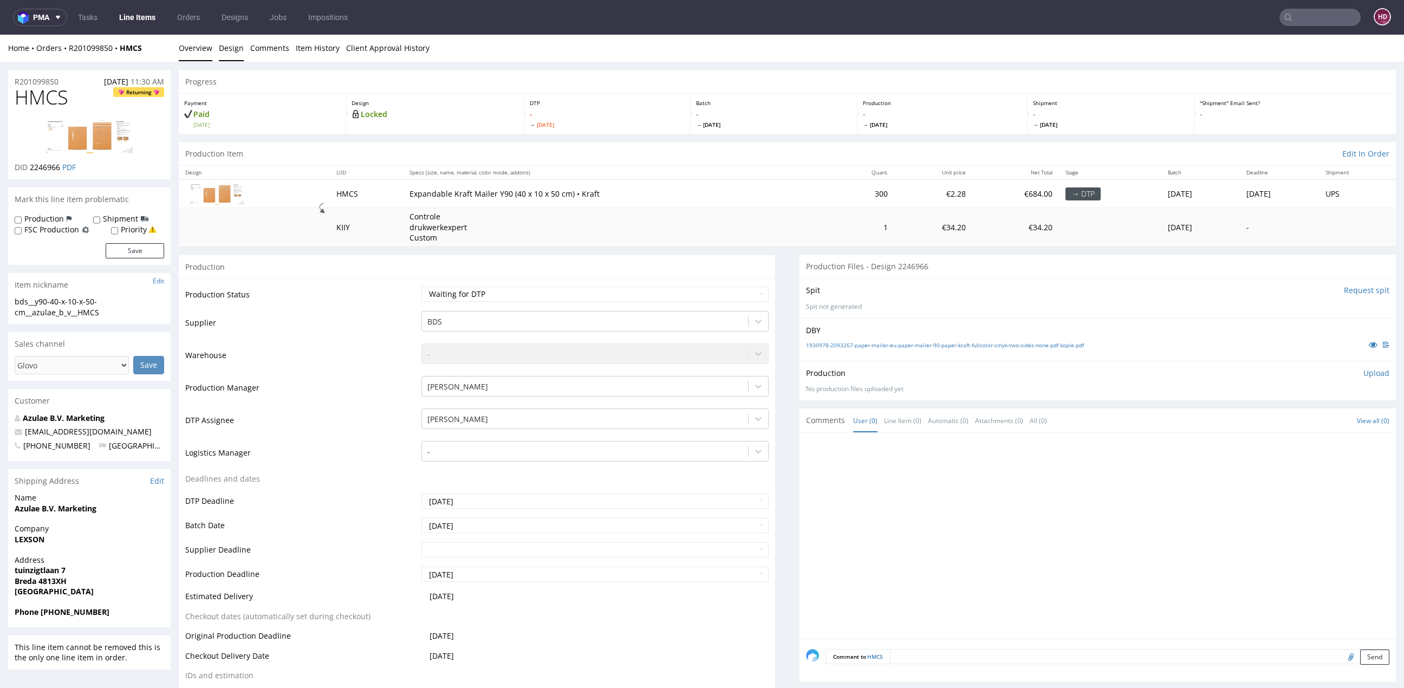
click at [226, 49] on link "Design" at bounding box center [231, 48] width 25 height 27
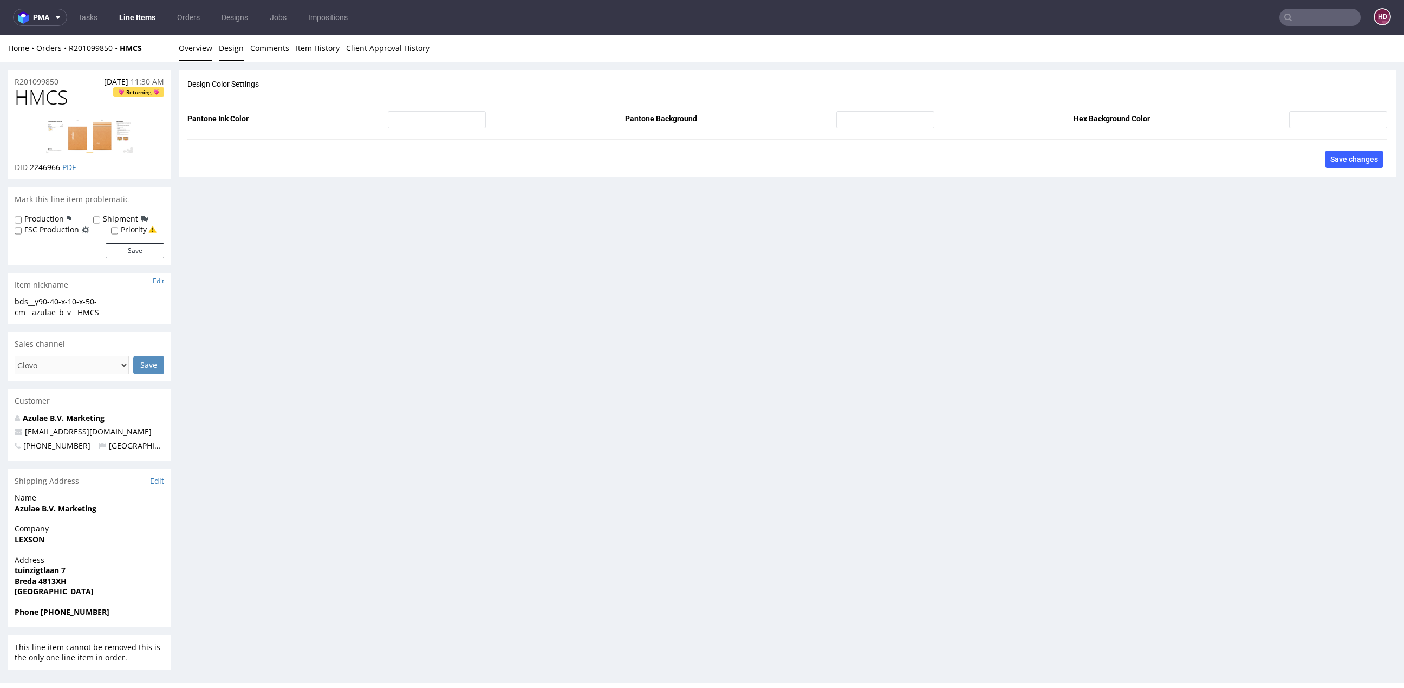
click at [192, 45] on link "Overview" at bounding box center [196, 48] width 34 height 27
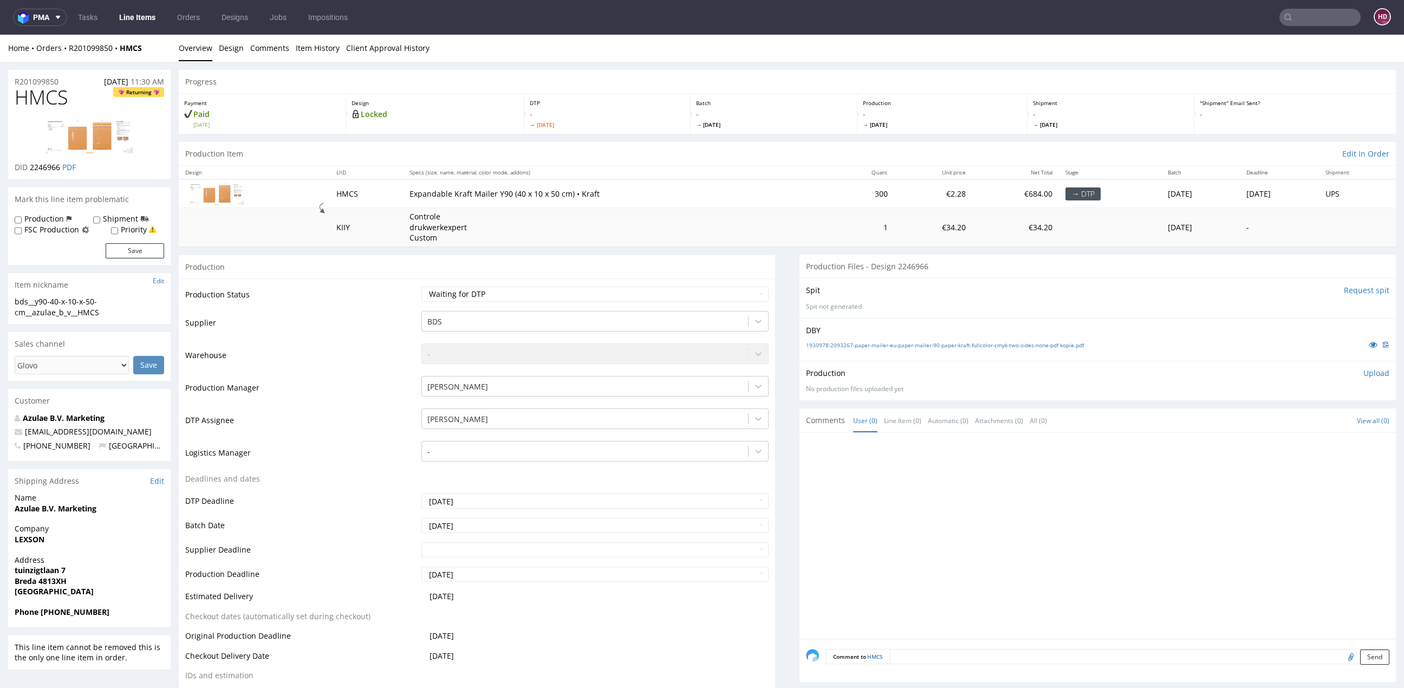
click at [116, 122] on img at bounding box center [89, 136] width 87 height 35
click at [466, 290] on select "Waiting for Artwork Waiting for Diecut Waiting for Mockup Waiting for DTP Waiti…" at bounding box center [594, 294] width 347 height 15
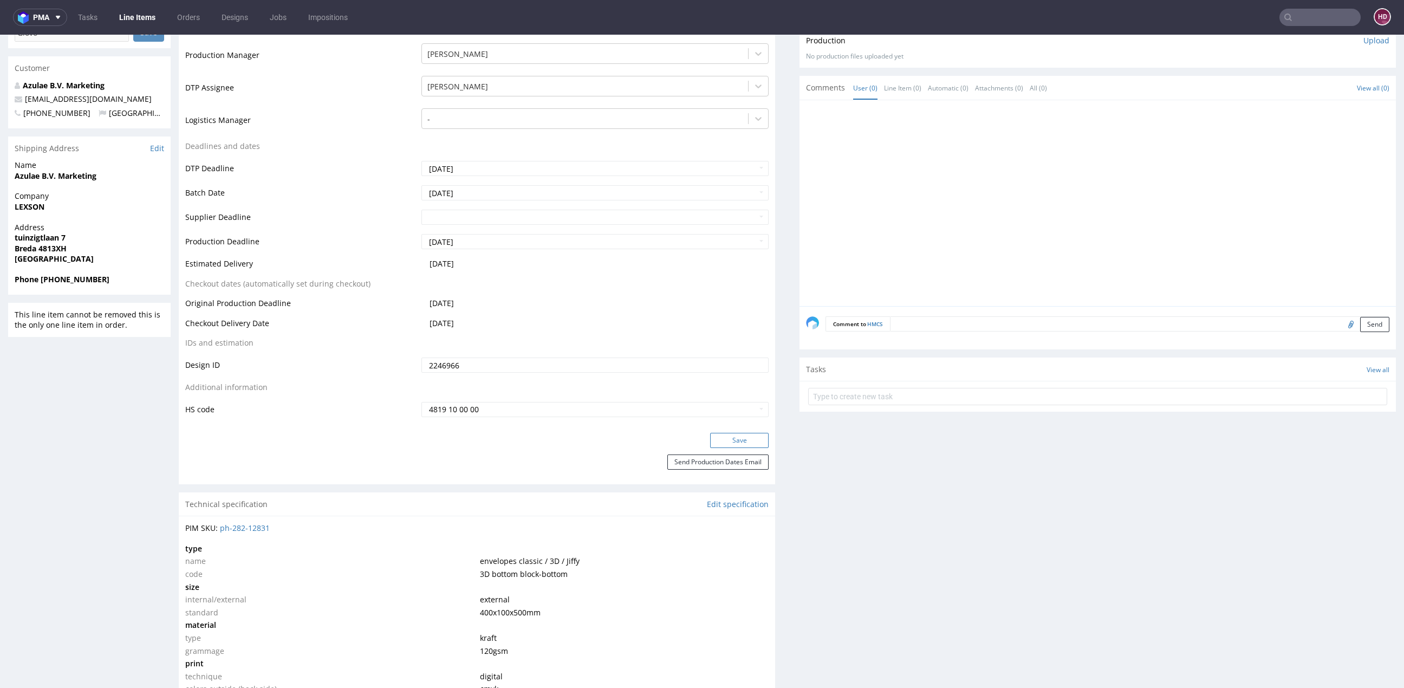
click at [740, 435] on button "Save" at bounding box center [739, 440] width 58 height 15
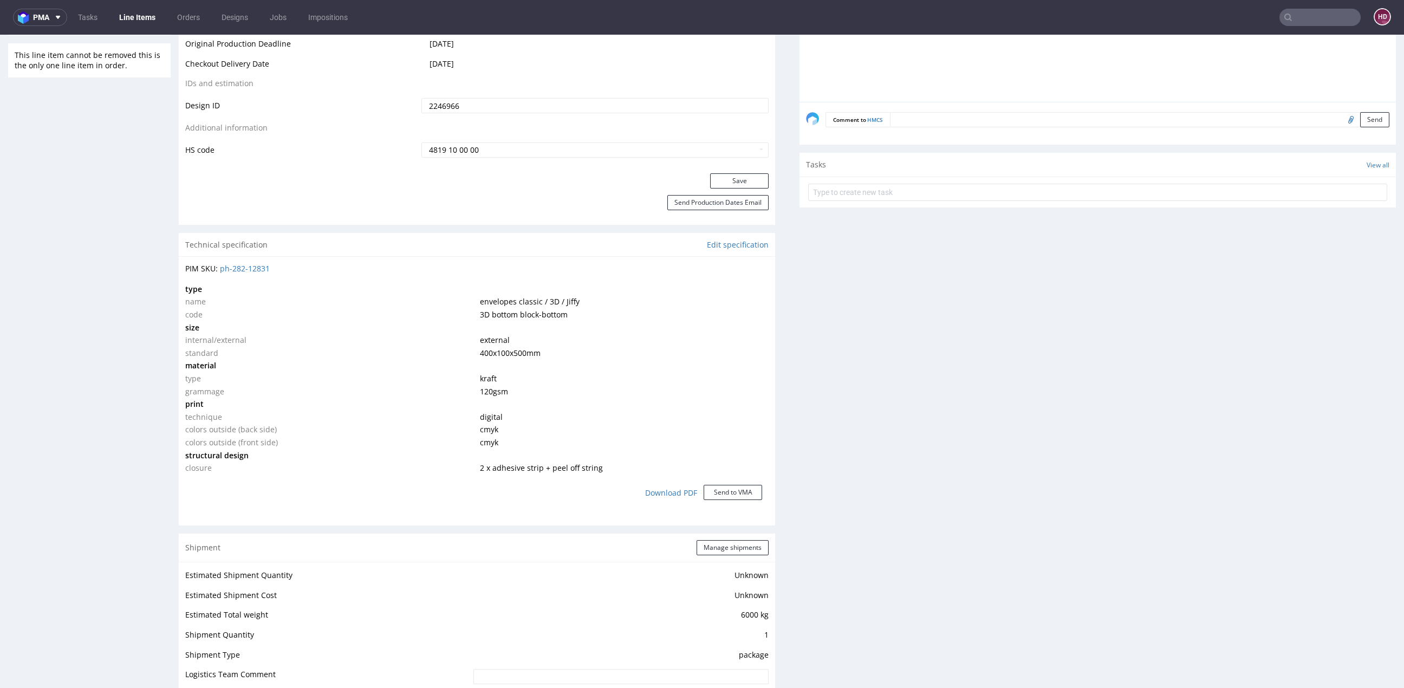
scroll to position [653, 0]
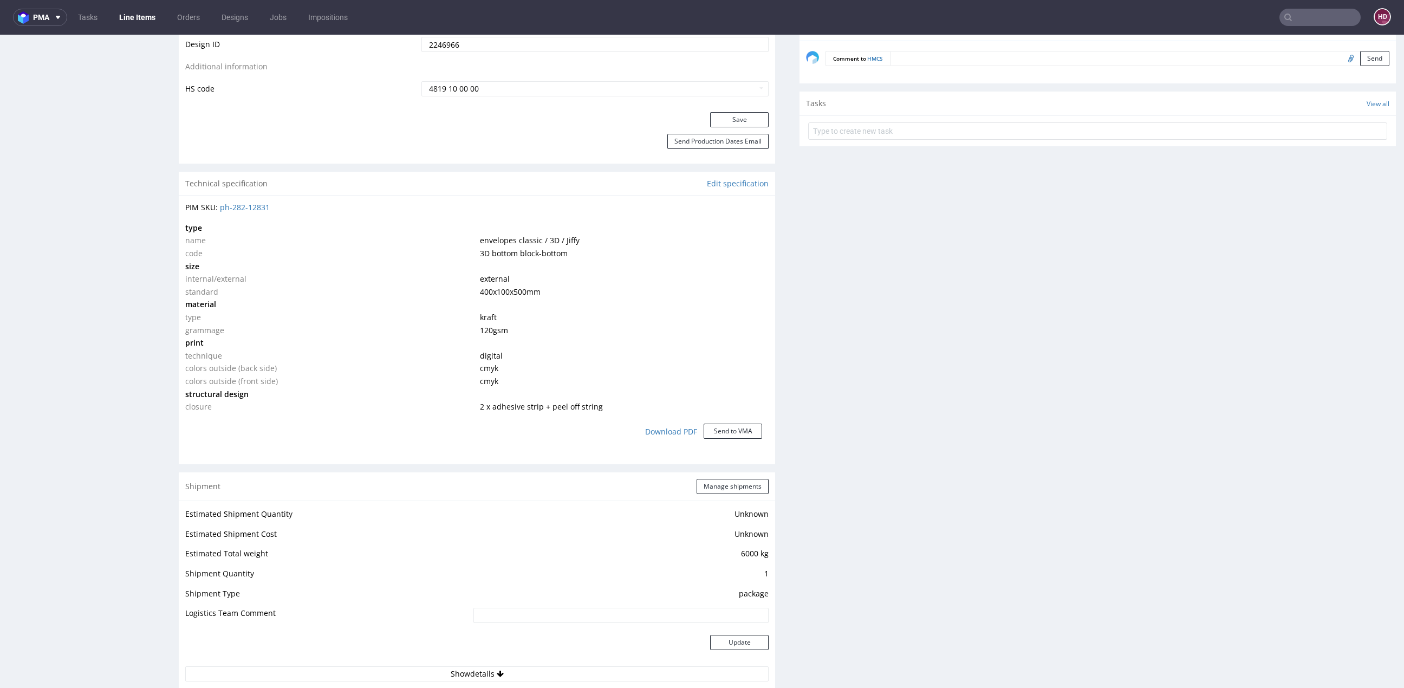
click at [729, 177] on div "Technical specification Edit specification" at bounding box center [477, 184] width 596 height 24
click at [728, 181] on link "Edit specification" at bounding box center [738, 183] width 62 height 11
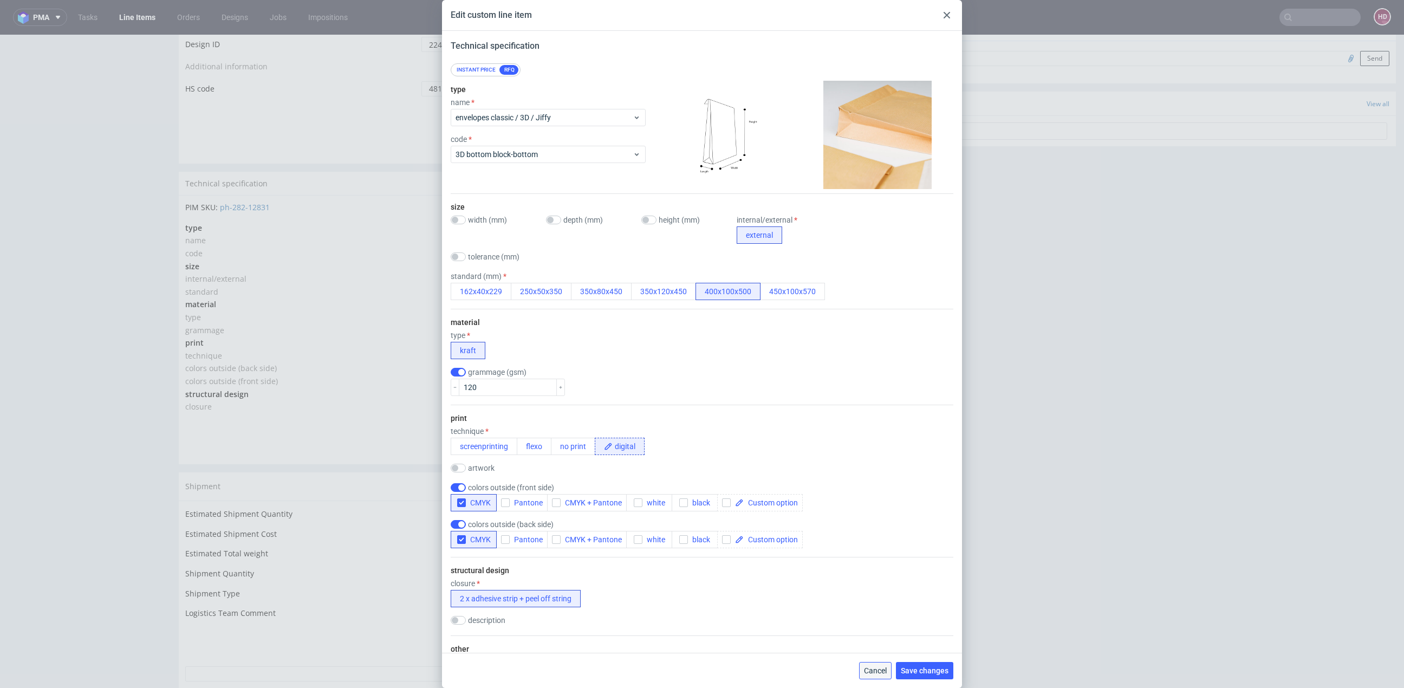
drag, startPoint x: 862, startPoint y: 668, endPoint x: 862, endPoint y: 632, distance: 36.3
click at [862, 668] on button "Cancel" at bounding box center [875, 670] width 32 height 17
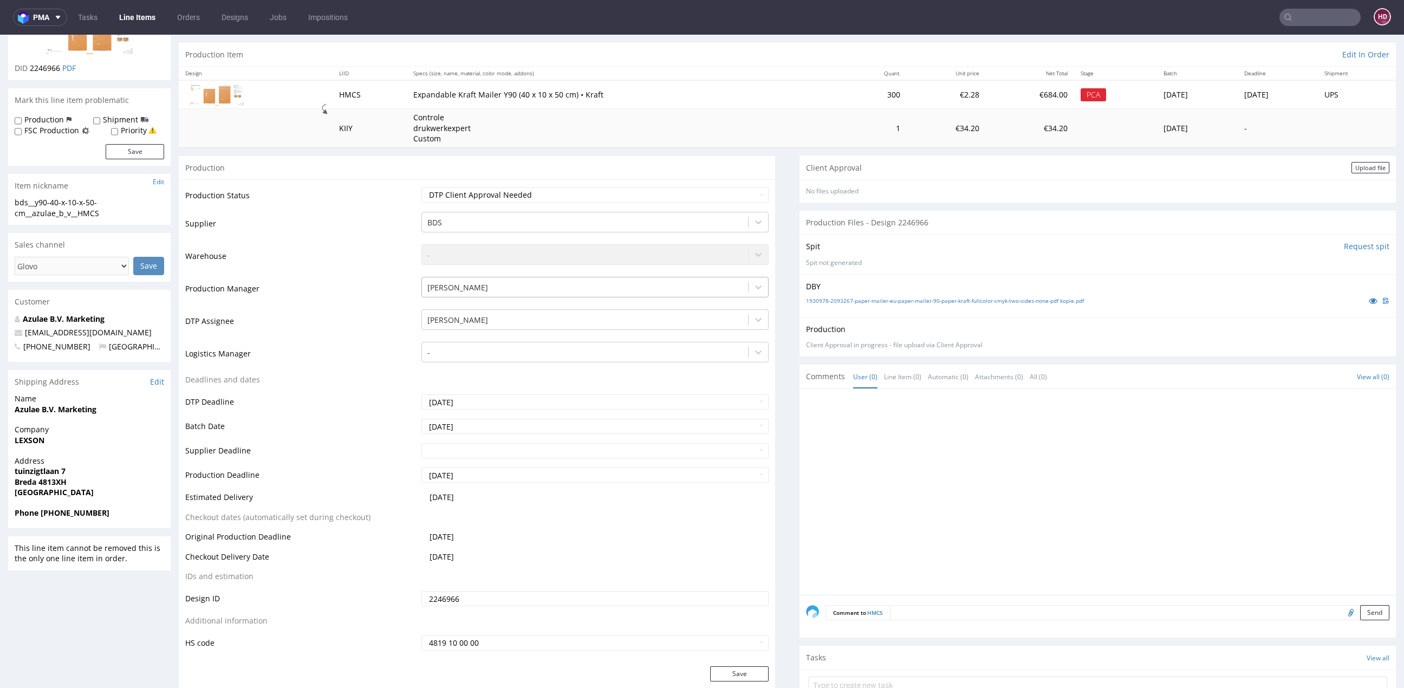
scroll to position [97, 0]
click at [486, 190] on select "Waiting for Artwork Waiting for Diecut Waiting for Mockup Waiting for DTP Waiti…" at bounding box center [594, 197] width 347 height 15
select select "dtp_issue"
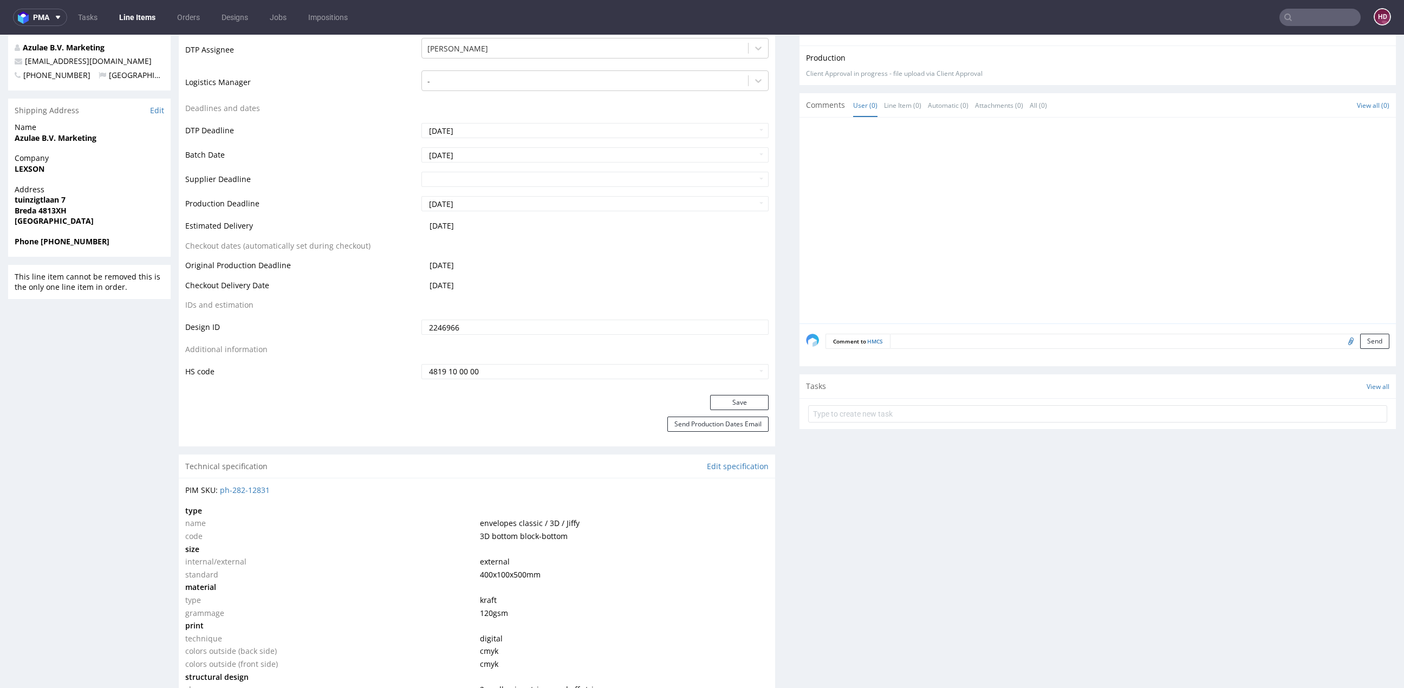
scroll to position [619, 0]
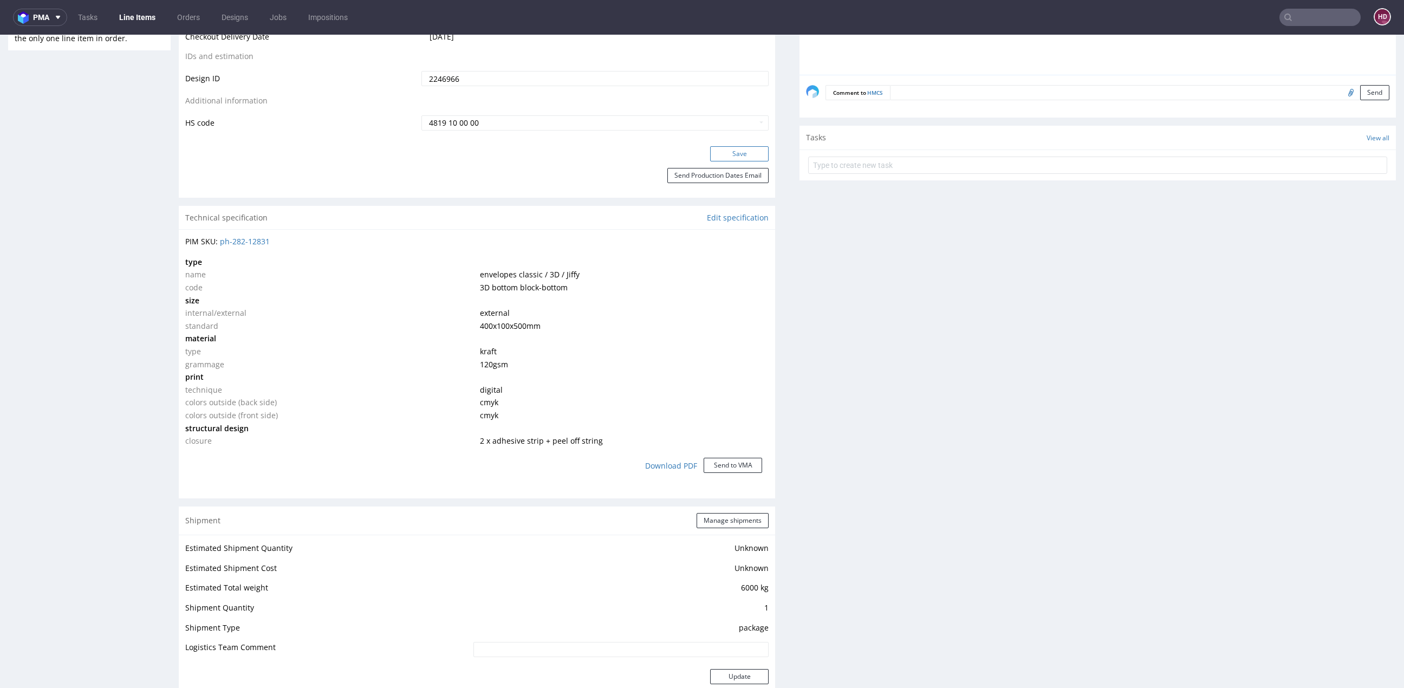
click at [710, 157] on button "Save" at bounding box center [739, 153] width 58 height 15
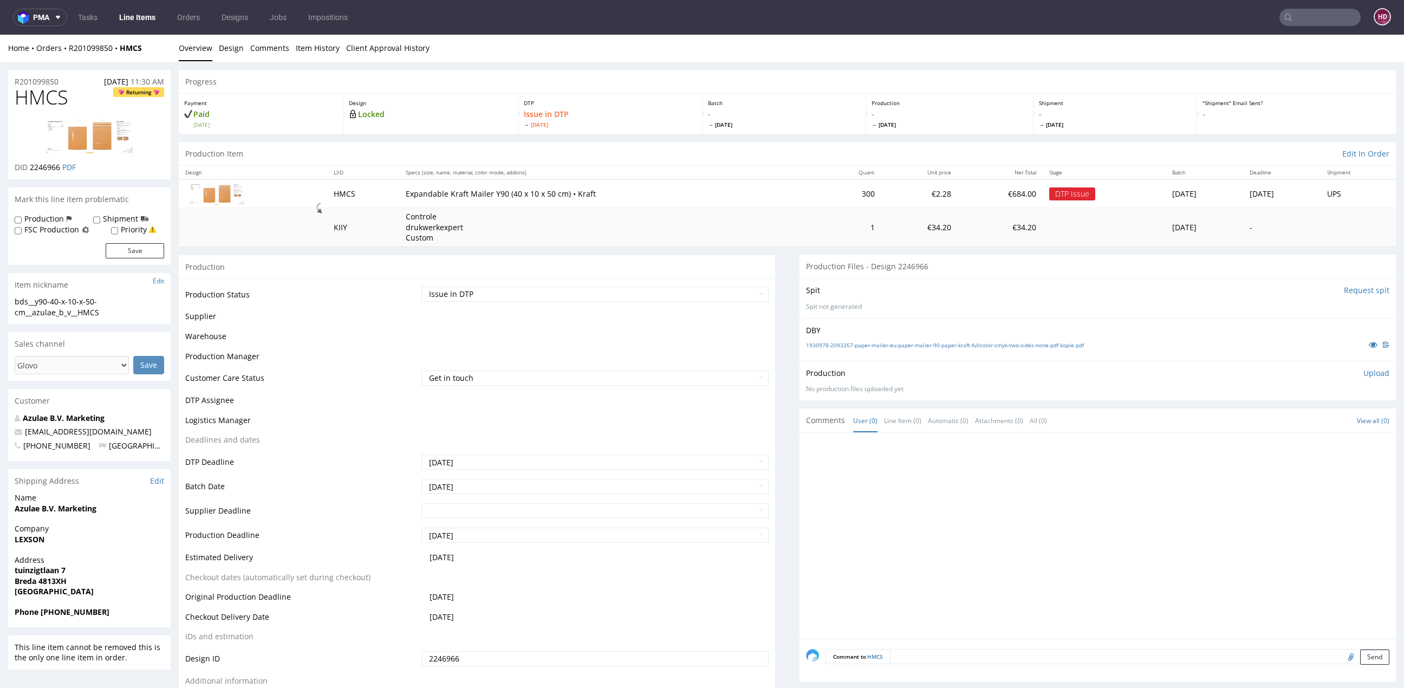
scroll to position [447, 0]
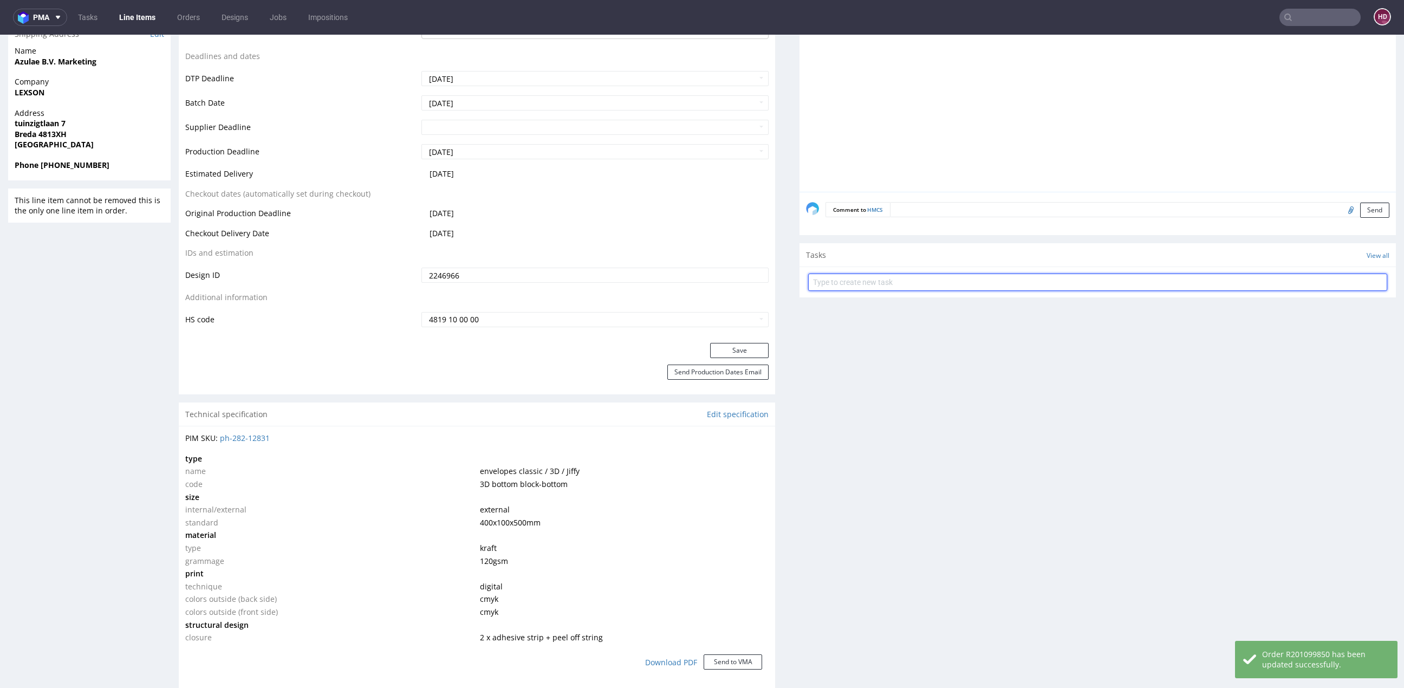
click at [871, 283] on input "text" at bounding box center [1097, 282] width 579 height 17
type input "issue"
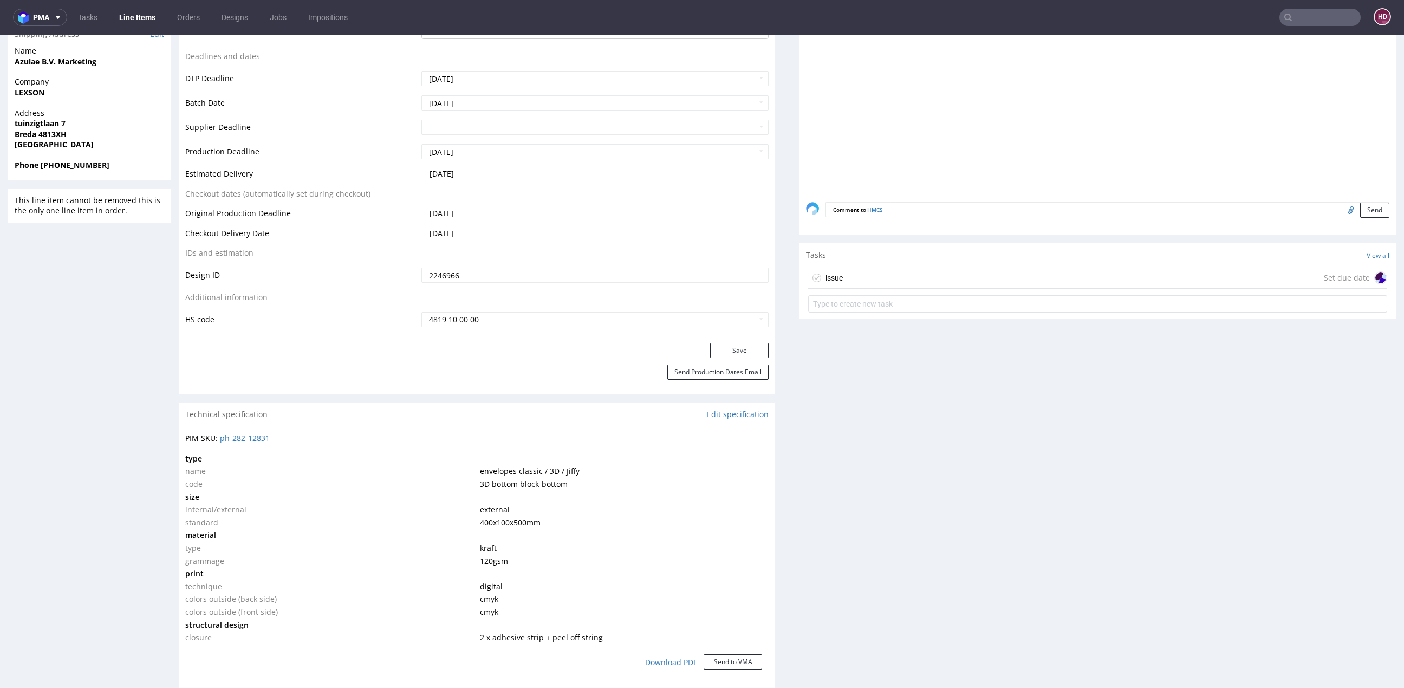
click at [911, 270] on div "issue Set due date" at bounding box center [1097, 278] width 579 height 22
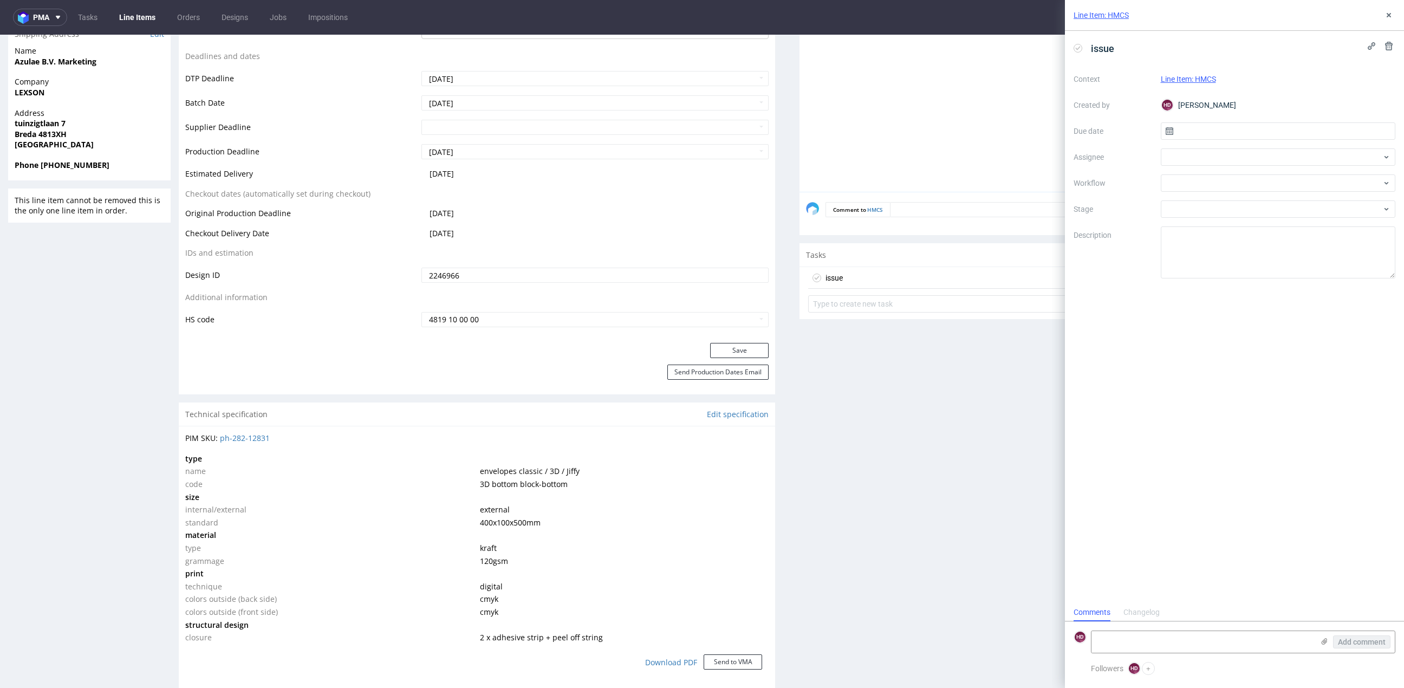
scroll to position [8, 0]
click at [1231, 140] on div "Context Line Item: HMCS Created by HD Hapka Dominika Due date Assignee Workflow…" at bounding box center [1235, 174] width 322 height 208
click at [1226, 133] on input "text" at bounding box center [1278, 130] width 235 height 17
click at [1247, 229] on button "11" at bounding box center [1242, 237] width 17 height 17
type input "[DATE]"
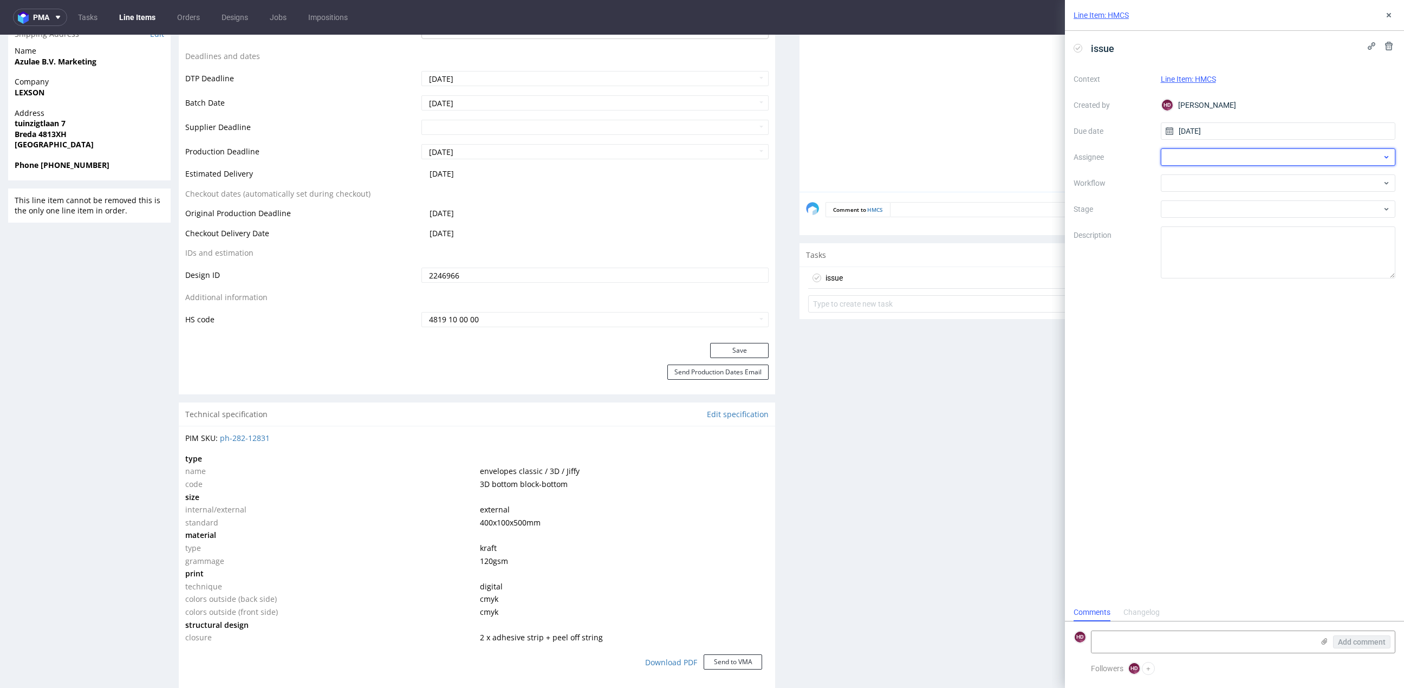
click at [1224, 159] on div at bounding box center [1278, 156] width 235 height 17
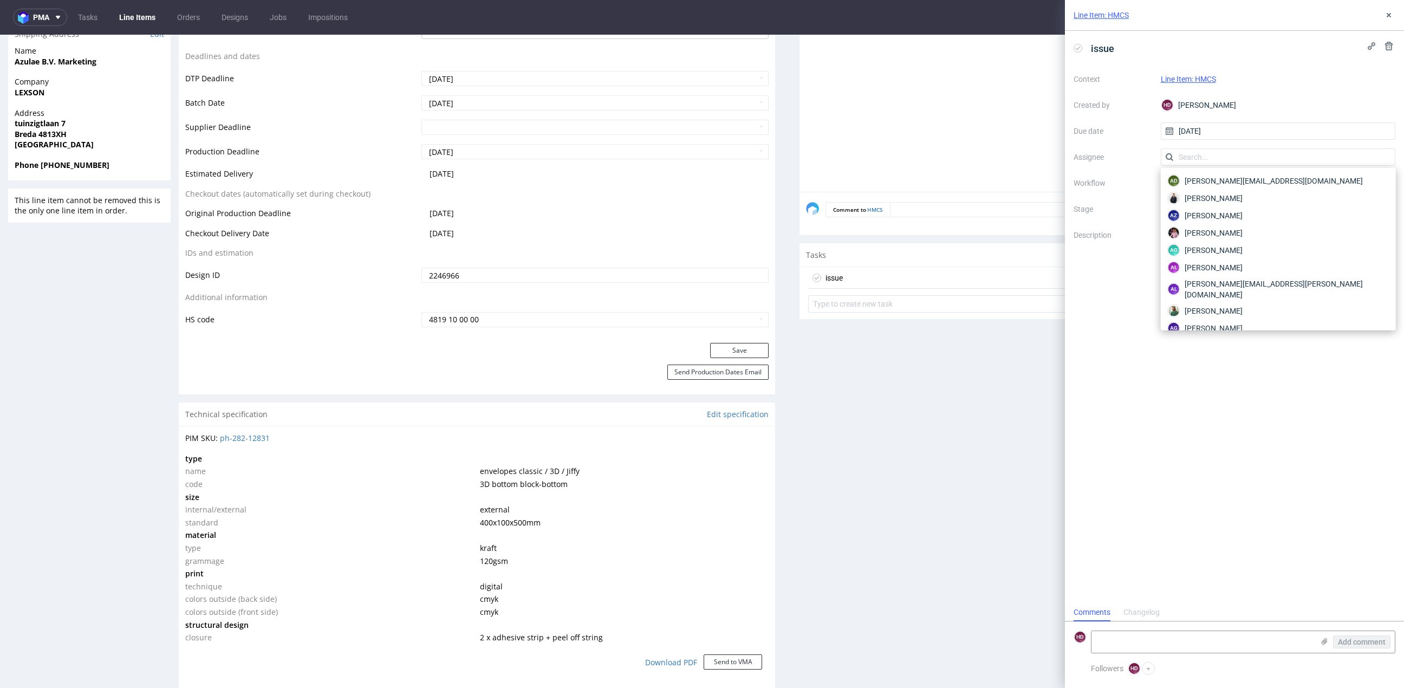
drag, startPoint x: 1075, startPoint y: 203, endPoint x: 1176, endPoint y: 175, distance: 105.0
click at [1075, 203] on label "Stage" at bounding box center [1113, 209] width 79 height 13
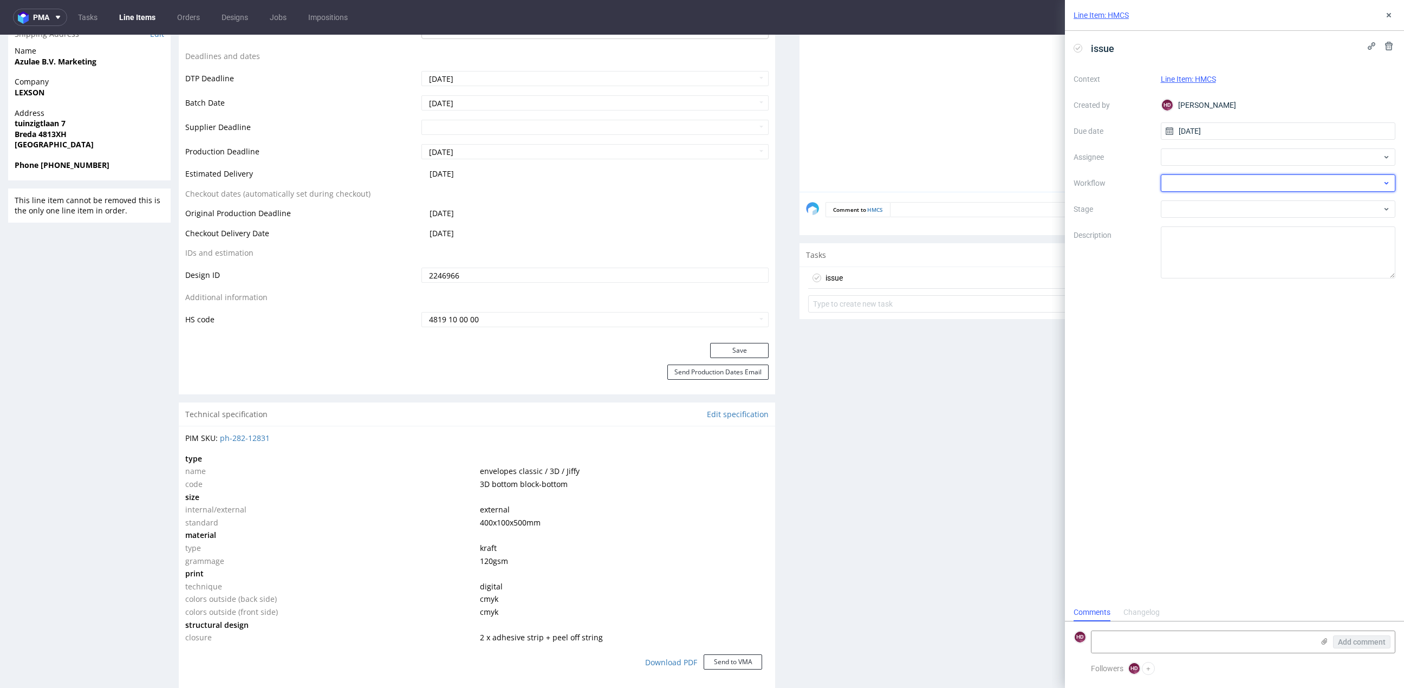
click at [1196, 178] on div at bounding box center [1278, 182] width 235 height 17
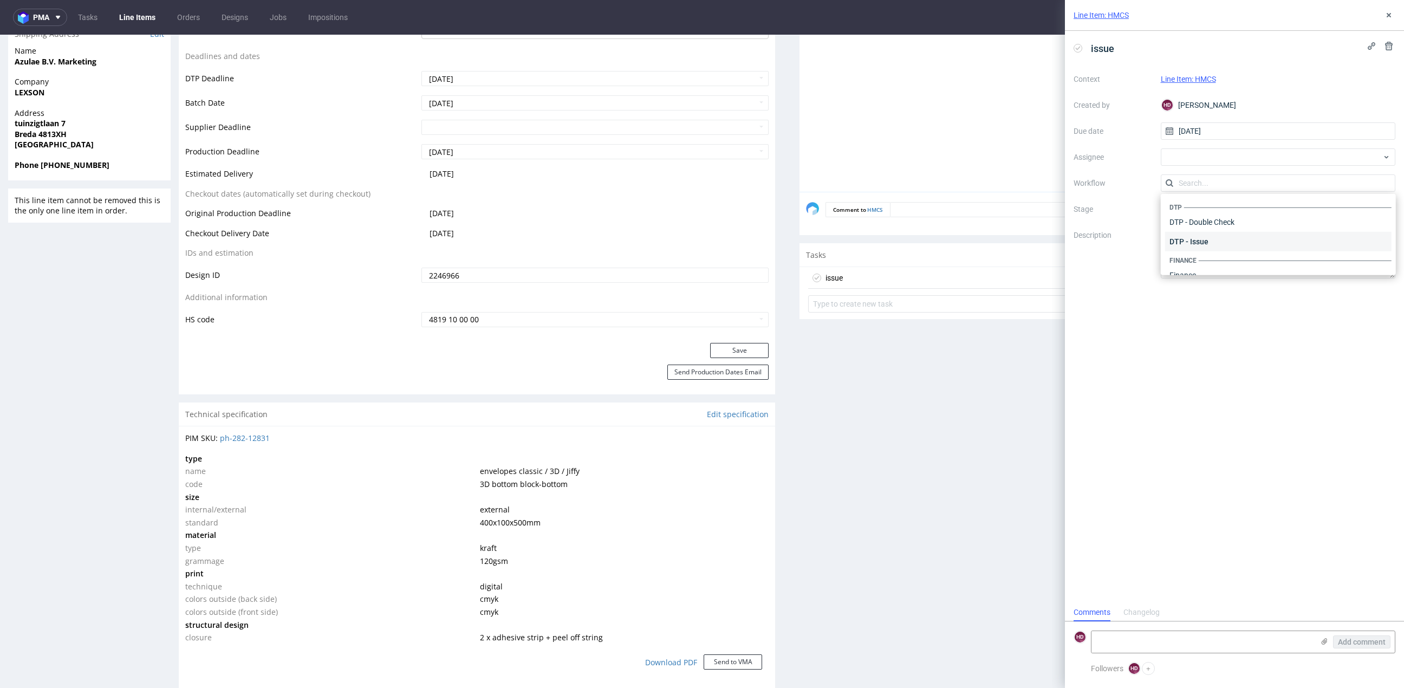
click at [1204, 237] on div "DTP - Issue" at bounding box center [1278, 241] width 226 height 19
click at [1247, 255] on textarea "Problem: Impact: What is needed?:" at bounding box center [1278, 252] width 235 height 52
drag, startPoint x: 1247, startPoint y: 255, endPoint x: 1157, endPoint y: 247, distance: 90.2
click at [1157, 247] on div "Context Line Item: HMCS Created by HD Hapka Dominika Due date 11/08/2025 Assign…" at bounding box center [1235, 174] width 322 height 208
type textarea "Problem: white color in CMYK"
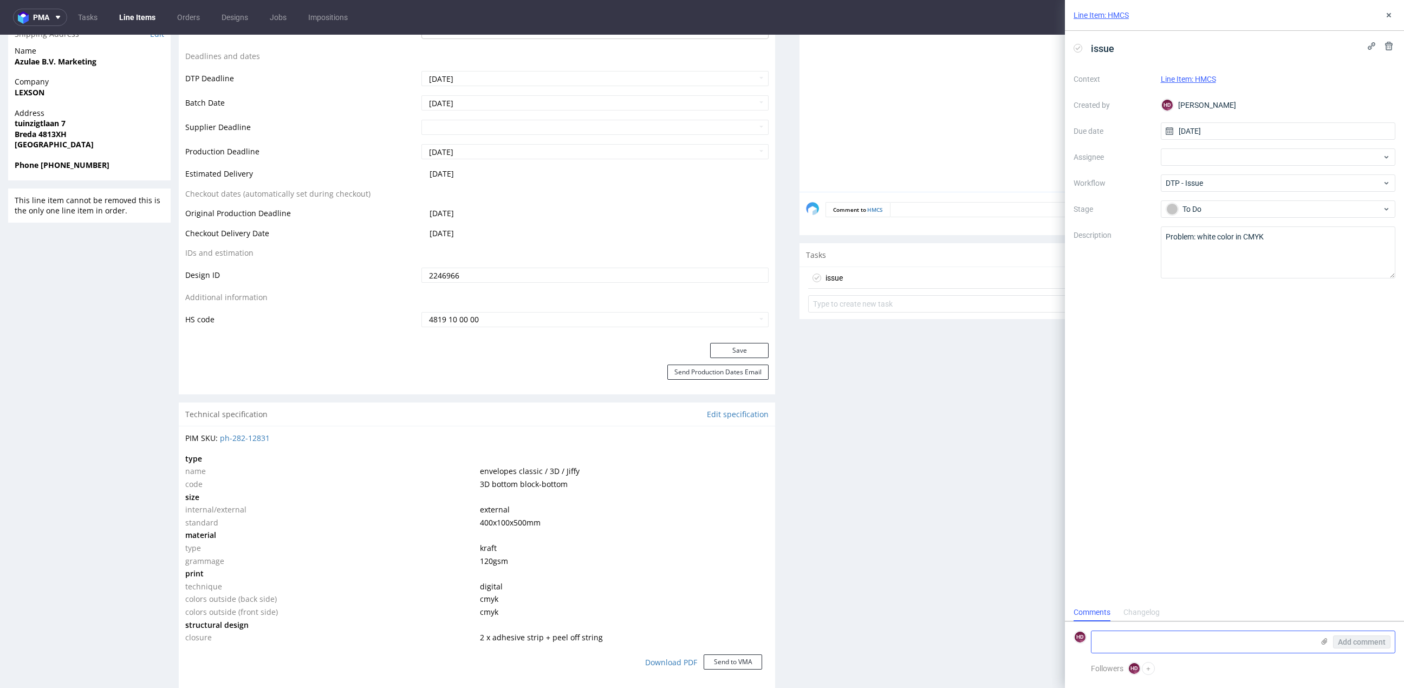
click at [1202, 640] on textarea at bounding box center [1202, 642] width 222 height 22
type textarea "v"
paste textarea "The customer paid for CMYK printing, but now wants white printing. Please advis…"
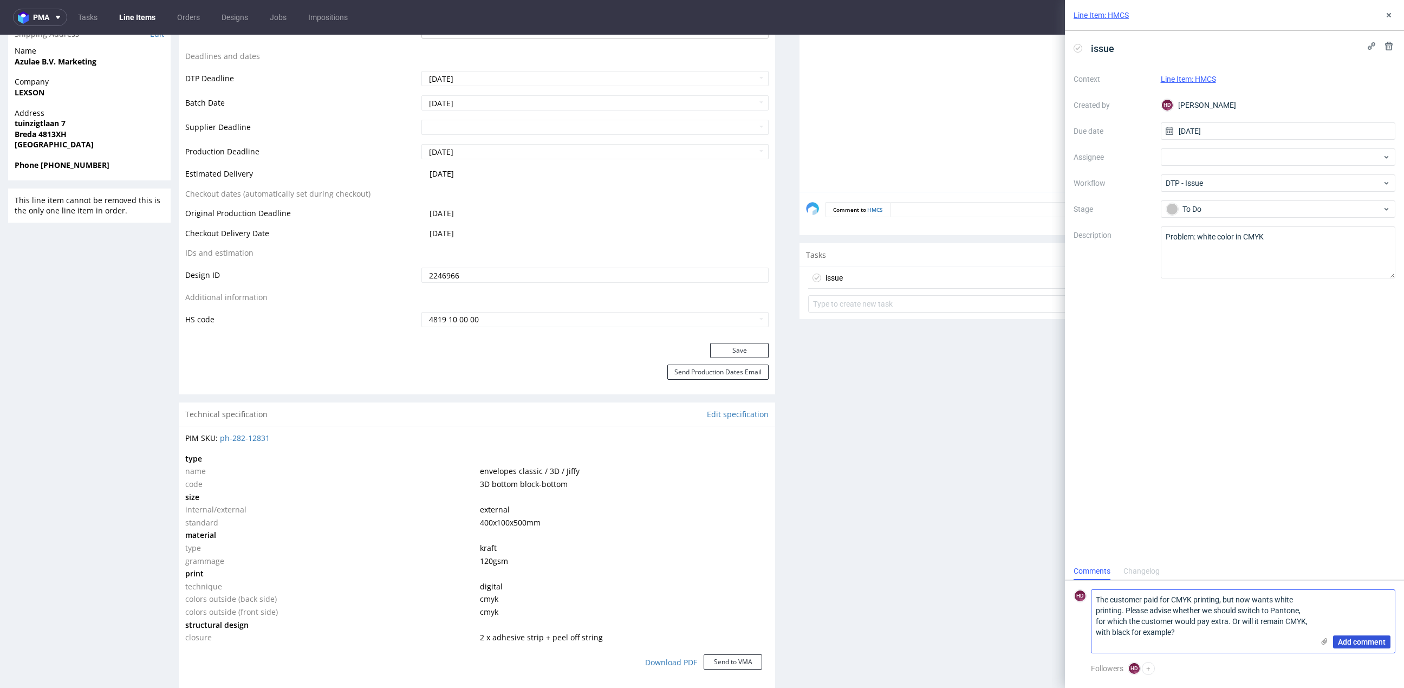
type textarea "The customer paid for CMYK printing, but now wants white printing. Please advis…"
click at [1376, 642] on span "Add comment" at bounding box center [1362, 642] width 48 height 8
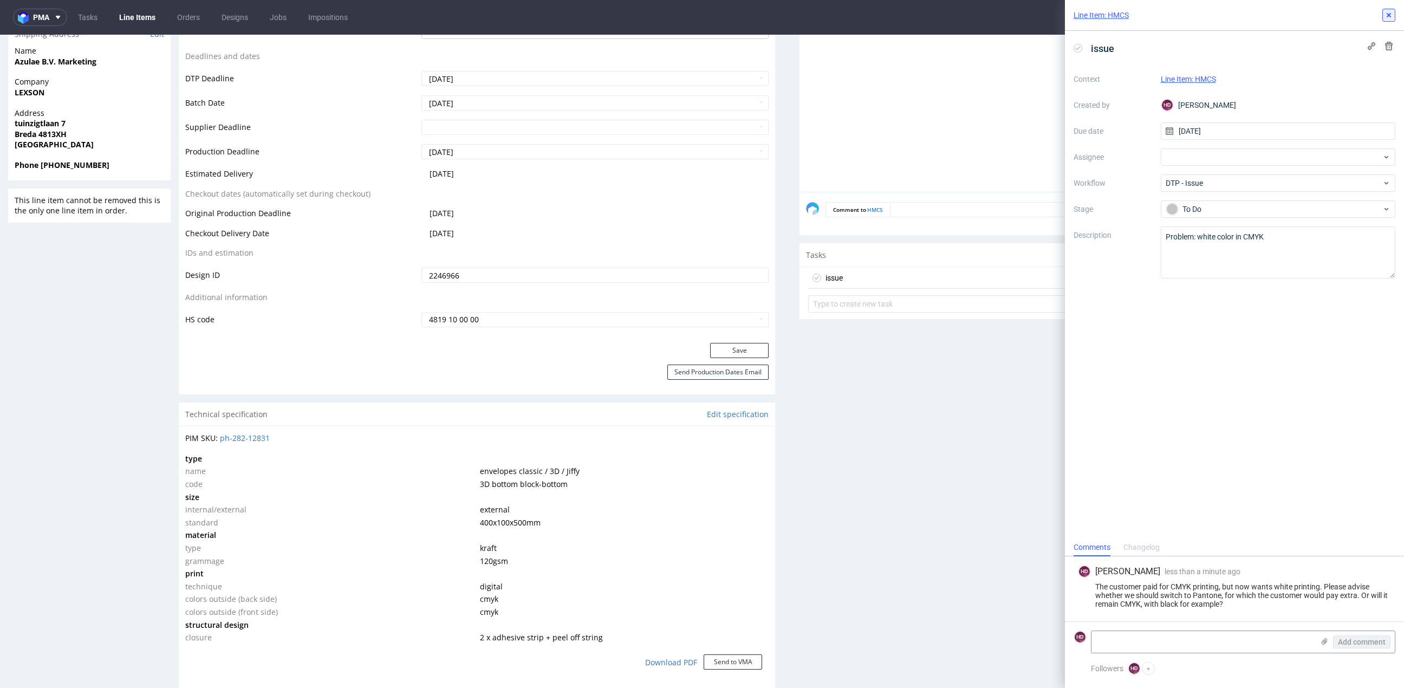
click at [1387, 16] on use at bounding box center [1389, 15] width 4 height 4
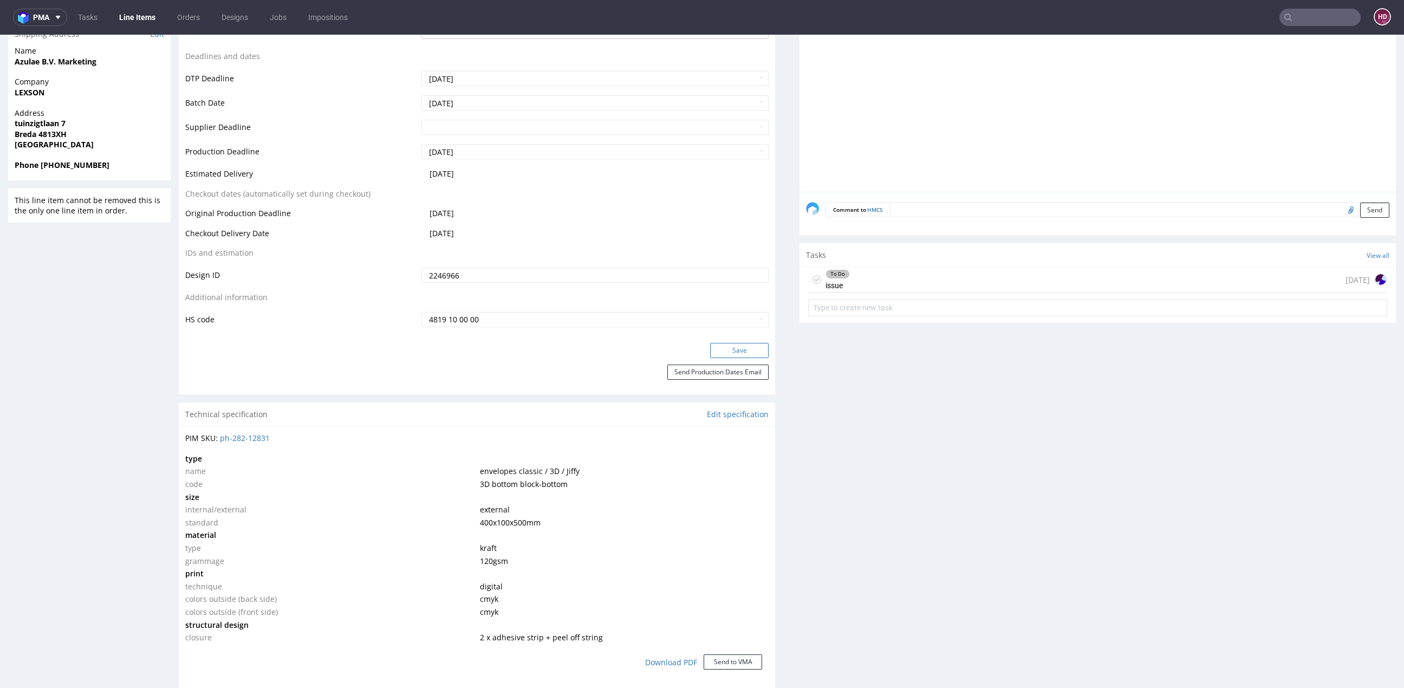
click at [731, 346] on button "Save" at bounding box center [739, 350] width 58 height 15
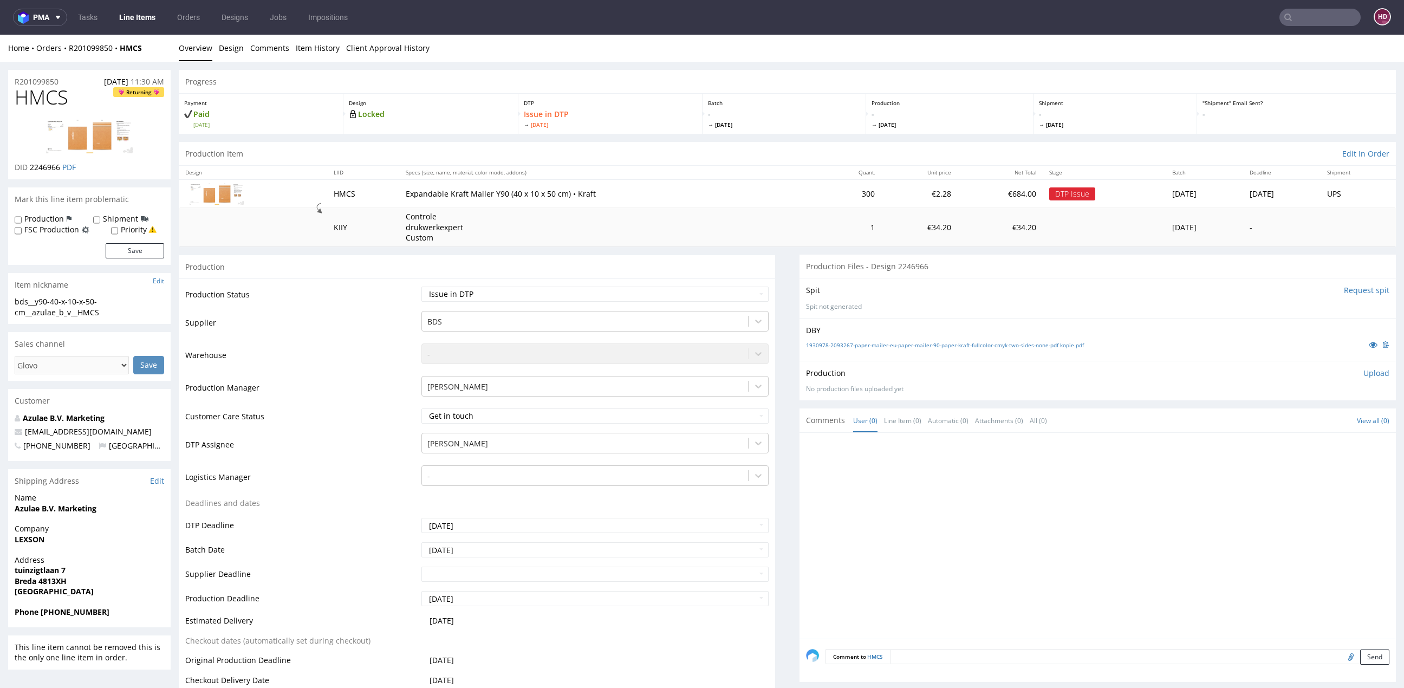
click at [70, 100] on h1 "HMCS Returning" at bounding box center [89, 98] width 149 height 22
drag, startPoint x: 59, startPoint y: 98, endPoint x: 9, endPoint y: 100, distance: 50.4
click at [9, 100] on div "HMCS Returning DID 2246966 PDF" at bounding box center [89, 133] width 162 height 93
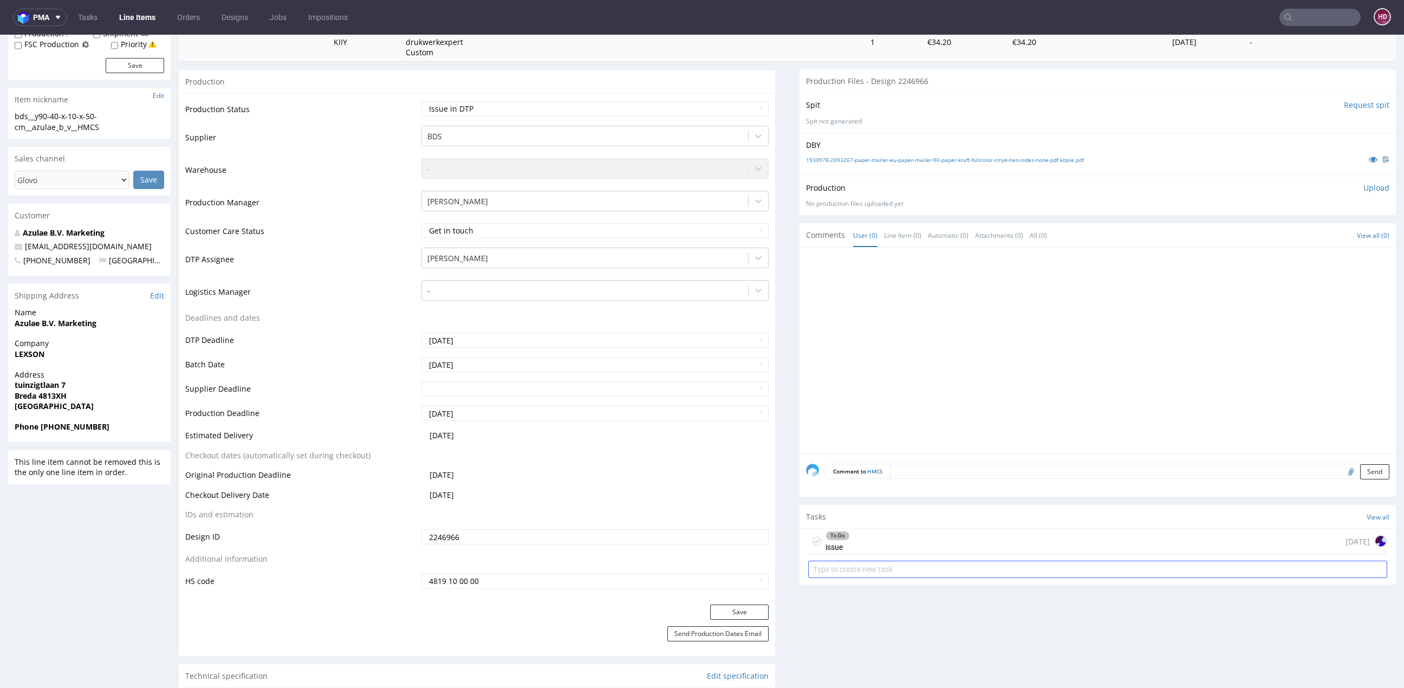
scroll to position [298, 0]
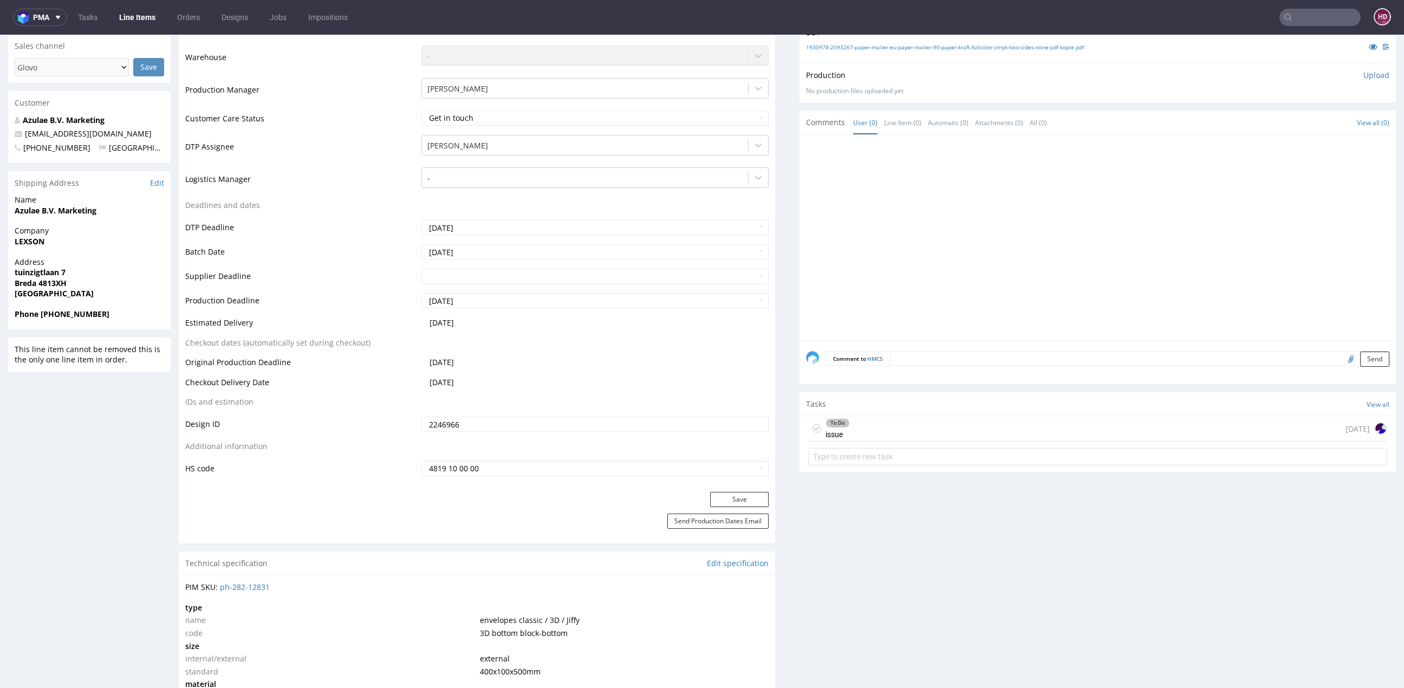
click at [924, 428] on div "To Do issue today" at bounding box center [1097, 428] width 579 height 25
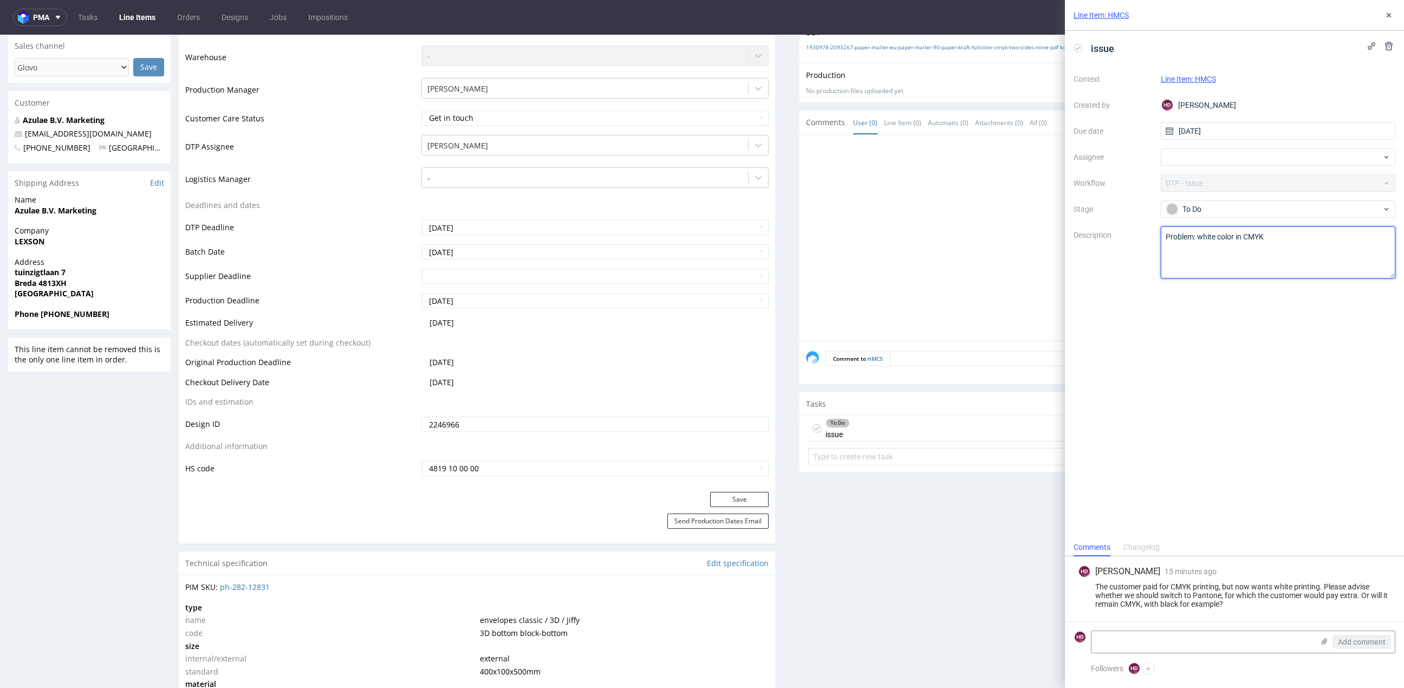
drag, startPoint x: 1274, startPoint y: 237, endPoint x: 1198, endPoint y: 239, distance: 75.9
click at [1198, 239] on textarea "Problem: white color in CMYK" at bounding box center [1278, 252] width 235 height 52
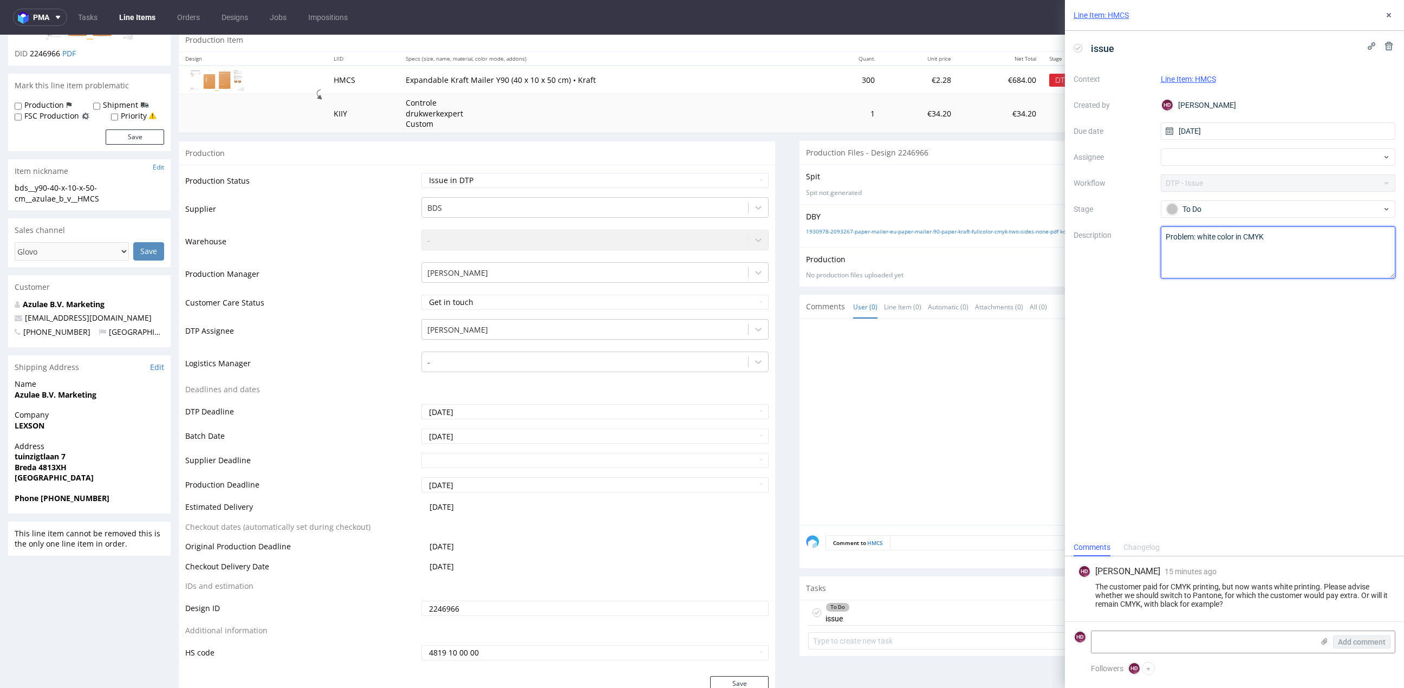
scroll to position [476, 0]
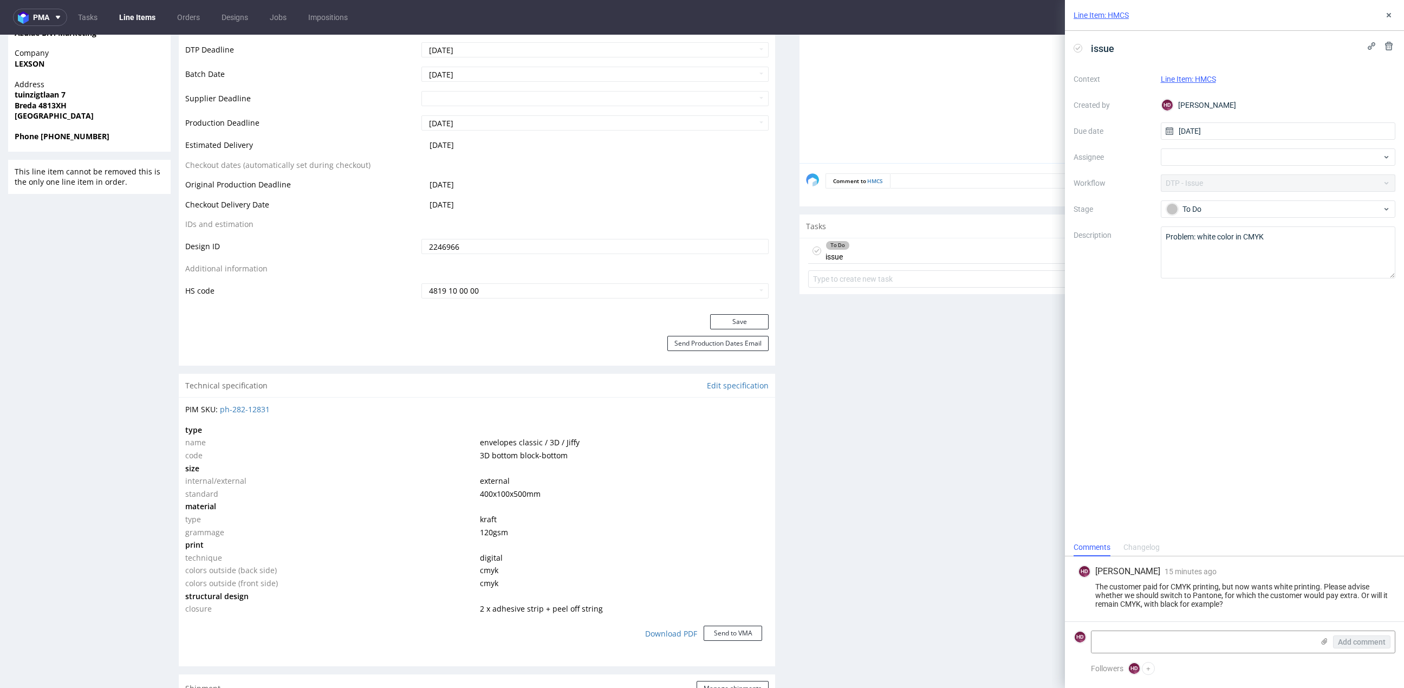
click at [711, 311] on div "Production Status Waiting for Artwork Waiting for Diecut Waiting for Mockup Wai…" at bounding box center [477, 58] width 596 height 511
click at [710, 317] on button "Save" at bounding box center [739, 321] width 58 height 15
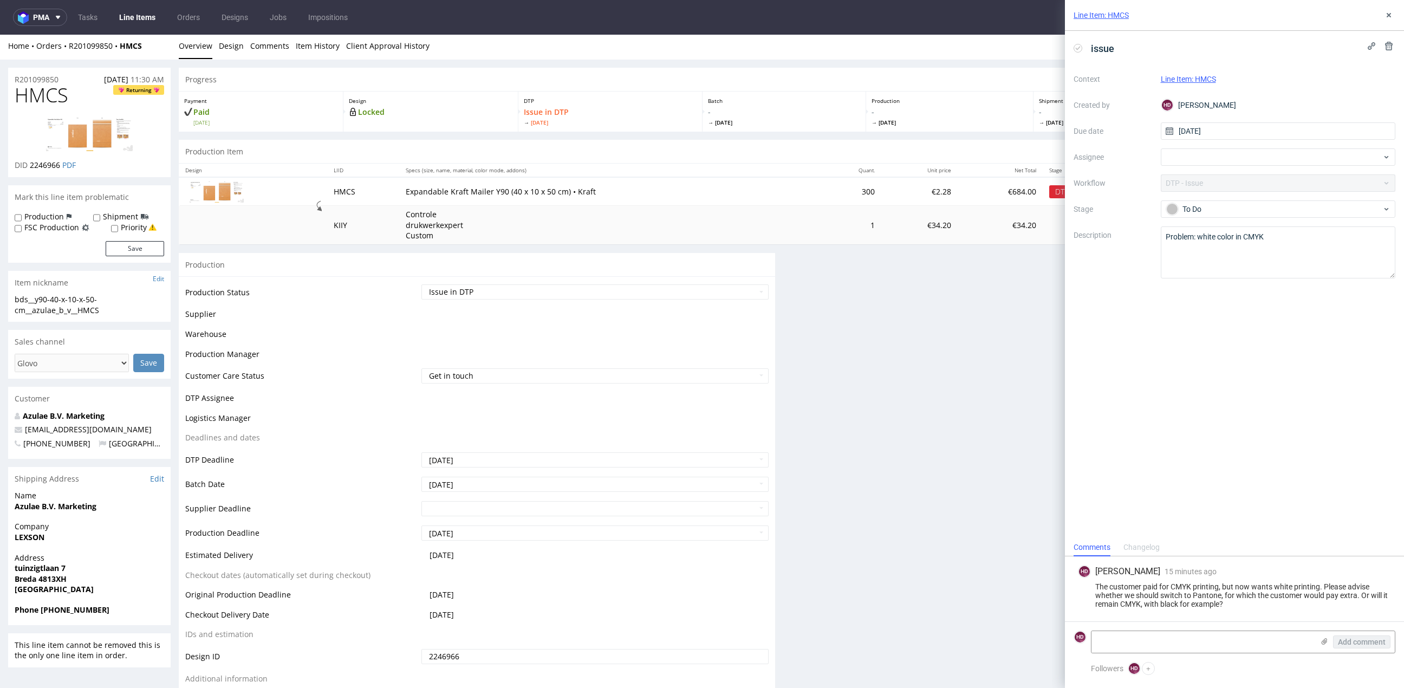
scroll to position [0, 0]
click at [122, 27] on nav "pma Tasks Line Items Orders Designs Jobs Impositions HD" at bounding box center [702, 17] width 1404 height 35
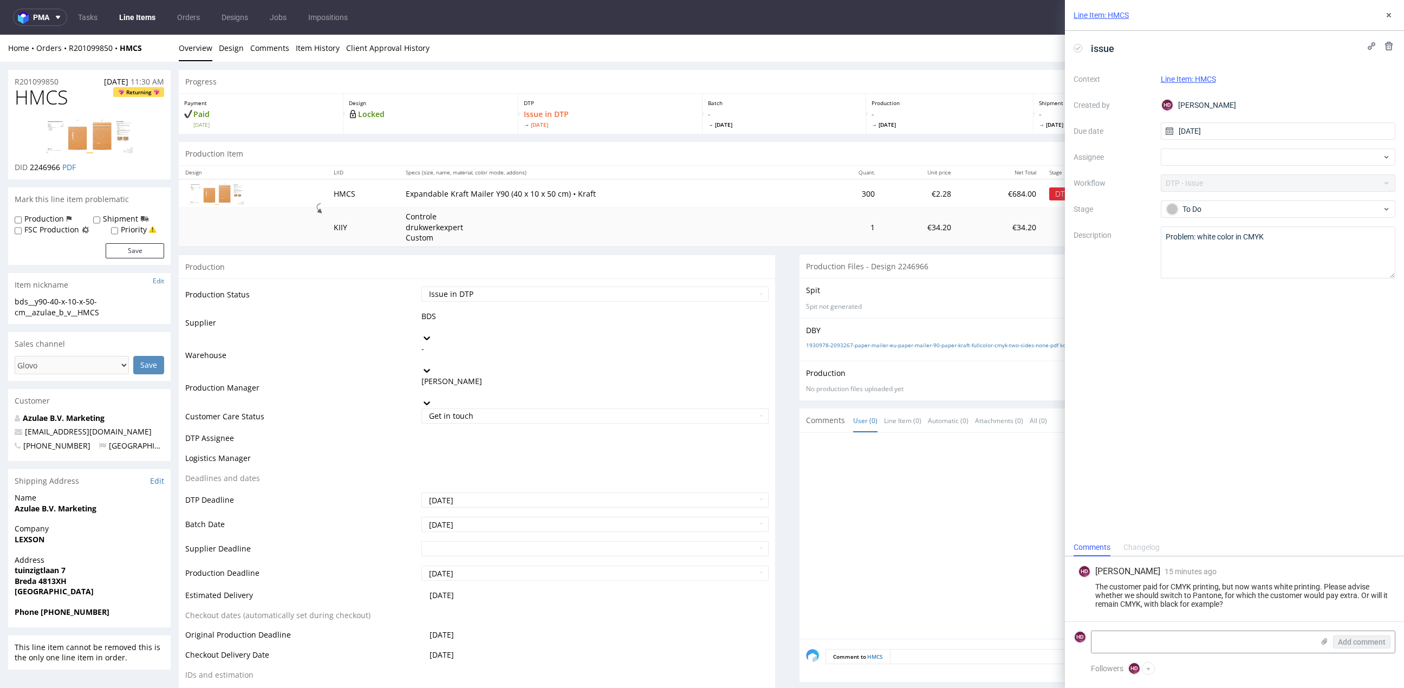
click at [129, 21] on link "Line Items" at bounding box center [137, 17] width 49 height 17
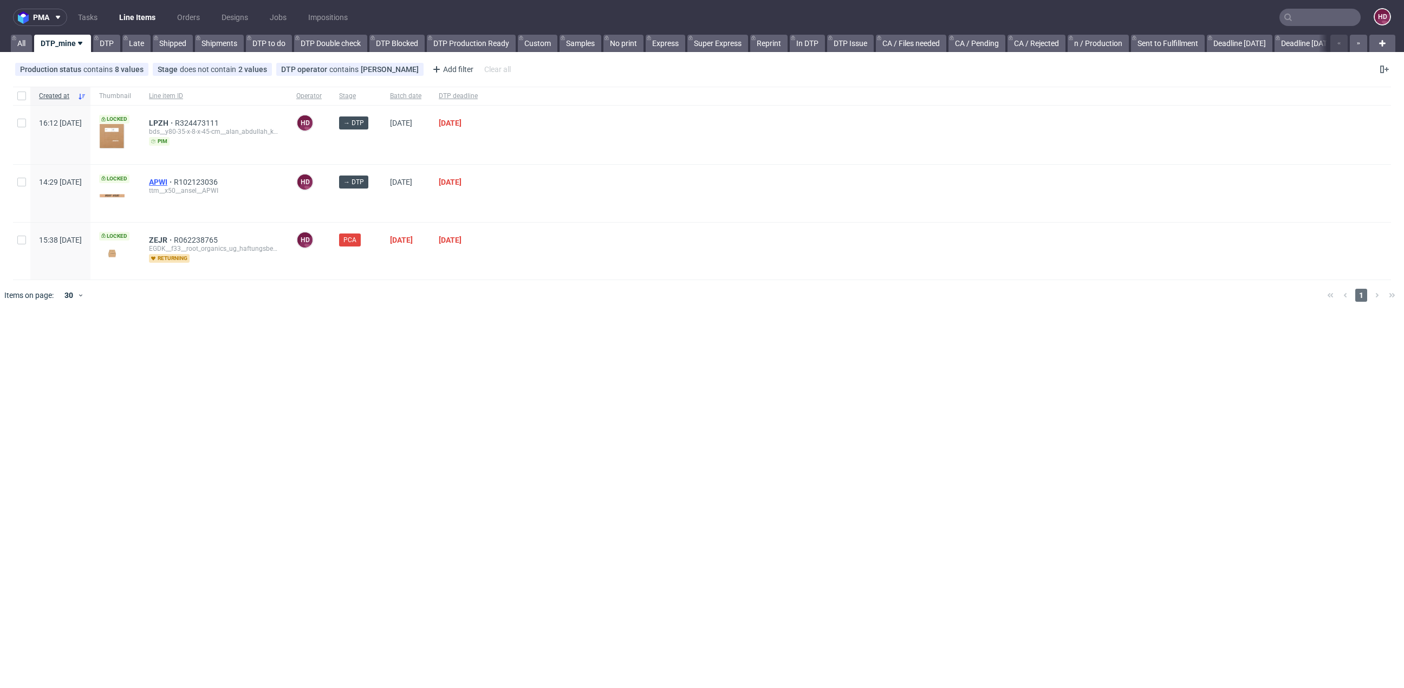
click at [174, 181] on span "APWI" at bounding box center [161, 182] width 25 height 9
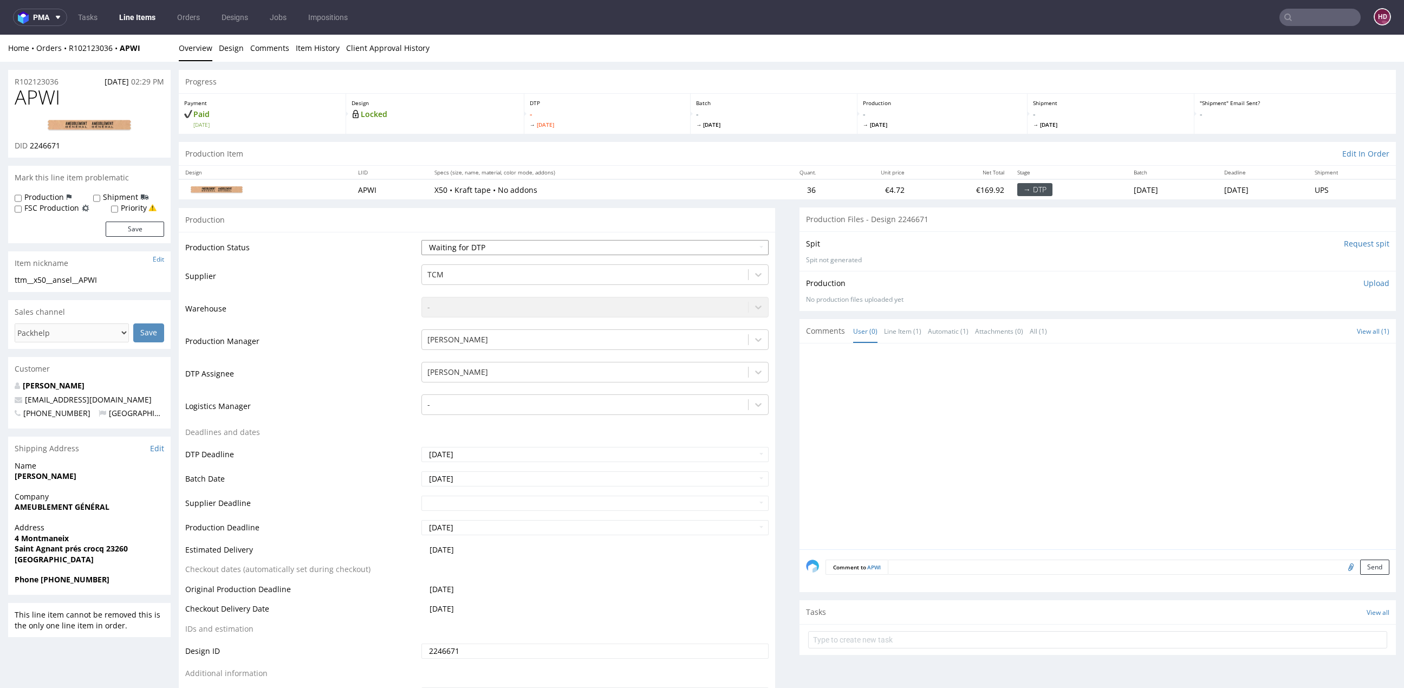
click at [521, 243] on select "Waiting for Artwork Waiting for Diecut Waiting for Mockup Waiting for DTP Waiti…" at bounding box center [594, 247] width 347 height 15
select select "dtp_in_process"
click at [220, 49] on link "Design" at bounding box center [231, 48] width 25 height 27
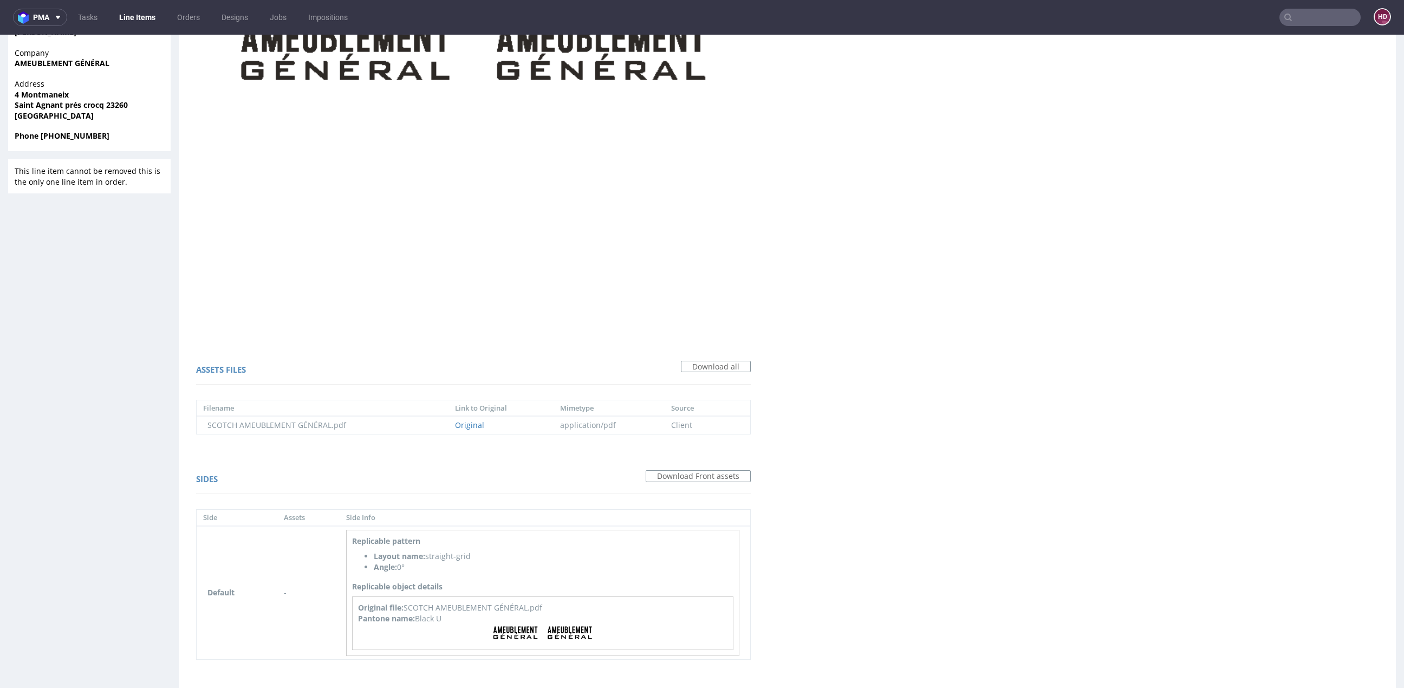
scroll to position [468, 0]
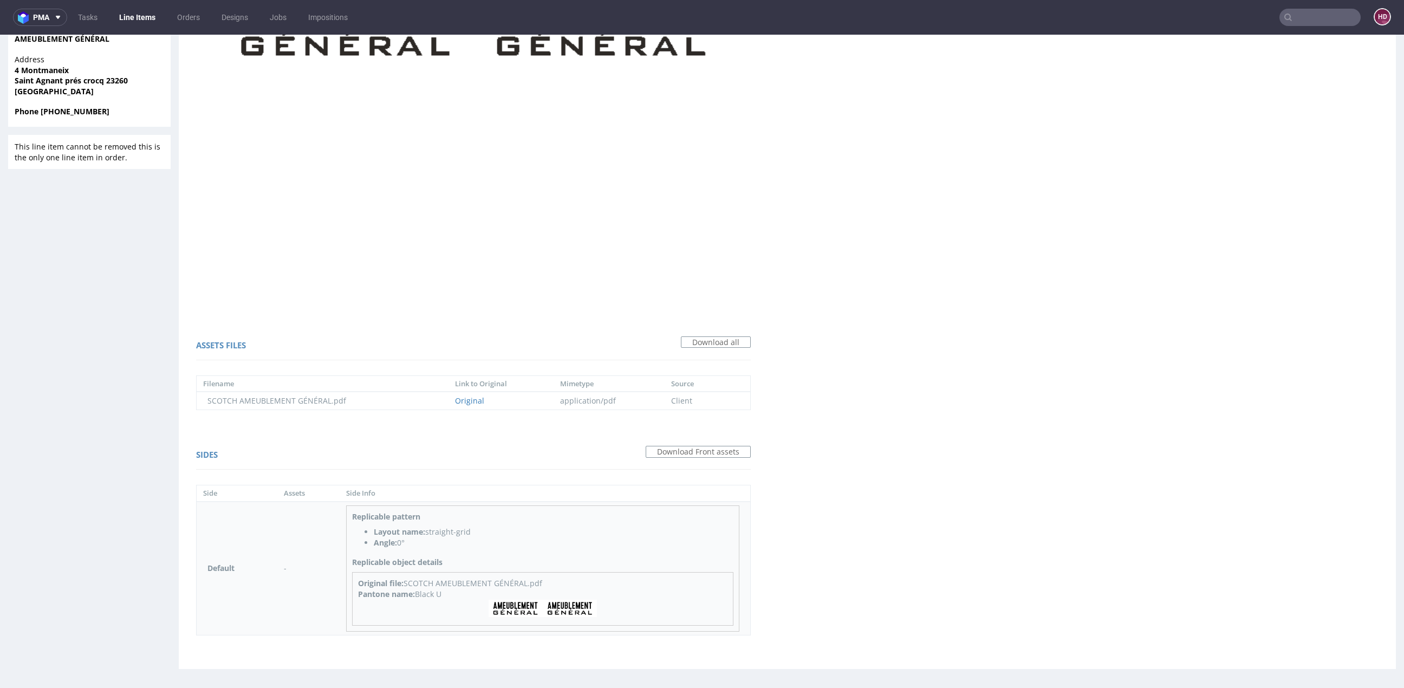
click at [502, 603] on img at bounding box center [543, 608] width 108 height 17
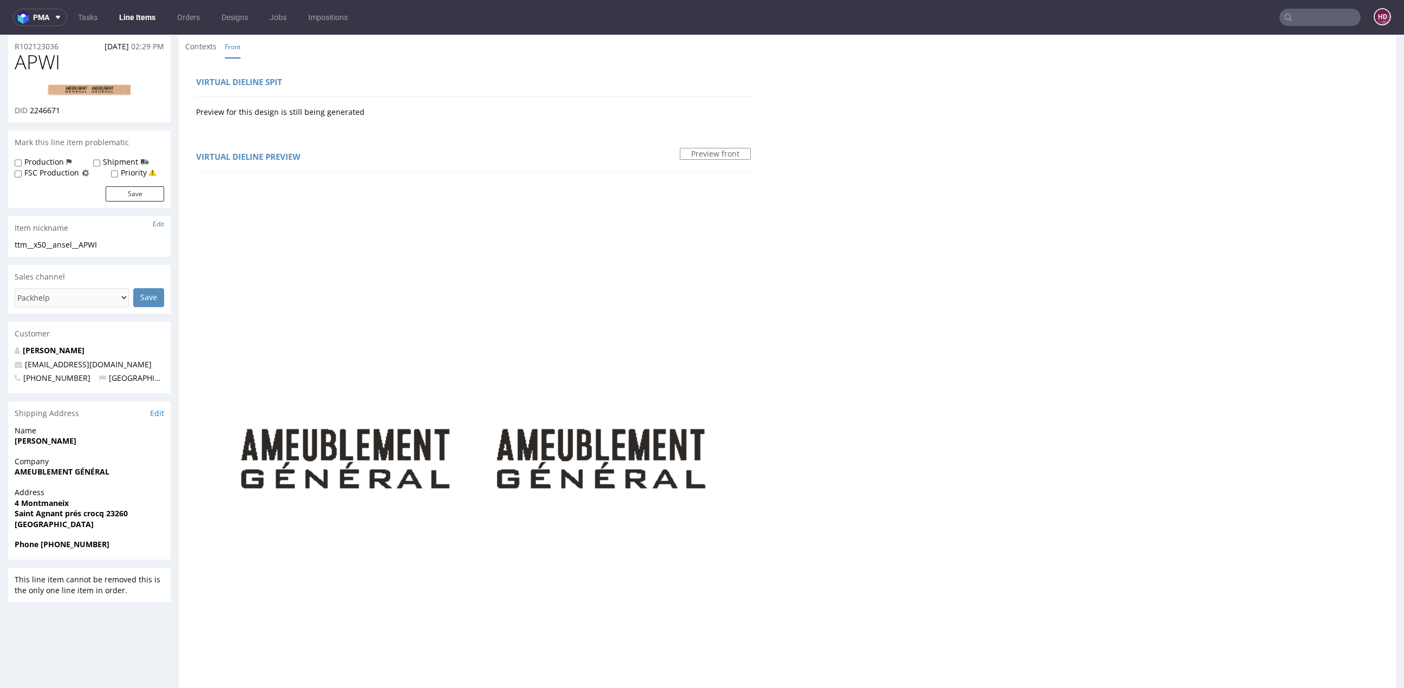
scroll to position [0, 0]
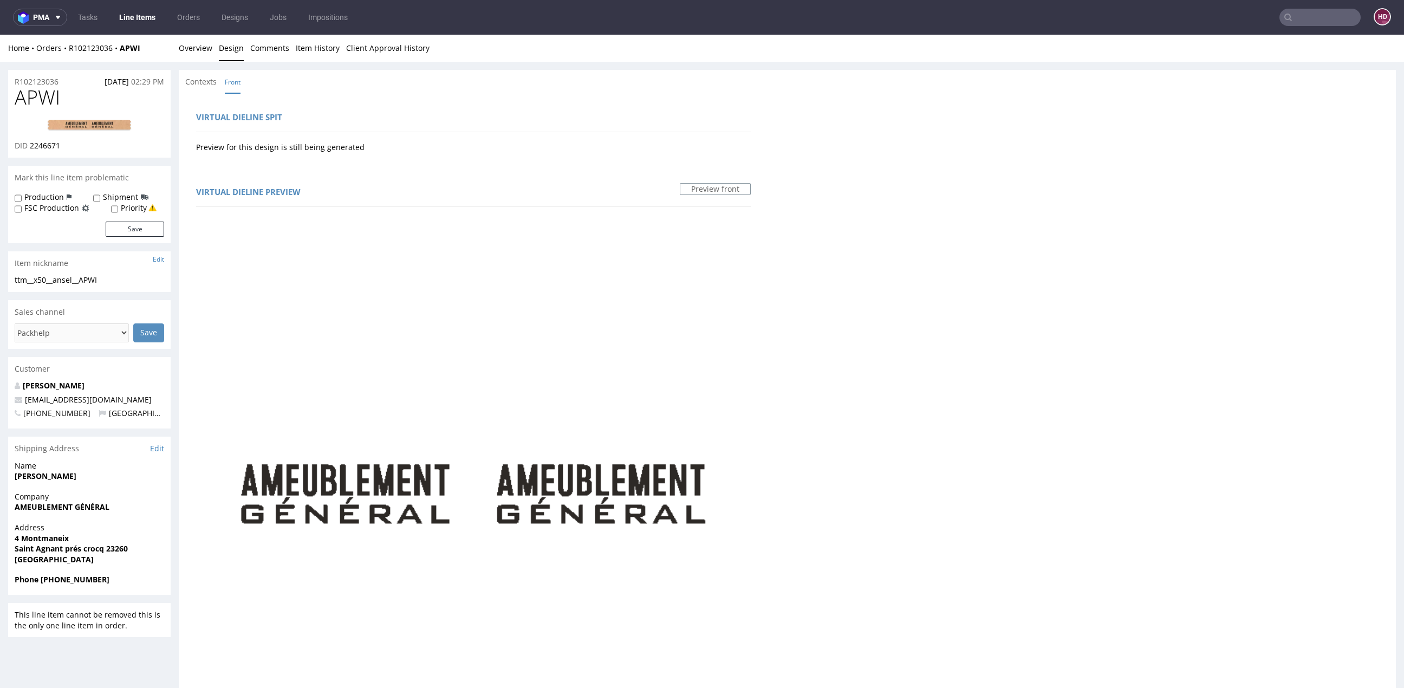
click at [60, 119] on img at bounding box center [89, 125] width 87 height 13
click at [66, 100] on h1 "APWI" at bounding box center [89, 98] width 149 height 22
drag, startPoint x: 37, startPoint y: 95, endPoint x: -47, endPoint y: 87, distance: 84.3
click at [0, 87] on html "Production Shipped DTP Orders Offers Shipments Designs Promotions Users Jobs Ad…" at bounding box center [702, 597] width 1404 height 1124
drag, startPoint x: 27, startPoint y: 143, endPoint x: 118, endPoint y: 160, distance: 93.2
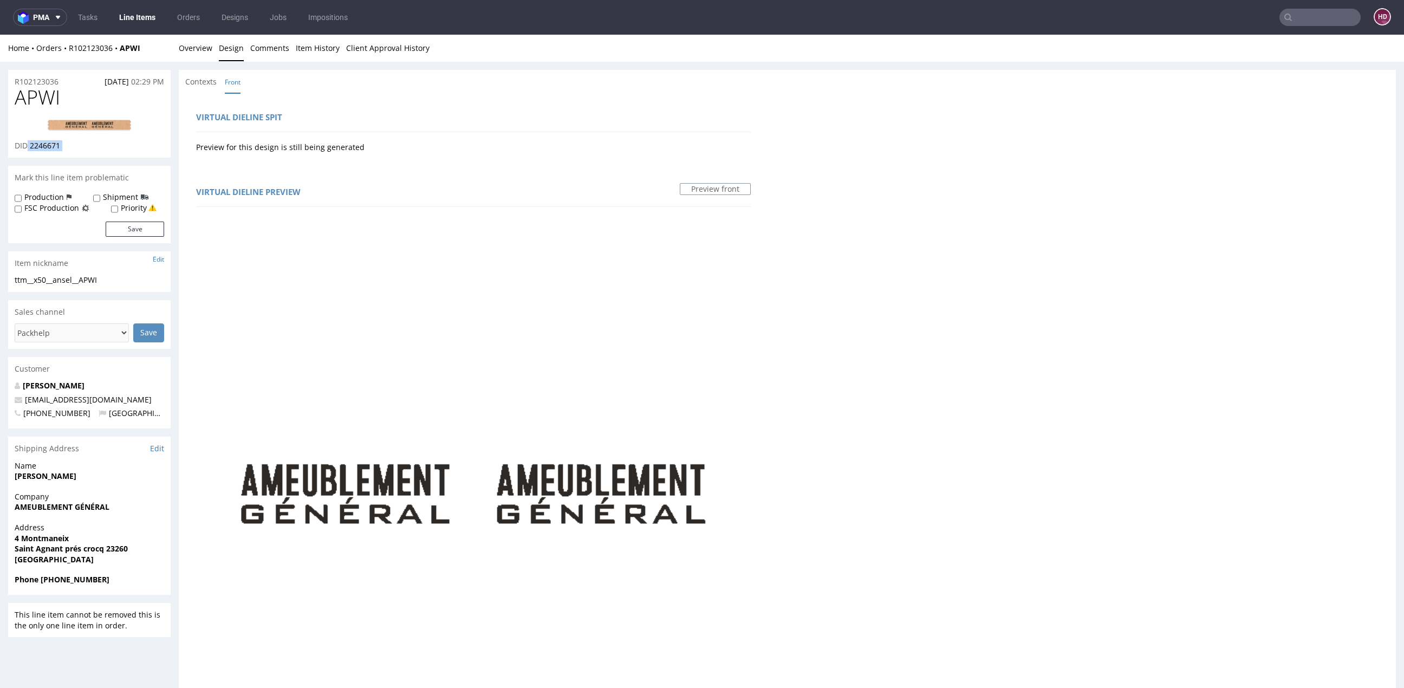
click at [118, 160] on div "R102123036 06.08.2025 02:29 PM APWI DID 2246671 Mark this line item problematic…" at bounding box center [89, 607] width 162 height 1075
click at [180, 45] on link "Overview" at bounding box center [196, 48] width 34 height 27
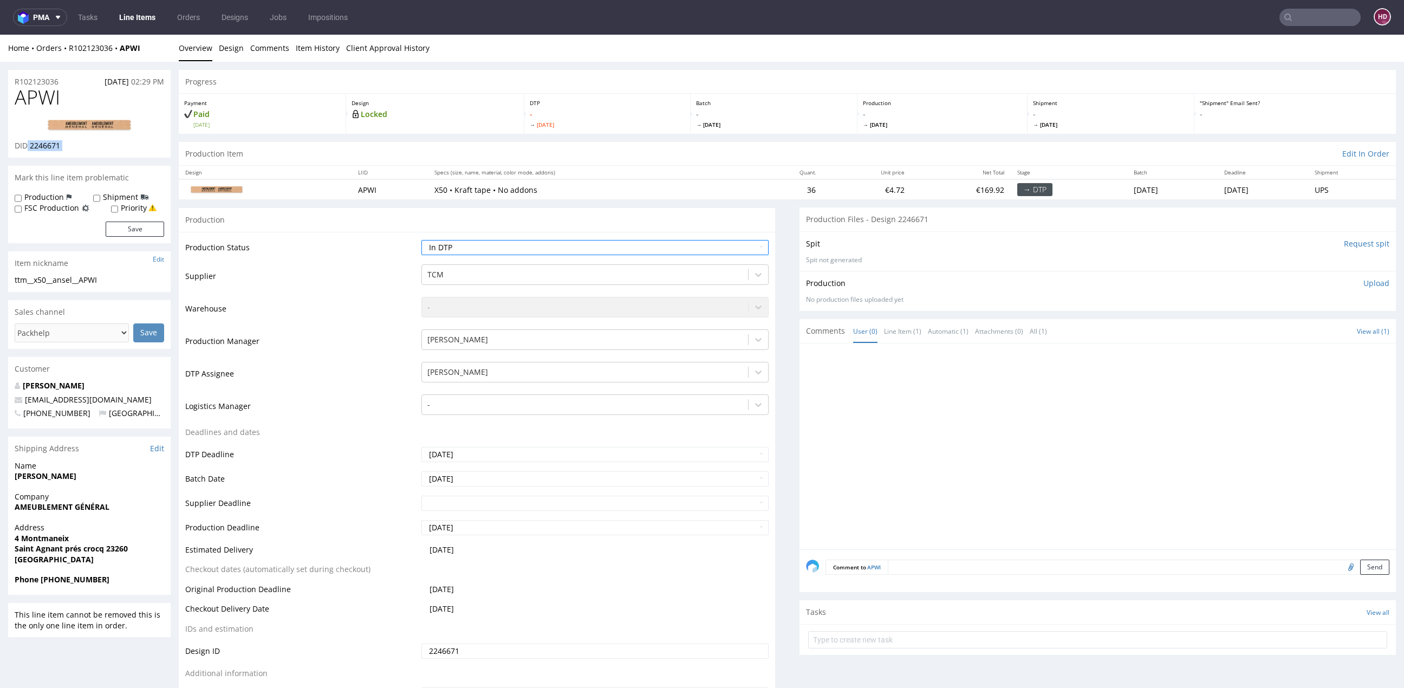
click at [673, 634] on table "Production Status Waiting for Artwork Waiting for Diecut Waiting for Mockup Wai…" at bounding box center [476, 471] width 583 height 465
click at [235, 47] on link "Design" at bounding box center [231, 48] width 25 height 27
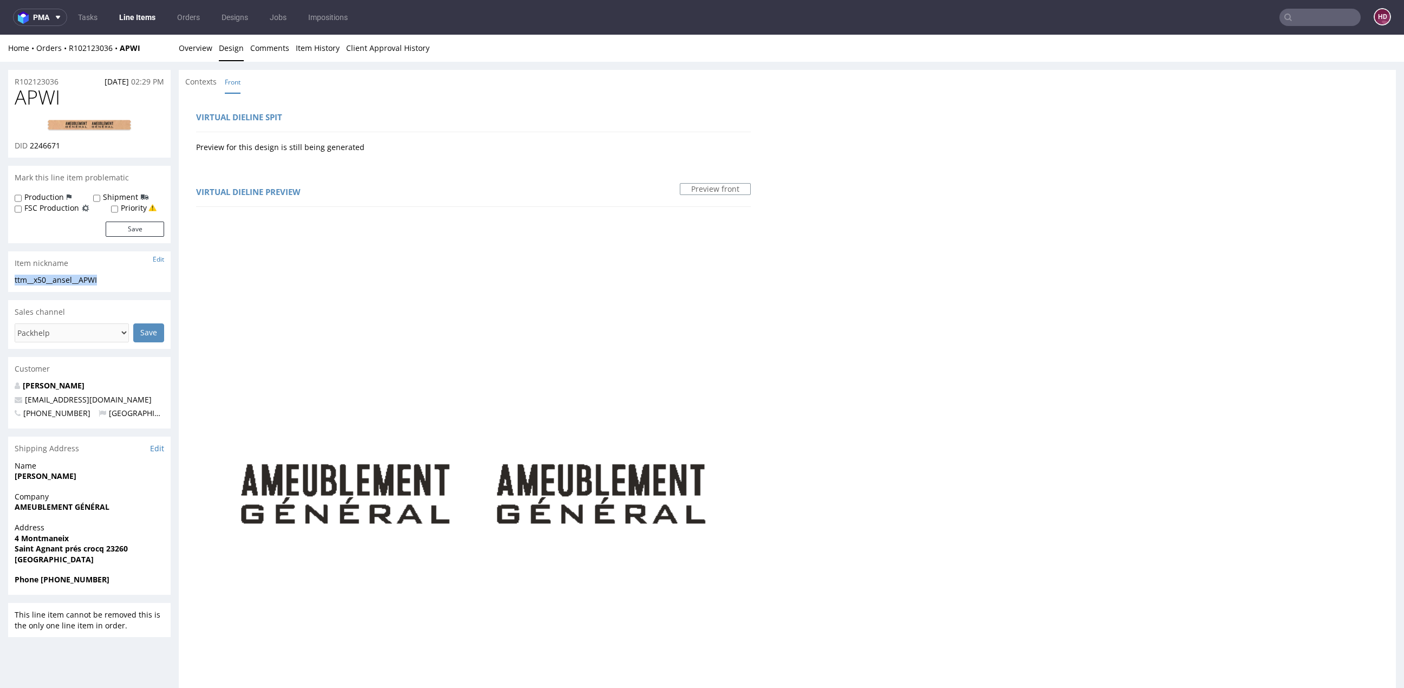
drag, startPoint x: 105, startPoint y: 281, endPoint x: -47, endPoint y: 282, distance: 151.1
click at [0, 282] on html "Production Shipped DTP Orders Offers Shipments Designs Promotions Users Jobs Ad…" at bounding box center [702, 597] width 1404 height 1124
drag, startPoint x: 44, startPoint y: 80, endPoint x: -18, endPoint y: 84, distance: 61.9
click at [0, 84] on html "Production Shipped DTP Orders Offers Shipments Designs Promotions Users Jobs Ad…" at bounding box center [702, 597] width 1404 height 1124
drag, startPoint x: 38, startPoint y: 143, endPoint x: 31, endPoint y: 148, distance: 8.9
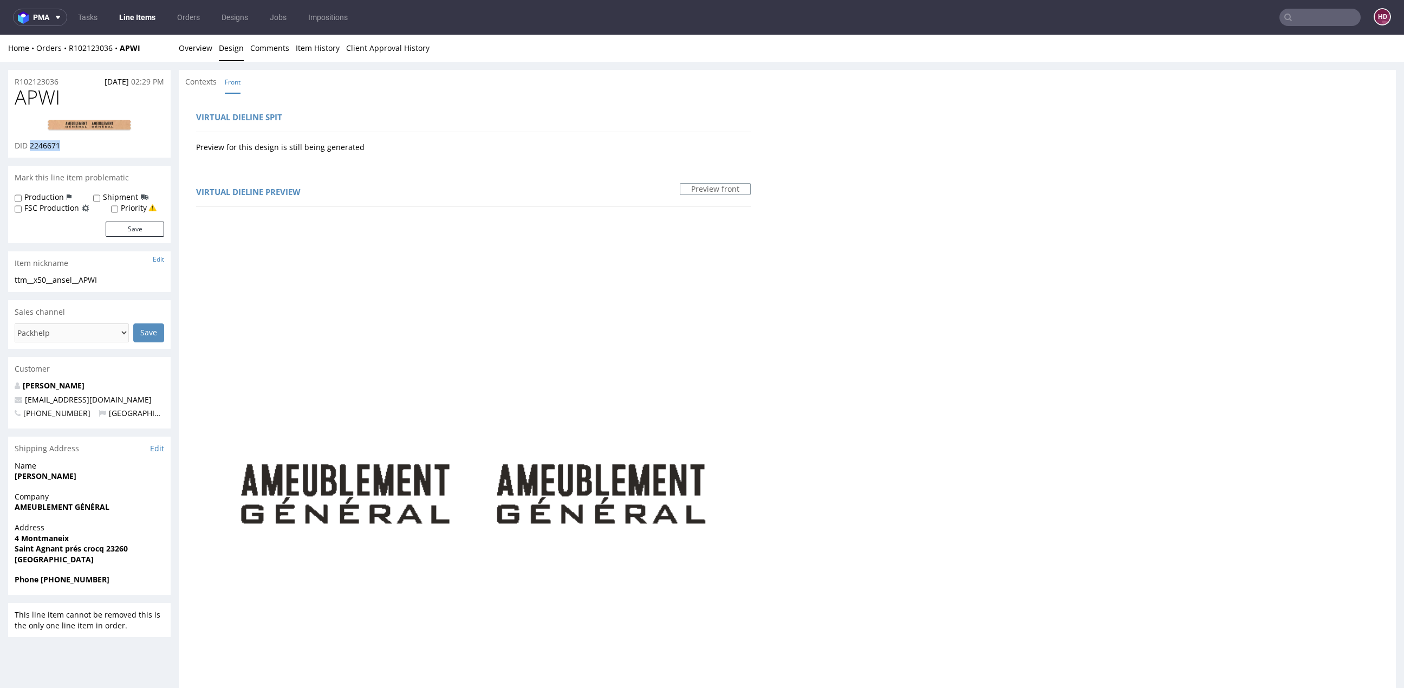
click at [31, 148] on div "DID 2246671" at bounding box center [89, 145] width 149 height 11
click at [197, 47] on link "Overview" at bounding box center [196, 48] width 34 height 27
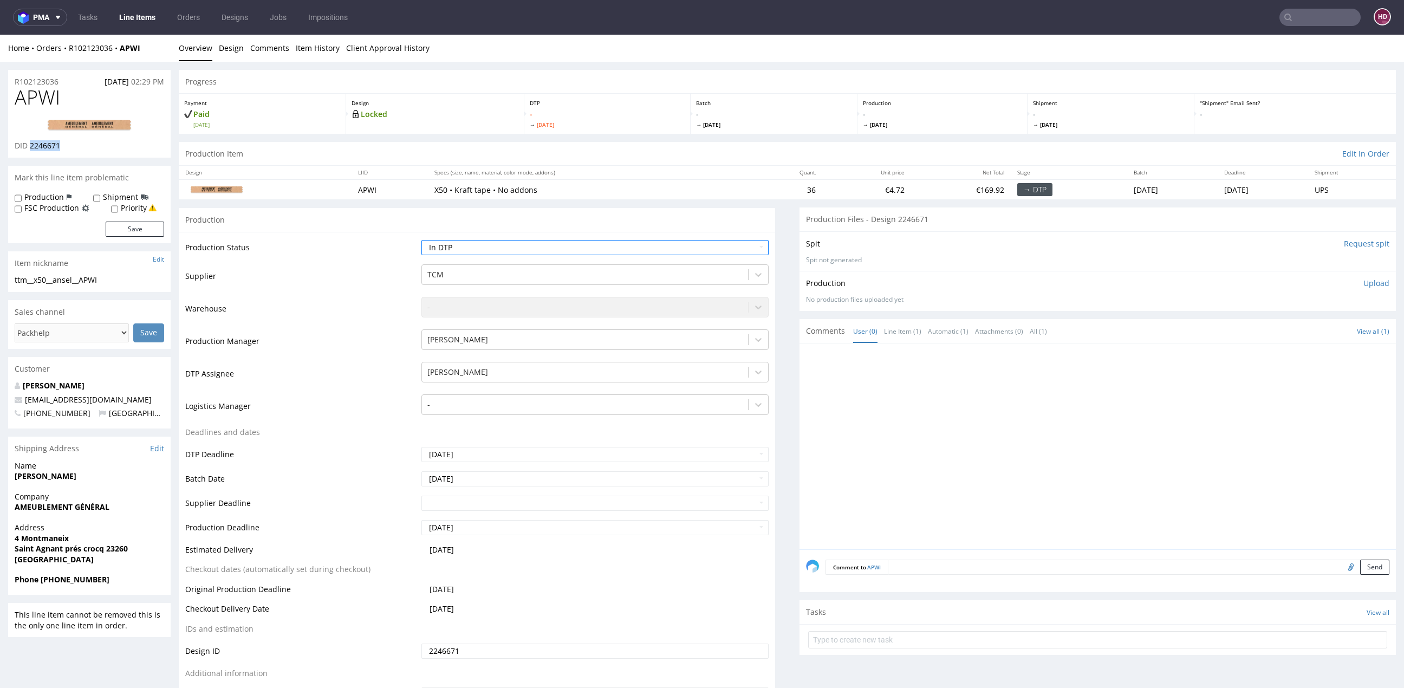
click at [1363, 283] on p "Upload" at bounding box center [1376, 283] width 26 height 11
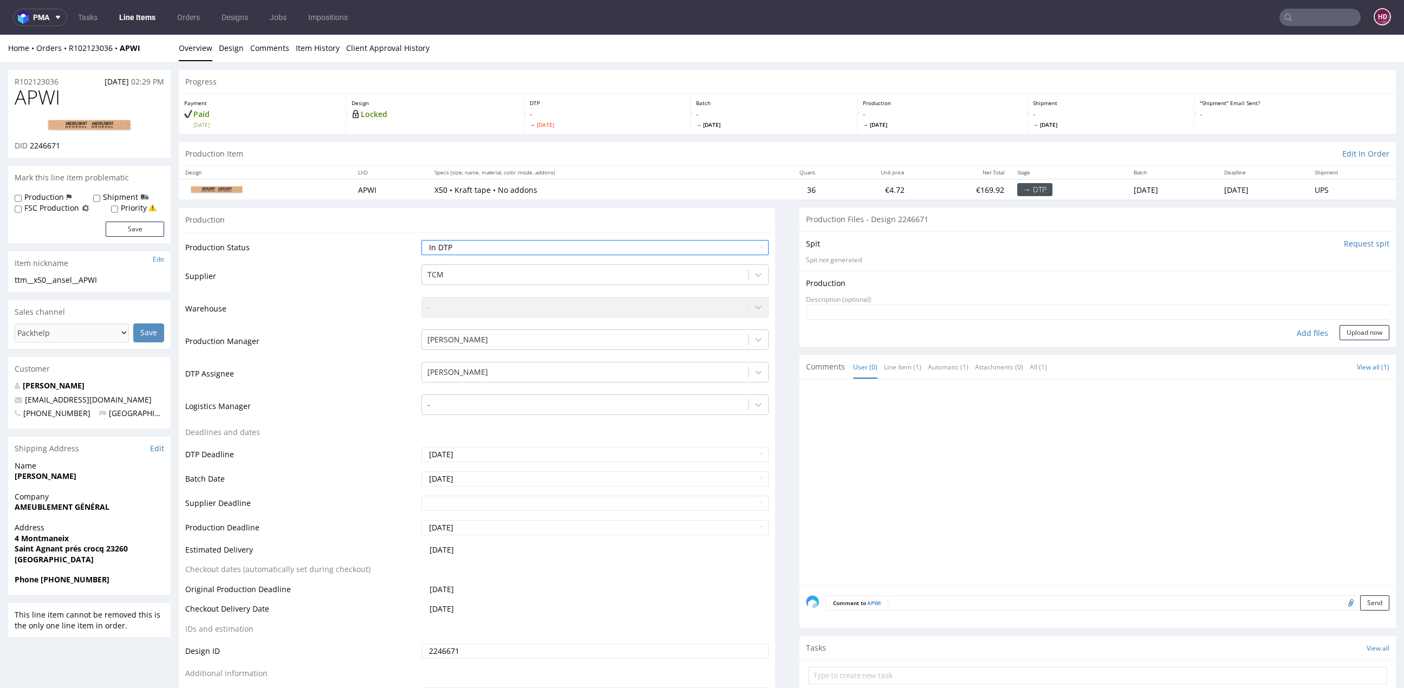
click at [1285, 336] on div "Add files" at bounding box center [1312, 333] width 54 height 16
type input "C:\fakepath\ttm__x50__ansel__APWI__d2246671__oR102123036.pdf"
click at [1354, 347] on button "Upload now" at bounding box center [1364, 349] width 50 height 15
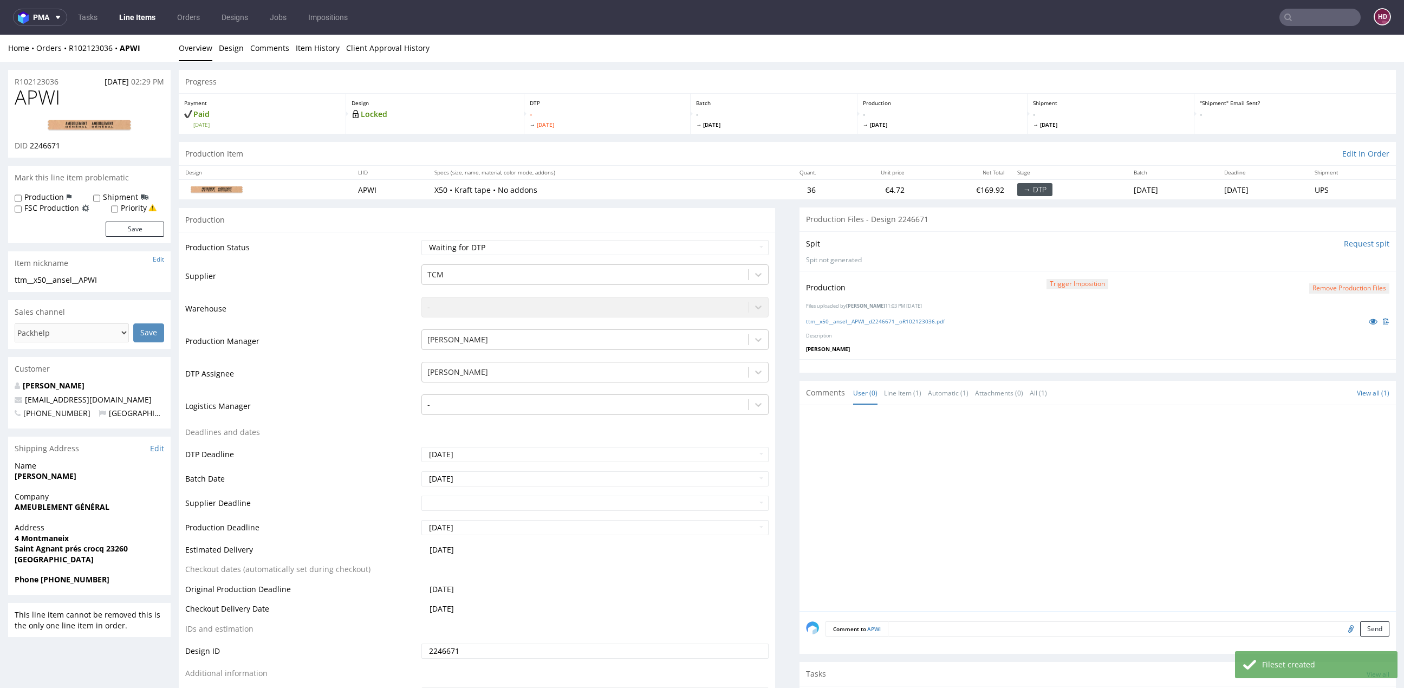
click at [119, 16] on link "Line Items" at bounding box center [137, 17] width 49 height 17
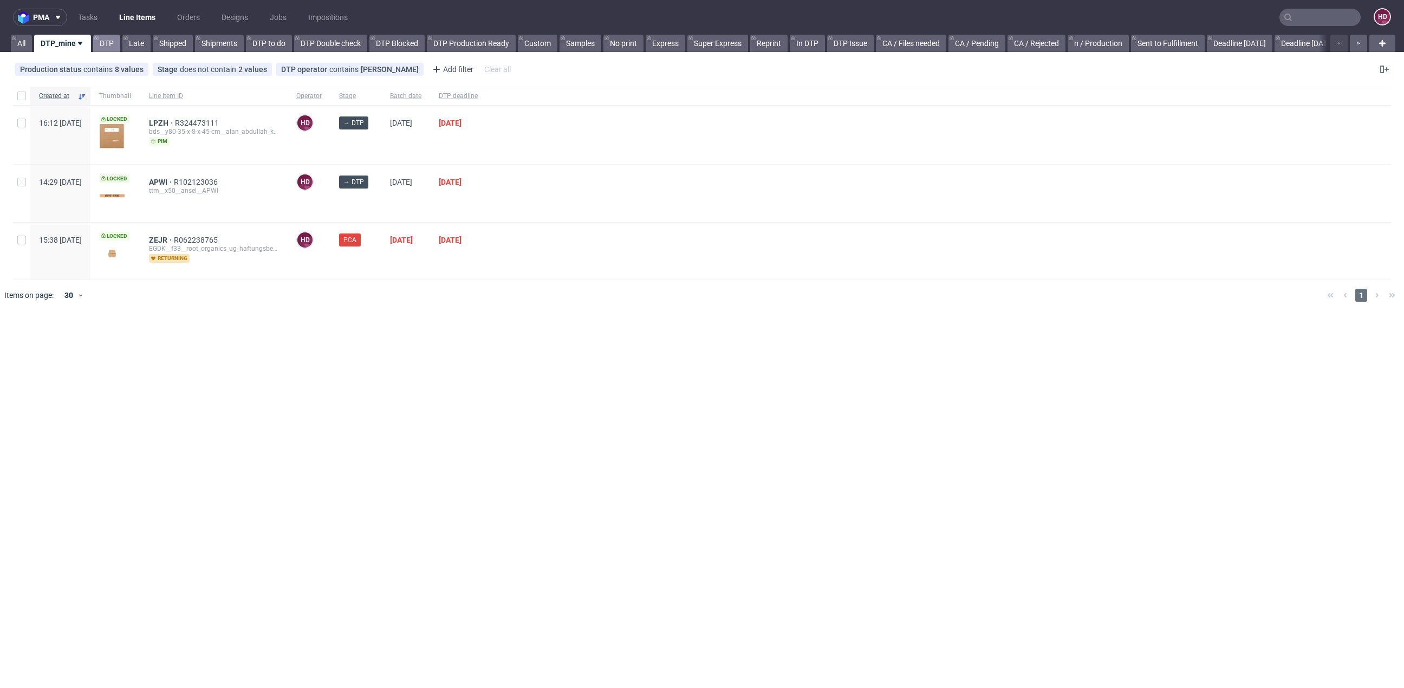
click at [106, 41] on link "DTP" at bounding box center [106, 43] width 27 height 17
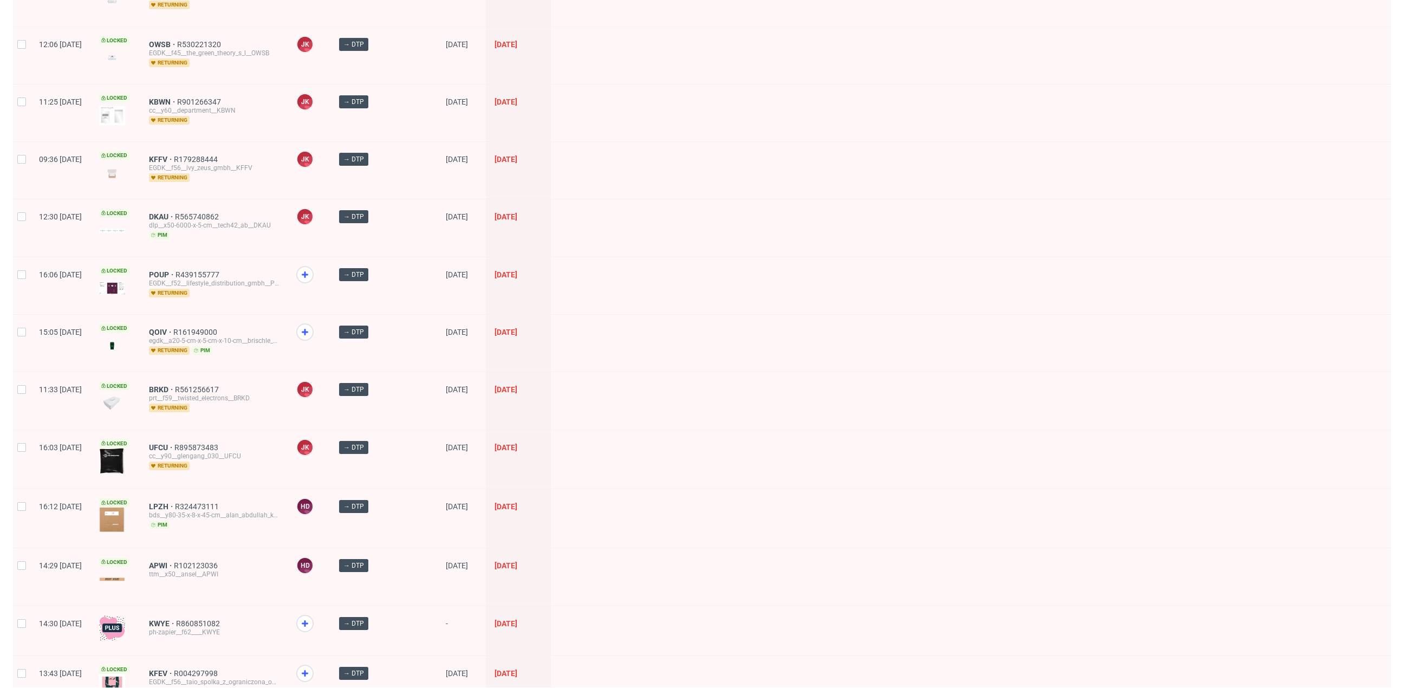
scroll to position [1027, 0]
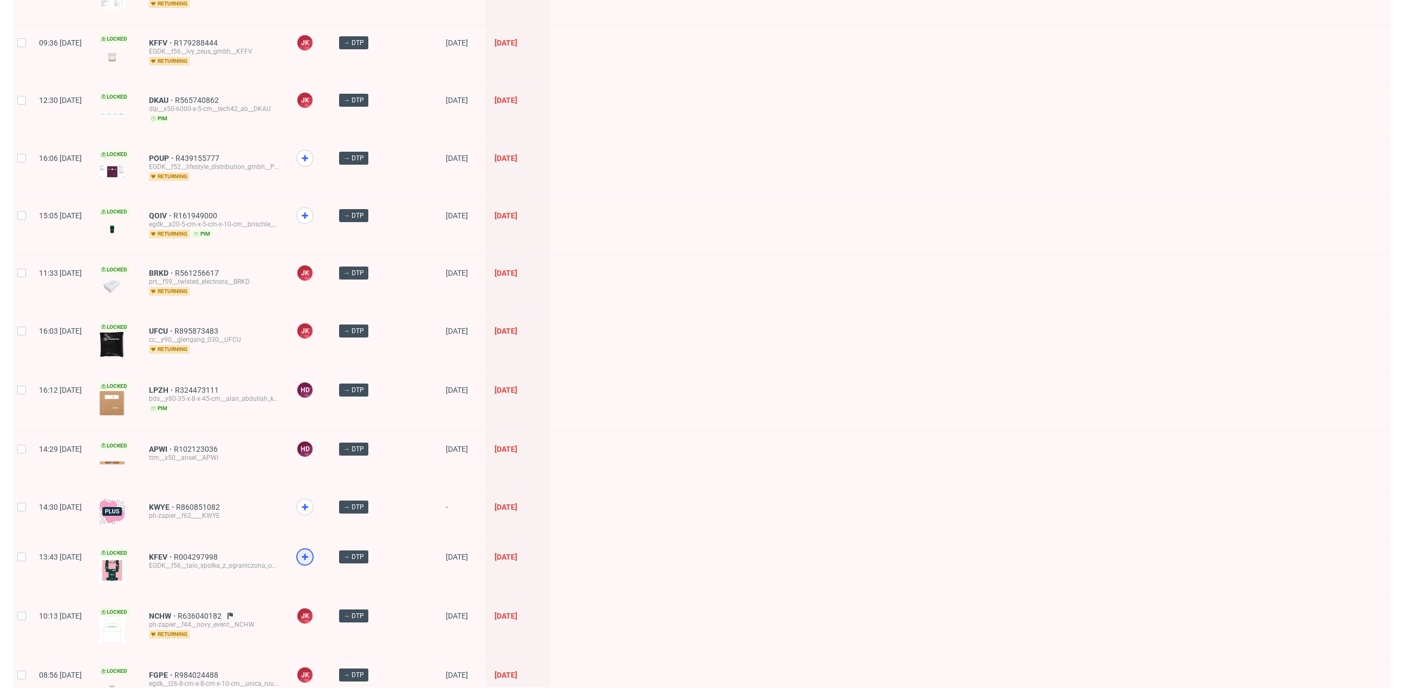
click at [311, 550] on icon at bounding box center [304, 556] width 13 height 13
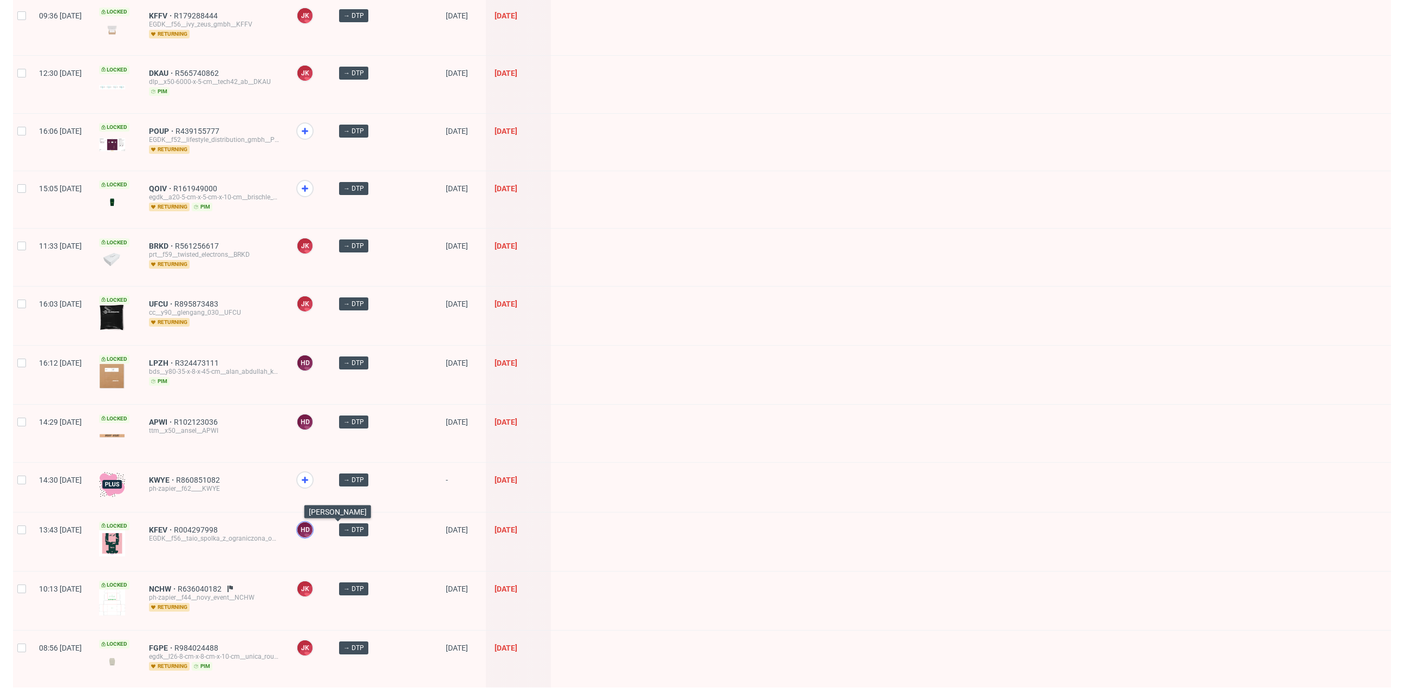
scroll to position [1257, 0]
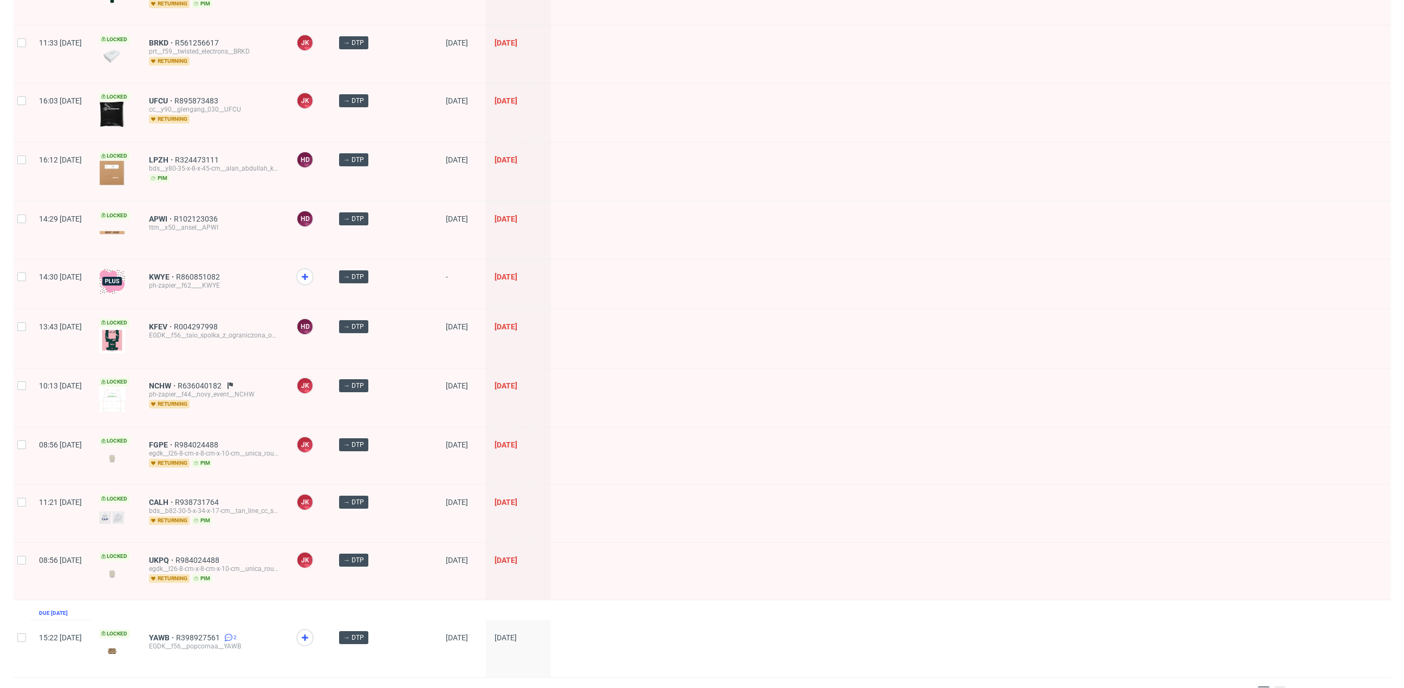
click at [1274, 686] on span "2" at bounding box center [1280, 692] width 12 height 13
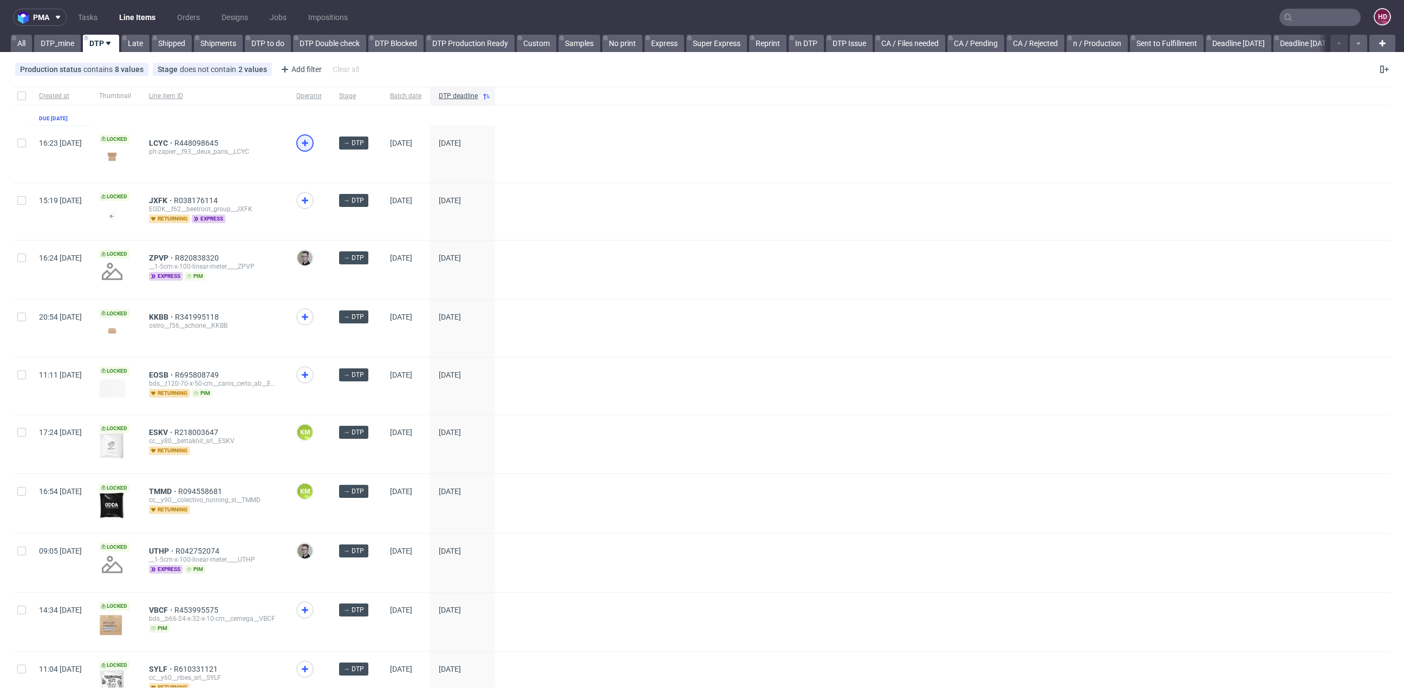
click at [311, 139] on icon at bounding box center [304, 142] width 13 height 13
click at [311, 316] on icon at bounding box center [304, 316] width 13 height 13
click at [311, 376] on icon at bounding box center [304, 374] width 13 height 13
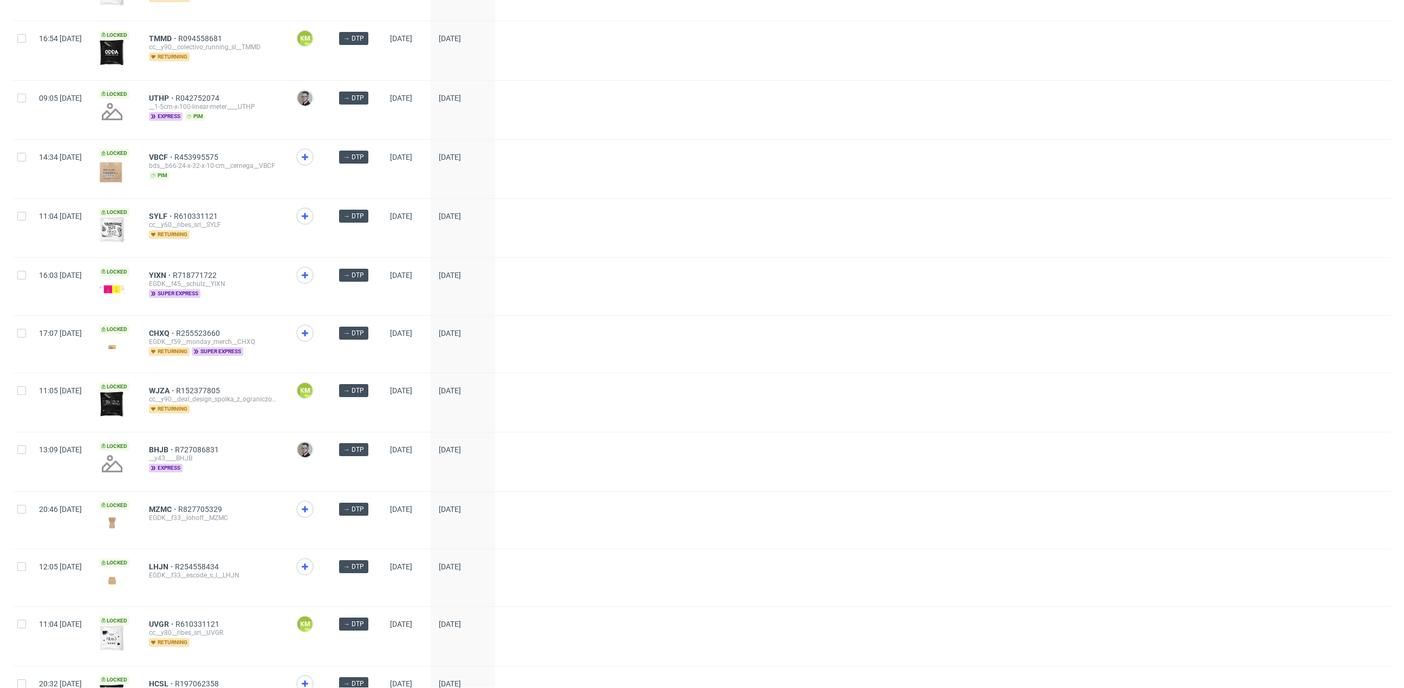
scroll to position [529, 0]
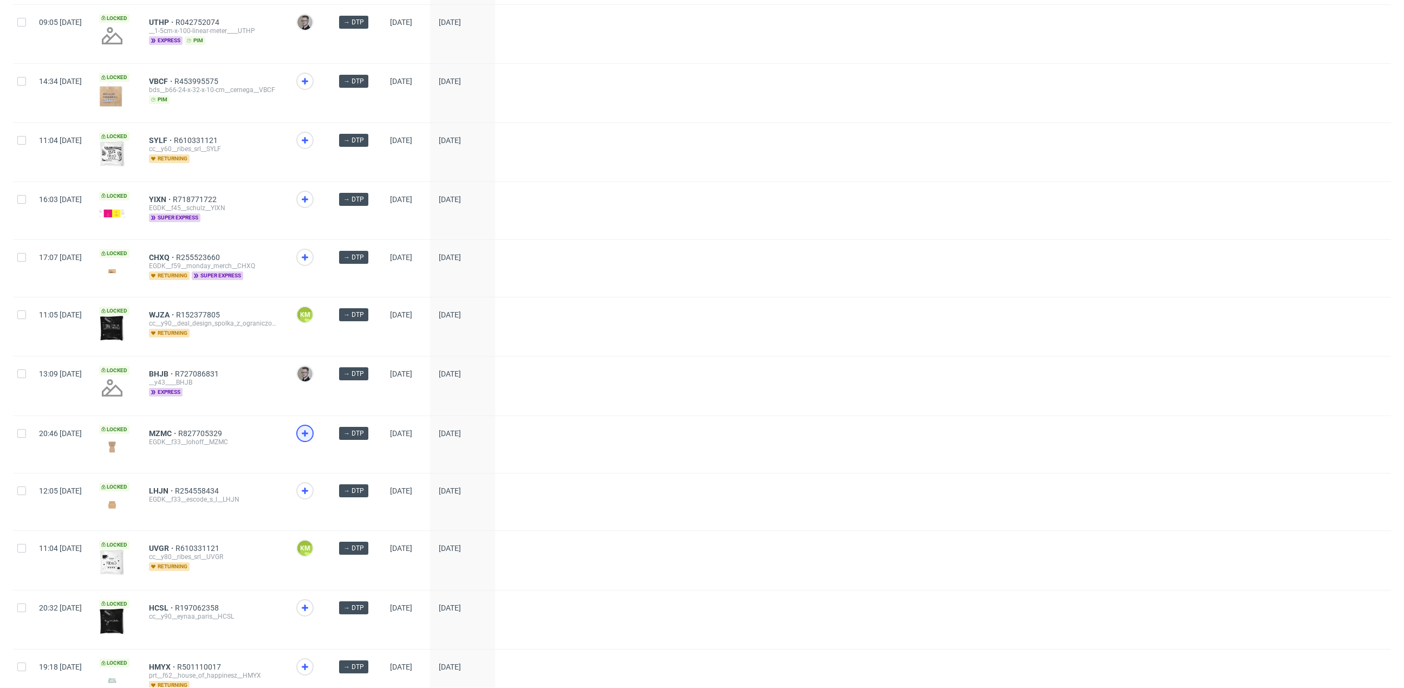
click at [311, 427] on icon at bounding box center [304, 433] width 13 height 13
click at [311, 484] on icon at bounding box center [304, 490] width 13 height 13
click at [308, 137] on use at bounding box center [305, 140] width 6 height 6
click at [311, 602] on icon at bounding box center [304, 607] width 13 height 13
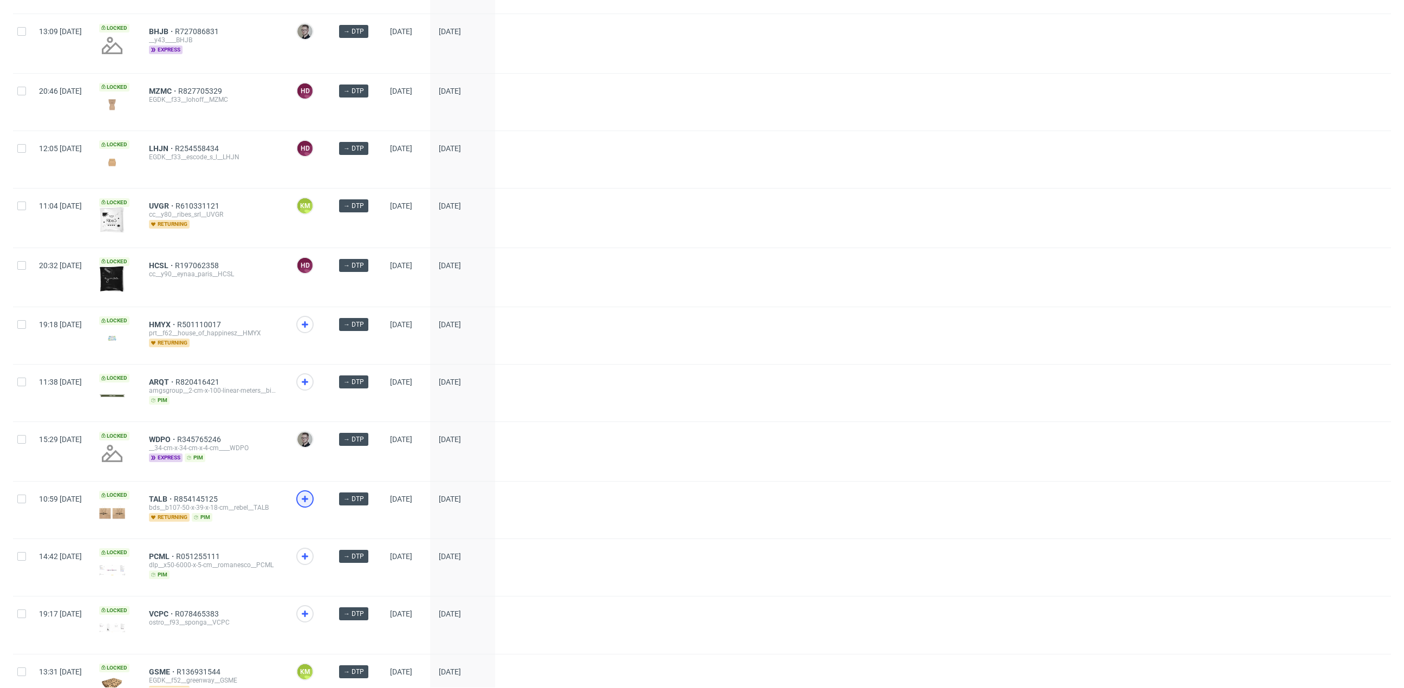
click at [311, 492] on icon at bounding box center [304, 498] width 13 height 13
click at [311, 550] on icon at bounding box center [304, 556] width 13 height 13
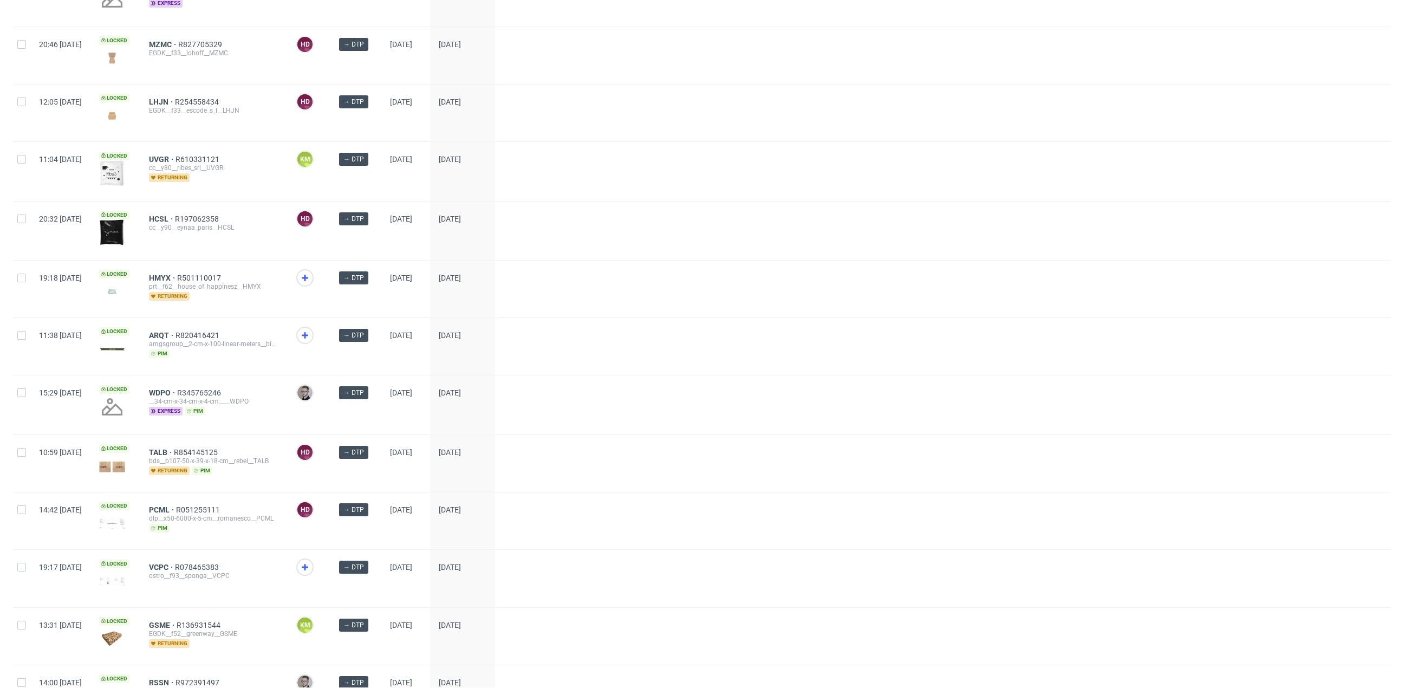
scroll to position [978, 0]
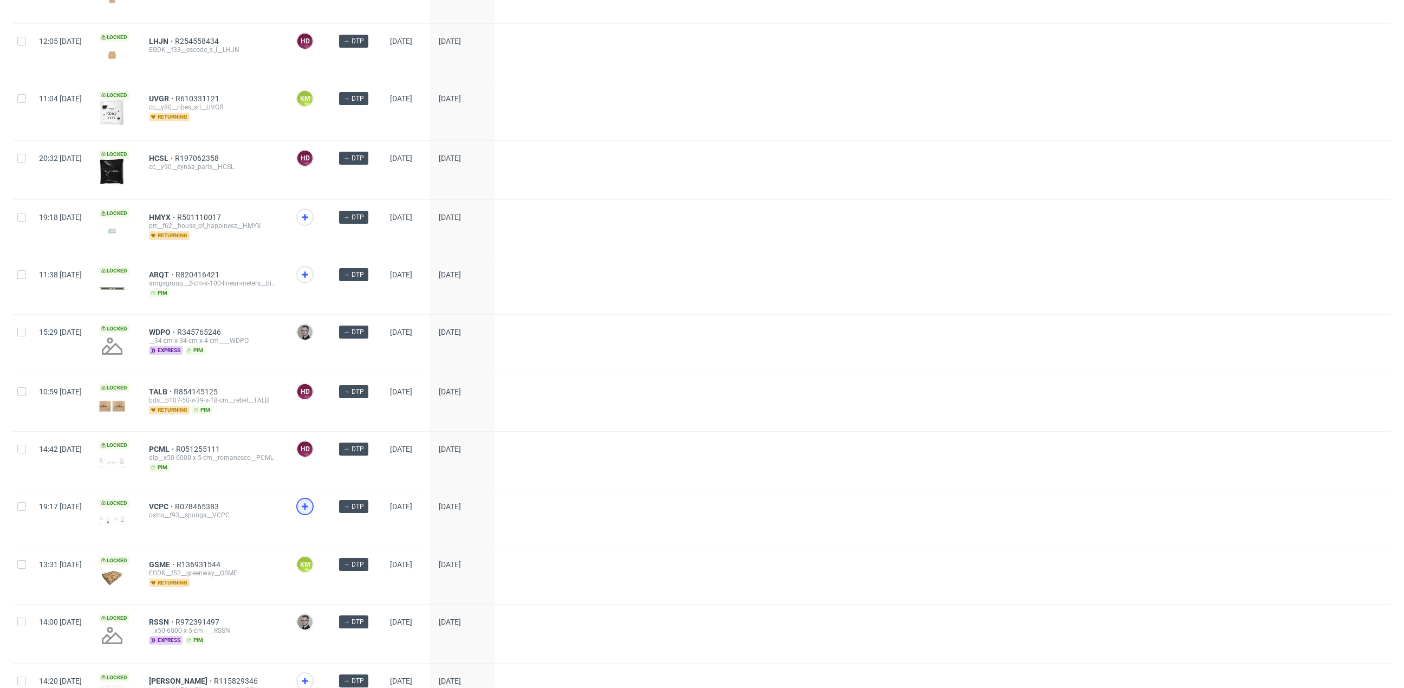
click at [311, 500] on icon at bounding box center [304, 506] width 13 height 13
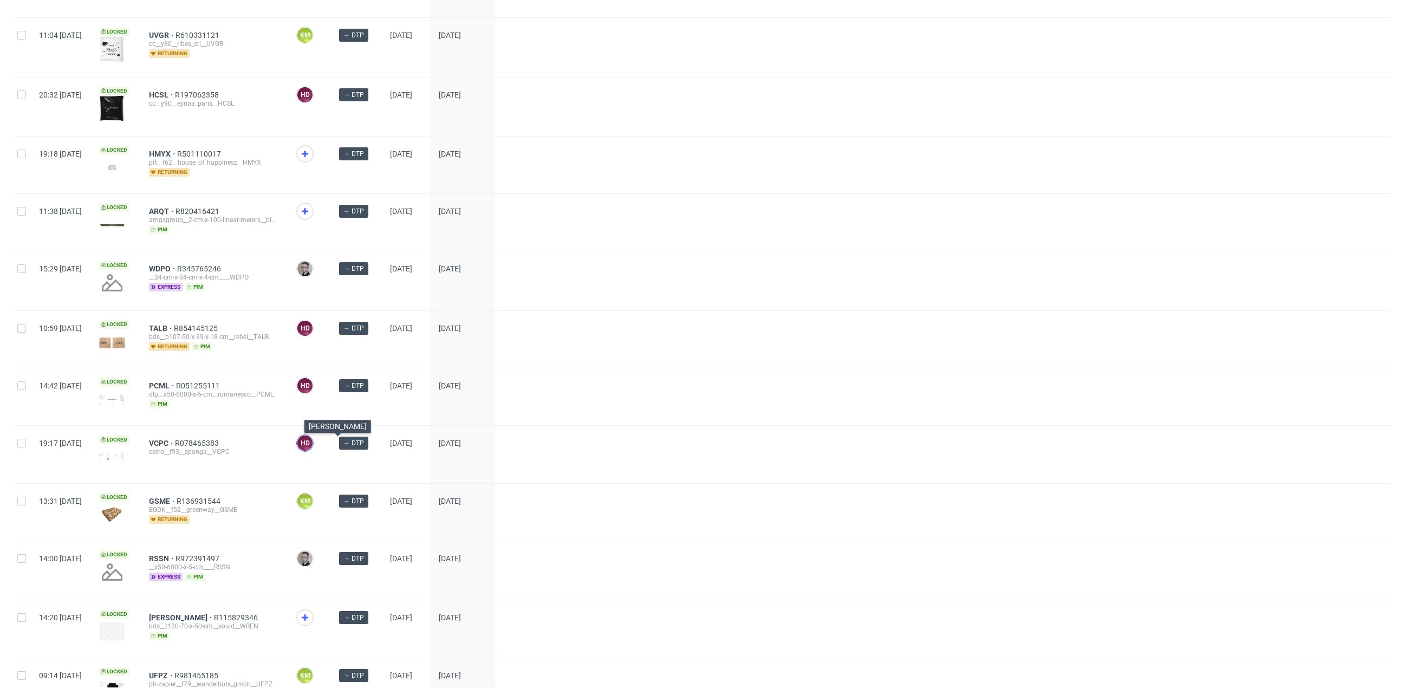
scroll to position [1104, 0]
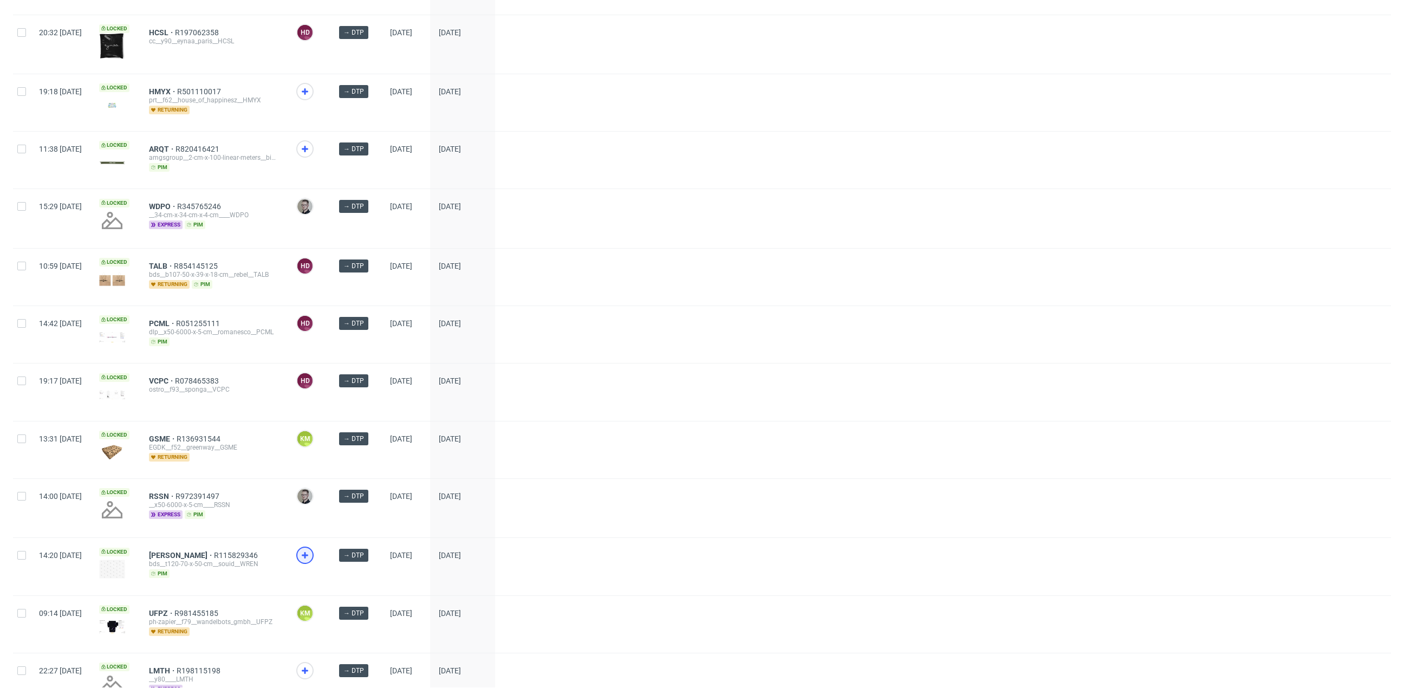
click at [311, 549] on icon at bounding box center [304, 555] width 13 height 13
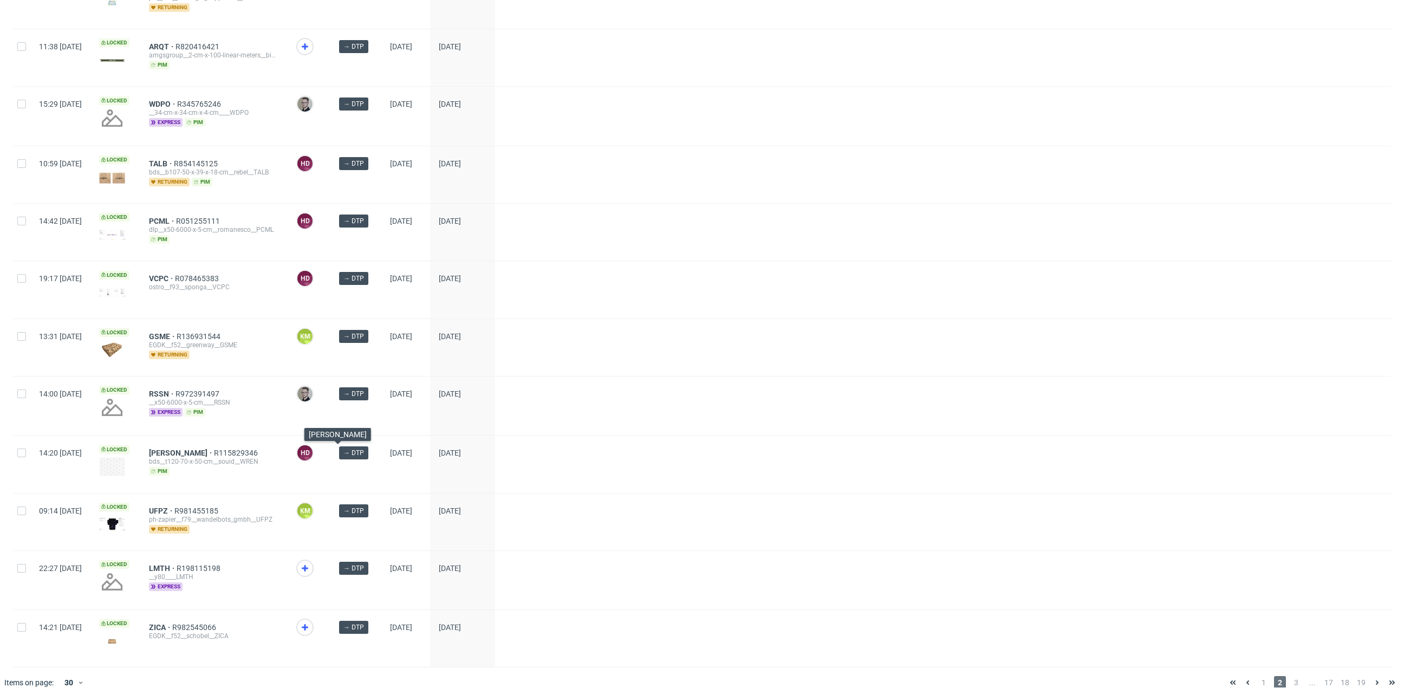
scroll to position [1207, 0]
click at [314, 617] on div at bounding box center [304, 625] width 17 height 17
click at [1290, 675] on span "3" at bounding box center [1296, 681] width 12 height 13
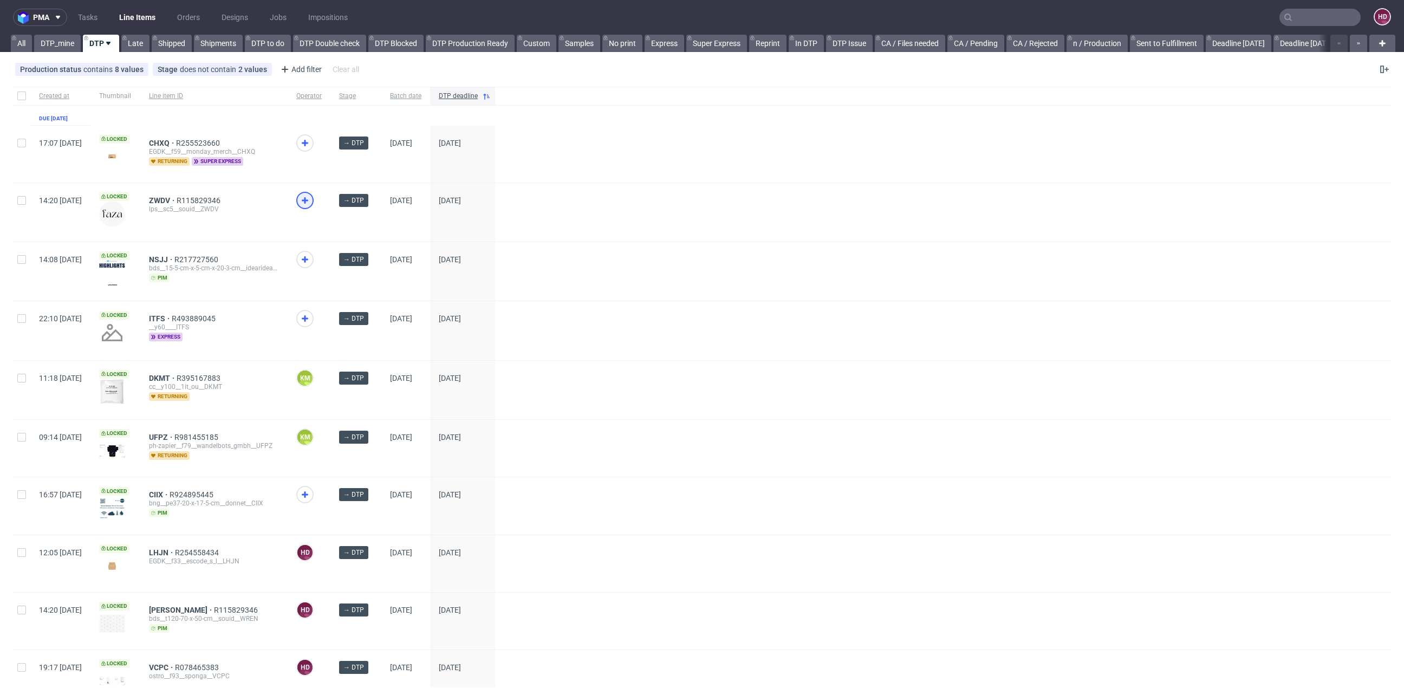
click at [311, 194] on icon at bounding box center [304, 200] width 13 height 13
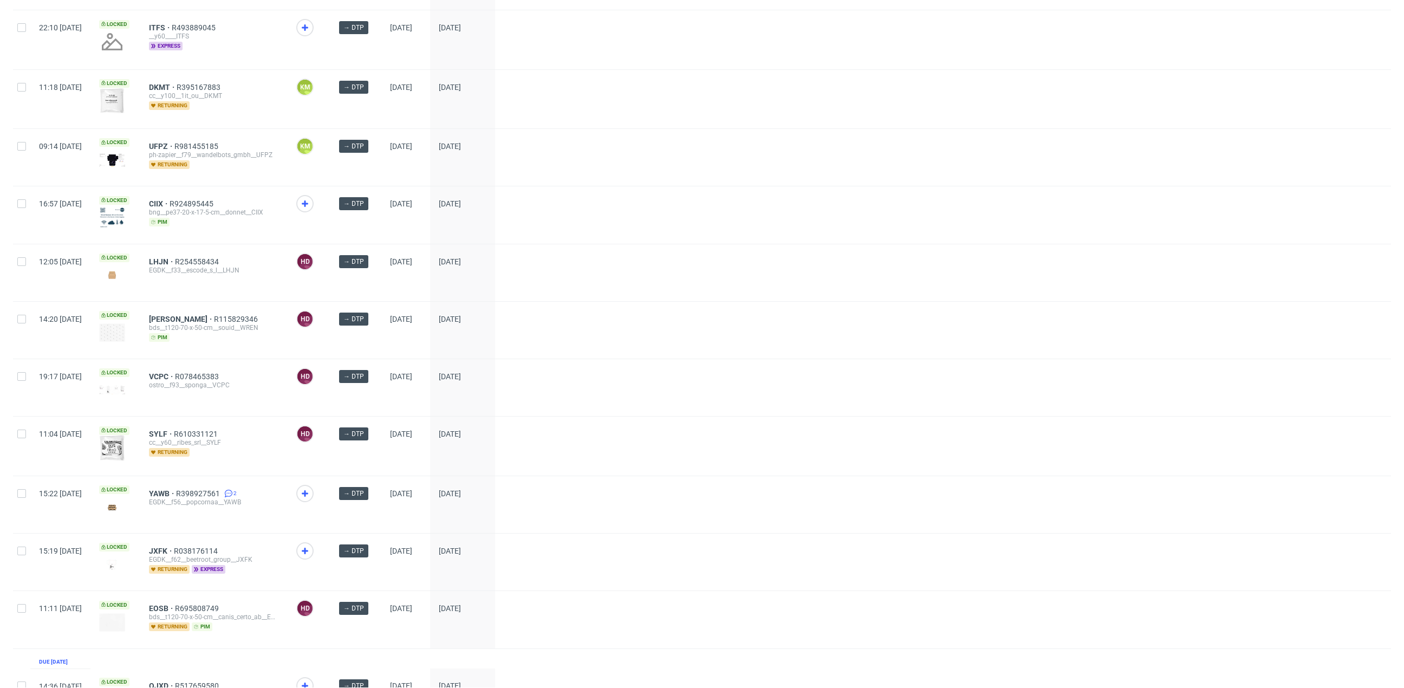
scroll to position [310, 0]
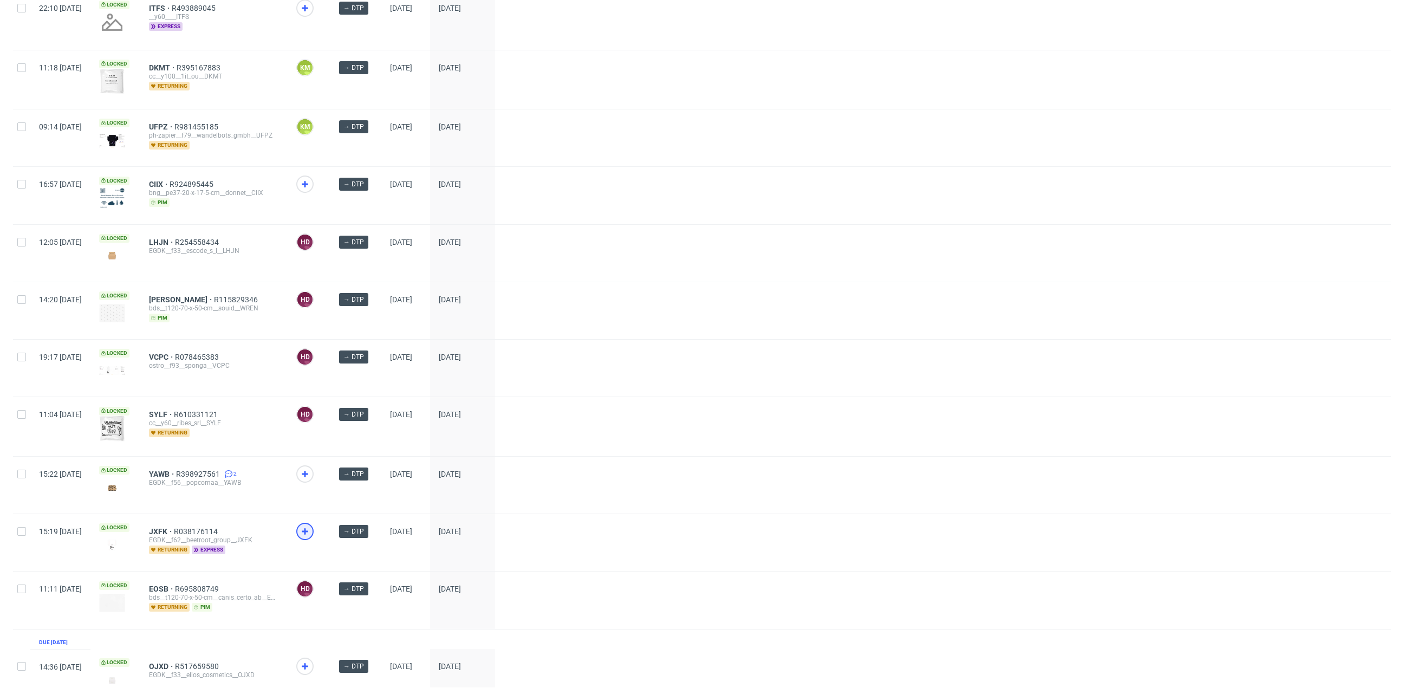
click at [311, 525] on icon at bounding box center [304, 531] width 13 height 13
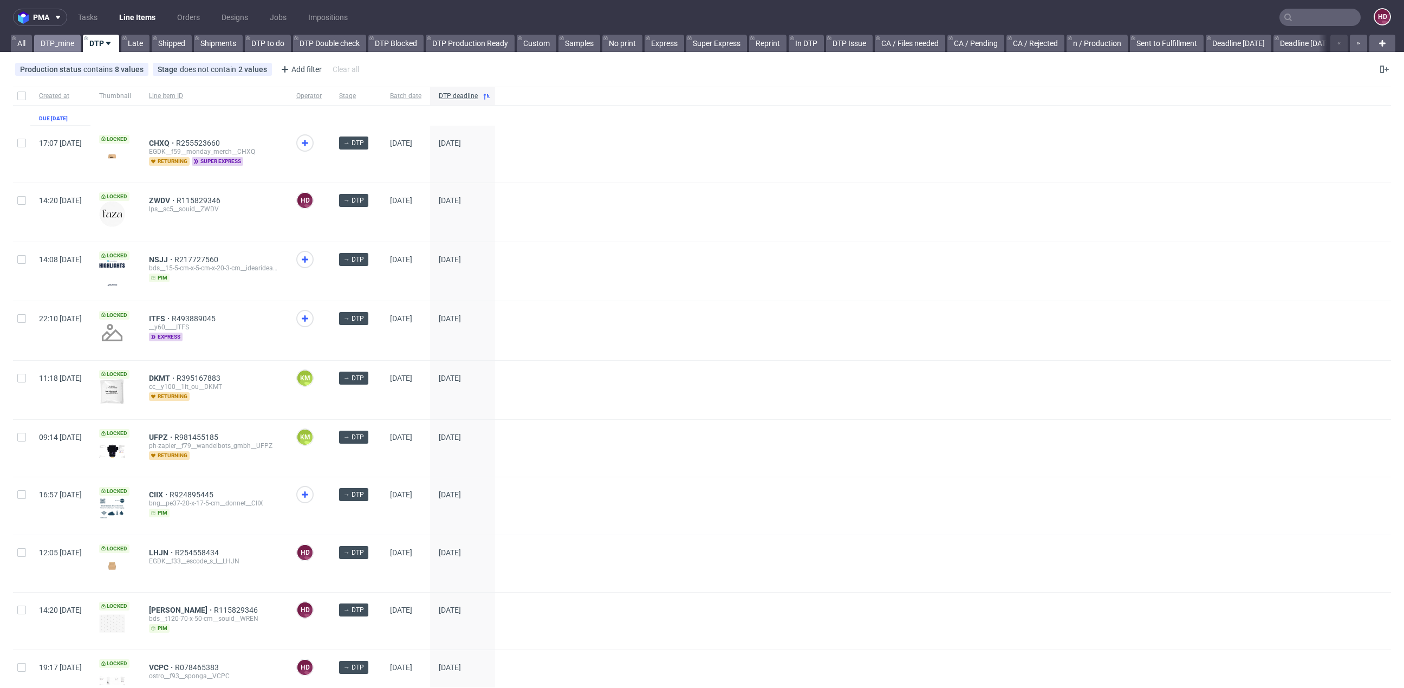
click at [69, 41] on link "DTP_mine" at bounding box center [57, 43] width 47 height 17
